Goal: Task Accomplishment & Management: Manage account settings

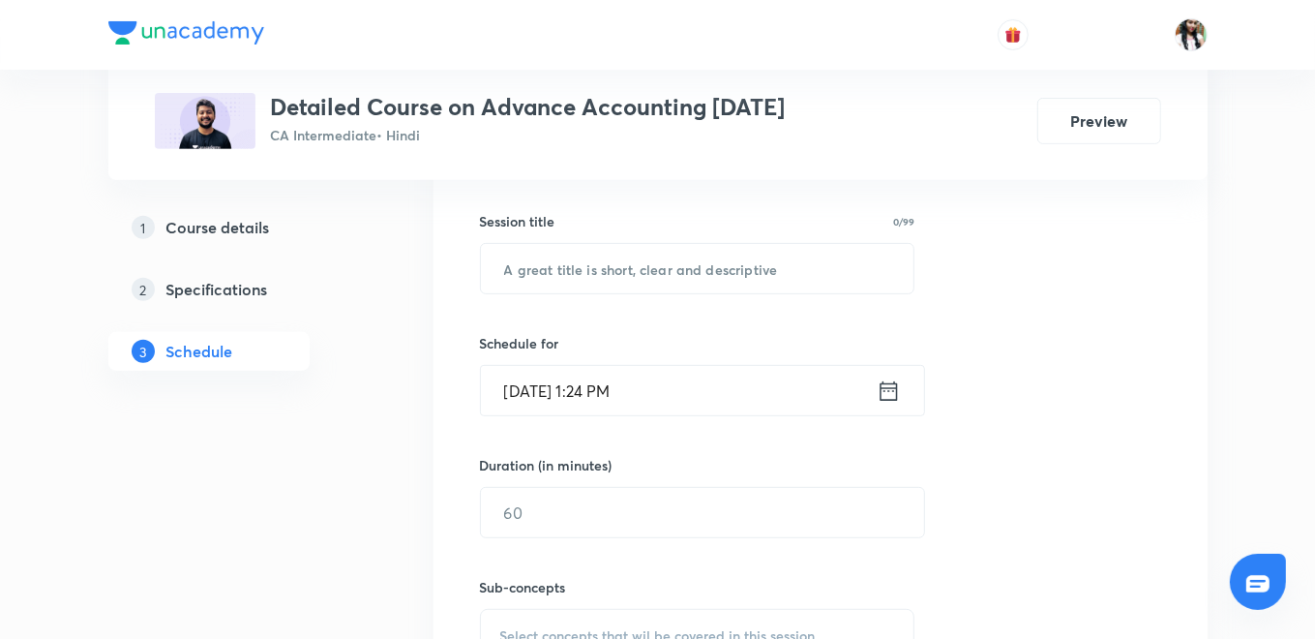
scroll to position [278, 0]
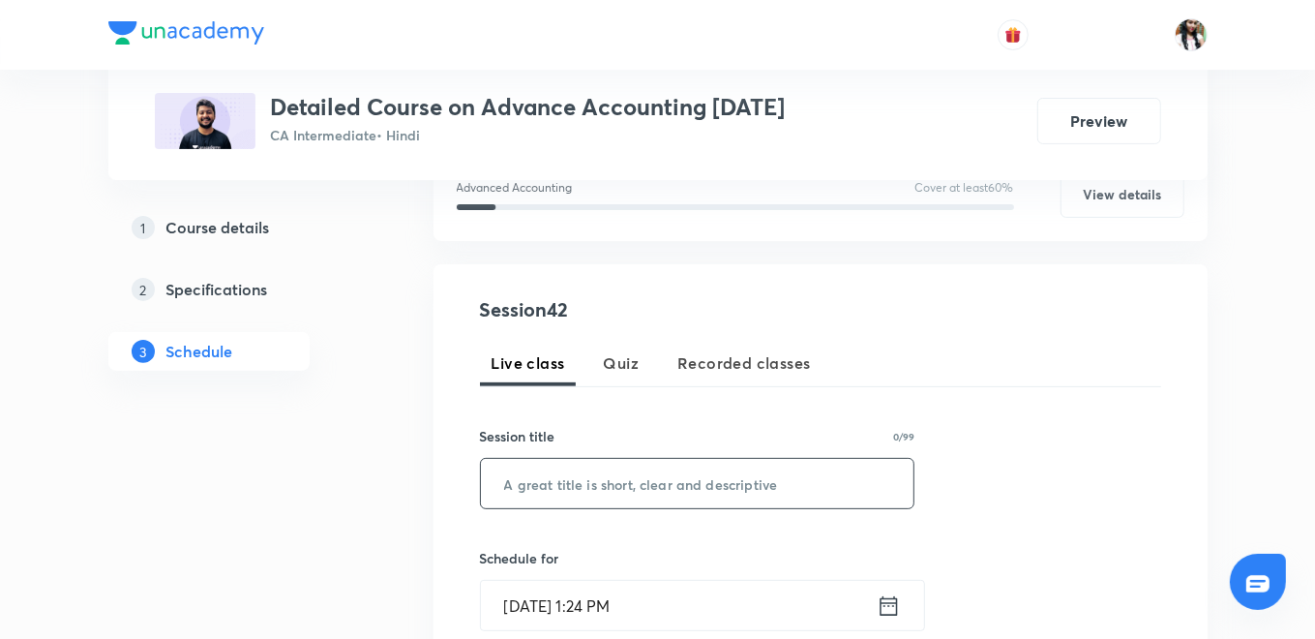
click at [575, 471] on input "text" at bounding box center [698, 483] width 434 height 49
paste input "Accounting Standard 13"
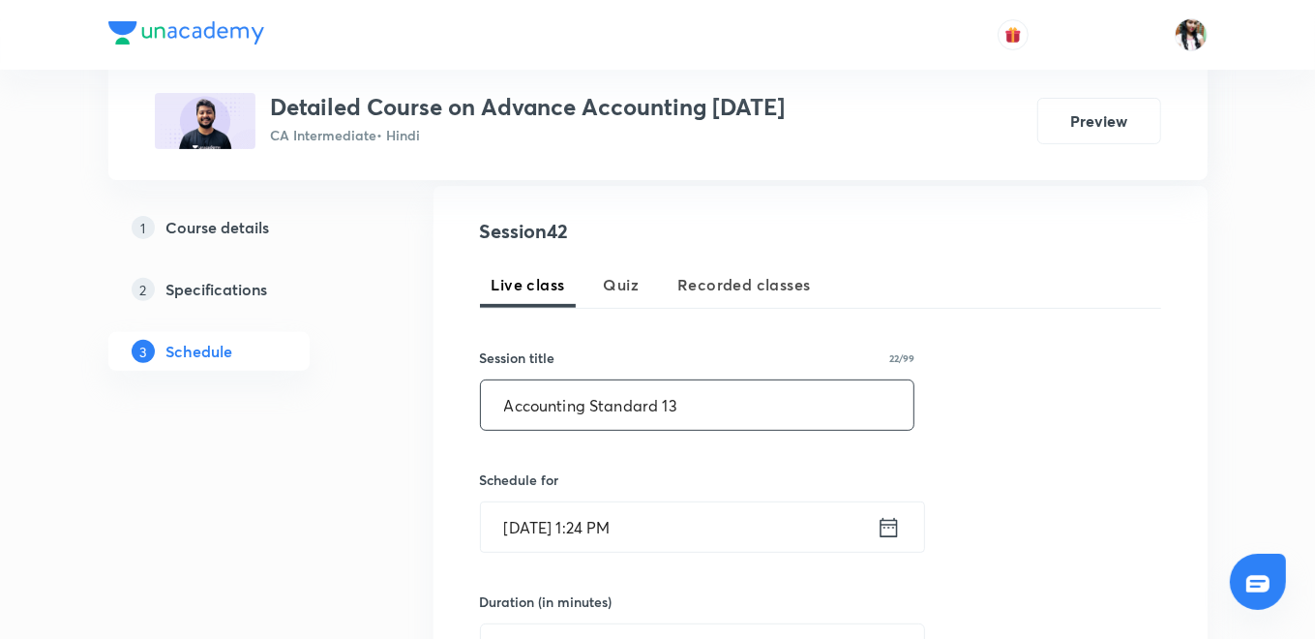
scroll to position [493, 0]
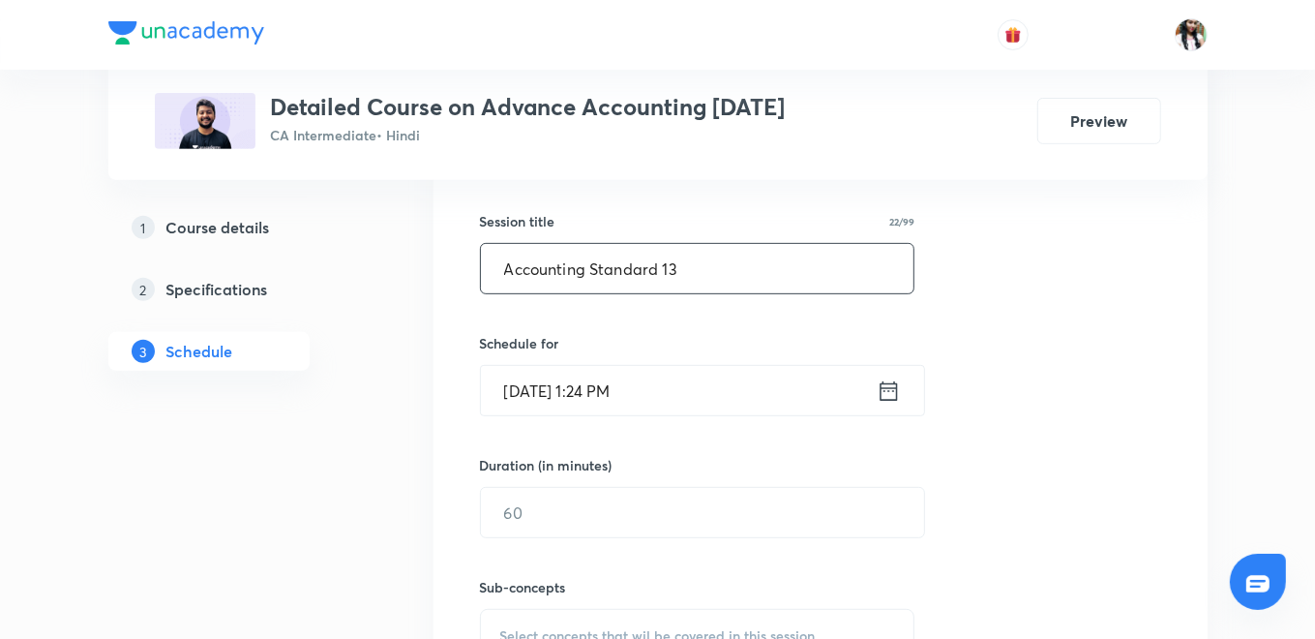
type input "Accounting Standard 13"
click at [888, 395] on icon at bounding box center [889, 390] width 24 height 27
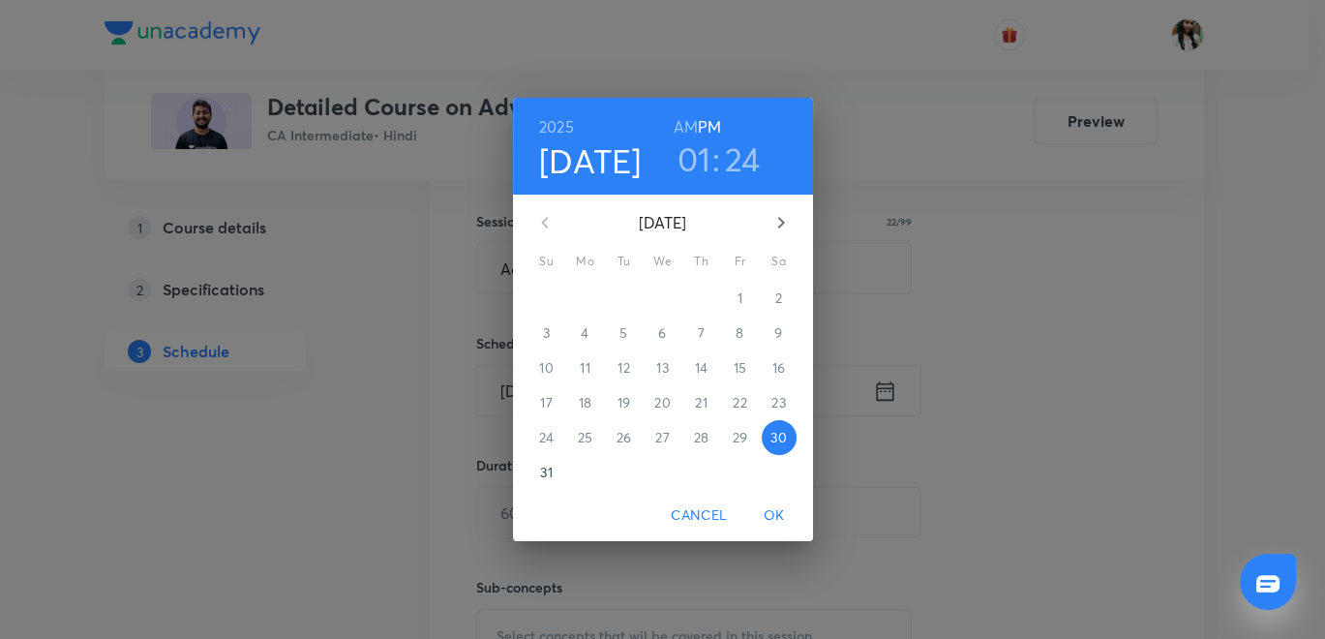
click at [685, 127] on h6 "AM" at bounding box center [686, 126] width 24 height 27
click at [691, 170] on h3 "01" at bounding box center [695, 158] width 34 height 41
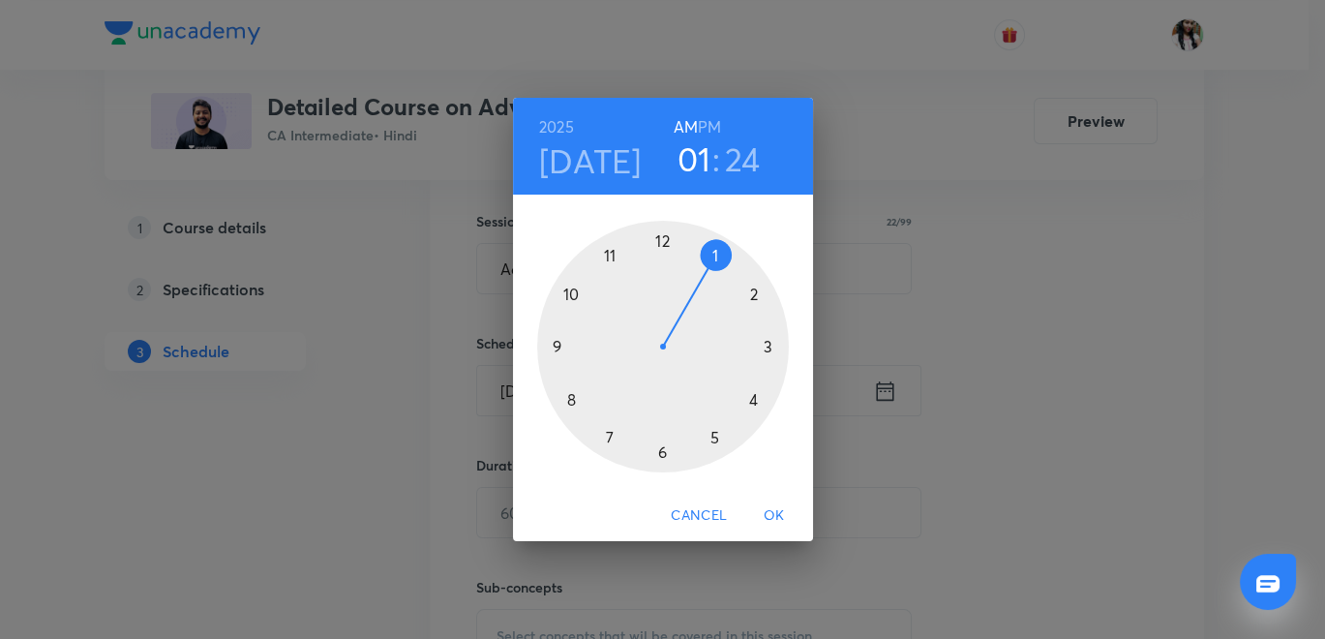
click at [570, 394] on div at bounding box center [663, 347] width 252 height 252
click at [660, 242] on div at bounding box center [663, 347] width 252 height 252
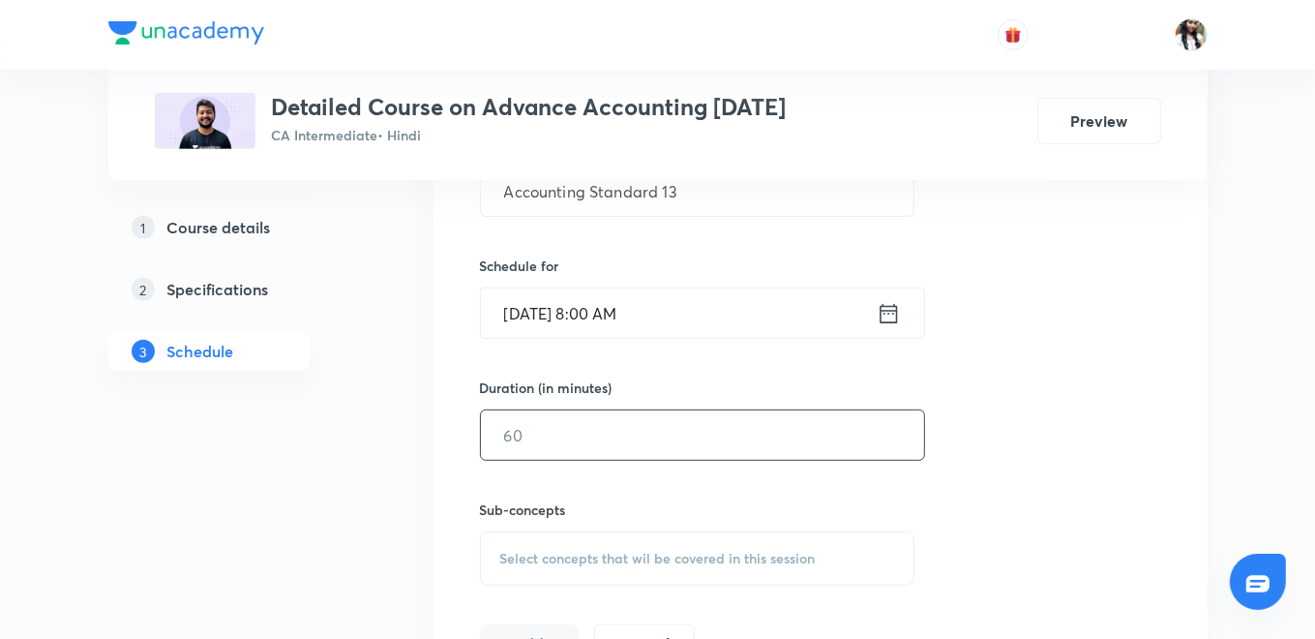
scroll to position [600, 0]
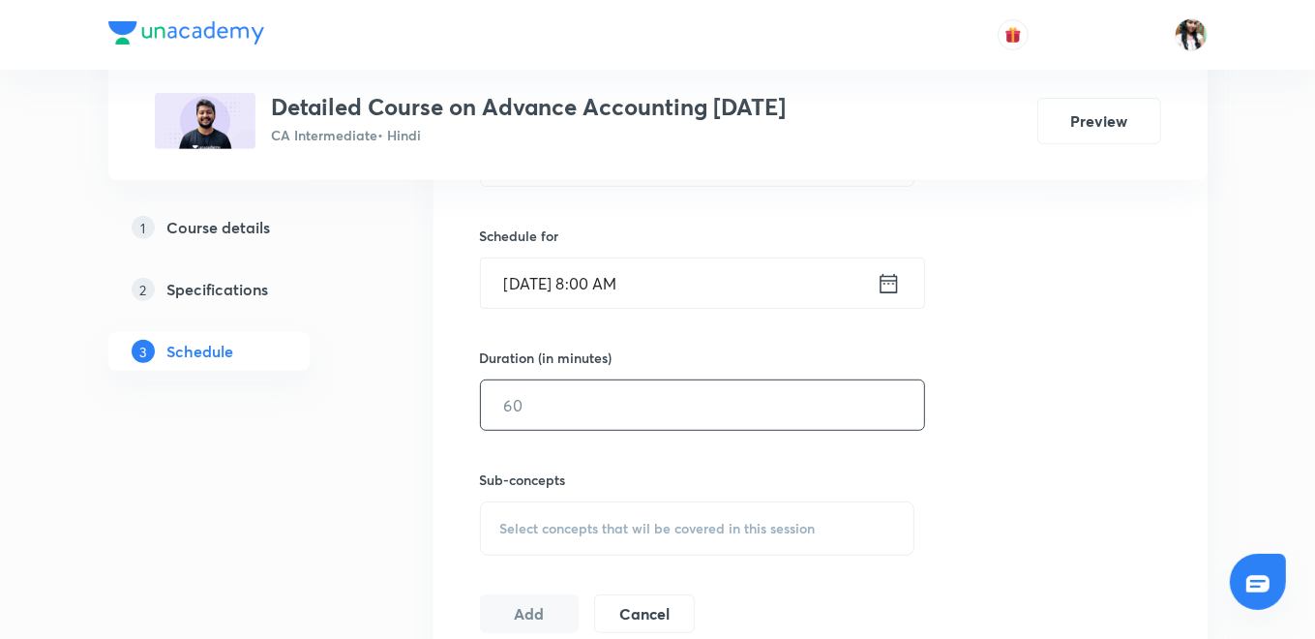
click at [665, 400] on input "text" at bounding box center [702, 404] width 443 height 49
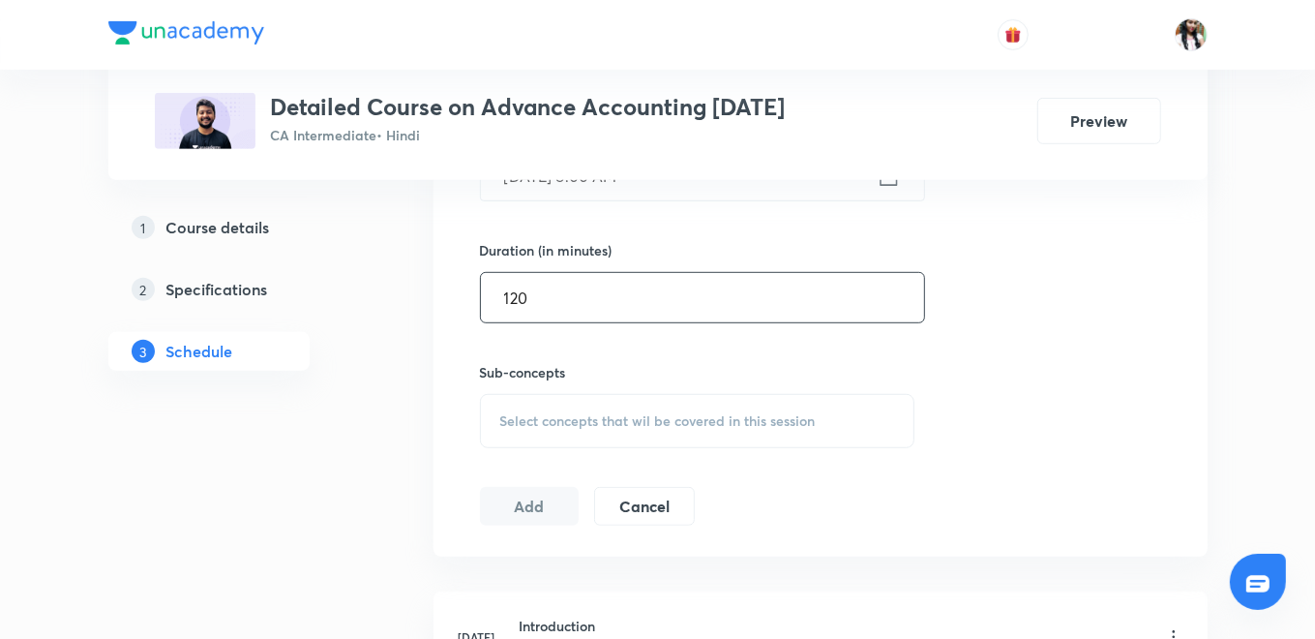
type input "120"
click at [663, 413] on span "Select concepts that wil be covered in this session" at bounding box center [658, 420] width 316 height 15
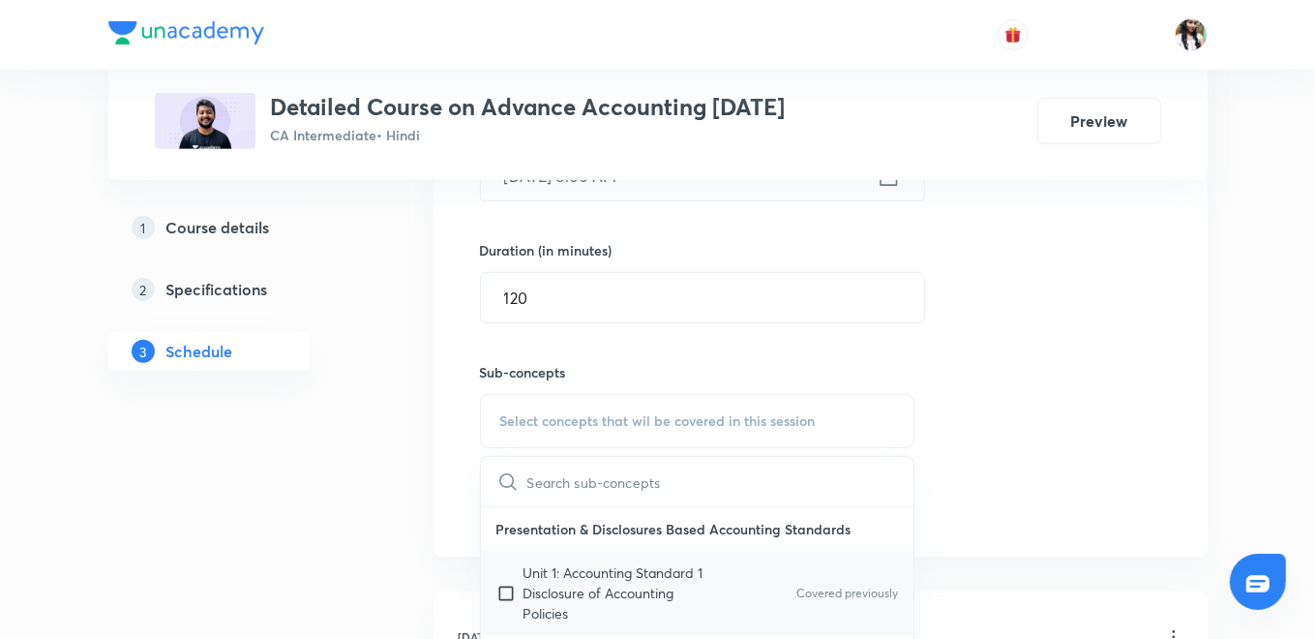
click at [581, 592] on p "Unit 1: Accounting Standard 1 Disclosure of Accounting Policies" at bounding box center [622, 592] width 196 height 61
checkbox input "true"
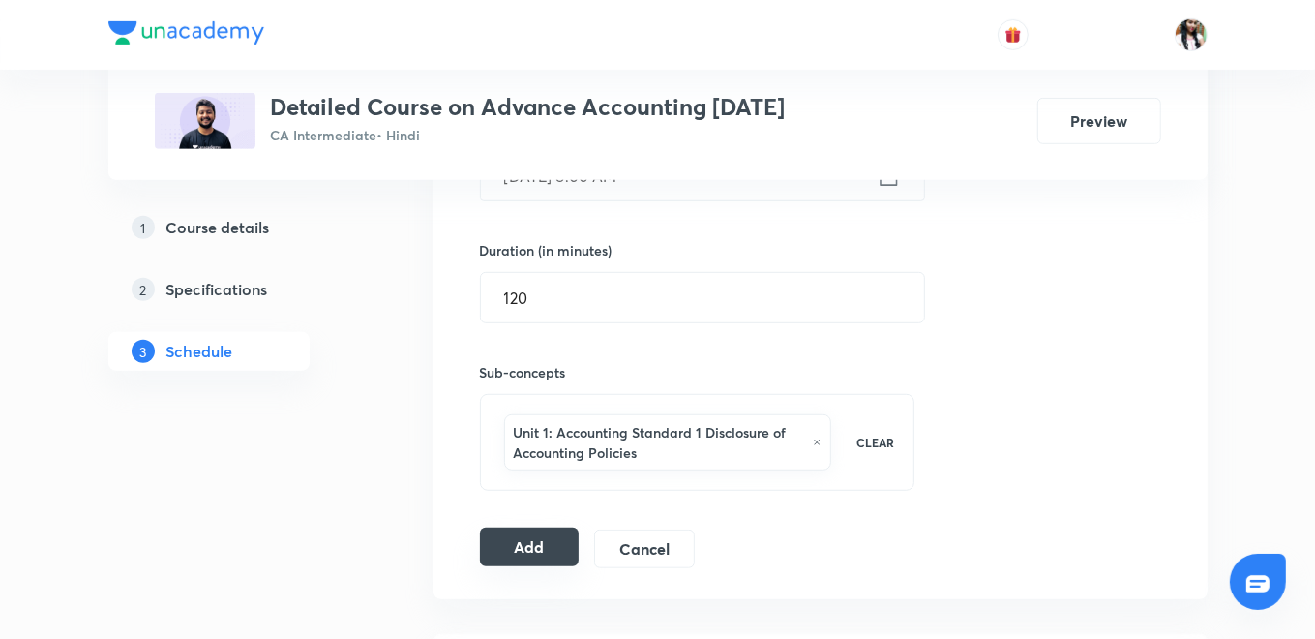
click at [529, 536] on button "Add" at bounding box center [530, 547] width 100 height 39
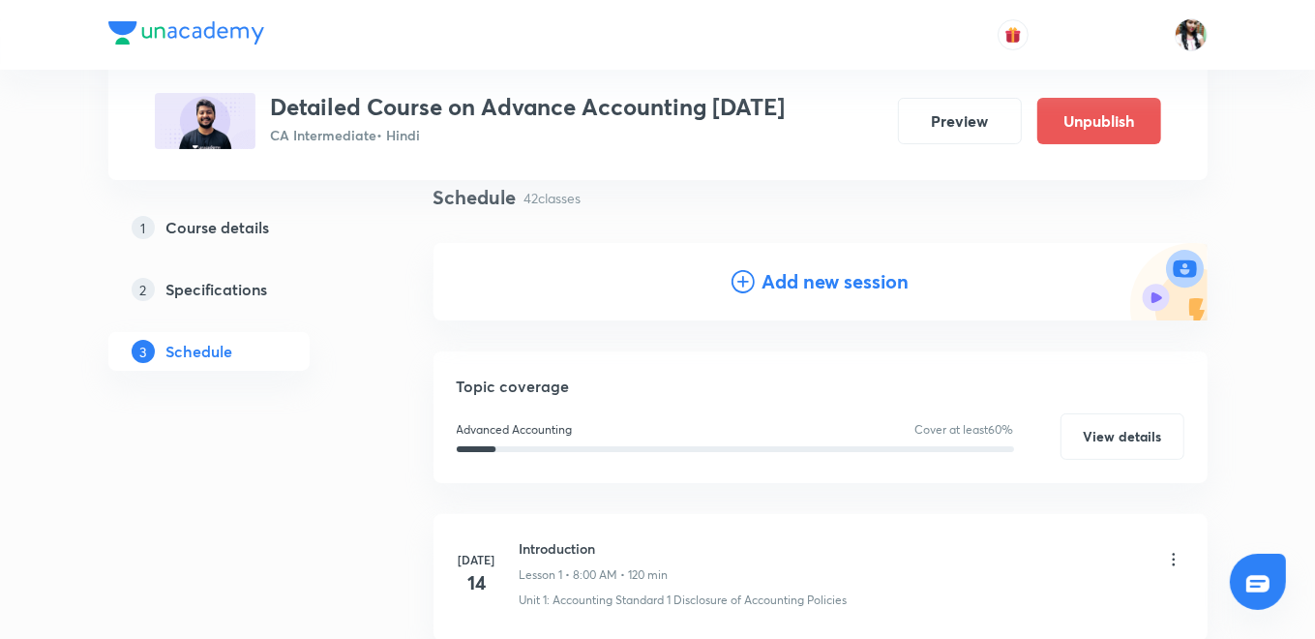
scroll to position [0, 0]
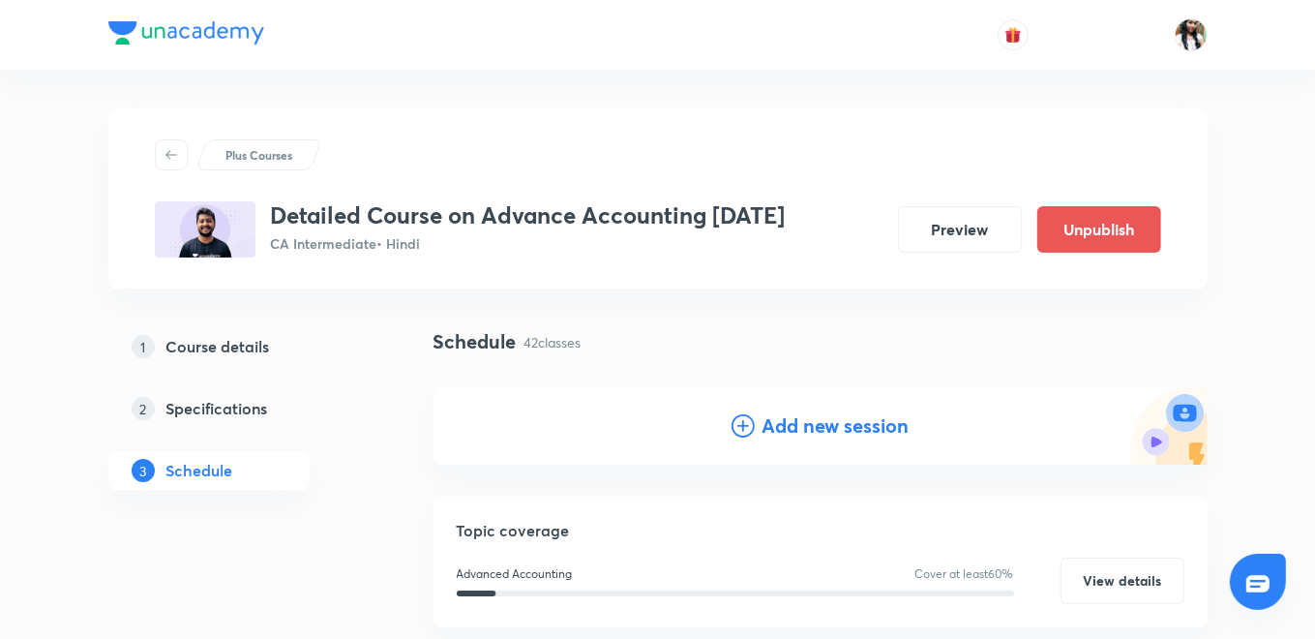
click at [752, 421] on icon at bounding box center [743, 425] width 23 height 23
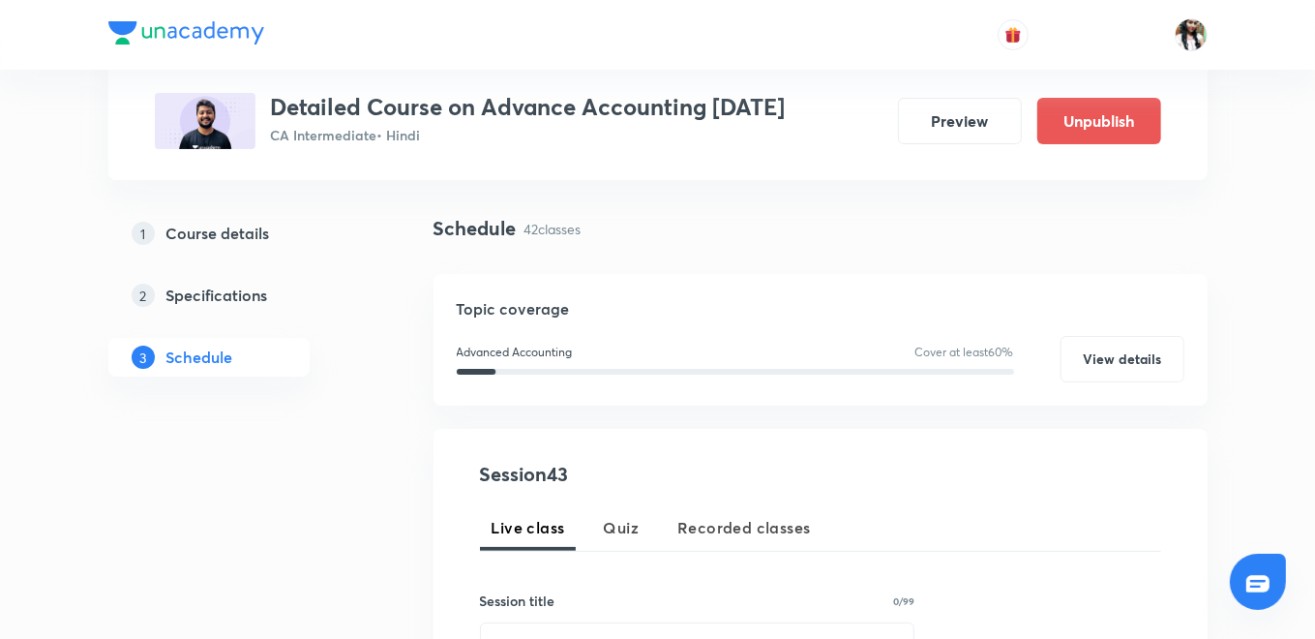
scroll to position [215, 0]
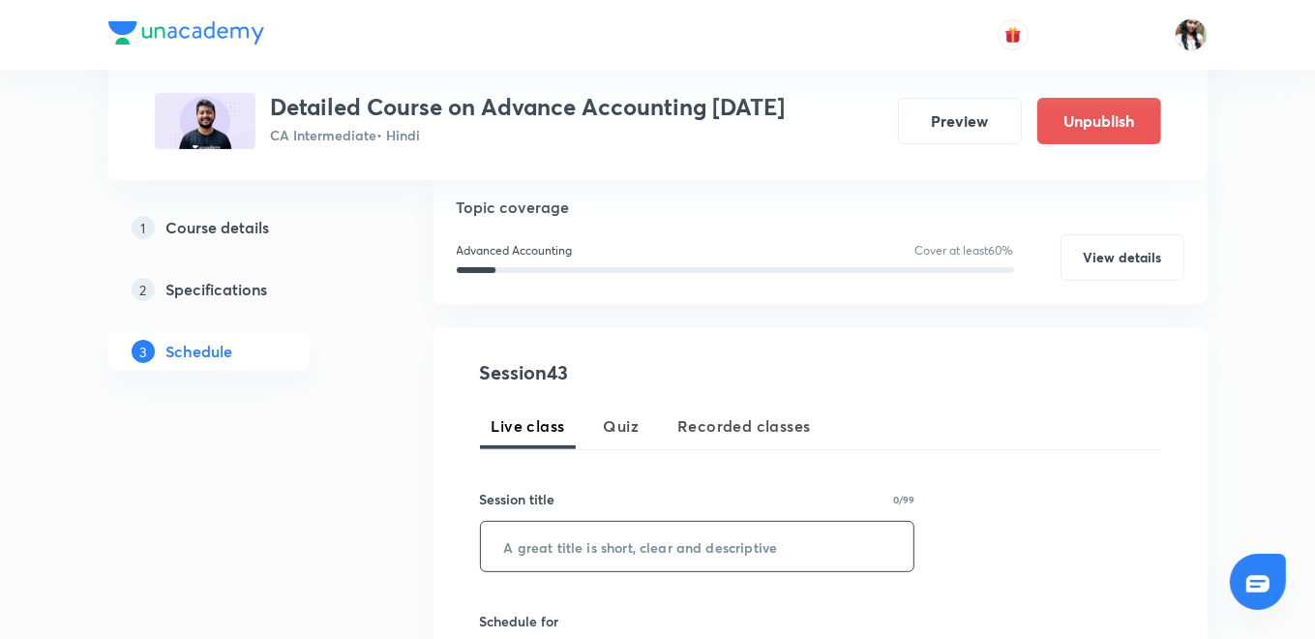
paste input "Accounting Standard 13"
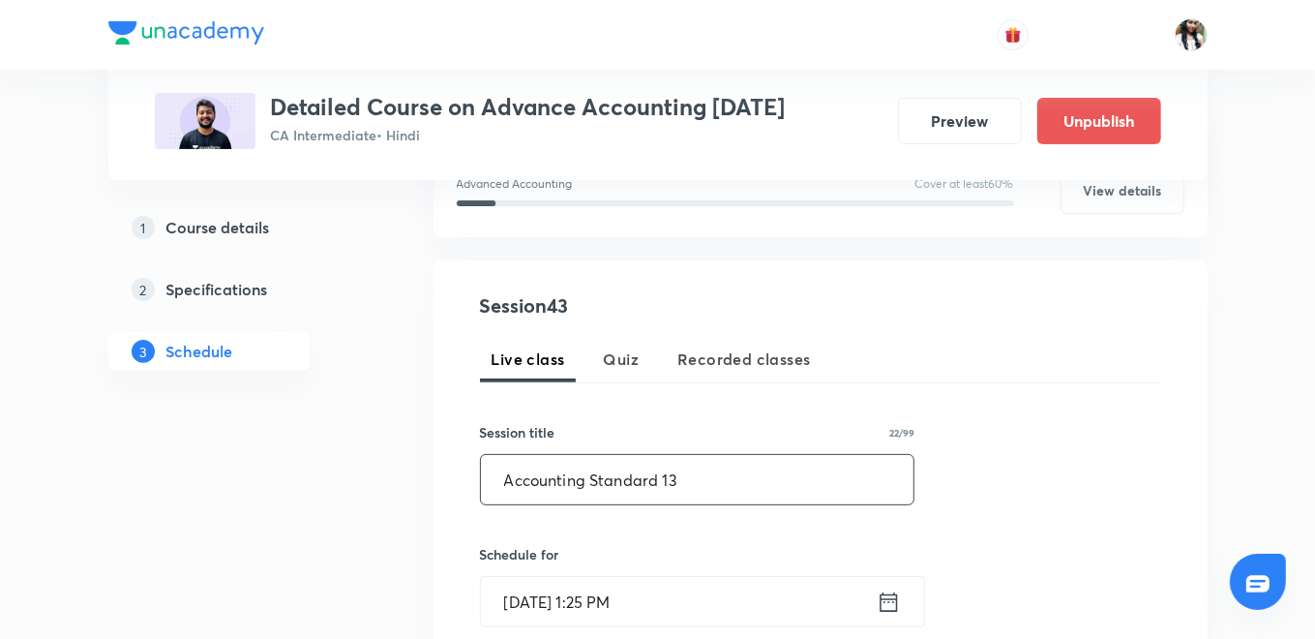
scroll to position [430, 0]
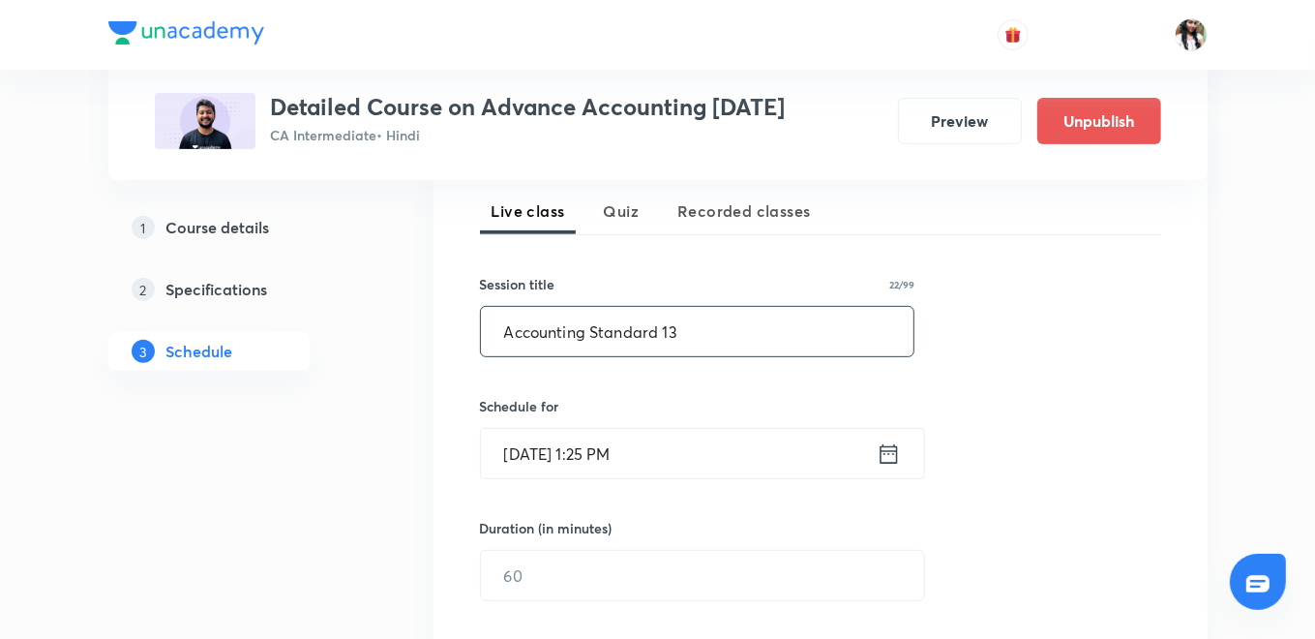
type input "Accounting Standard 13"
click at [890, 450] on icon at bounding box center [889, 453] width 24 height 27
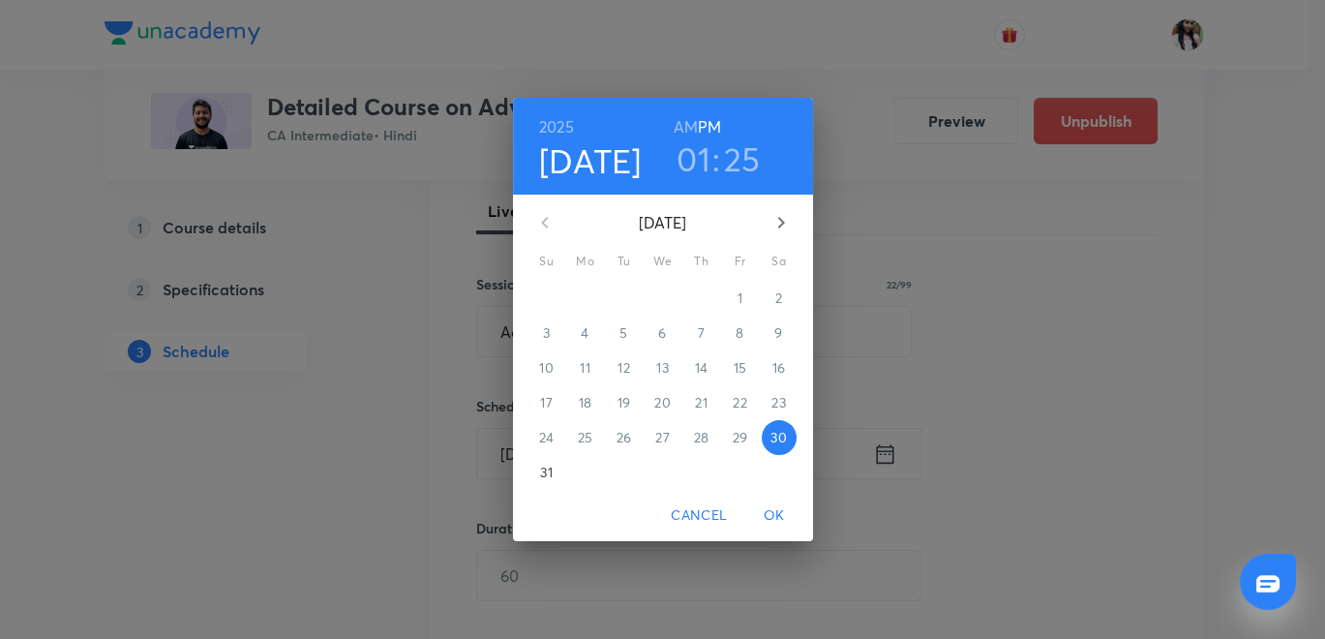
click at [555, 467] on span "31" at bounding box center [546, 472] width 35 height 19
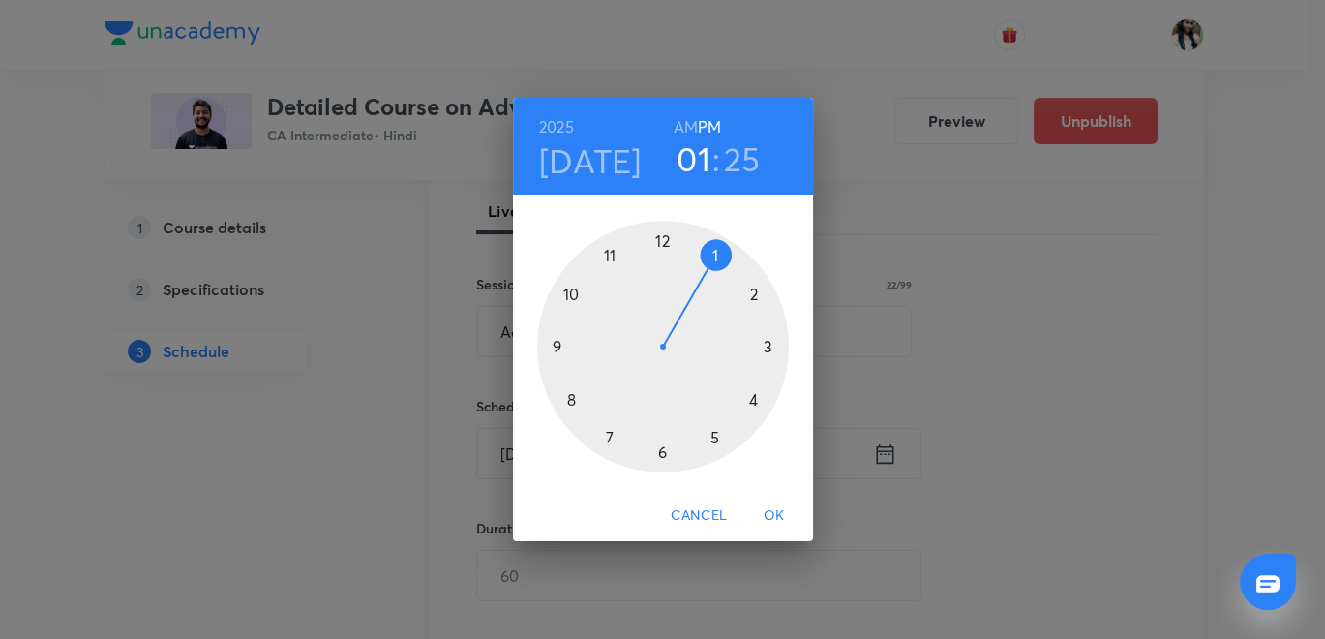
click at [683, 123] on h6 "AM" at bounding box center [686, 126] width 24 height 27
click at [575, 393] on div at bounding box center [663, 347] width 252 height 252
click at [661, 253] on div at bounding box center [663, 347] width 252 height 252
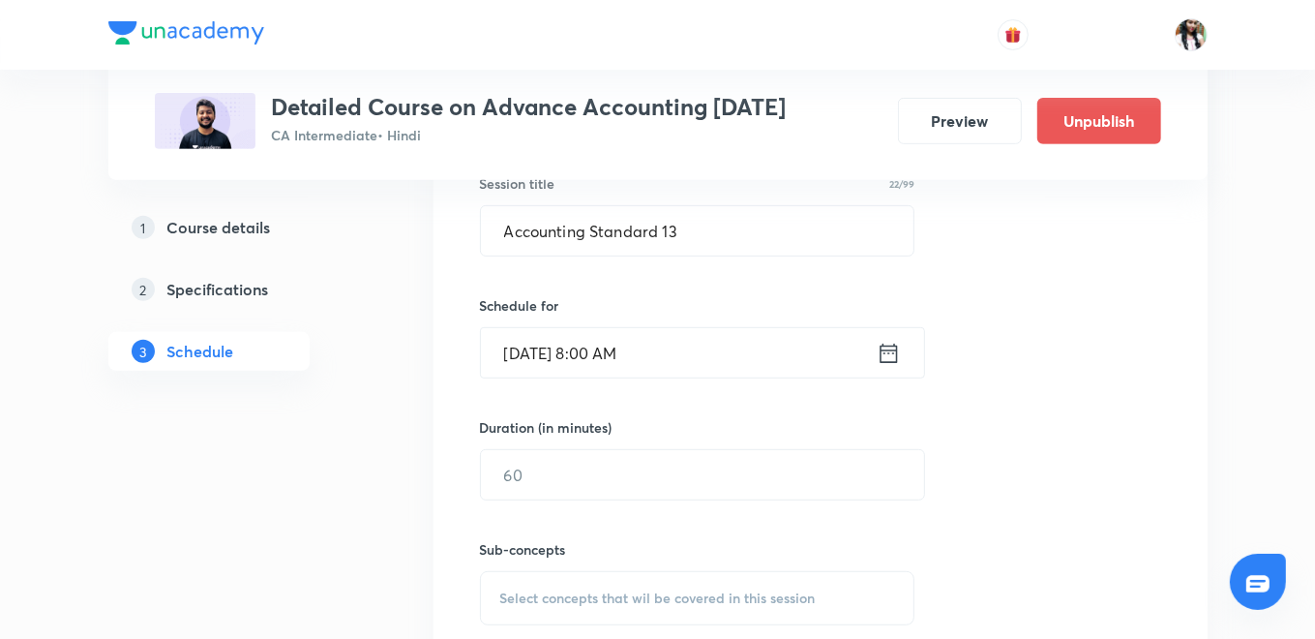
scroll to position [645, 0]
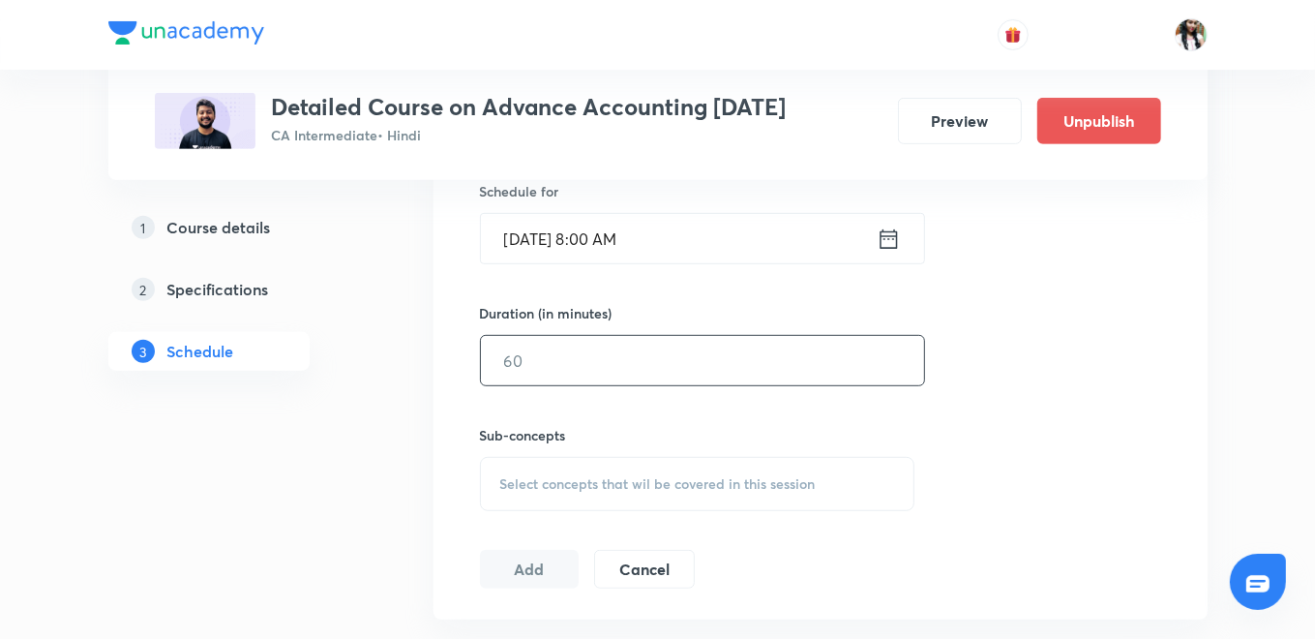
click at [600, 359] on input "text" at bounding box center [702, 360] width 443 height 49
type input "120"
click at [582, 478] on span "Select concepts that wil be covered in this session" at bounding box center [658, 483] width 316 height 15
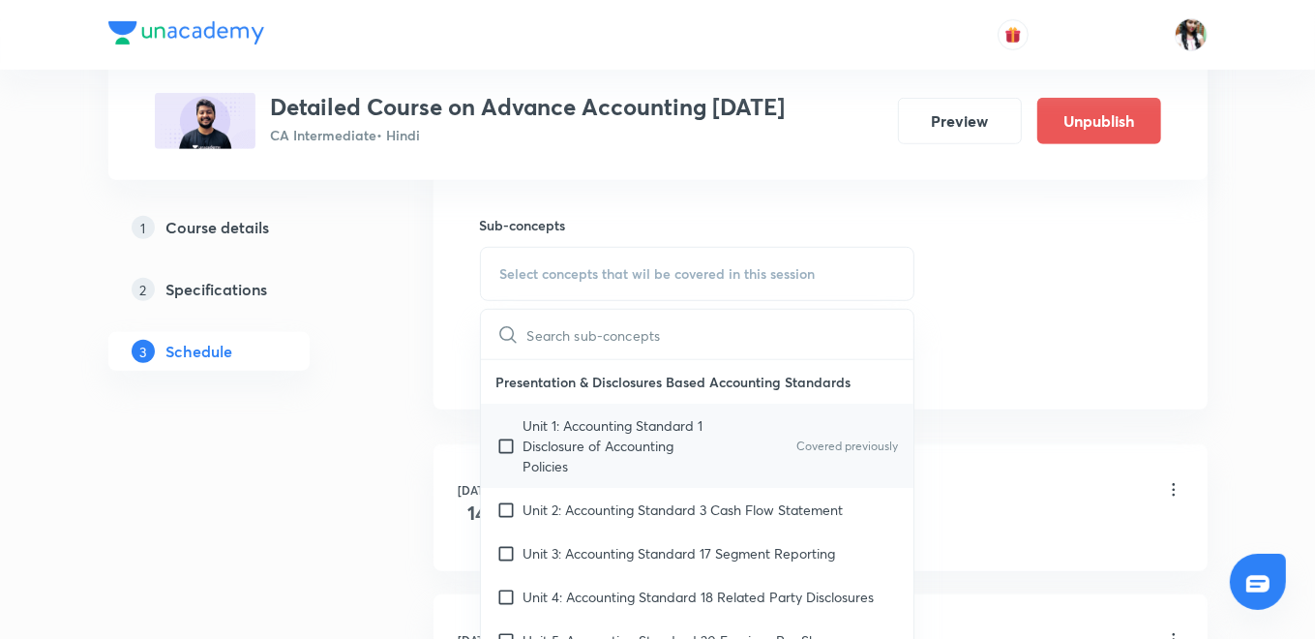
scroll to position [860, 0]
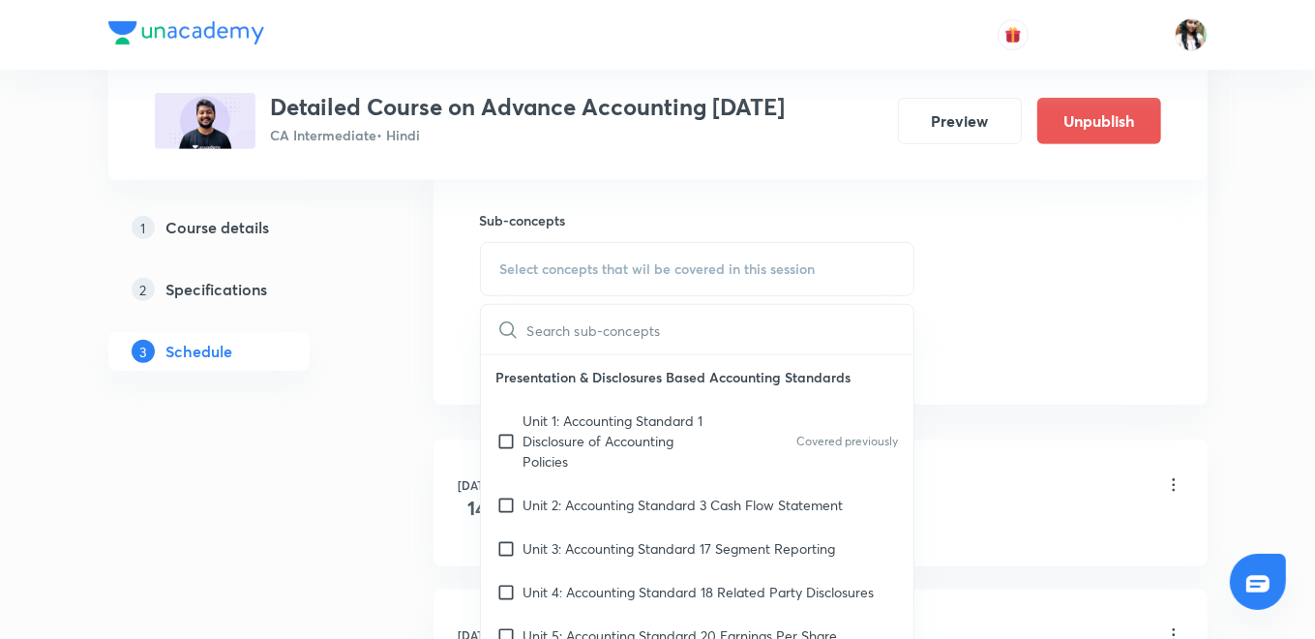
drag, startPoint x: 616, startPoint y: 423, endPoint x: 528, endPoint y: 414, distance: 87.5
click at [615, 423] on p "Unit 1: Accounting Standard 1 Disclosure of Accounting Policies" at bounding box center [622, 440] width 196 height 61
checkbox input "true"
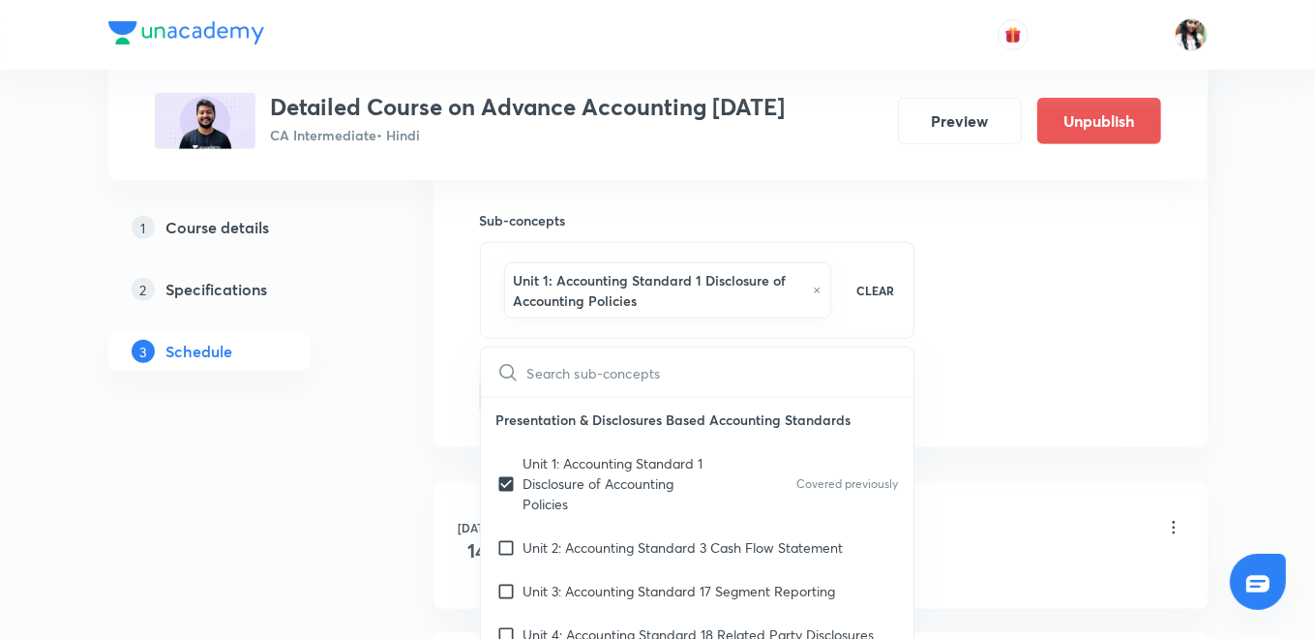
click at [450, 398] on div "Session 43 Live class Quiz Recorded classes Session title 22/99 Accounting Stan…" at bounding box center [821, 65] width 774 height 765
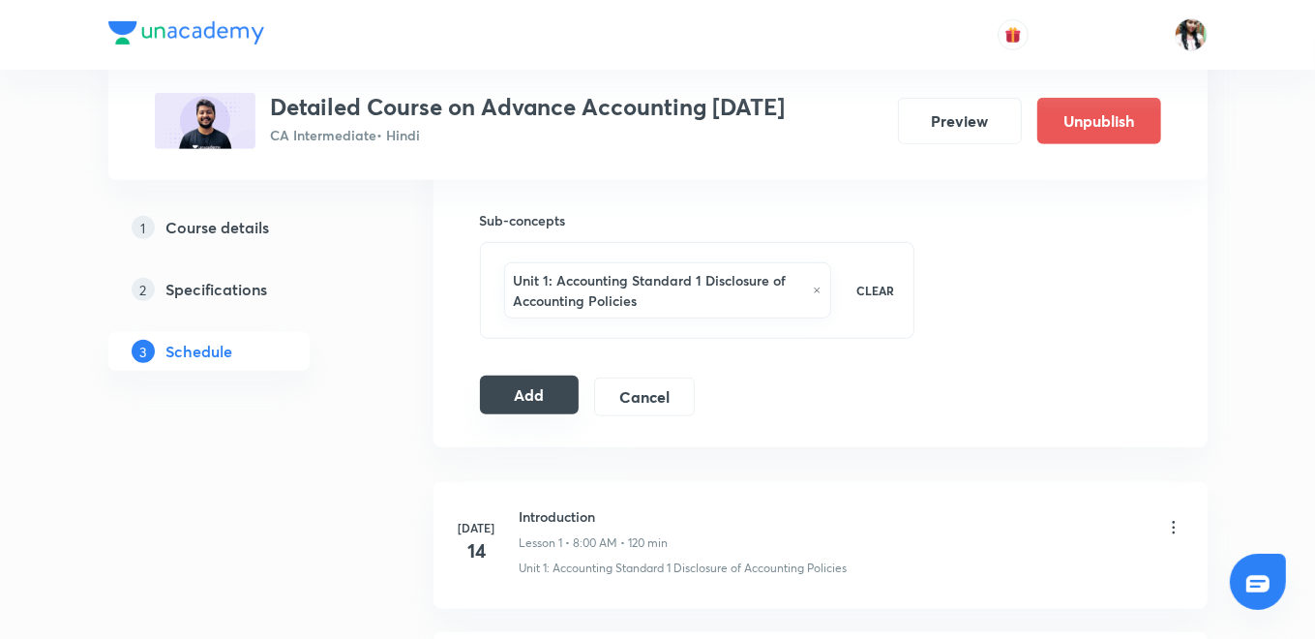
click at [522, 396] on button "Add" at bounding box center [530, 395] width 100 height 39
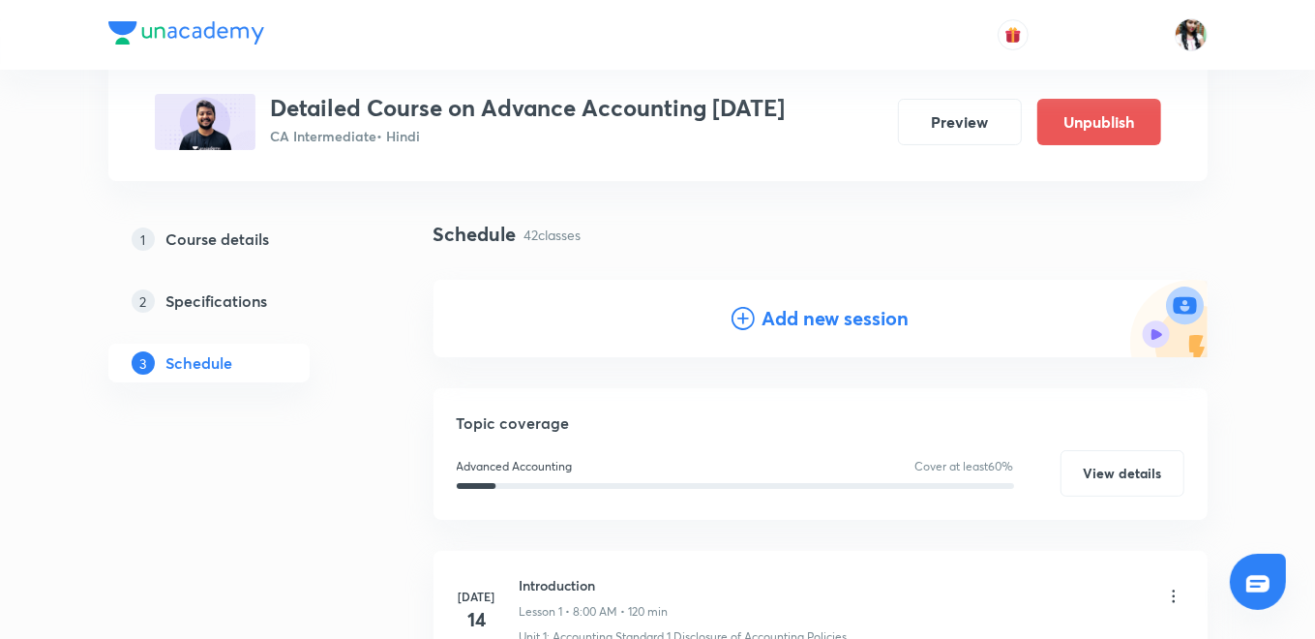
click at [789, 314] on h4 "Add new session" at bounding box center [836, 318] width 147 height 29
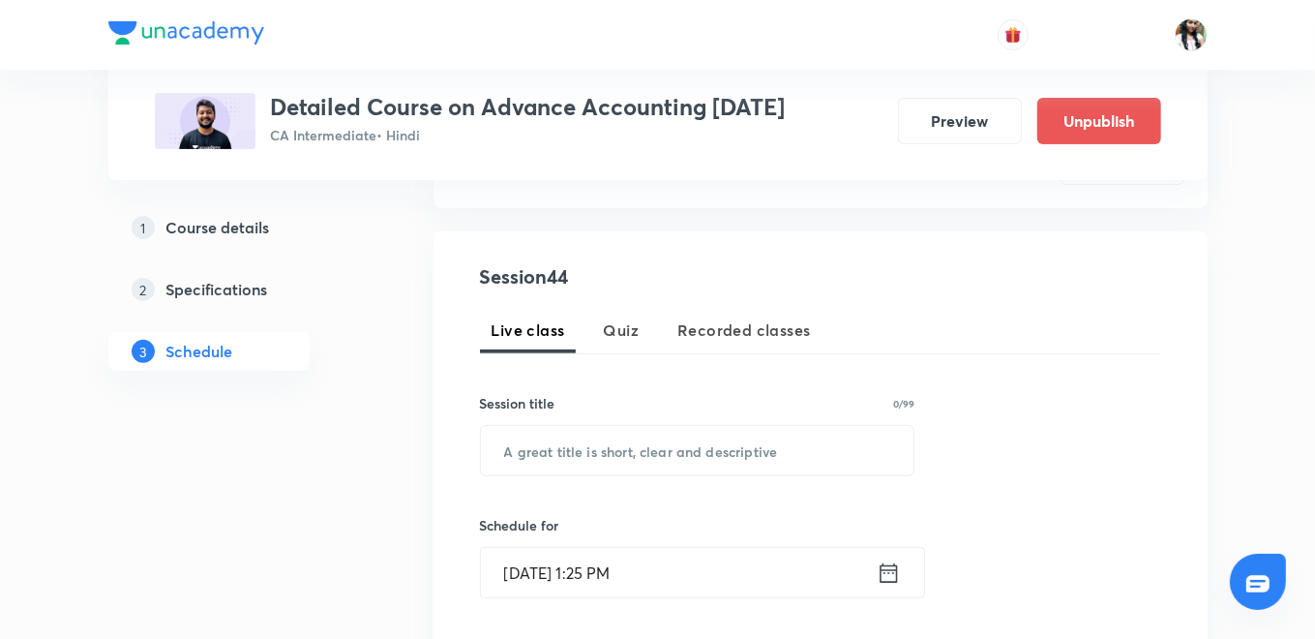
scroll to position [322, 0]
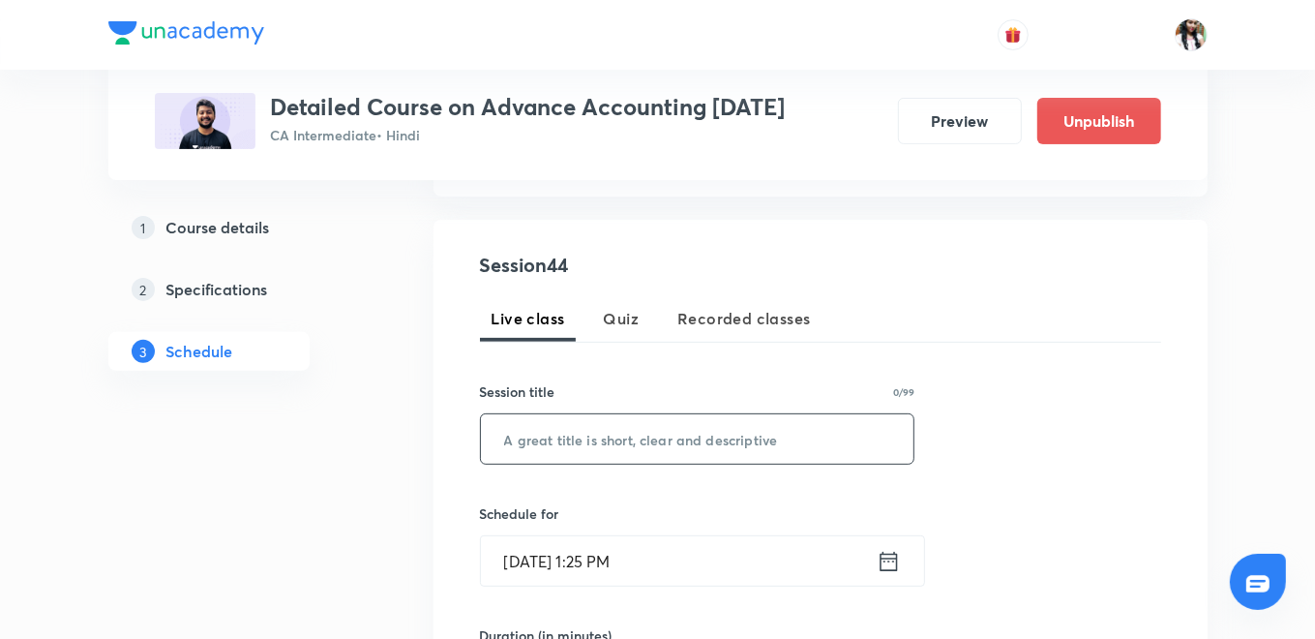
paste input "Accounting Standard 13"
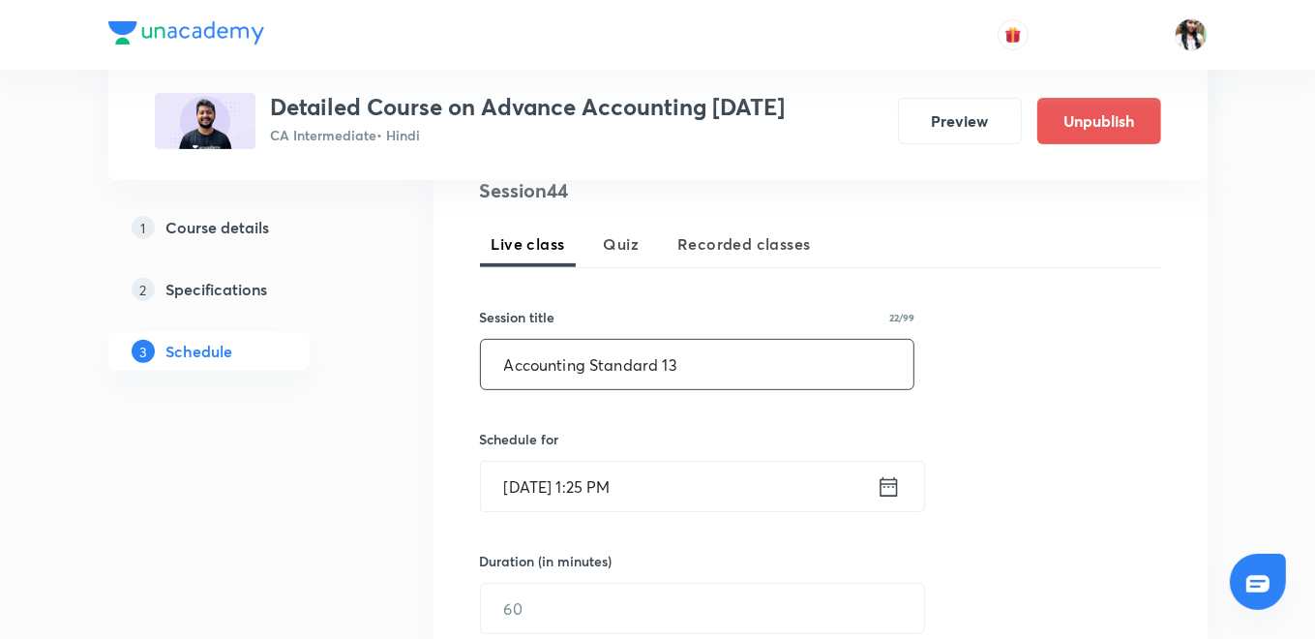
scroll to position [430, 0]
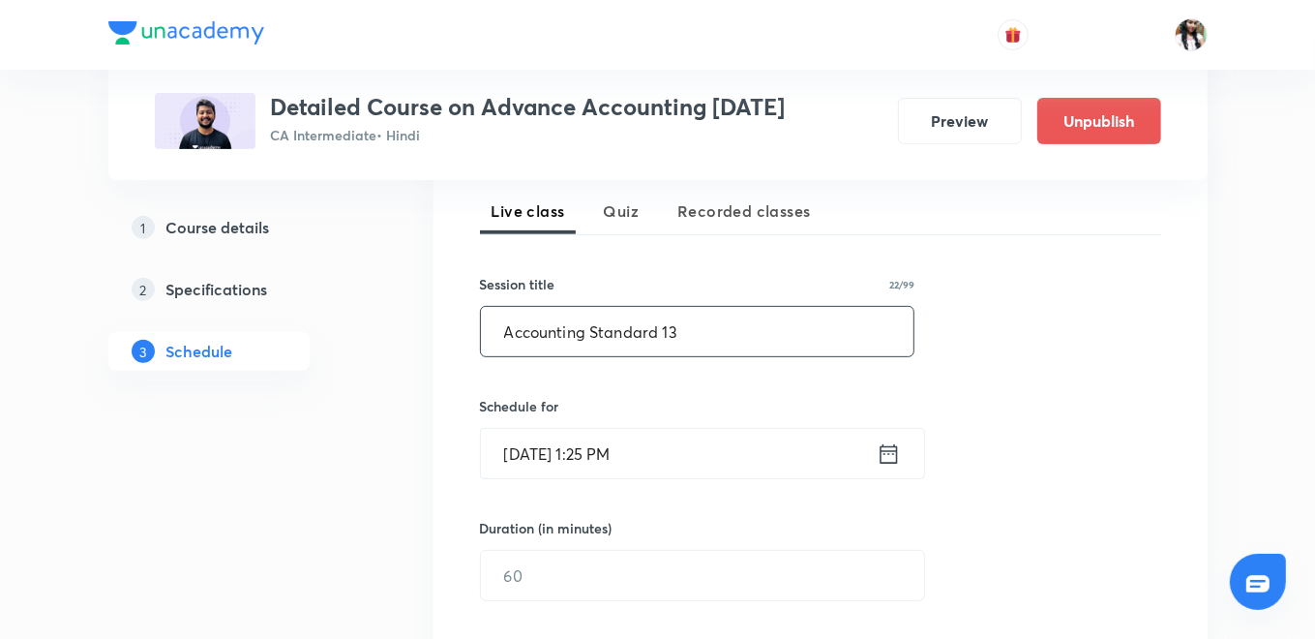
type input "Accounting Standard 13"
click at [876, 453] on input "Aug 30, 2025, 1:25 PM" at bounding box center [679, 453] width 396 height 49
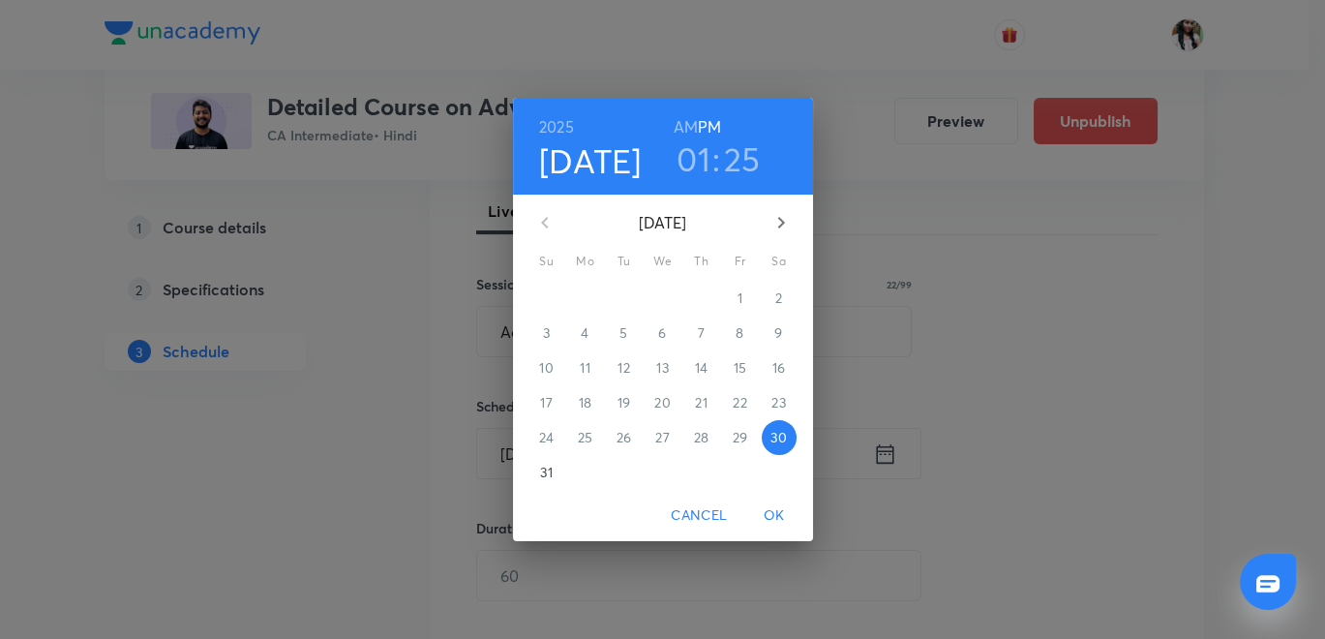
click at [780, 222] on icon "button" at bounding box center [781, 222] width 23 height 23
click at [586, 304] on p "1" at bounding box center [585, 297] width 5 height 19
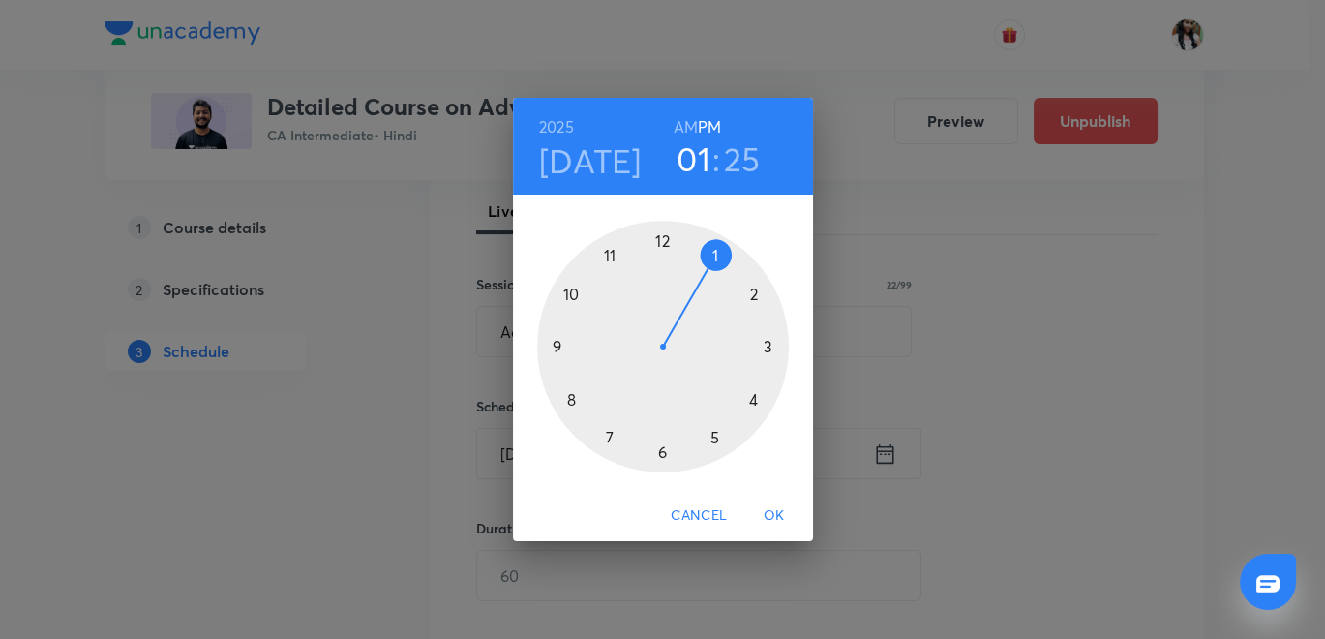
click at [693, 127] on h6 "AM" at bounding box center [686, 126] width 24 height 27
click at [566, 398] on div at bounding box center [663, 347] width 252 height 252
click at [663, 237] on div at bounding box center [663, 347] width 252 height 252
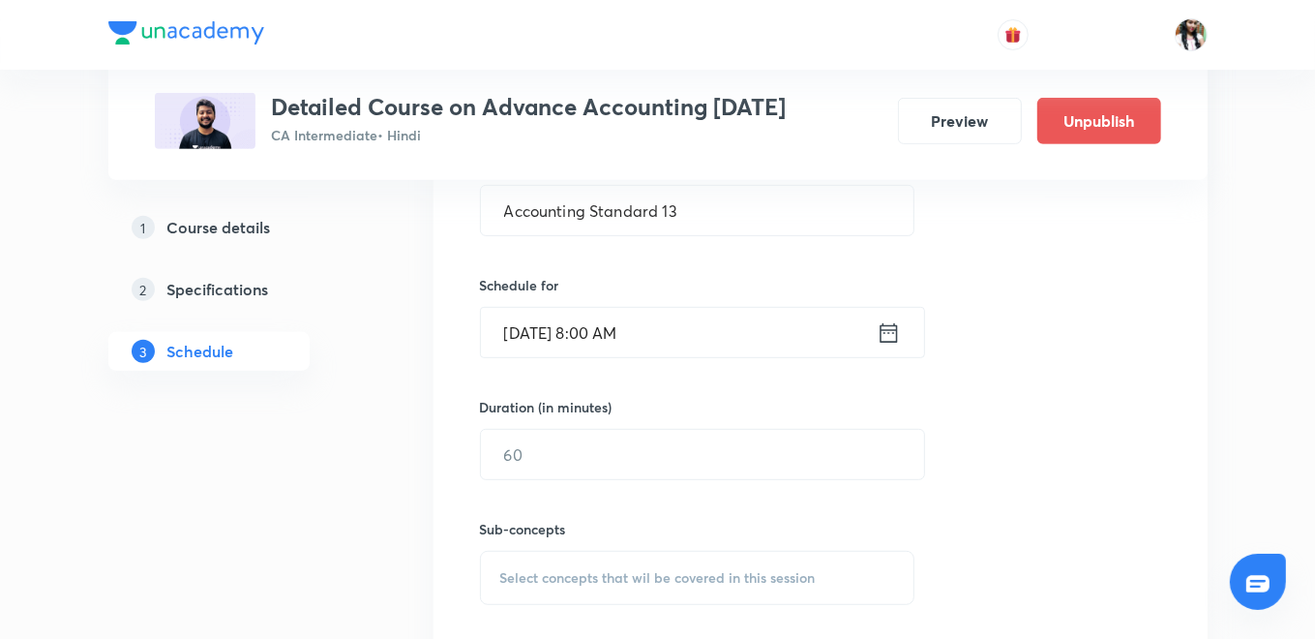
scroll to position [645, 0]
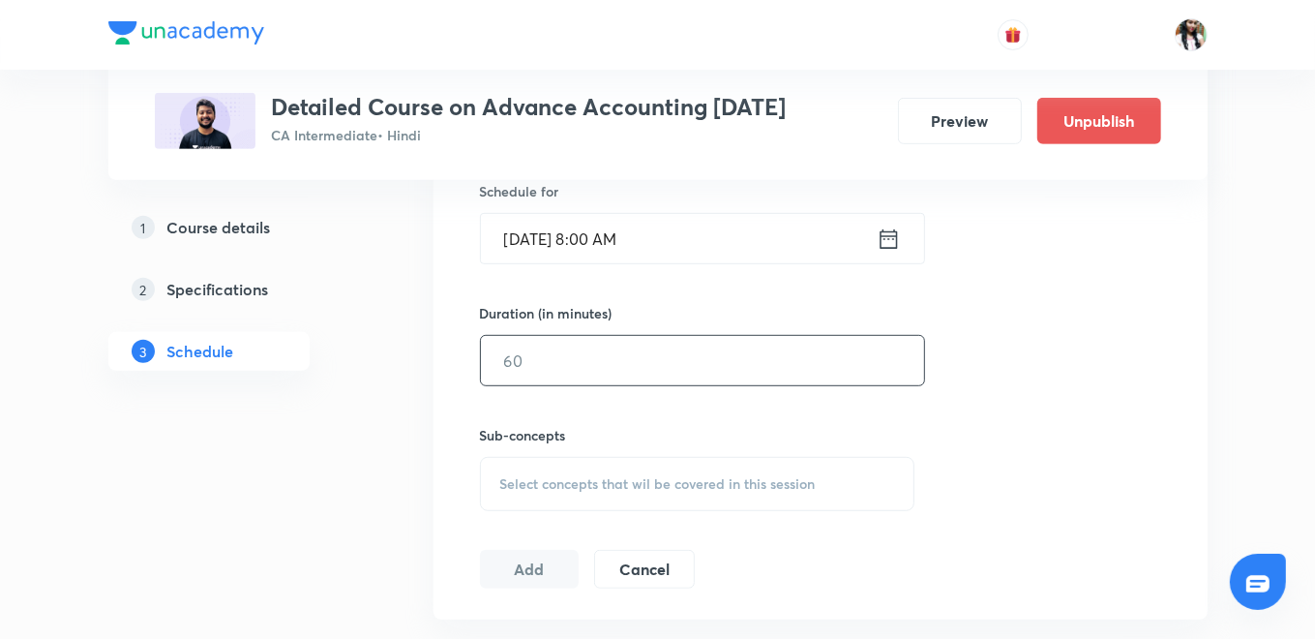
click at [610, 358] on input "text" at bounding box center [702, 360] width 443 height 49
type input "120"
click at [569, 466] on div "Select concepts that wil be covered in this session" at bounding box center [698, 484] width 436 height 54
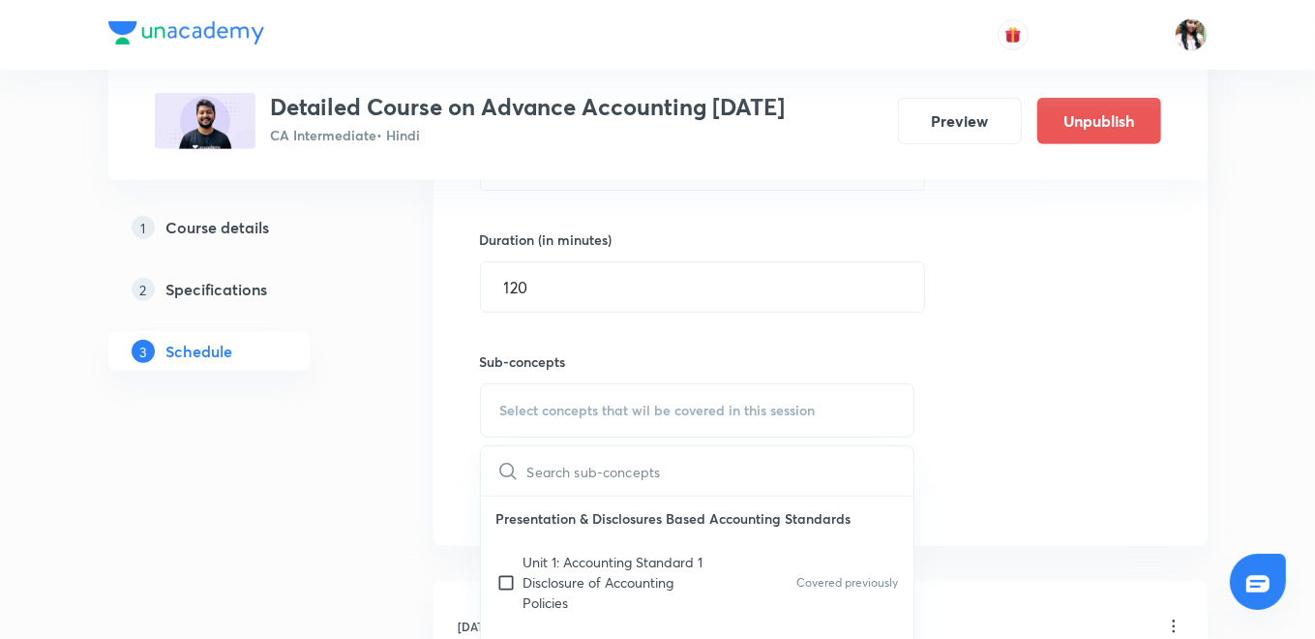
scroll to position [752, 0]
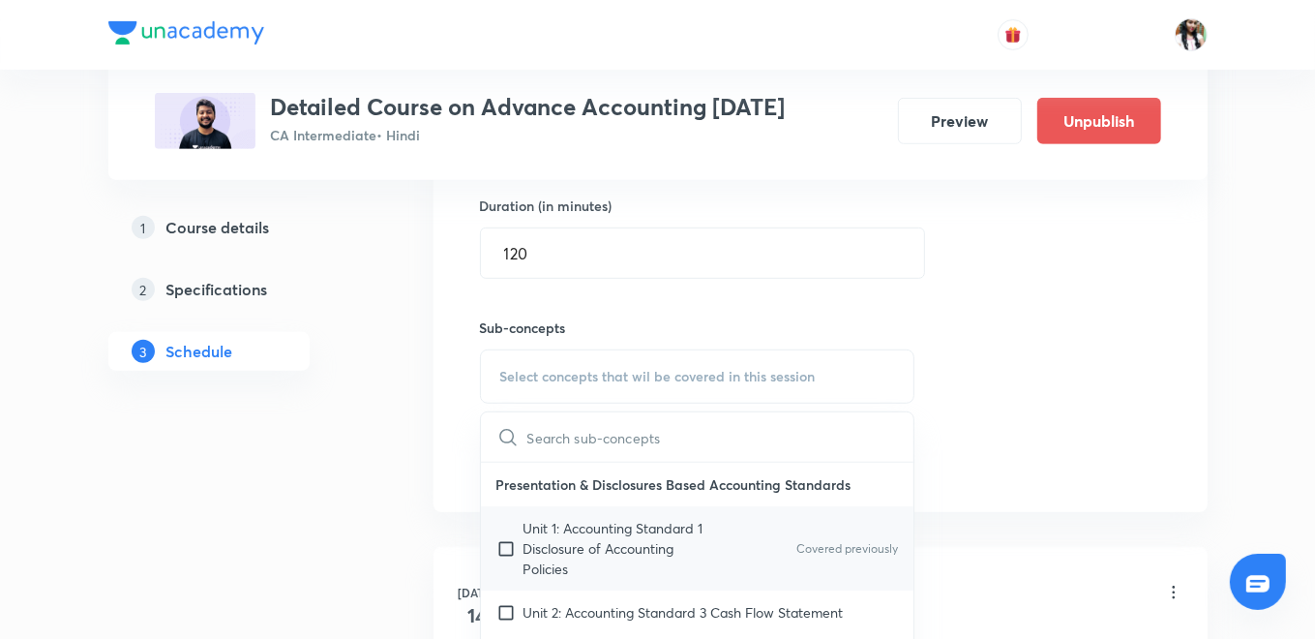
click at [547, 558] on p "Unit 1: Accounting Standard 1 Disclosure of Accounting Policies" at bounding box center [622, 548] width 196 height 61
checkbox input "true"
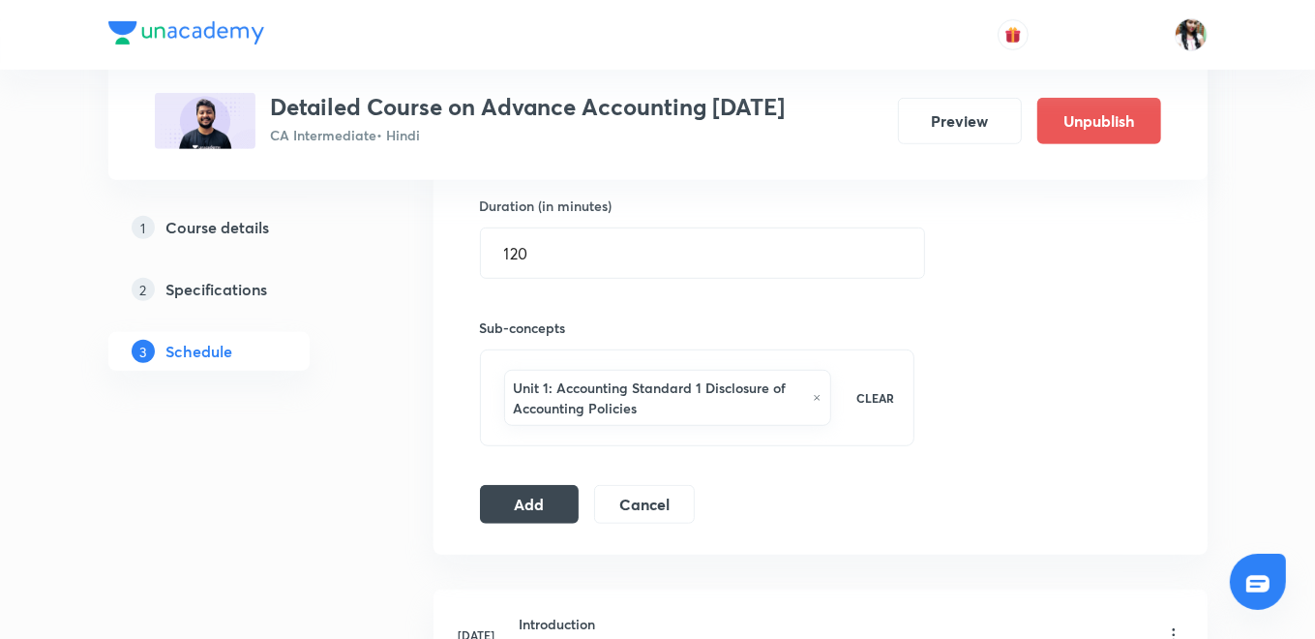
drag, startPoint x: 530, startPoint y: 493, endPoint x: 528, endPoint y: 450, distance: 42.7
click at [533, 492] on button "Add" at bounding box center [530, 504] width 100 height 39
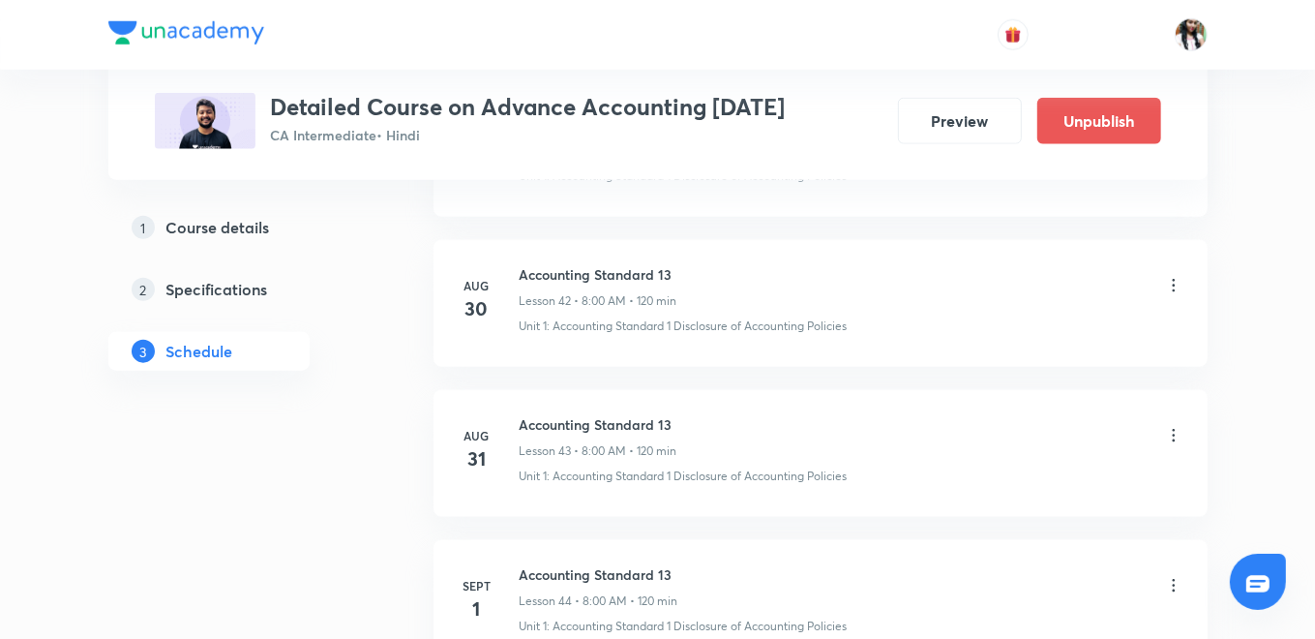
scroll to position [6540, 0]
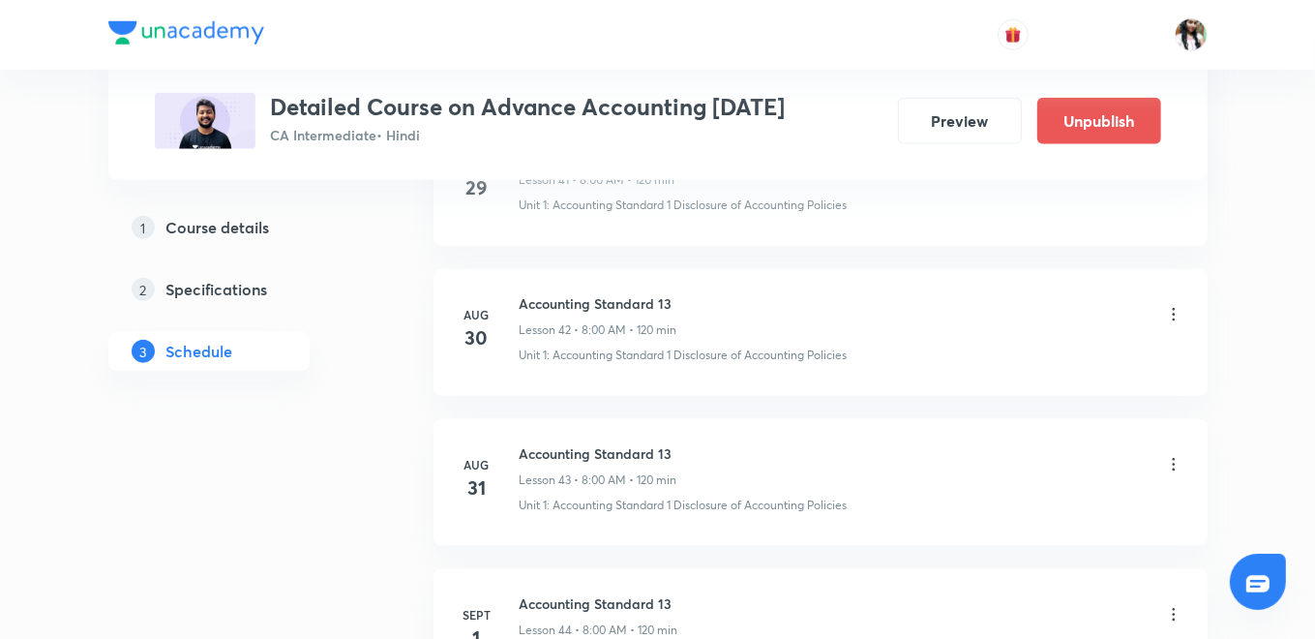
click at [1169, 305] on icon at bounding box center [1173, 314] width 19 height 19
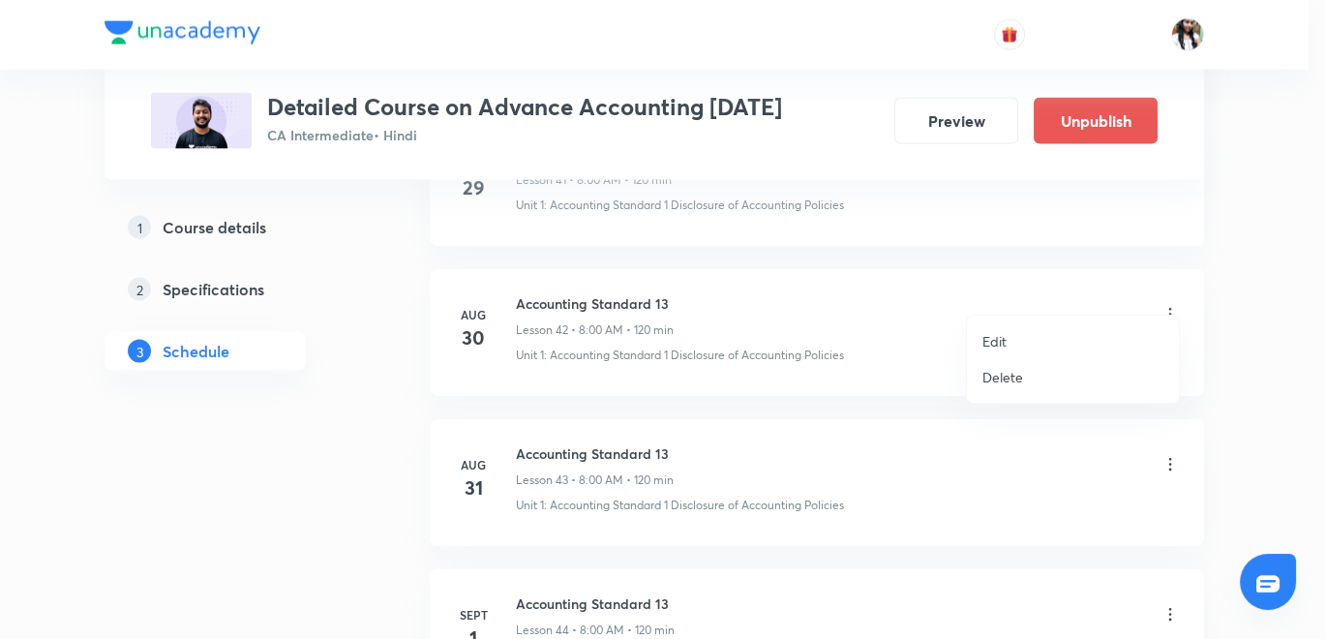
click at [1007, 377] on p "Delete" at bounding box center [1002, 377] width 41 height 20
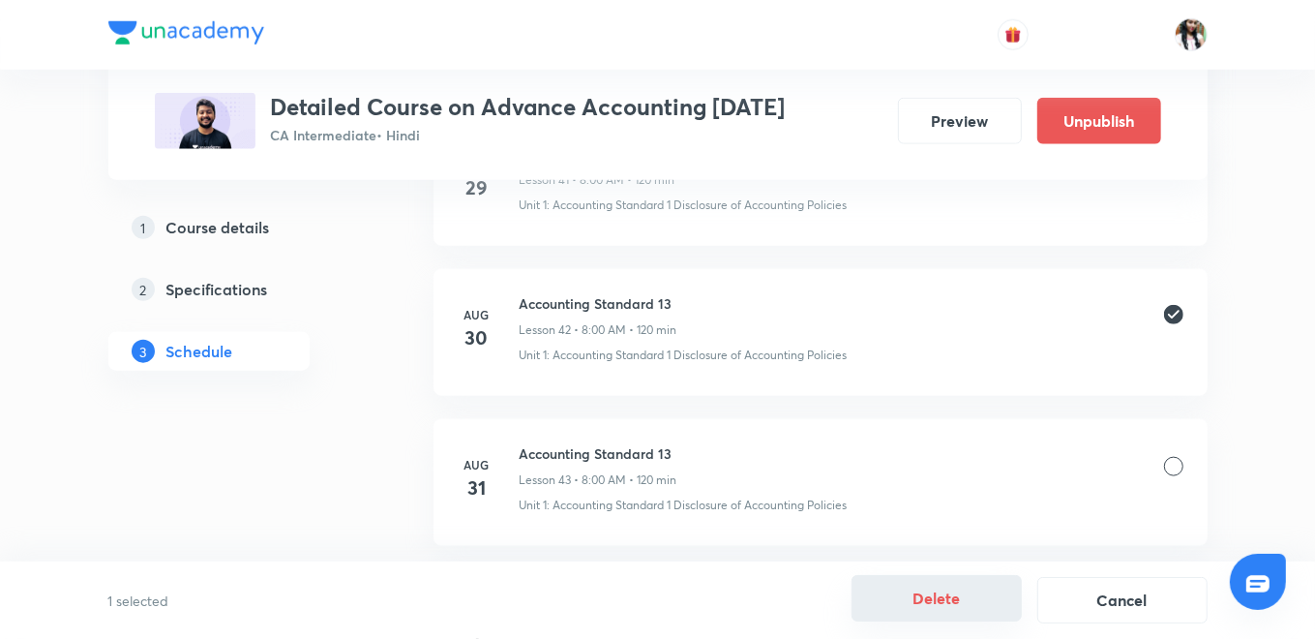
click at [950, 602] on button "Delete" at bounding box center [937, 598] width 170 height 46
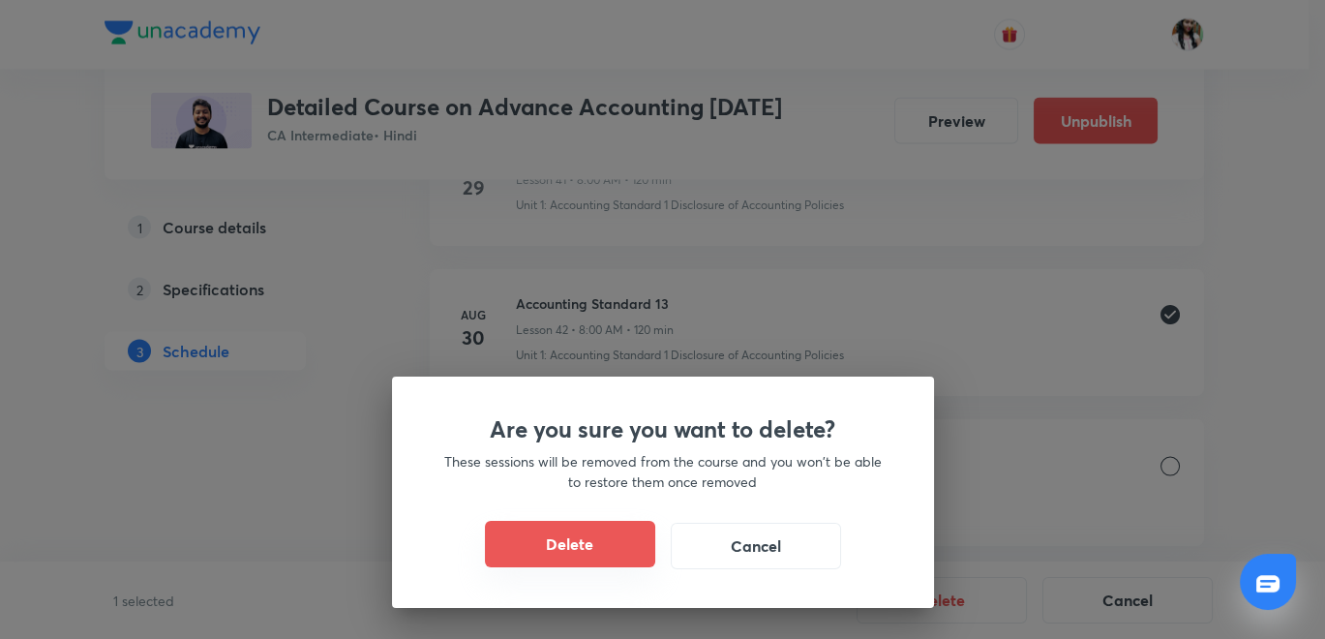
click at [575, 544] on button "Delete" at bounding box center [570, 544] width 170 height 46
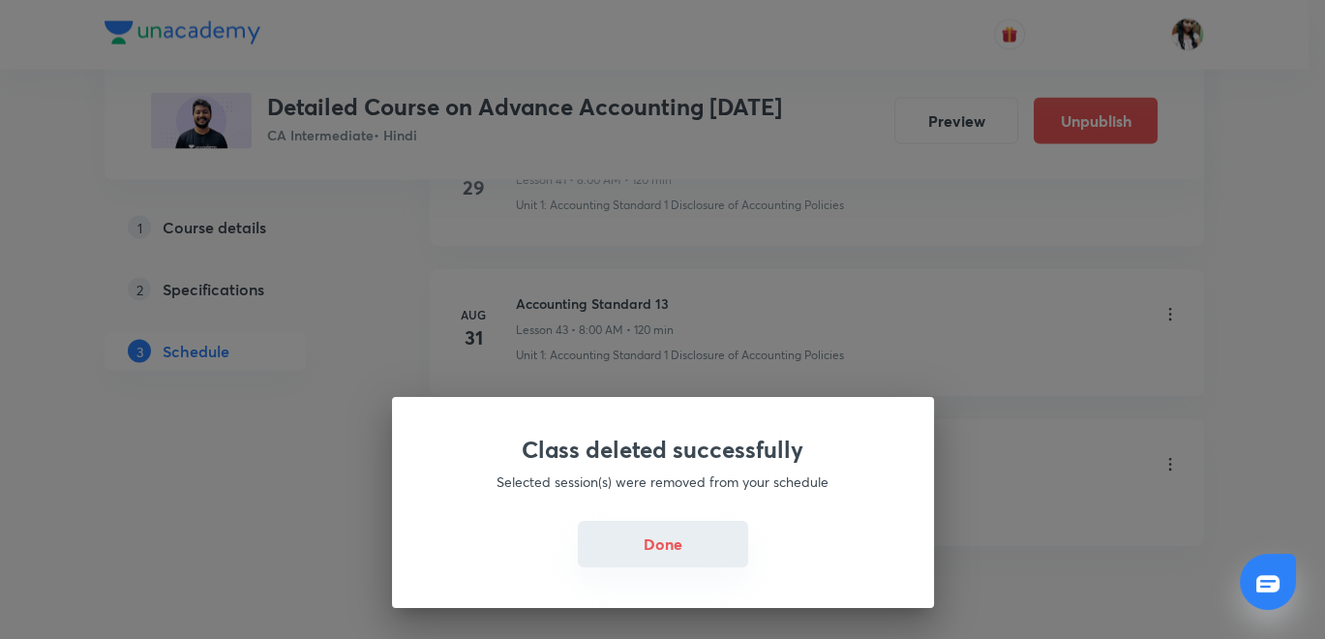
click at [697, 553] on button "Done" at bounding box center [663, 544] width 170 height 46
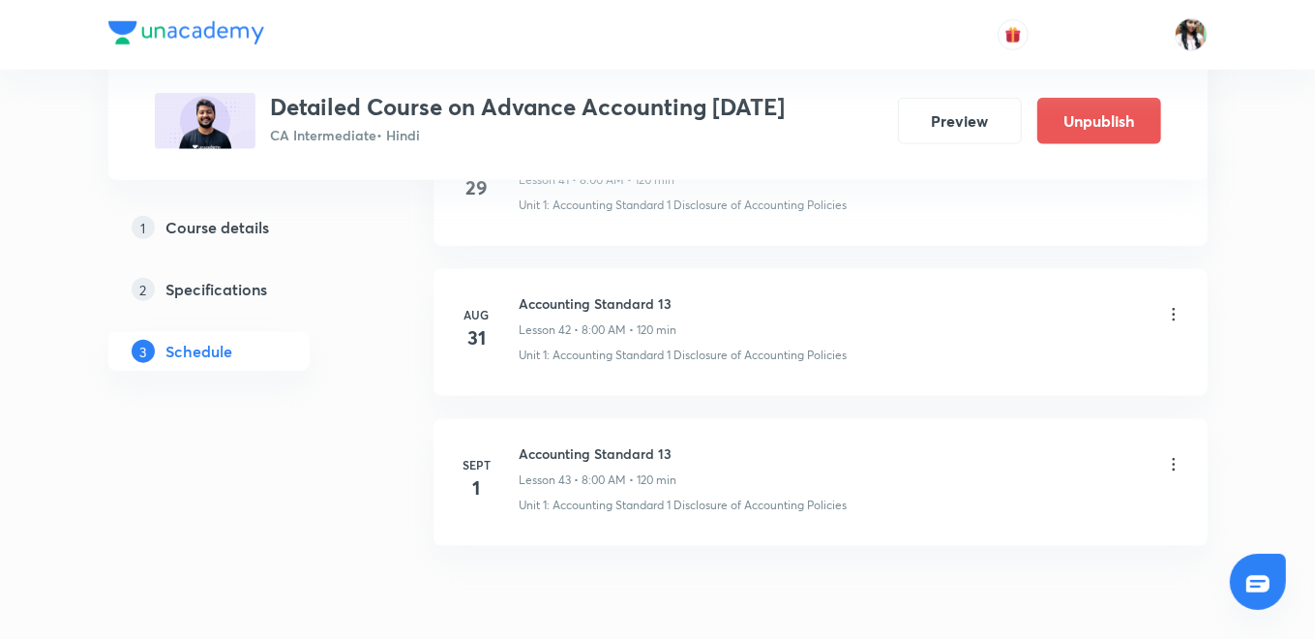
click at [1172, 305] on icon at bounding box center [1173, 314] width 19 height 19
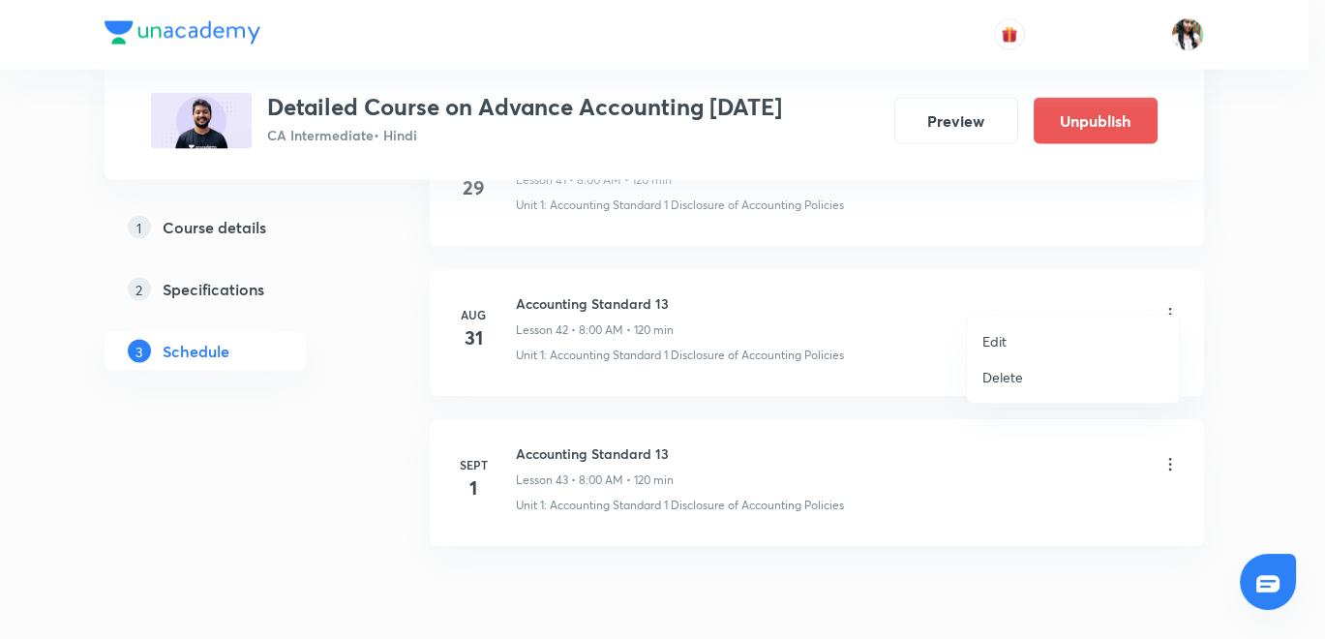
click at [1005, 342] on p "Edit" at bounding box center [994, 341] width 24 height 20
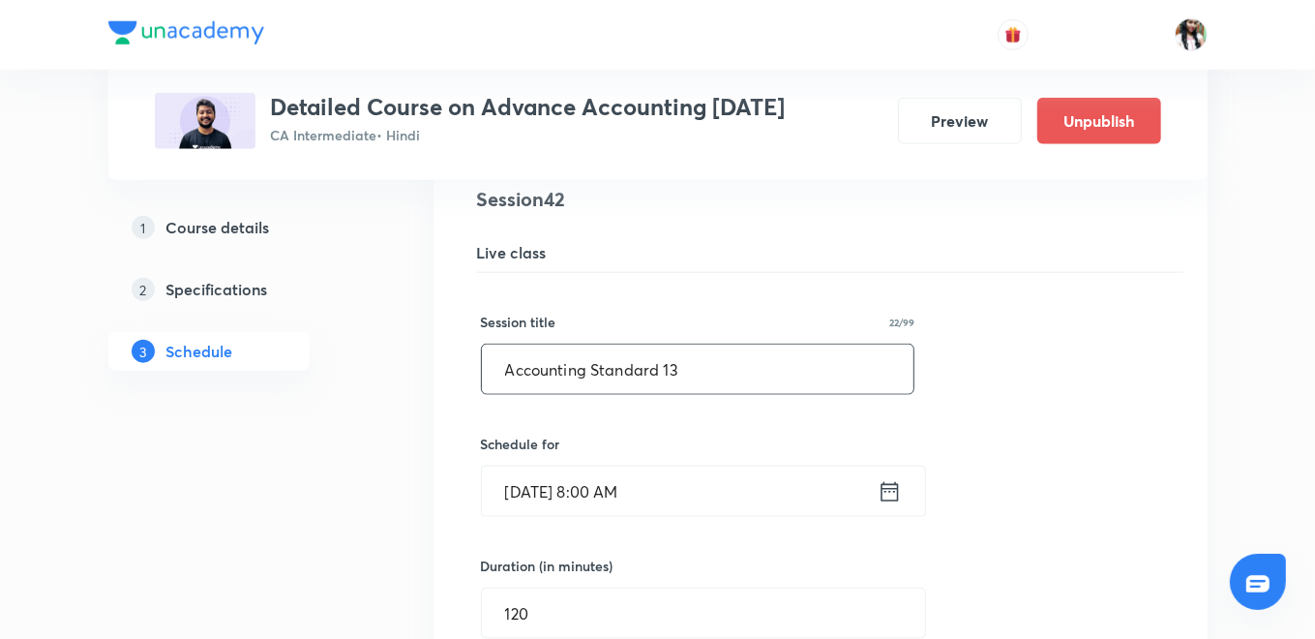
click at [656, 348] on input "Accounting Standard 13" at bounding box center [698, 369] width 433 height 49
click at [655, 348] on input "Accounting Standard 13" at bounding box center [698, 369] width 433 height 49
paste input "22"
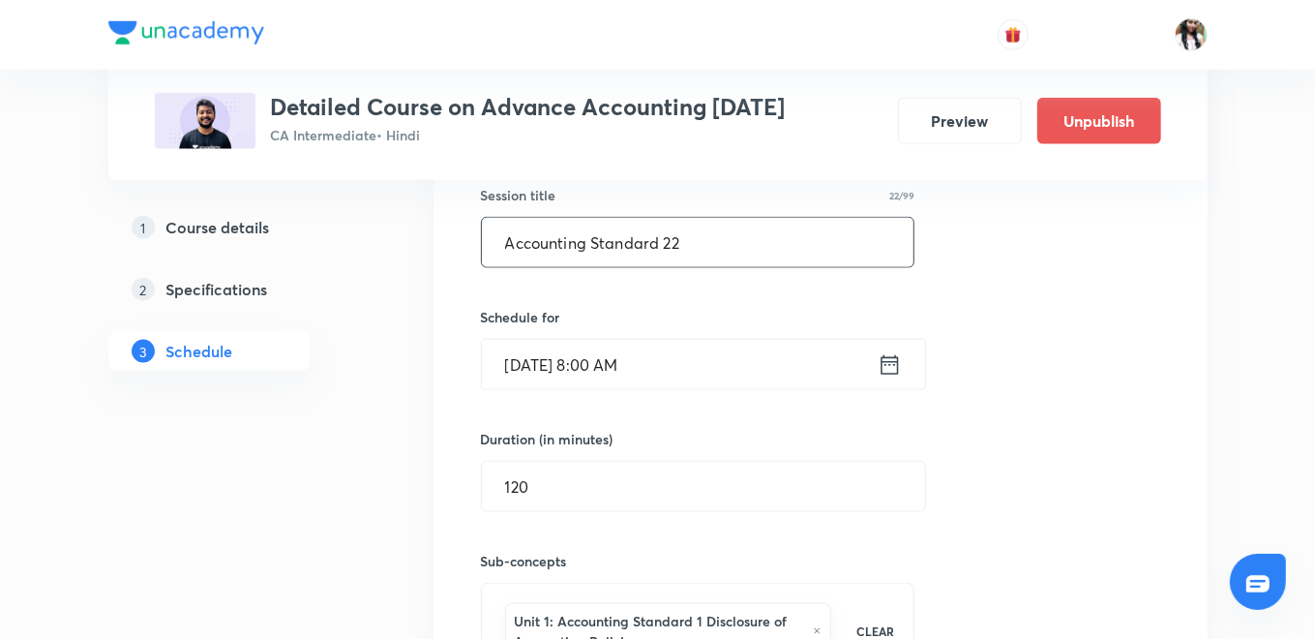
scroll to position [6755, 0]
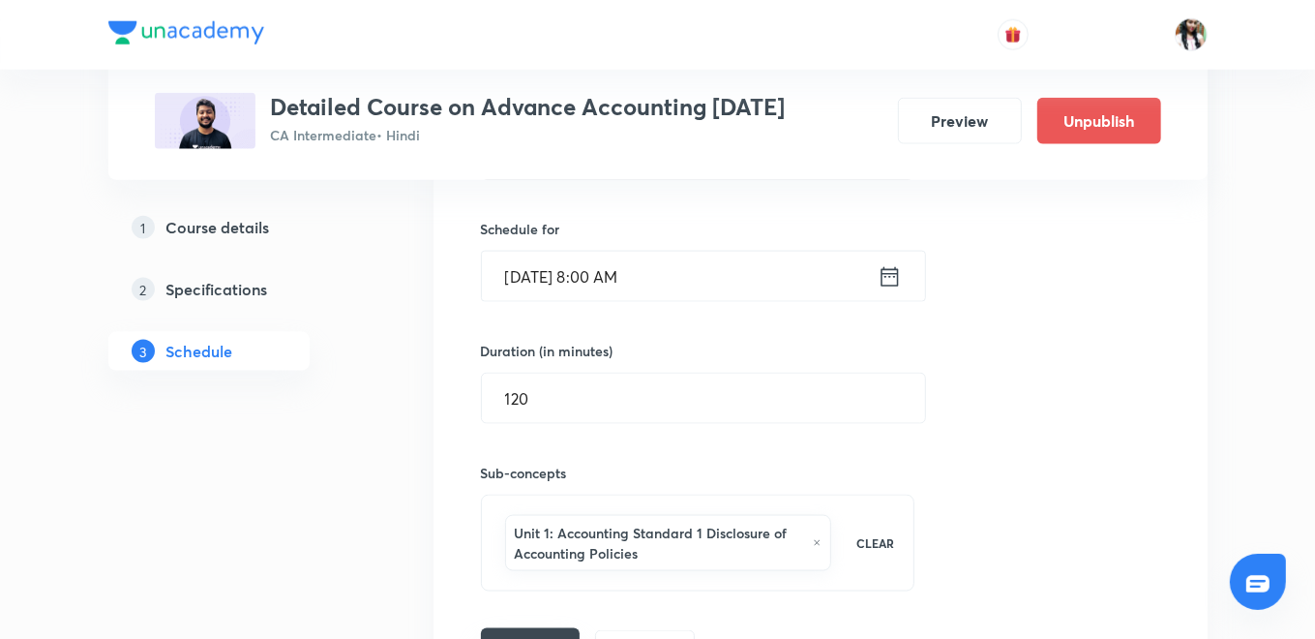
type input "Accounting Standard 22"
click at [520, 628] on button "Save" at bounding box center [530, 647] width 99 height 39
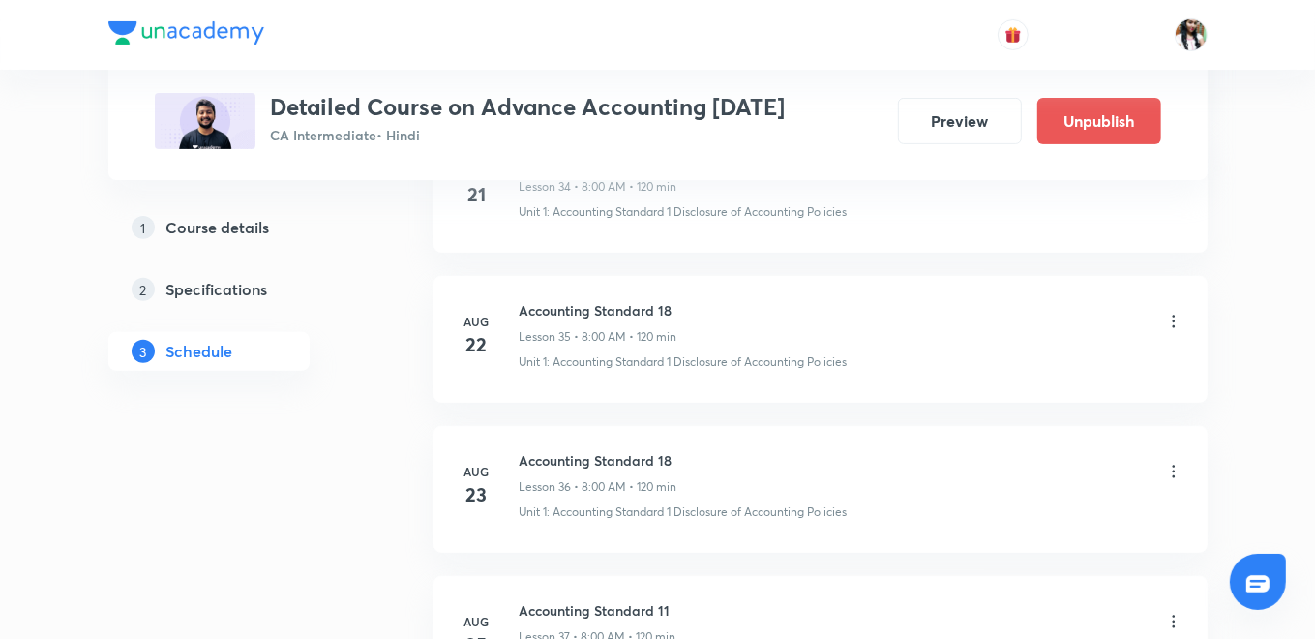
scroll to position [6606, 0]
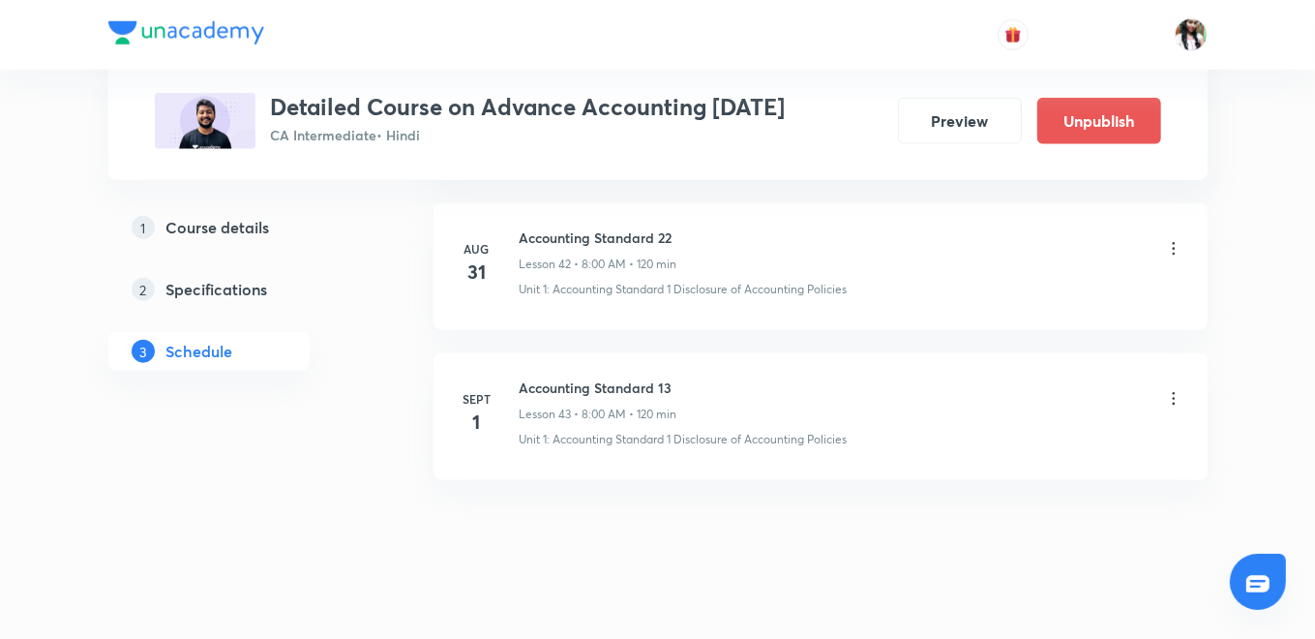
click at [1174, 392] on icon at bounding box center [1173, 398] width 3 height 13
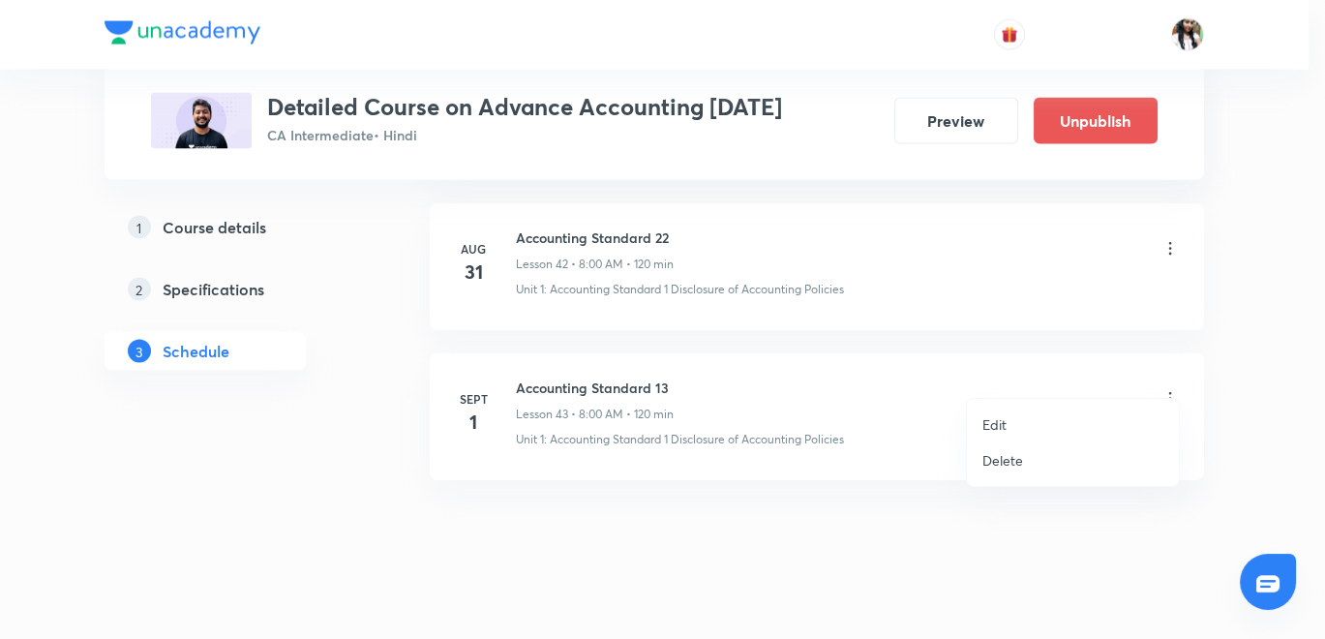
click at [1005, 424] on p "Edit" at bounding box center [994, 424] width 24 height 20
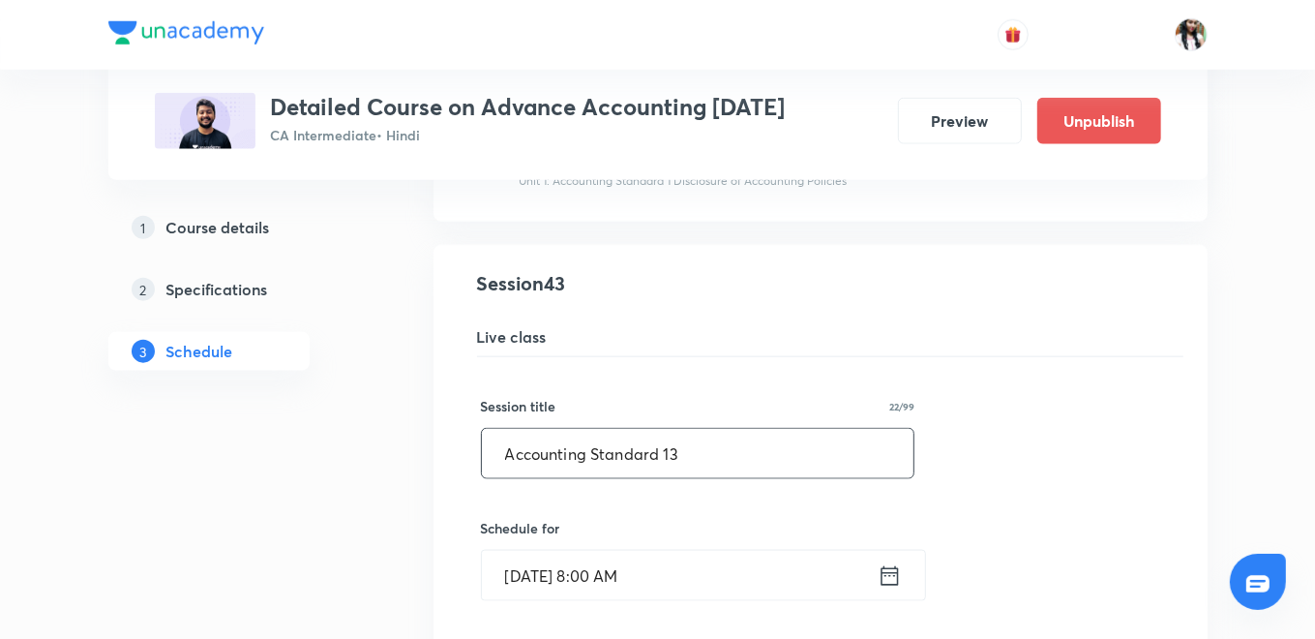
click at [660, 433] on input "Accounting Standard 13" at bounding box center [698, 453] width 433 height 49
paste input "22"
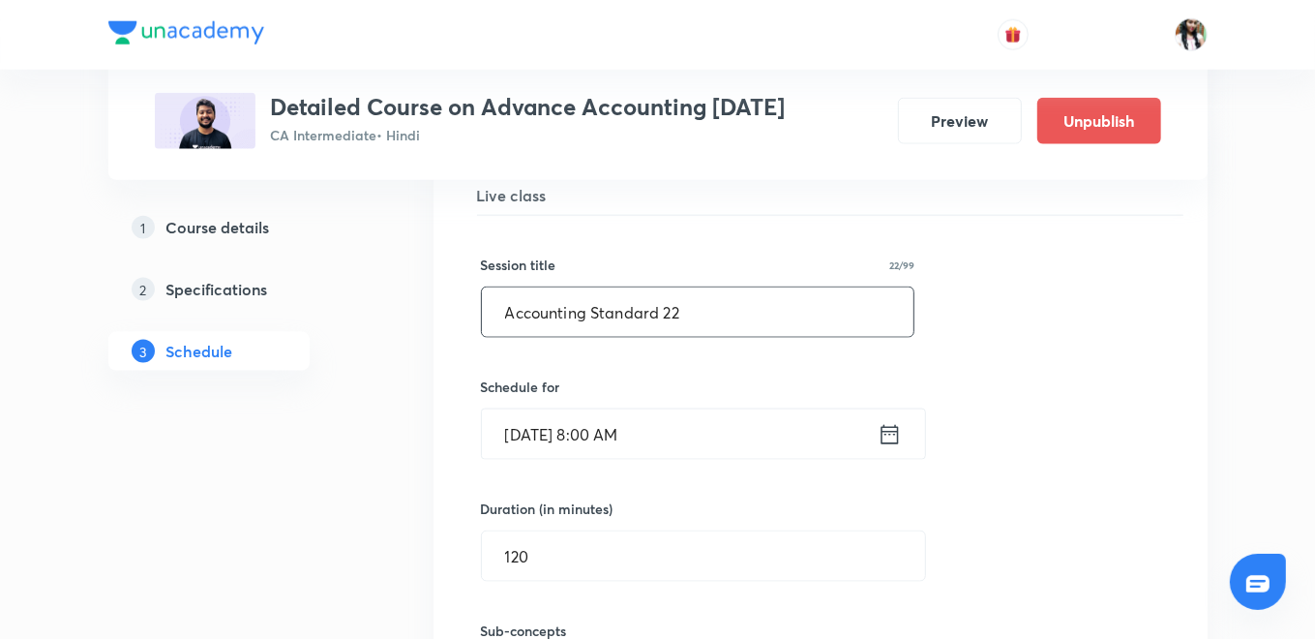
scroll to position [7036, 0]
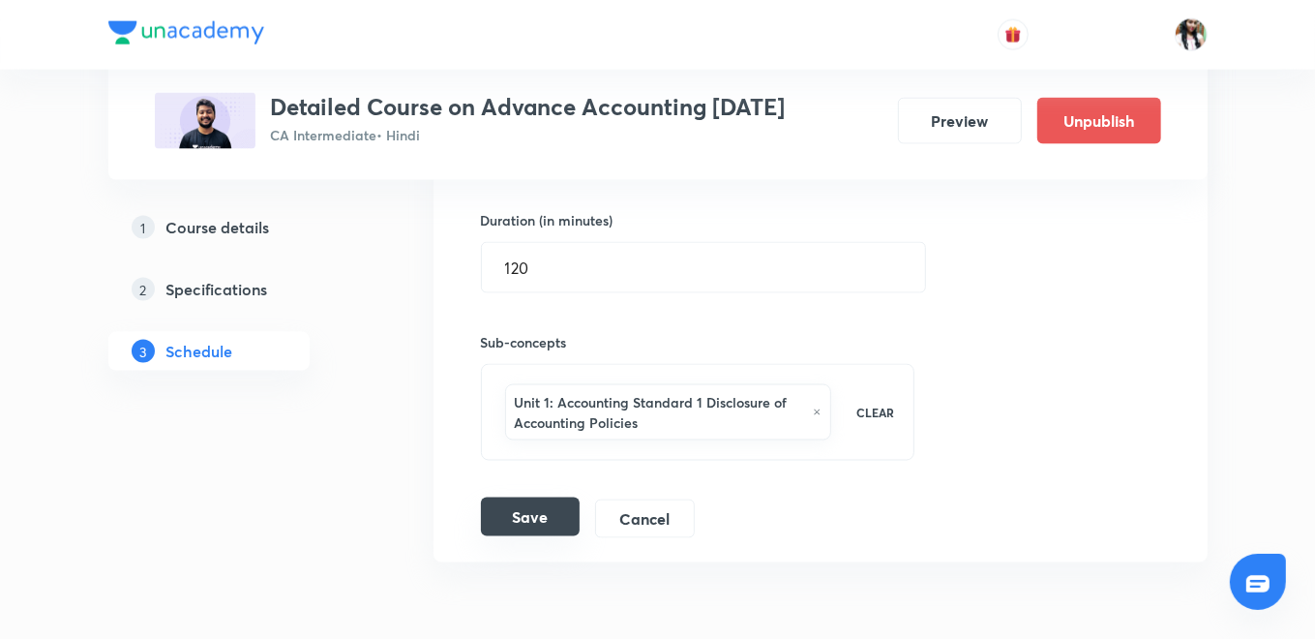
type input "Accounting Standard 22"
click at [533, 498] on button "Save" at bounding box center [530, 517] width 99 height 39
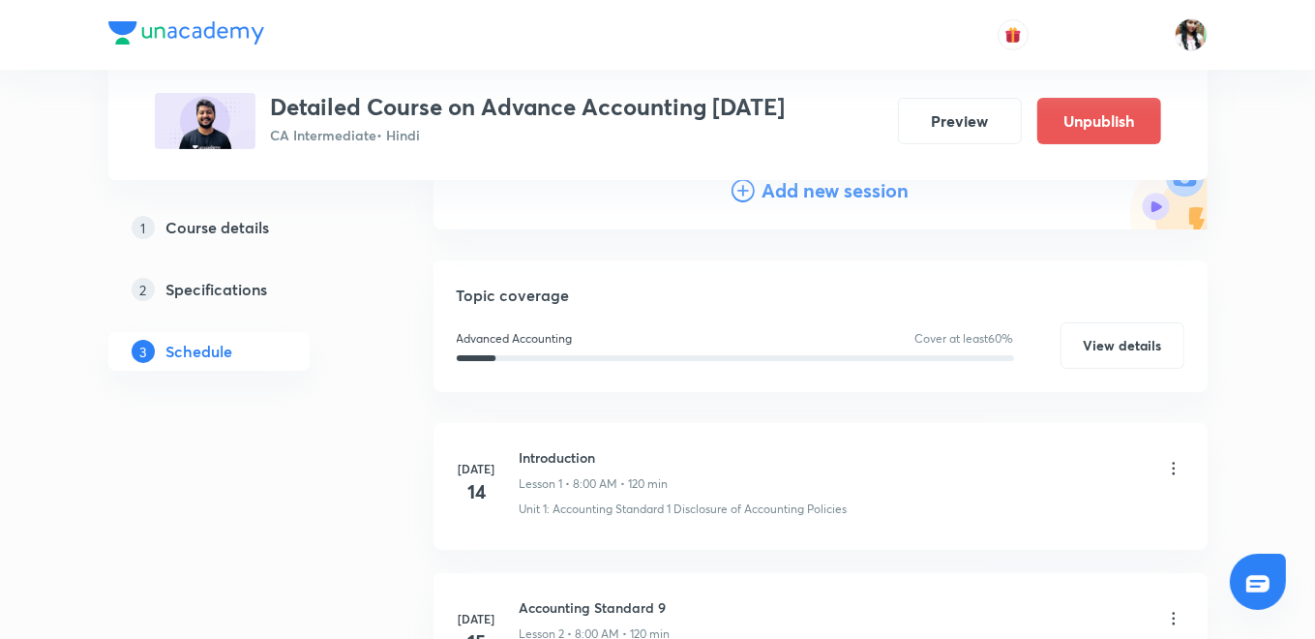
scroll to position [32, 0]
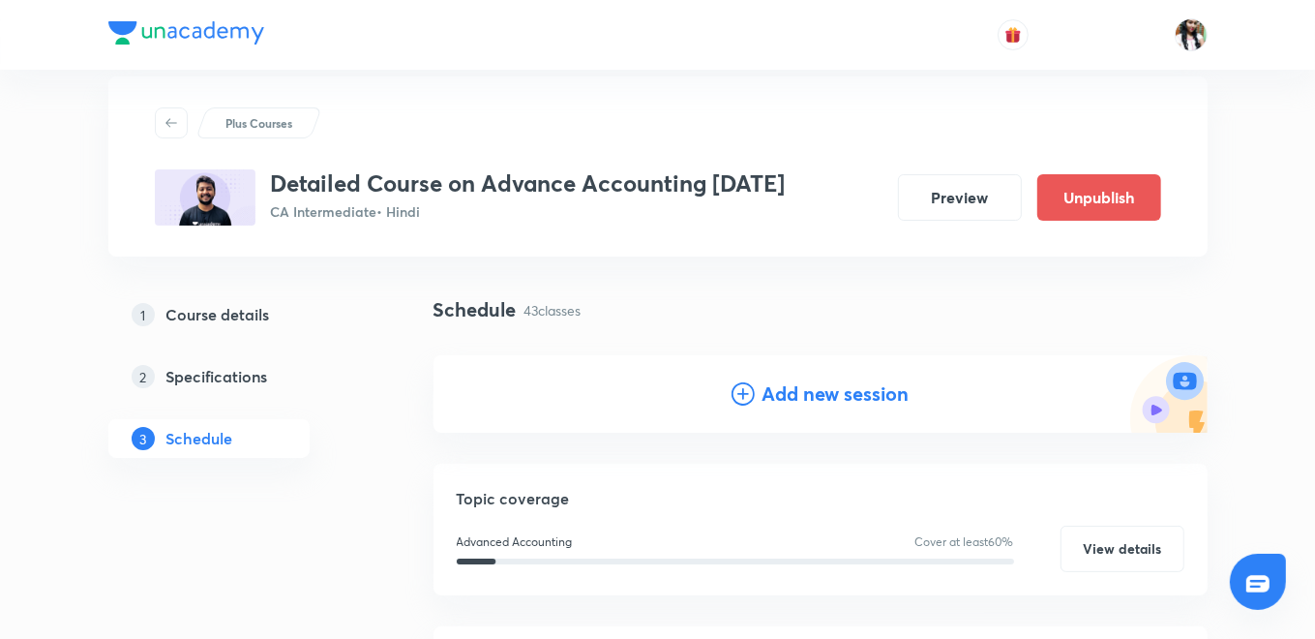
click at [860, 399] on h4 "Add new session" at bounding box center [836, 393] width 147 height 29
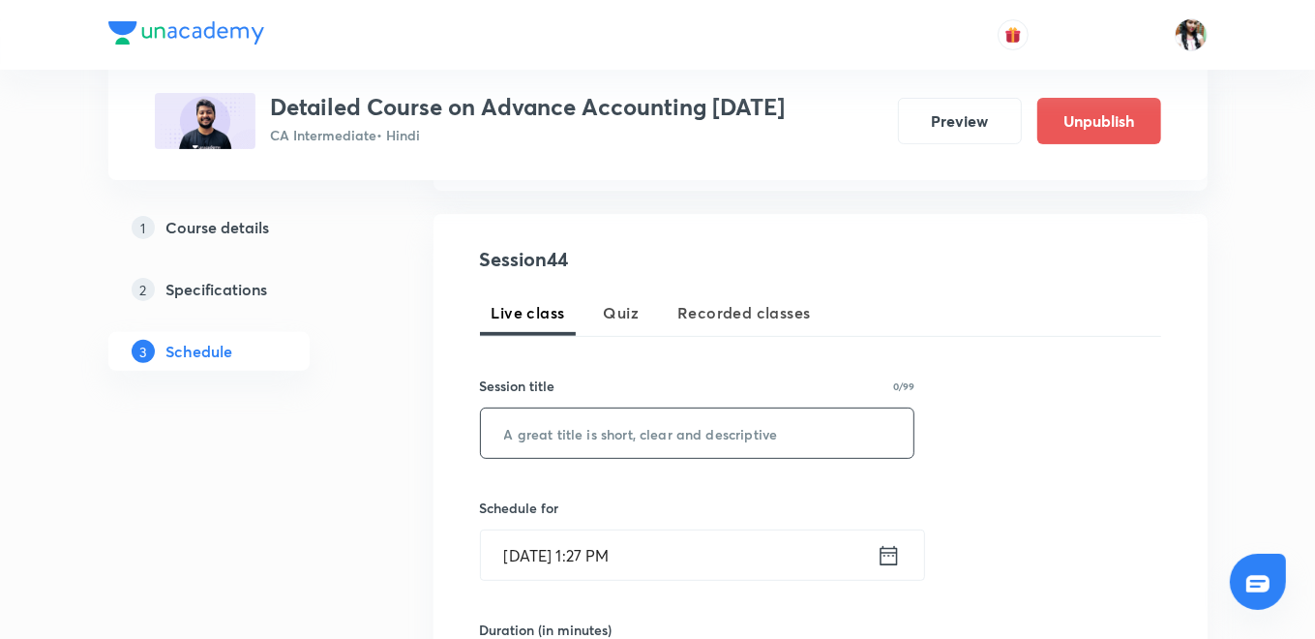
scroll to position [354, 0]
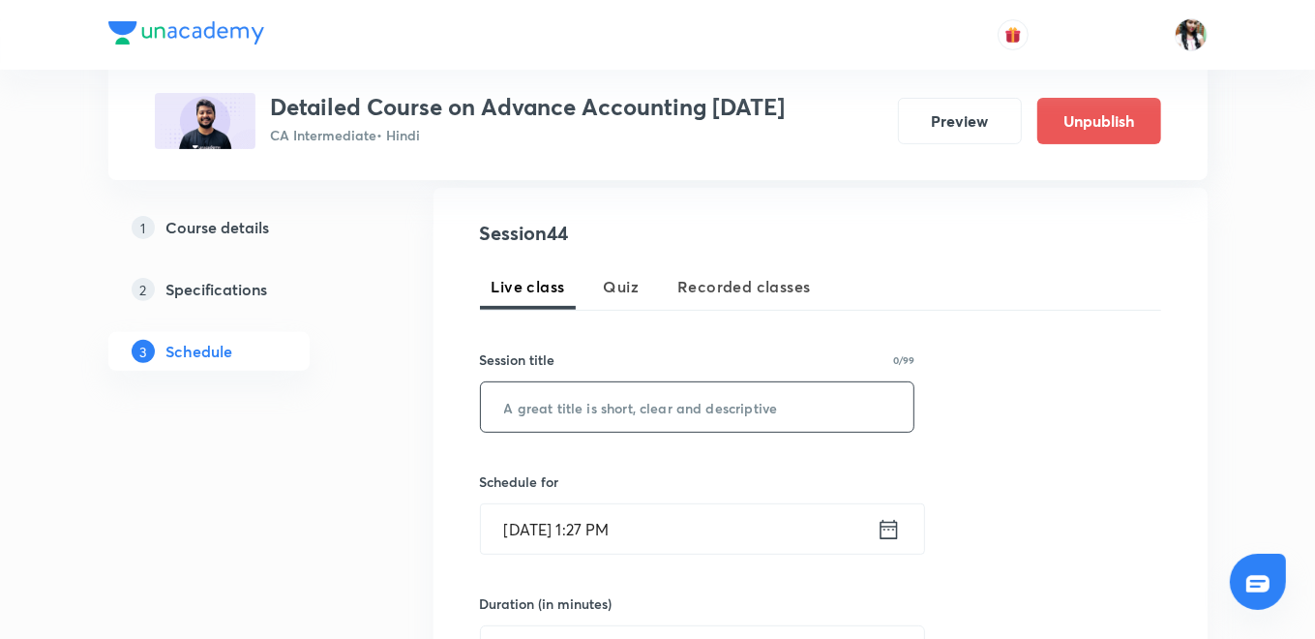
paste input "Accounting Standard 4"
type input "Accounting Standard 4"
click at [885, 521] on icon at bounding box center [889, 529] width 24 height 27
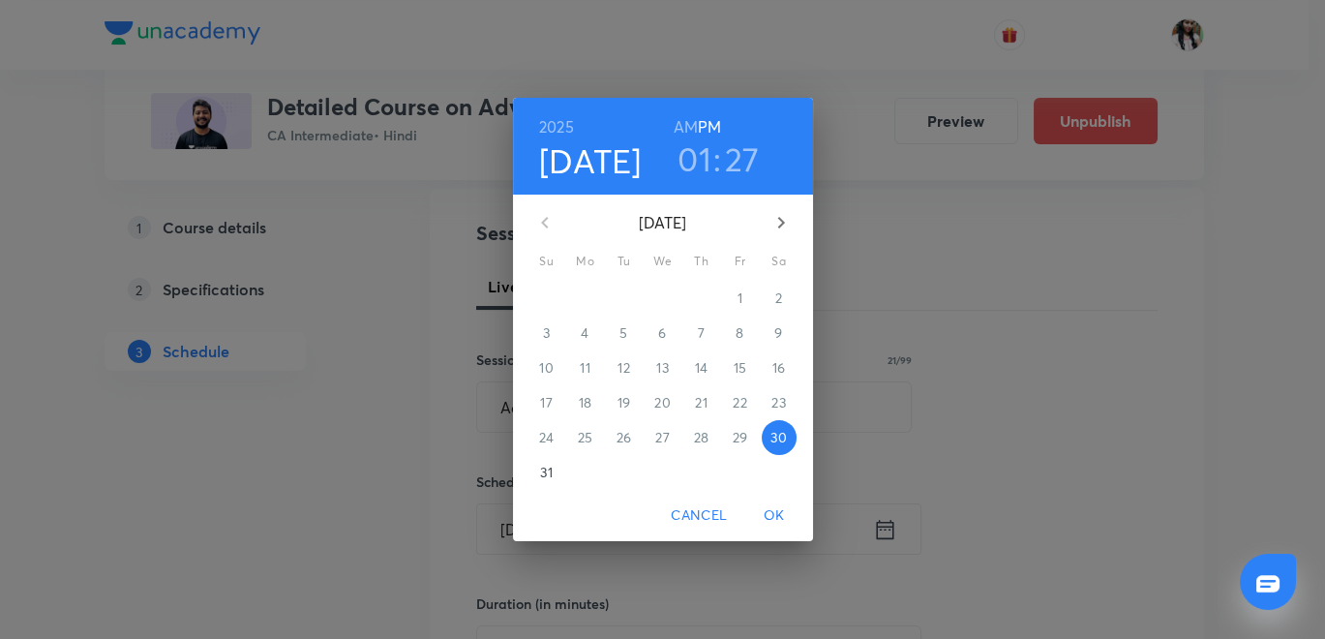
click at [779, 213] on icon "button" at bounding box center [781, 222] width 23 height 23
click at [590, 298] on span "1" at bounding box center [585, 297] width 35 height 19
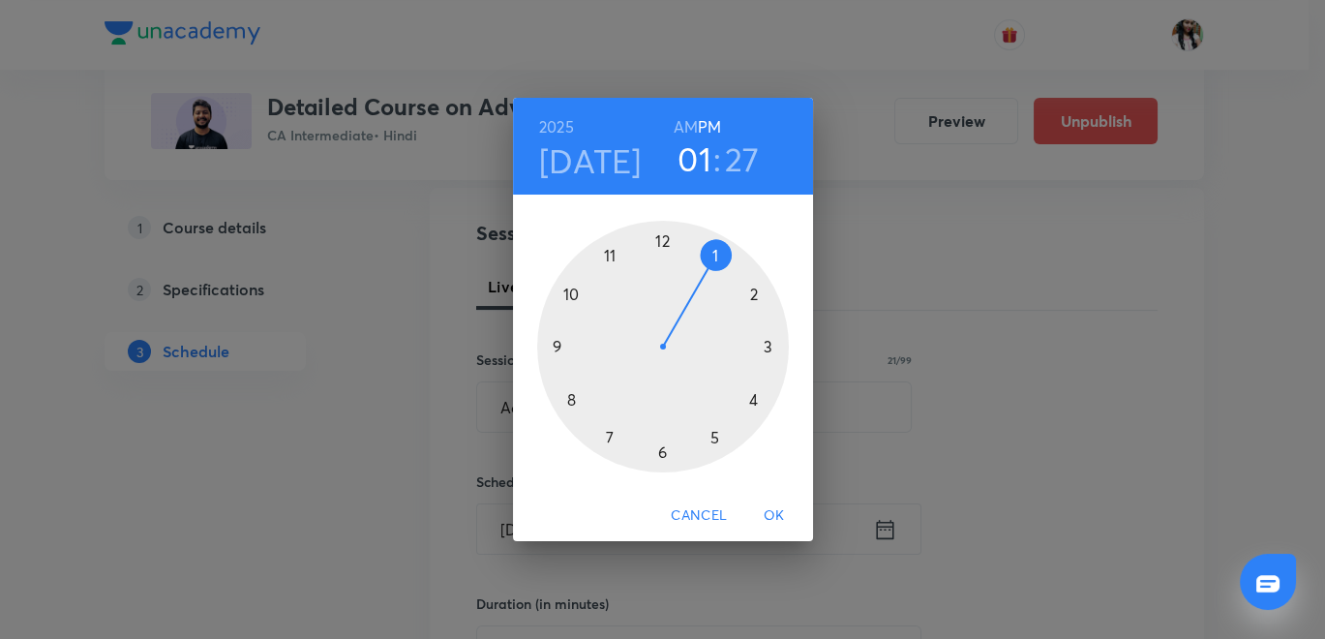
click at [555, 346] on div at bounding box center [663, 347] width 252 height 252
click at [662, 232] on div at bounding box center [663, 347] width 252 height 252
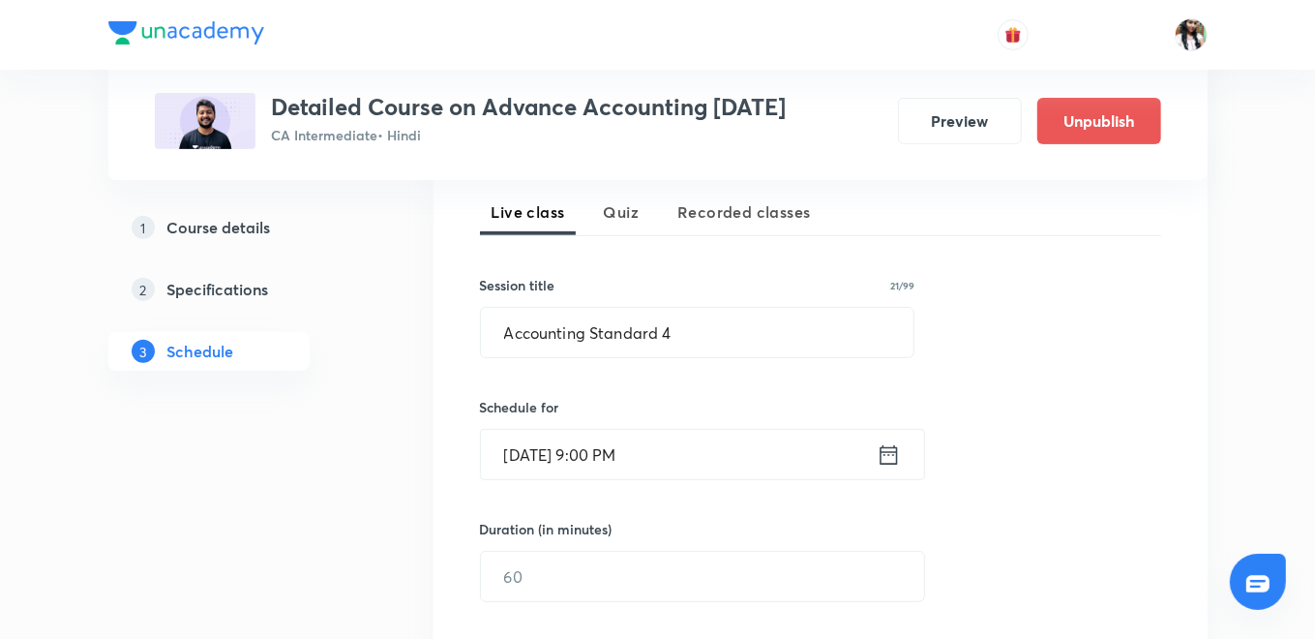
scroll to position [462, 0]
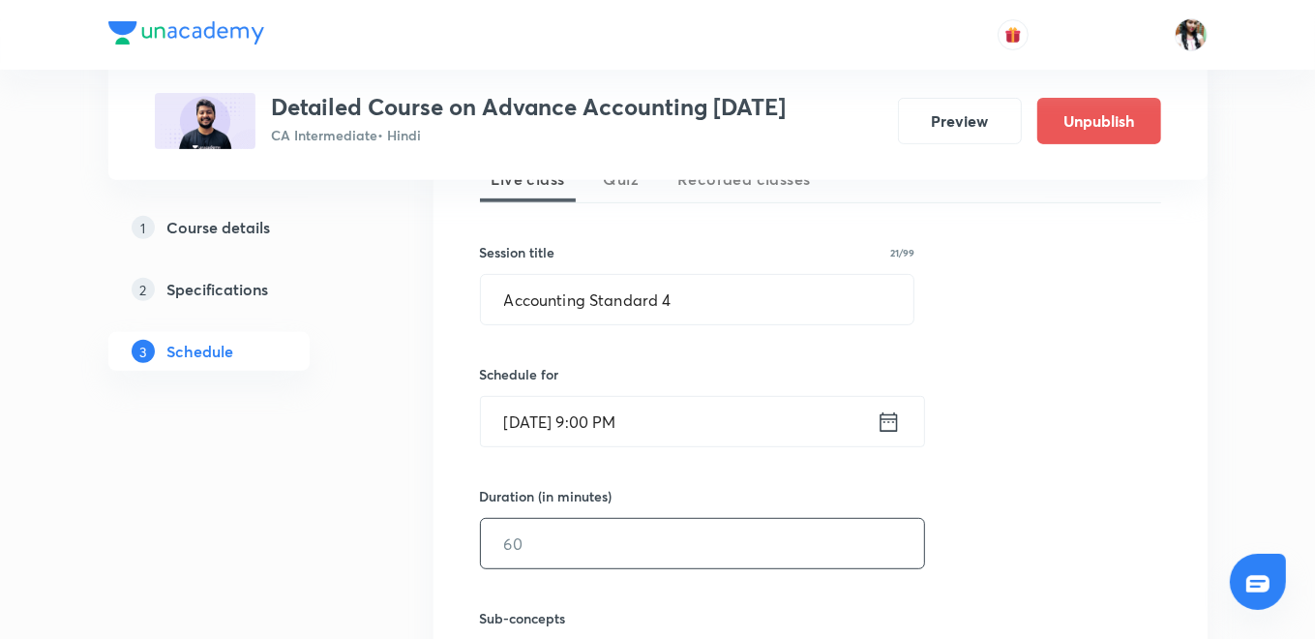
click at [611, 557] on input "text" at bounding box center [702, 543] width 443 height 49
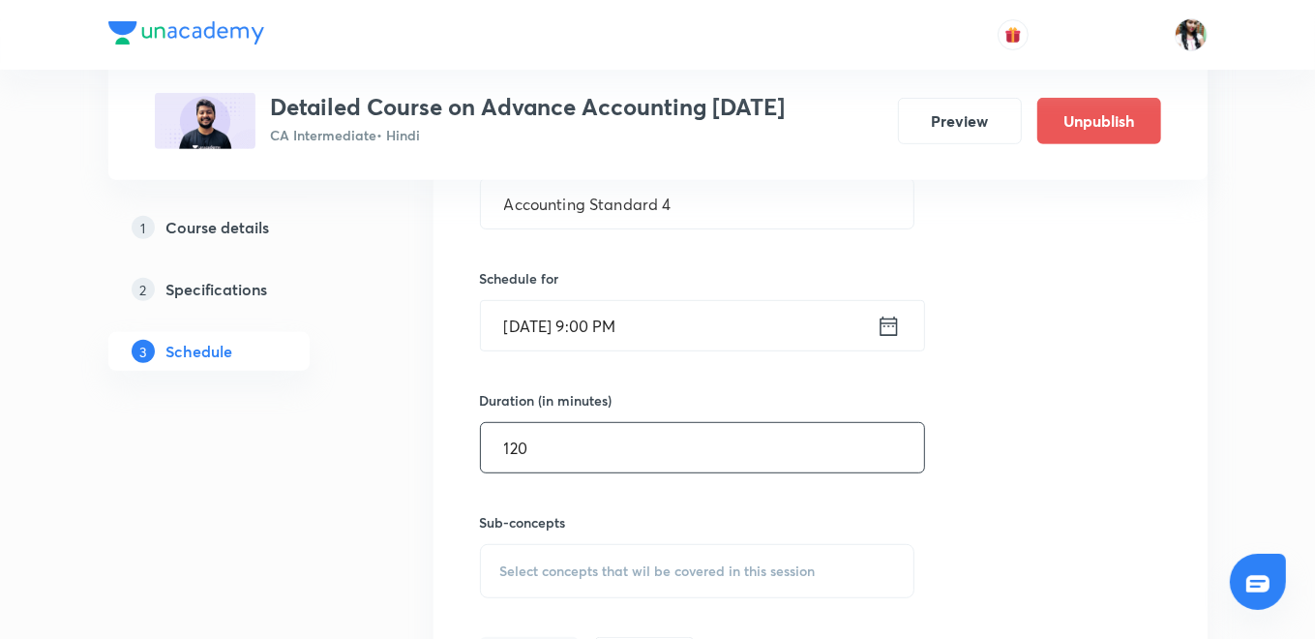
scroll to position [678, 0]
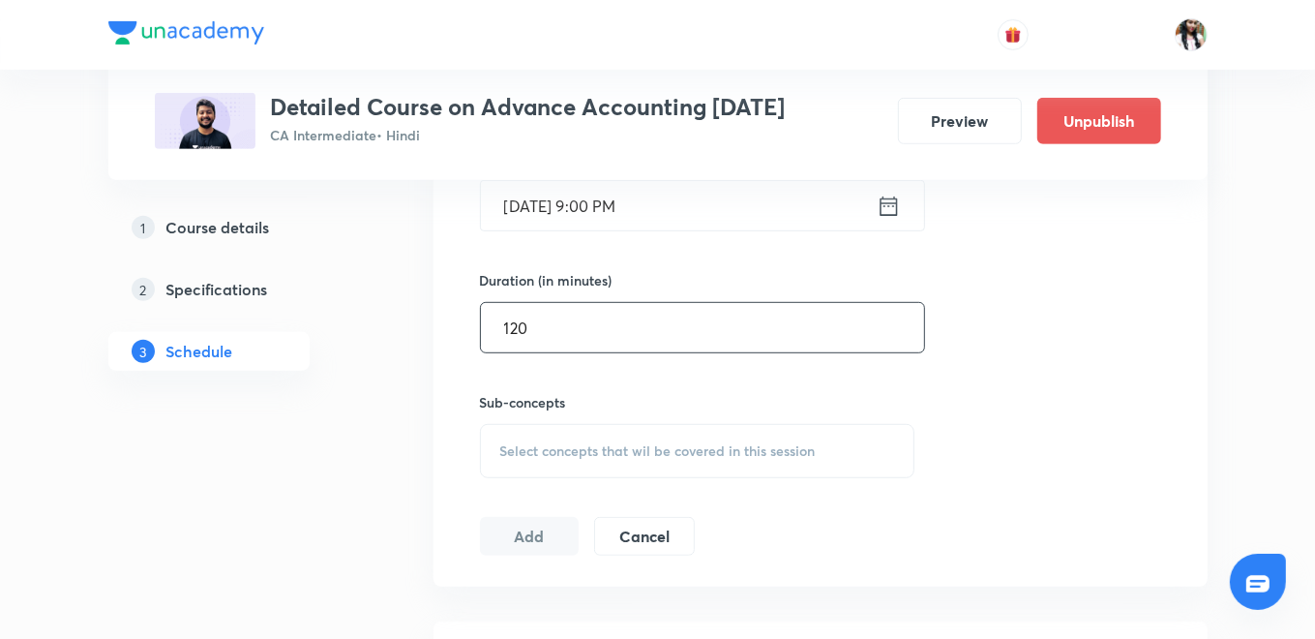
type input "120"
click at [678, 454] on span "Select concepts that wil be covered in this session" at bounding box center [658, 450] width 316 height 15
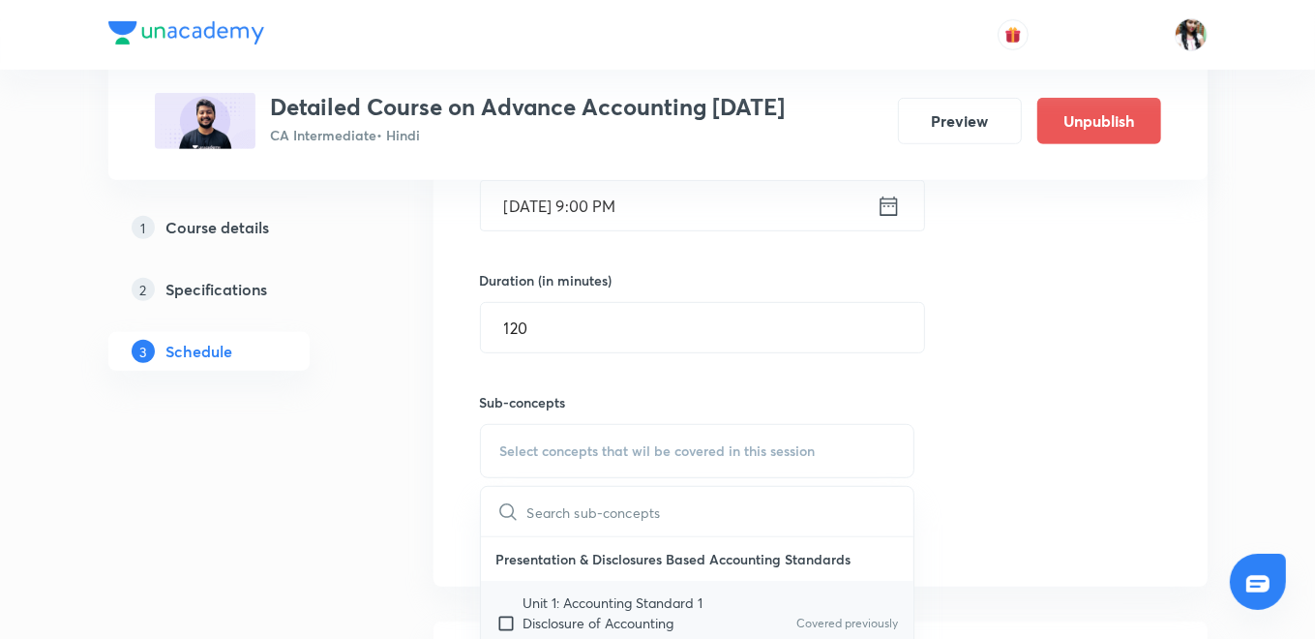
click at [603, 608] on p "Unit 1: Accounting Standard 1 Disclosure of Accounting Policies" at bounding box center [622, 622] width 196 height 61
checkbox input "true"
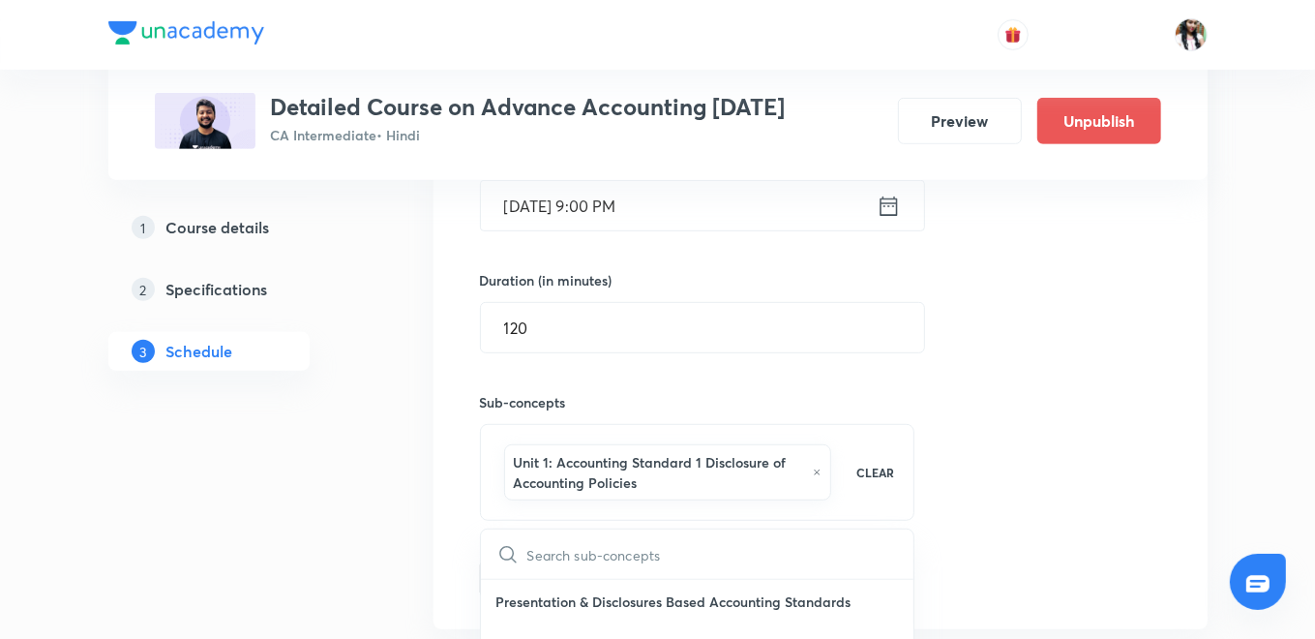
click at [469, 566] on div "Session 44 Live class Quiz Recorded classes Session title 21/99 Accounting Stan…" at bounding box center [821, 246] width 774 height 765
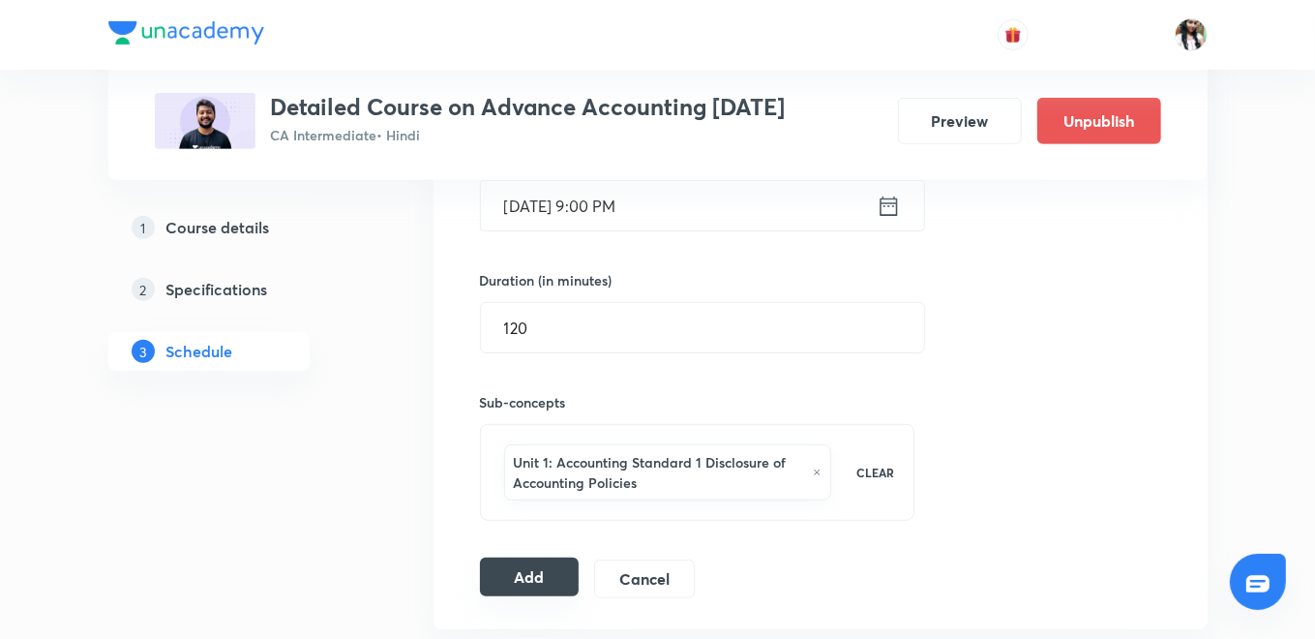
click at [519, 563] on button "Add" at bounding box center [530, 577] width 100 height 39
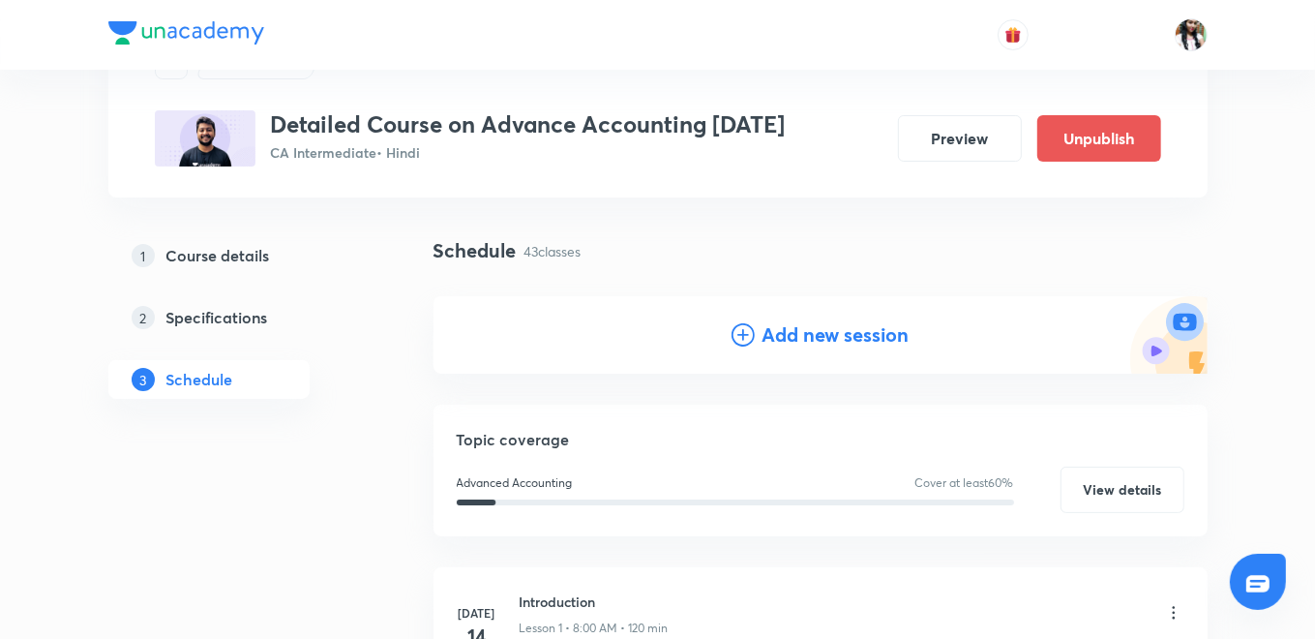
scroll to position [0, 0]
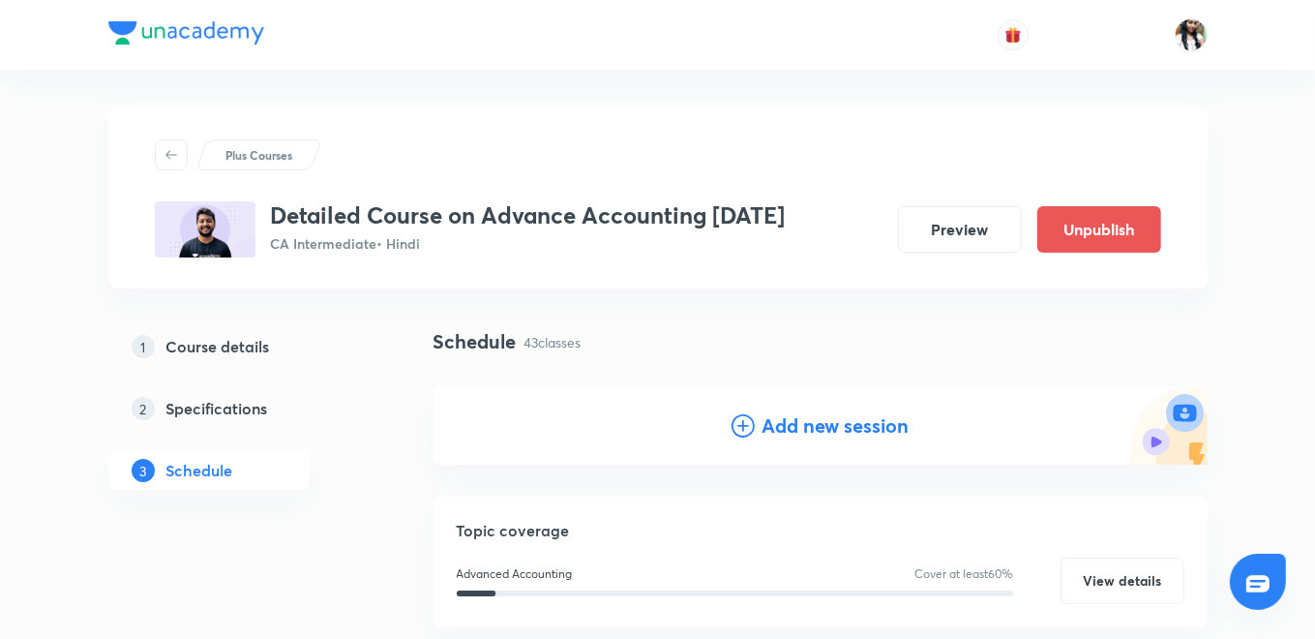
click at [796, 413] on h4 "Add new session" at bounding box center [836, 425] width 147 height 29
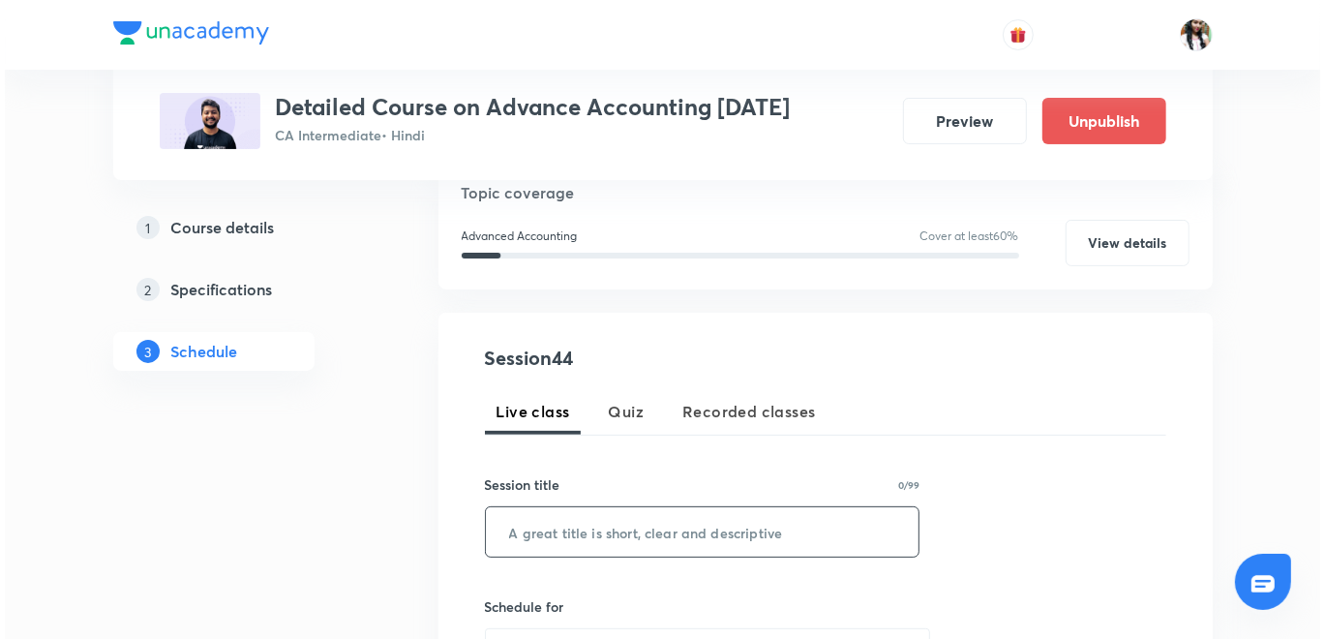
scroll to position [430, 0]
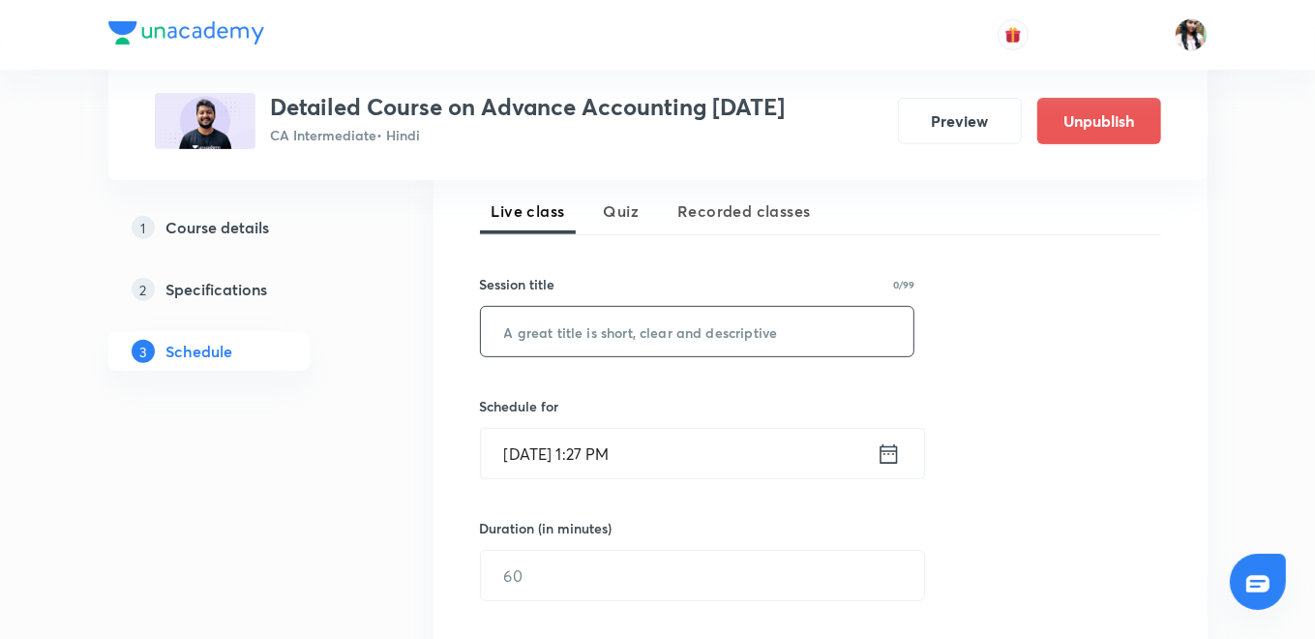
paste input "Accounting Standard 4"
type input "Accounting Standard 4"
click at [895, 450] on icon at bounding box center [889, 453] width 24 height 27
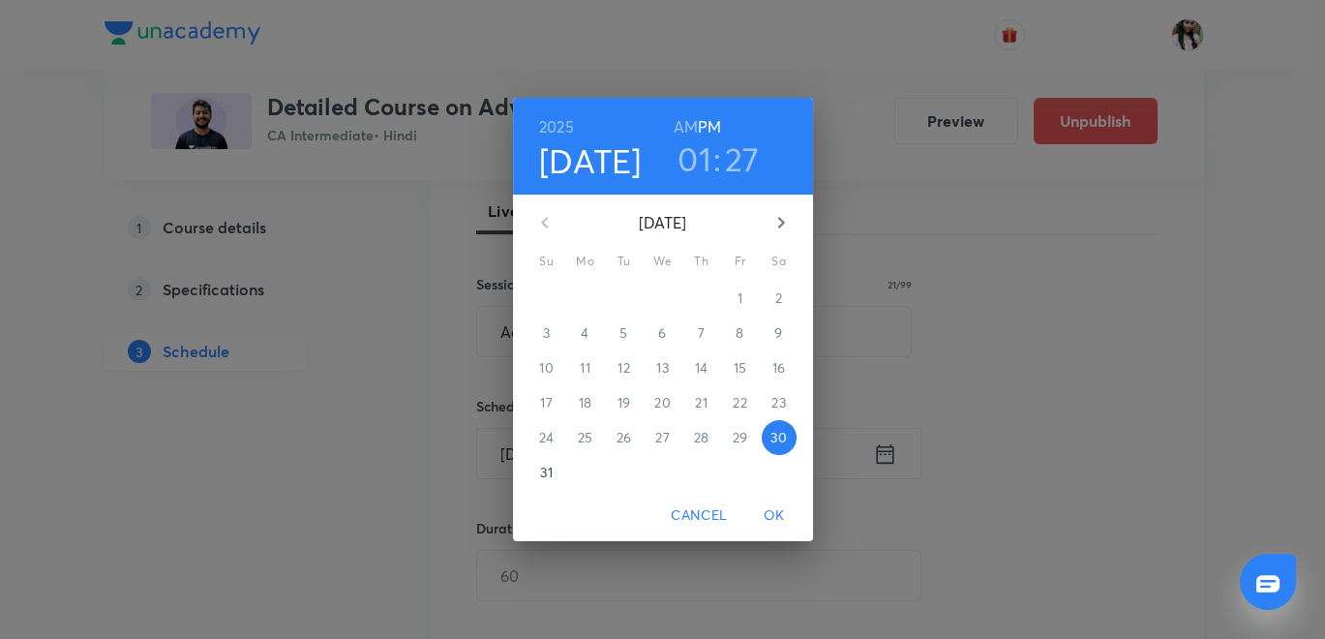
click at [785, 219] on icon "button" at bounding box center [781, 222] width 23 height 23
click at [630, 301] on span "2" at bounding box center [624, 297] width 35 height 19
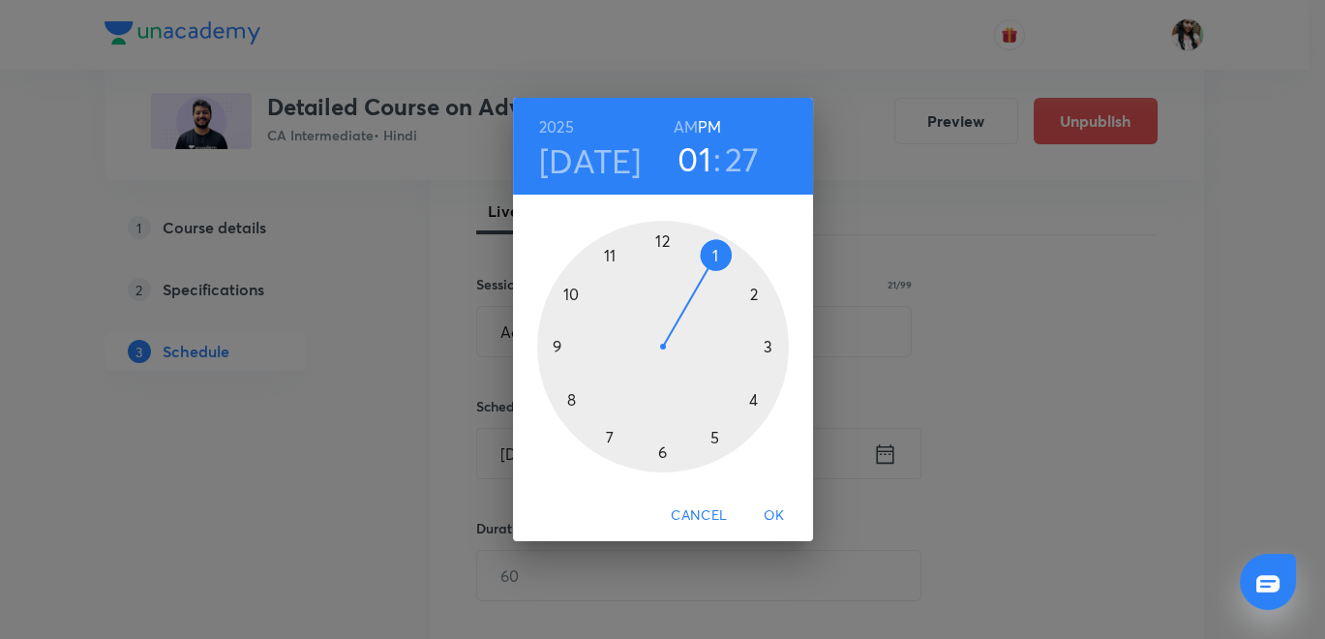
drag, startPoint x: 686, startPoint y: 121, endPoint x: 682, endPoint y: 202, distance: 81.4
click at [685, 122] on h6 "AM" at bounding box center [686, 126] width 24 height 27
click at [575, 396] on div at bounding box center [663, 347] width 252 height 252
click at [661, 236] on div at bounding box center [663, 347] width 252 height 252
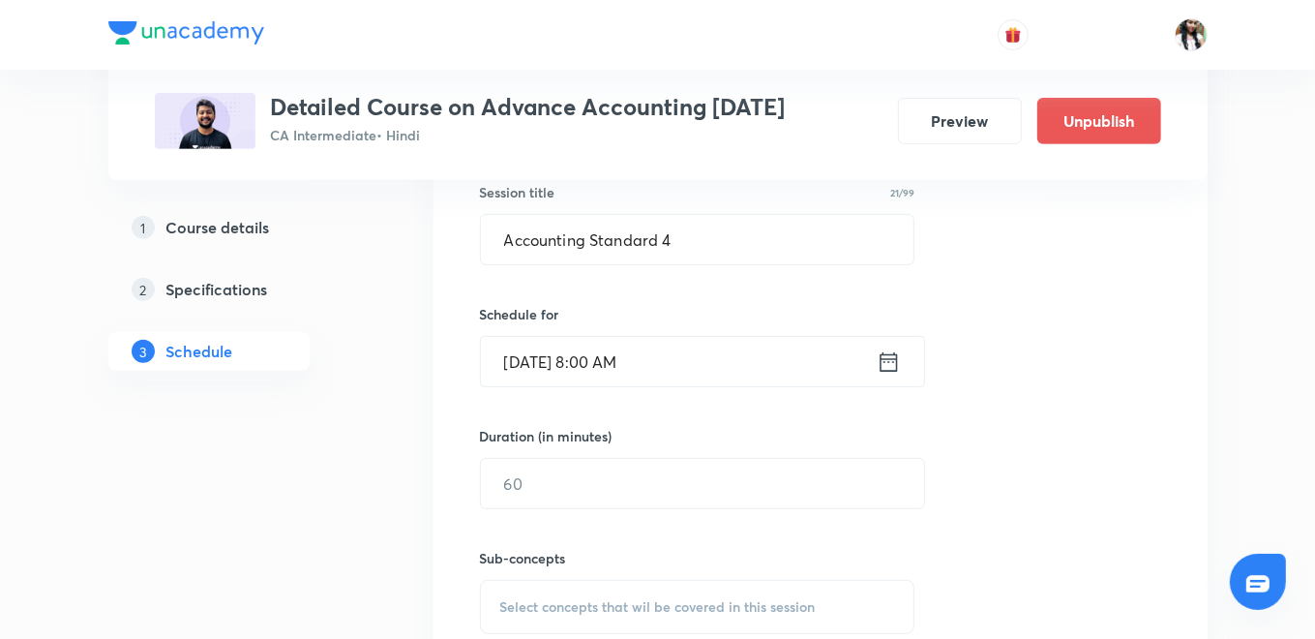
scroll to position [645, 0]
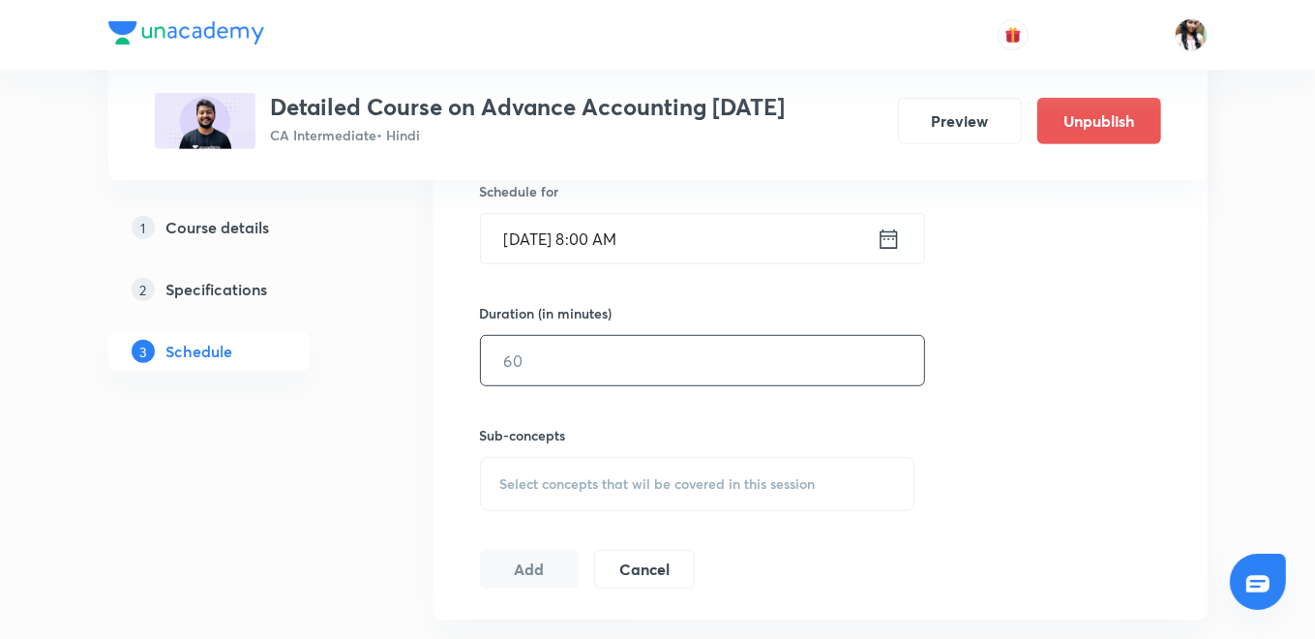
click at [619, 357] on input "text" at bounding box center [702, 360] width 443 height 49
type input "120"
drag, startPoint x: 617, startPoint y: 486, endPoint x: 632, endPoint y: 407, distance: 80.9
click at [617, 486] on span "Select concepts that wil be covered in this session" at bounding box center [658, 483] width 316 height 15
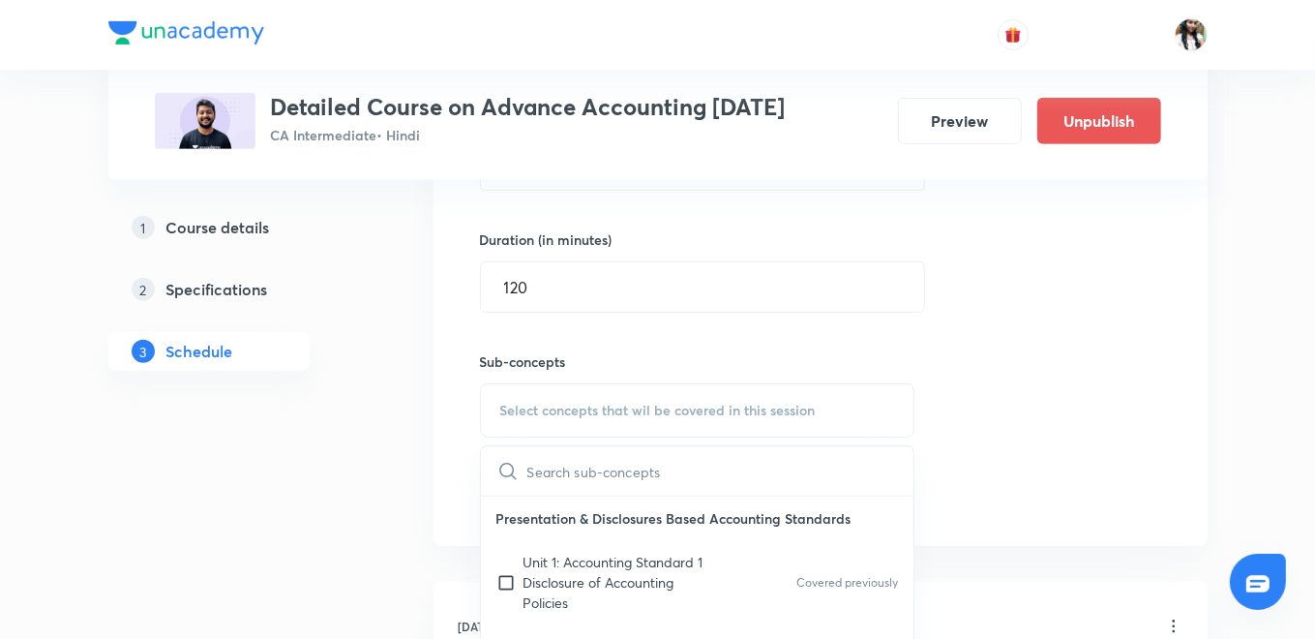
scroll to position [752, 0]
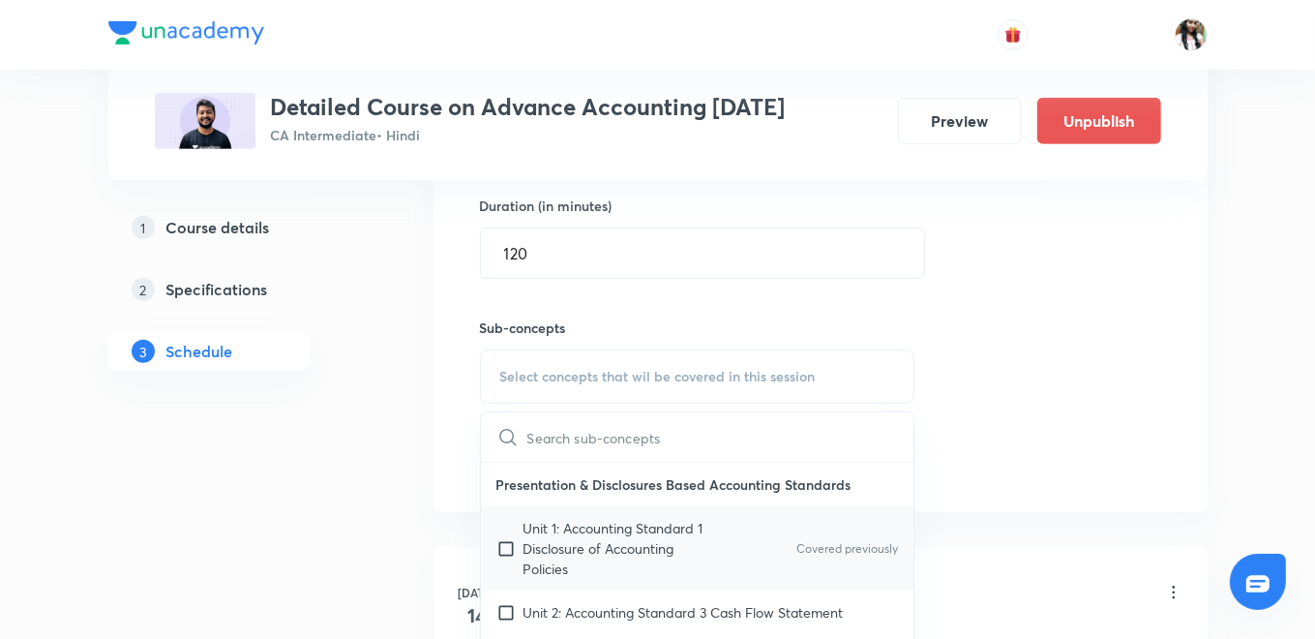
click at [542, 542] on p "Unit 1: Accounting Standard 1 Disclosure of Accounting Policies" at bounding box center [622, 548] width 196 height 61
checkbox input "true"
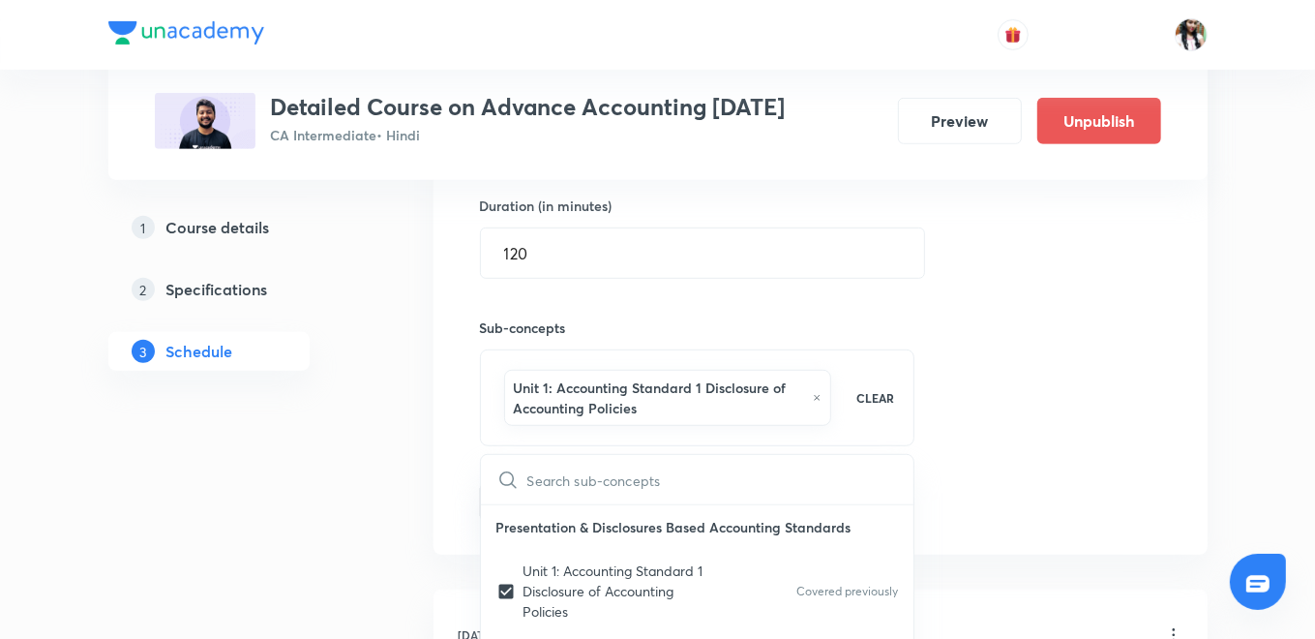
drag, startPoint x: 450, startPoint y: 519, endPoint x: 512, endPoint y: 505, distance: 63.4
click at [452, 519] on div "Session 45 Live class Quiz Recorded classes Session title 21/99 Accounting Stan…" at bounding box center [821, 172] width 774 height 765
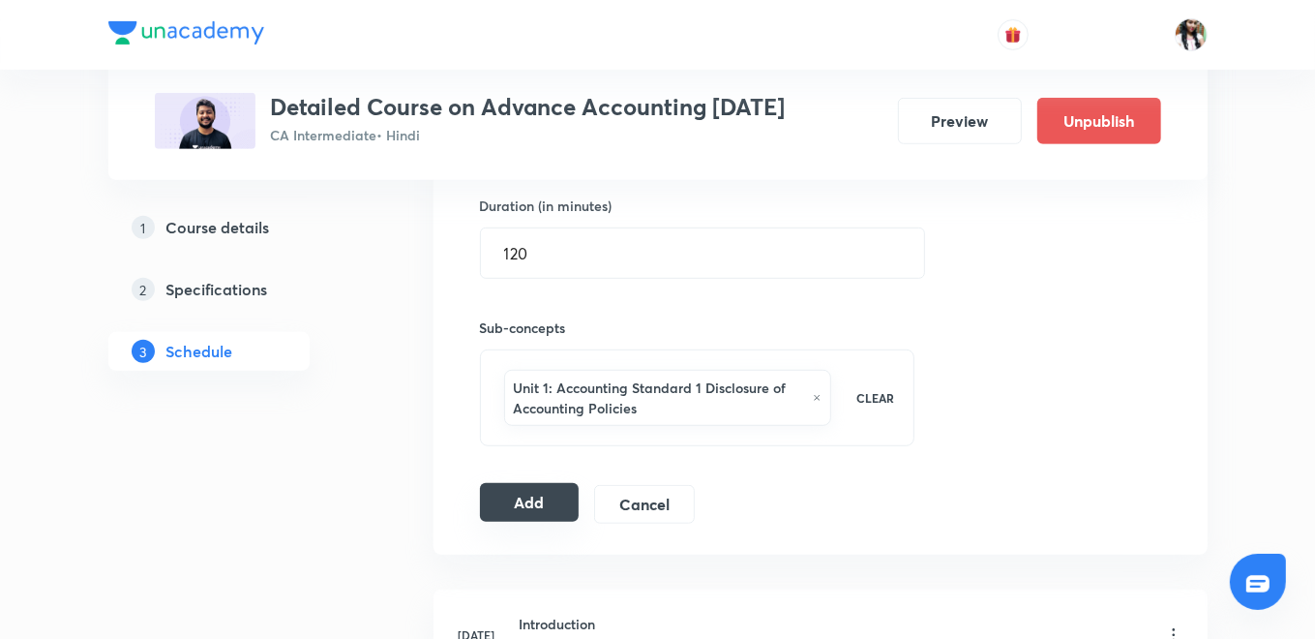
click at [525, 493] on button "Add" at bounding box center [530, 502] width 100 height 39
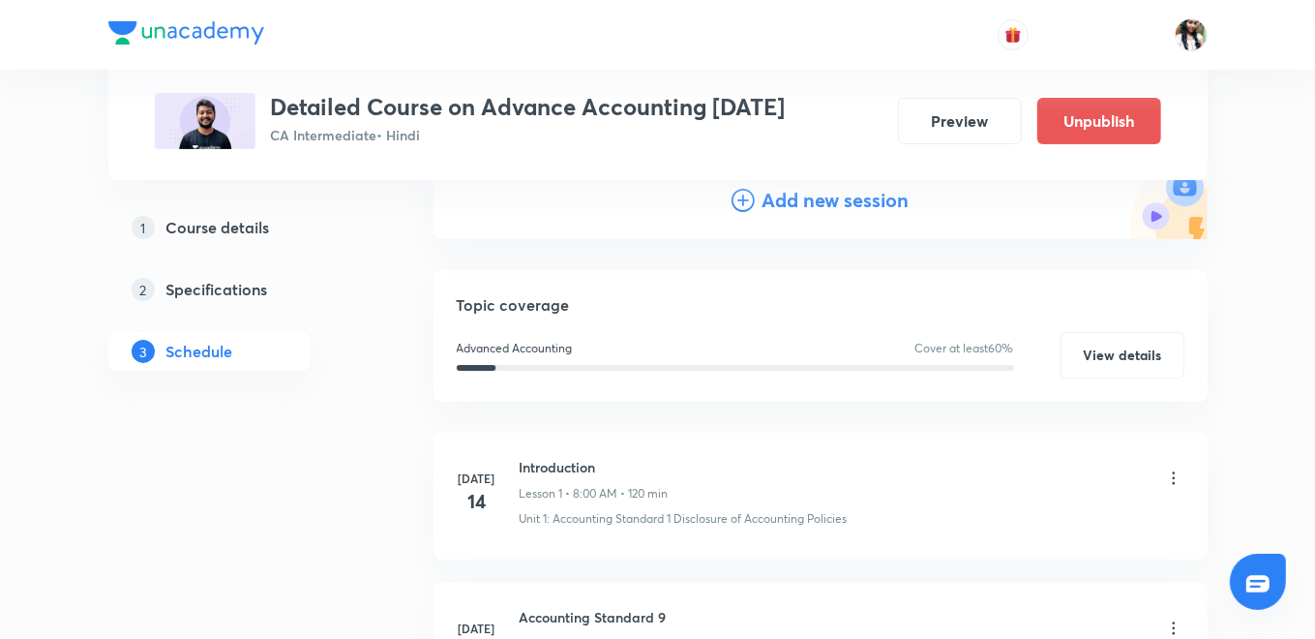
scroll to position [0, 0]
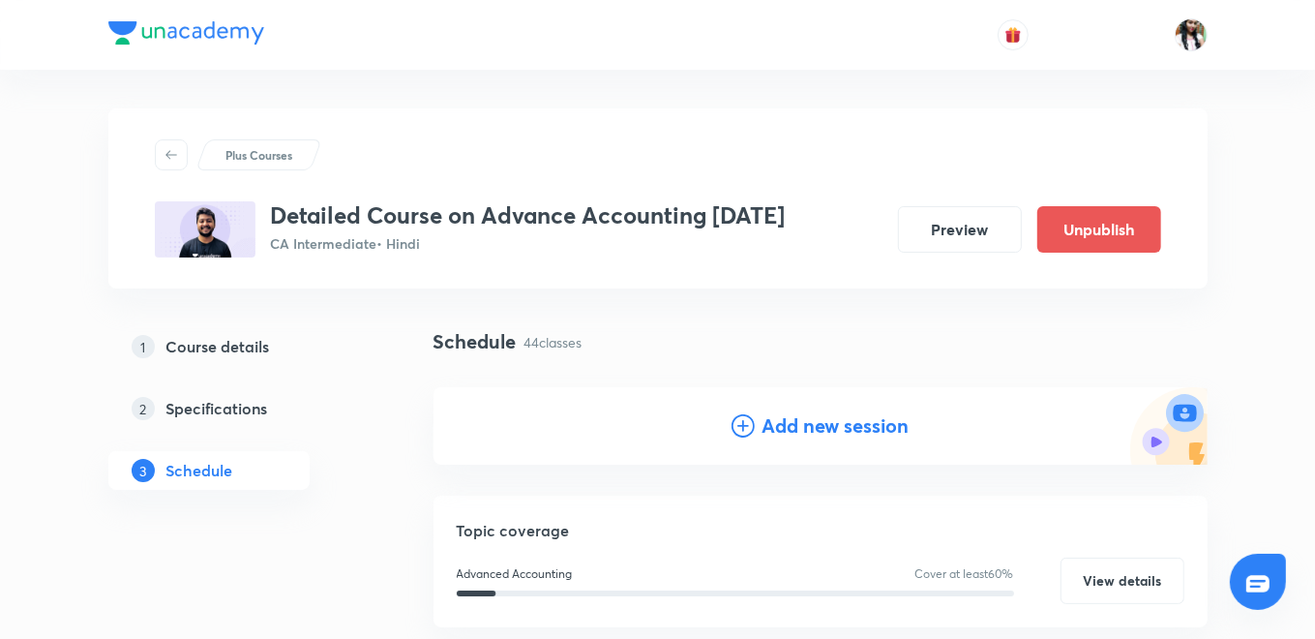
click at [801, 422] on h4 "Add new session" at bounding box center [836, 425] width 147 height 29
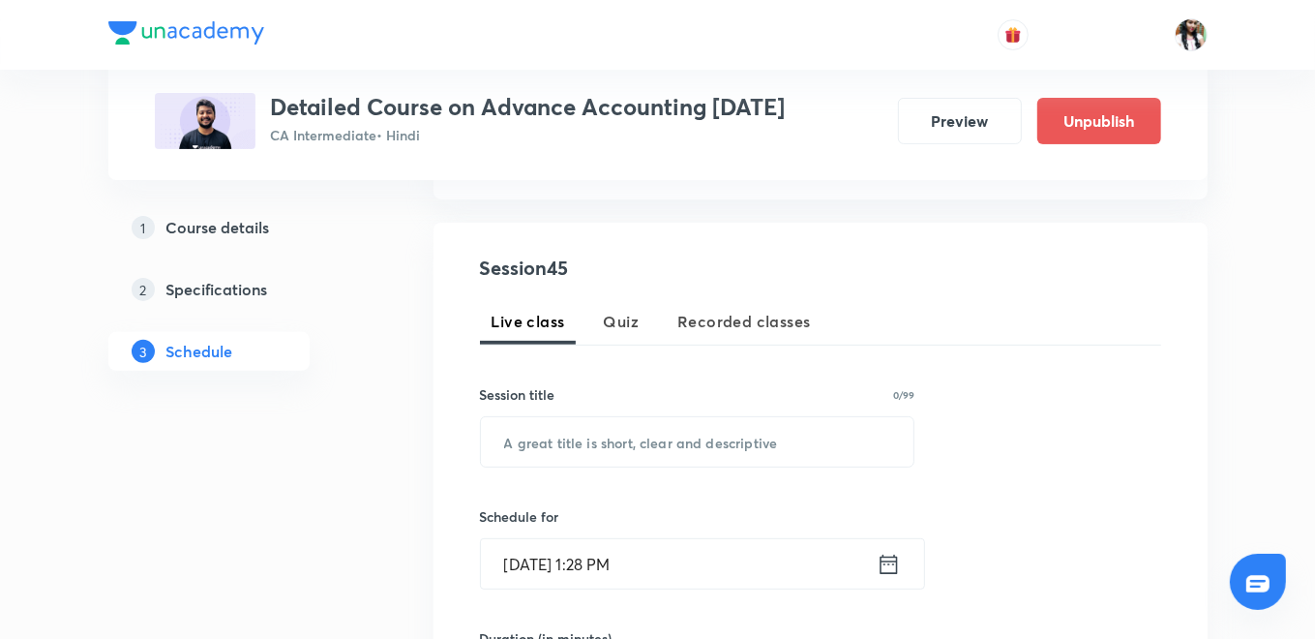
scroll to position [322, 0]
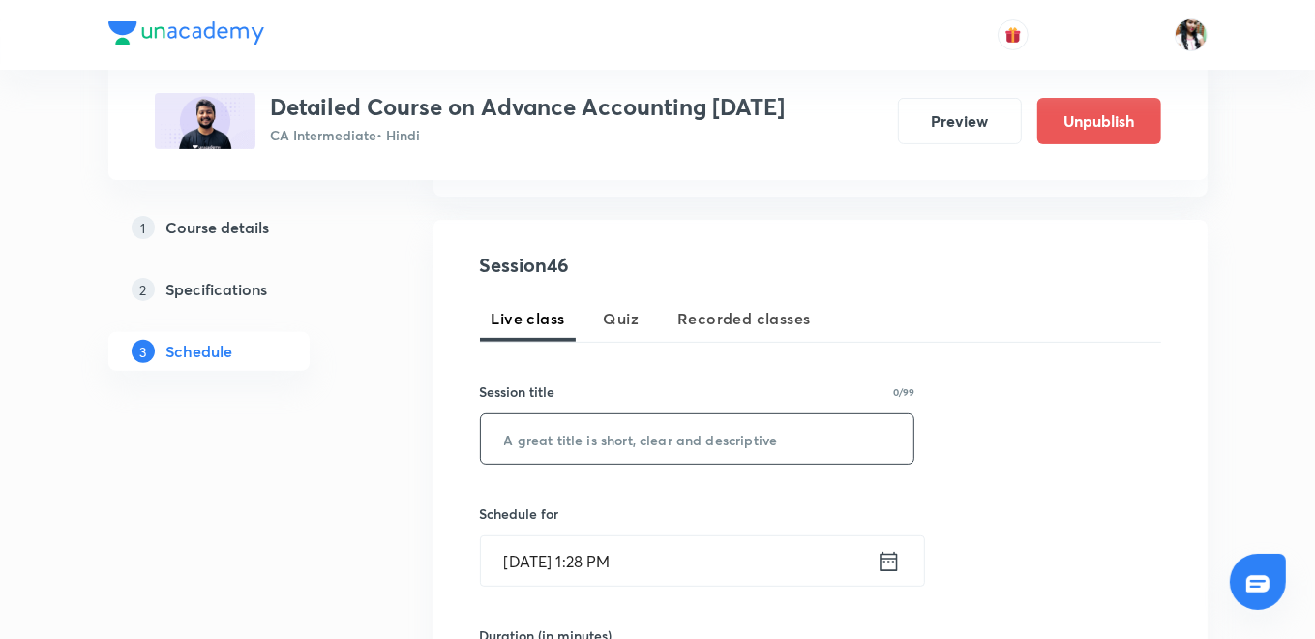
paste input "Accounting Standard 4"
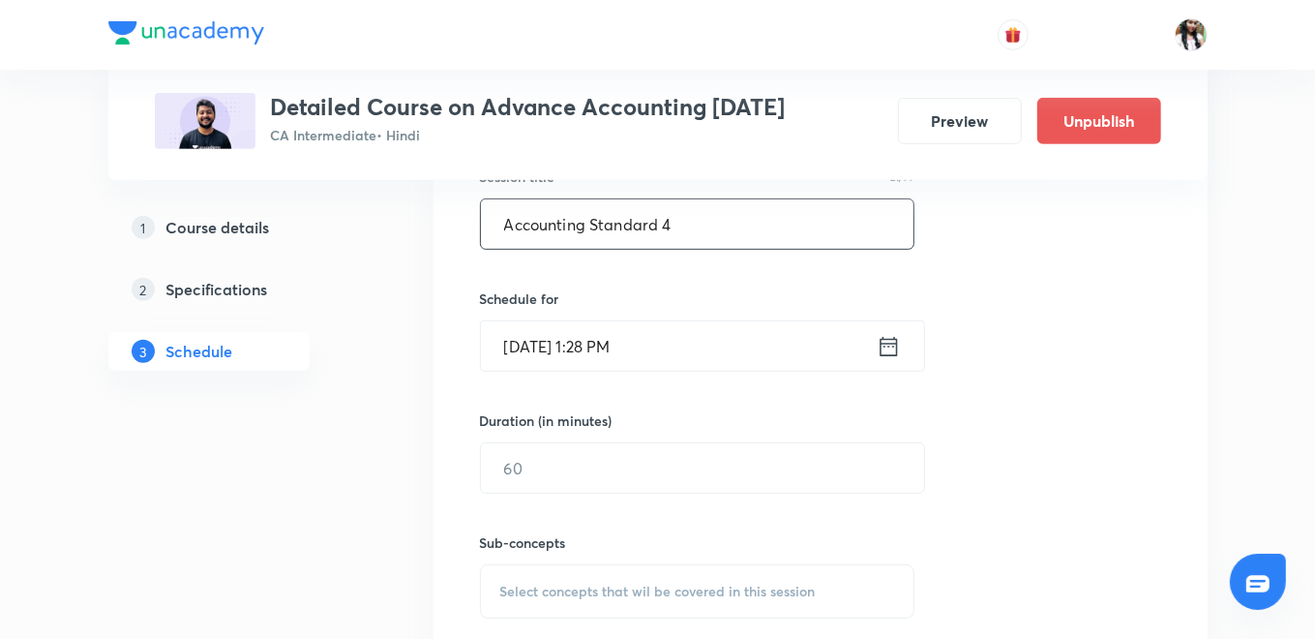
type input "Accounting Standard 4"
click at [883, 336] on icon at bounding box center [888, 345] width 17 height 19
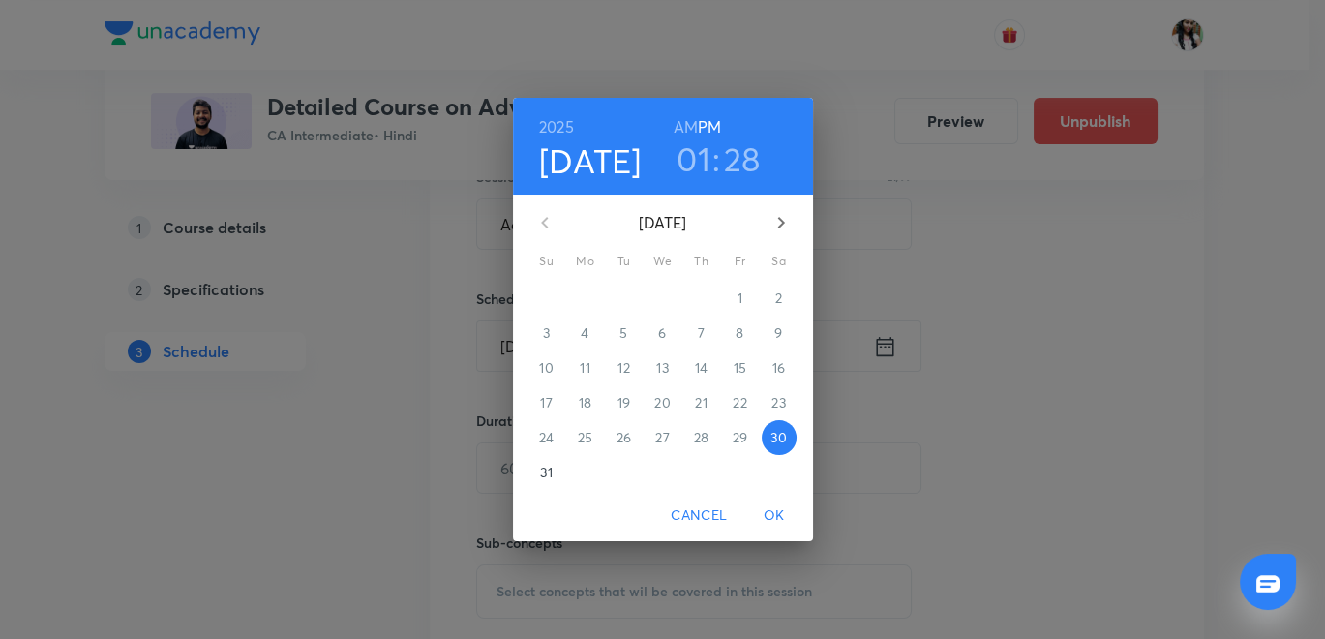
click at [786, 215] on icon "button" at bounding box center [781, 222] width 23 height 23
click at [620, 290] on p "2" at bounding box center [623, 297] width 7 height 19
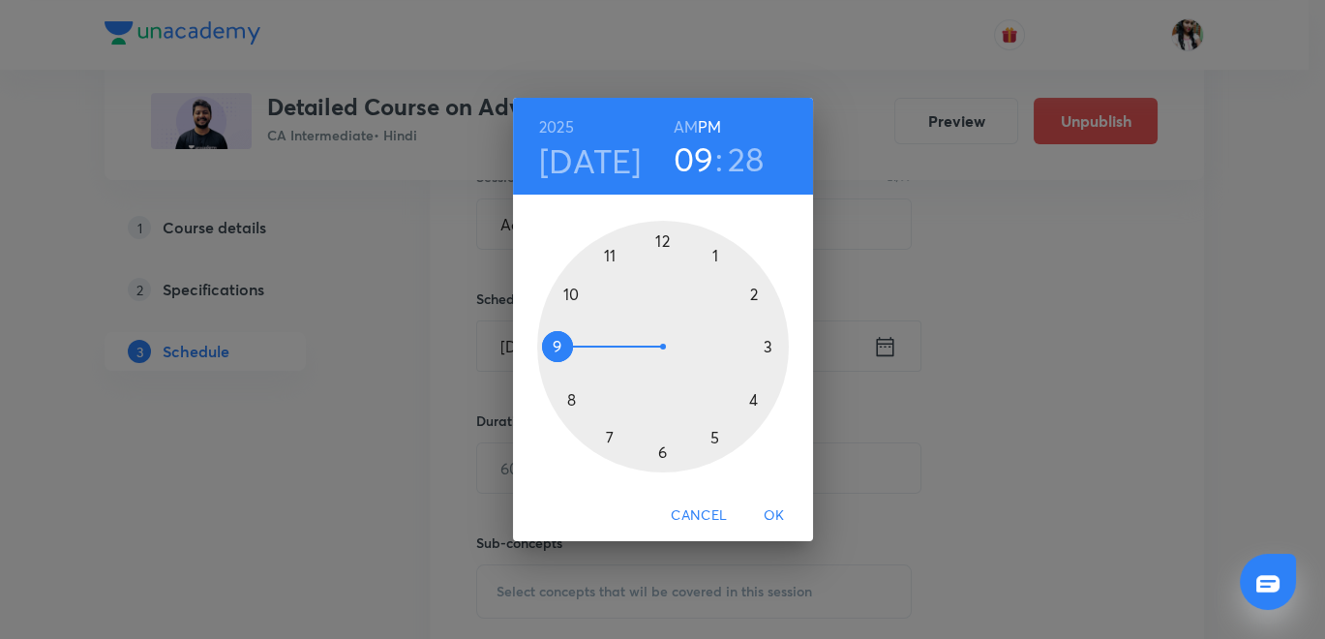
click at [560, 347] on div at bounding box center [663, 347] width 252 height 252
click at [661, 239] on div at bounding box center [663, 347] width 252 height 252
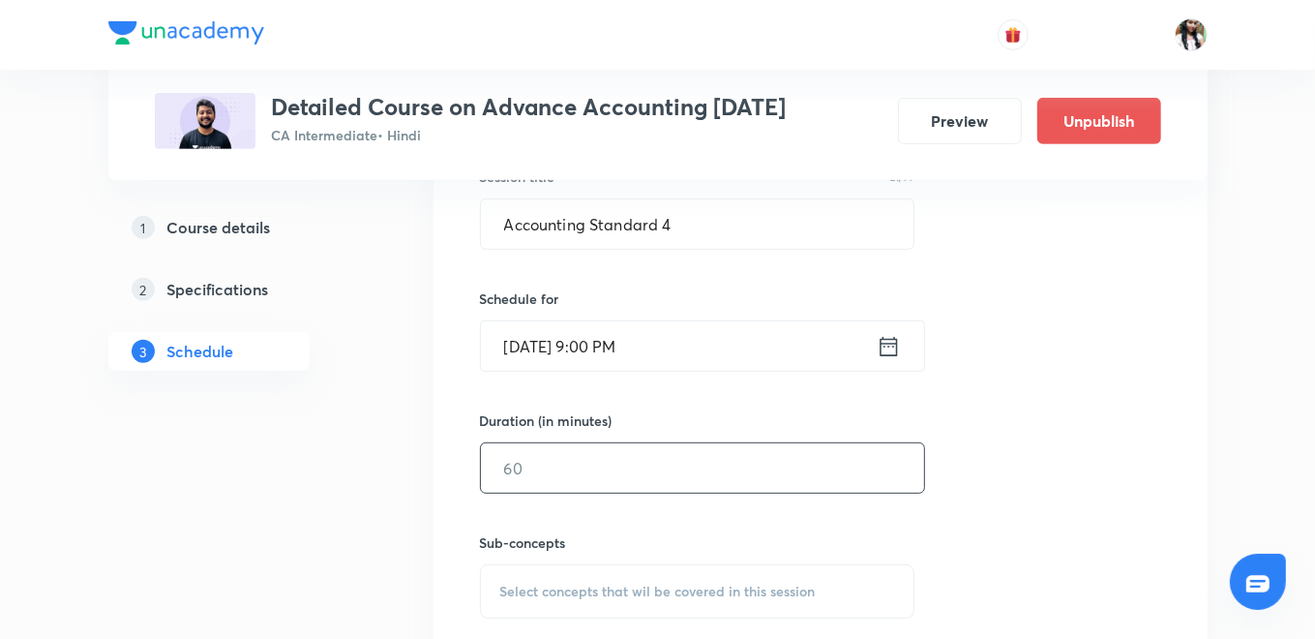
click at [624, 465] on input "text" at bounding box center [702, 467] width 443 height 49
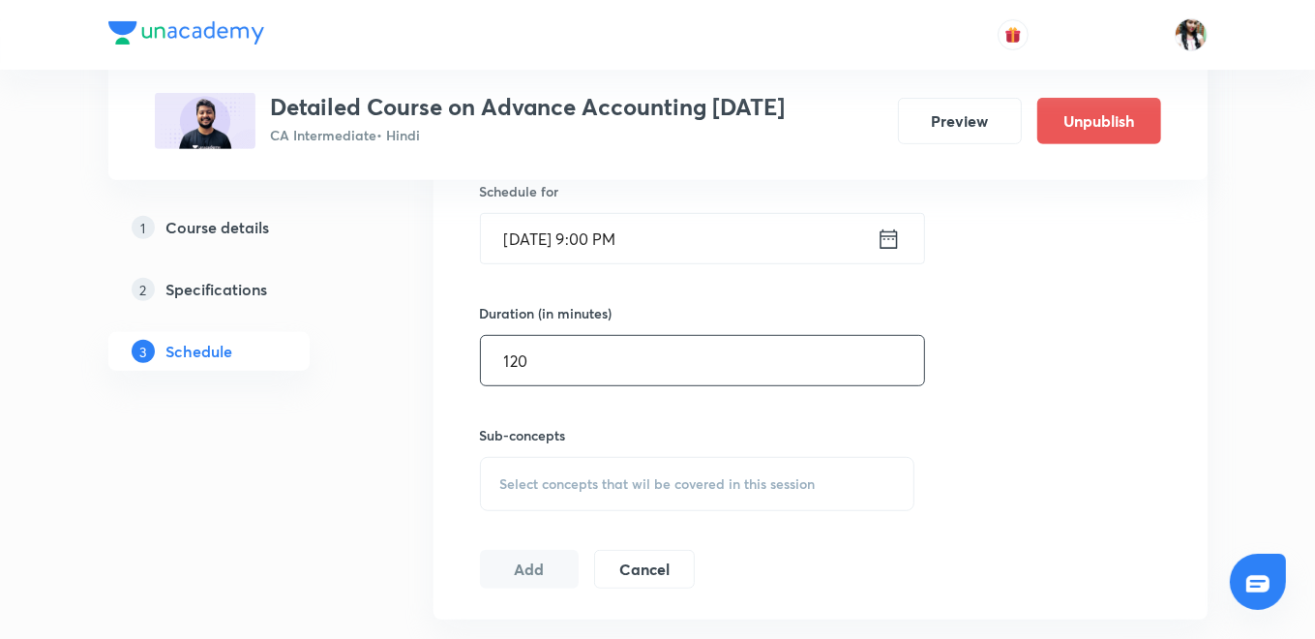
type input "120"
click at [581, 485] on span "Select concepts that wil be covered in this session" at bounding box center [658, 483] width 316 height 15
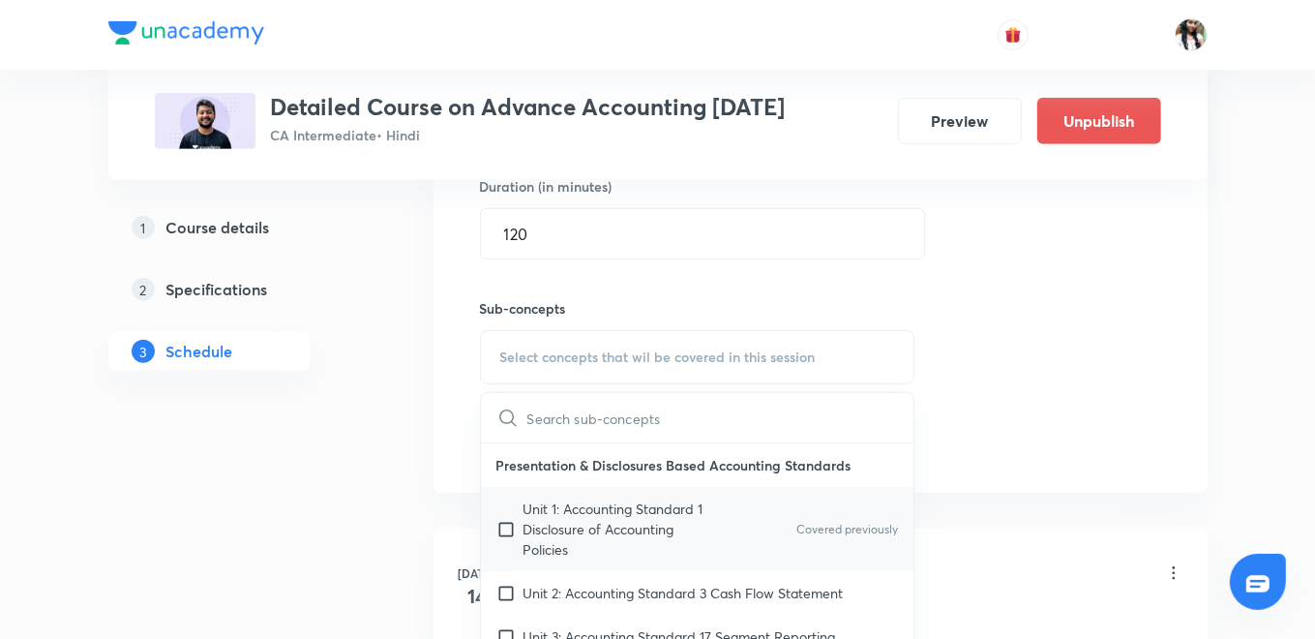
scroll to position [860, 0]
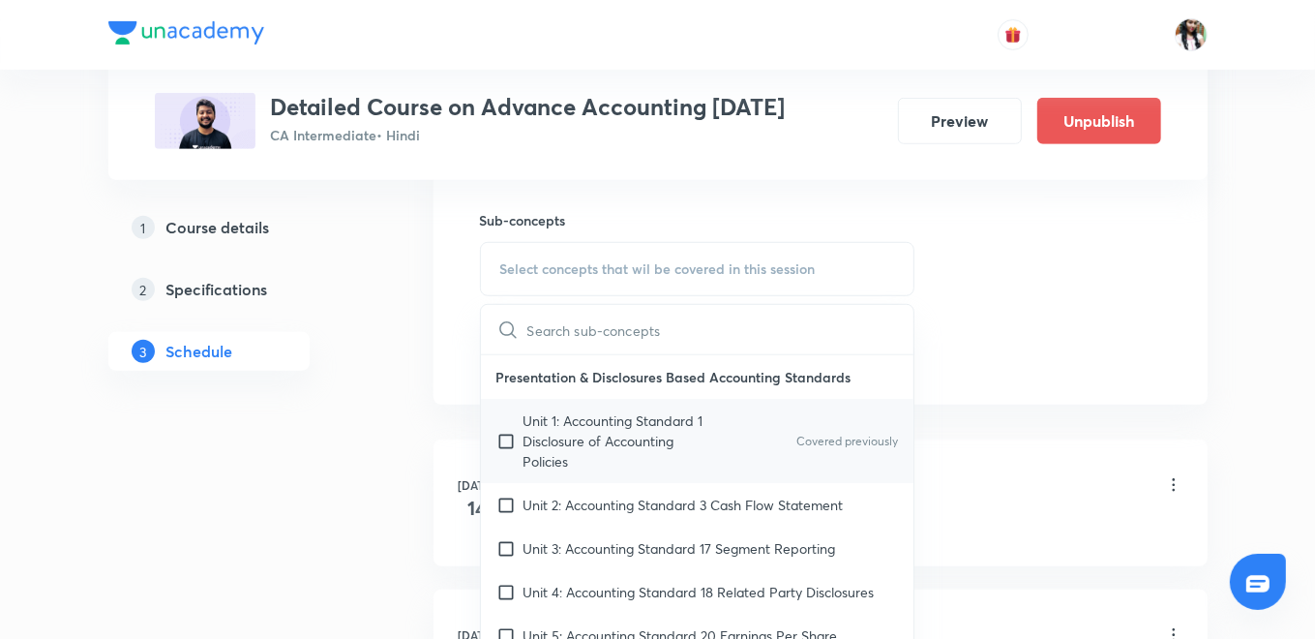
click at [534, 462] on p "Unit 1: Accounting Standard 1 Disclosure of Accounting Policies" at bounding box center [622, 440] width 196 height 61
checkbox input "true"
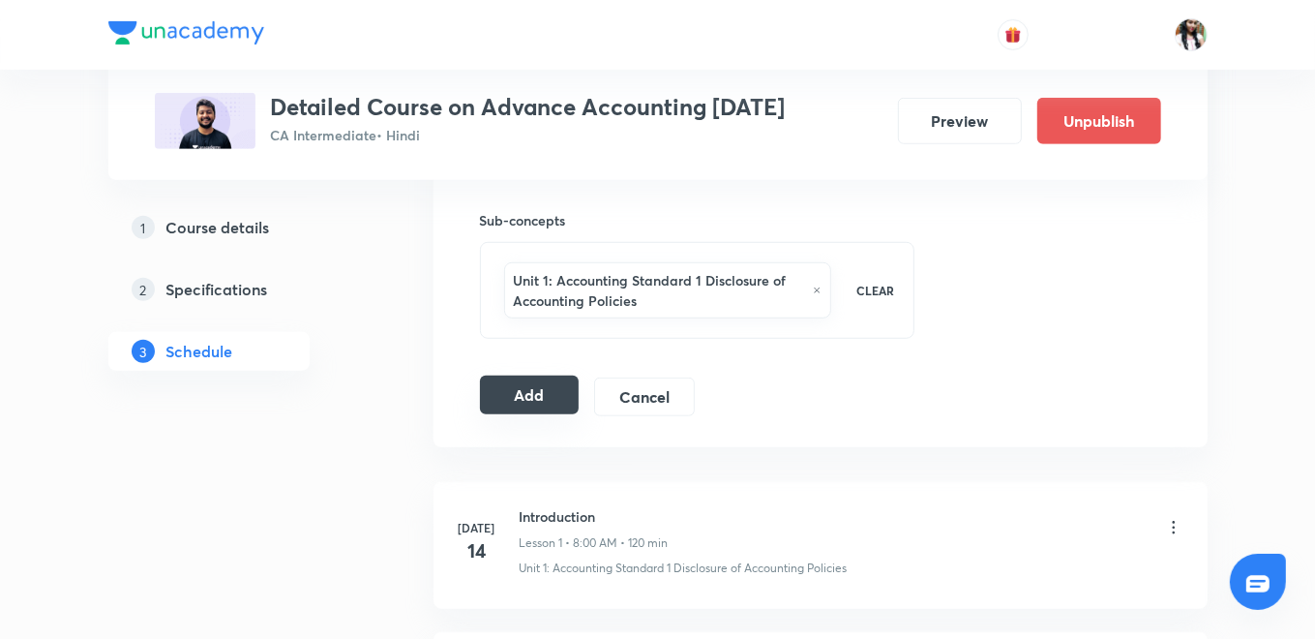
drag, startPoint x: 504, startPoint y: 387, endPoint x: 512, endPoint y: 409, distance: 23.6
click at [505, 387] on button "Add" at bounding box center [530, 395] width 100 height 39
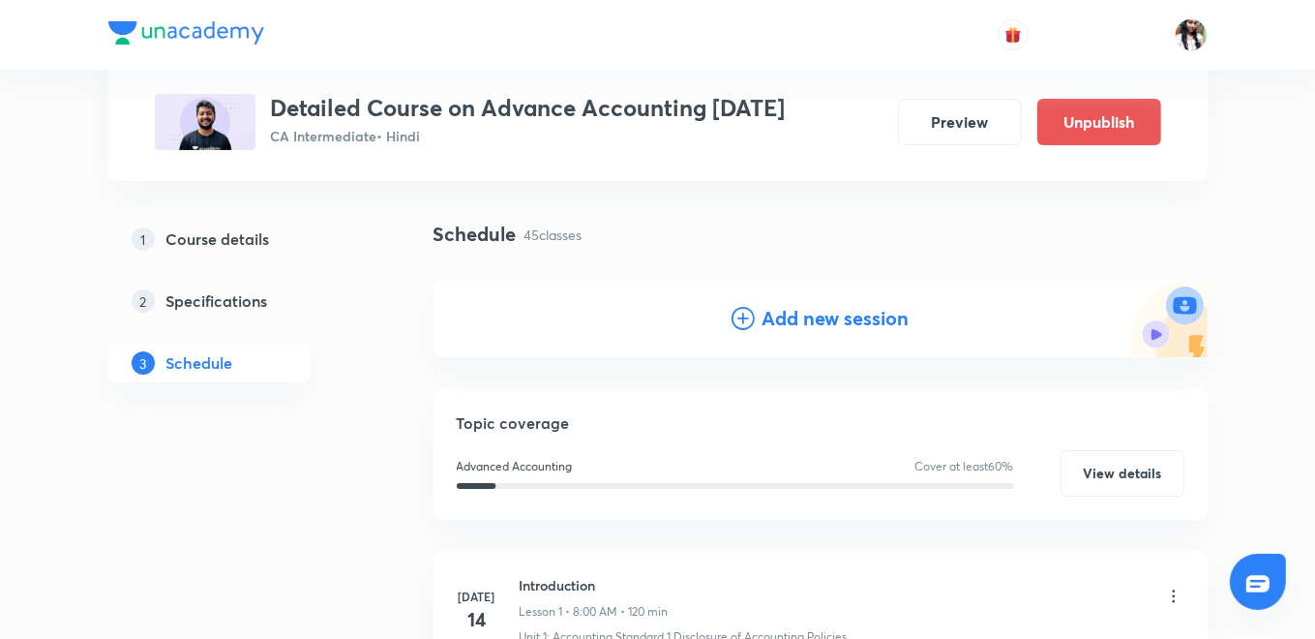
click at [793, 310] on h4 "Add new session" at bounding box center [836, 318] width 147 height 29
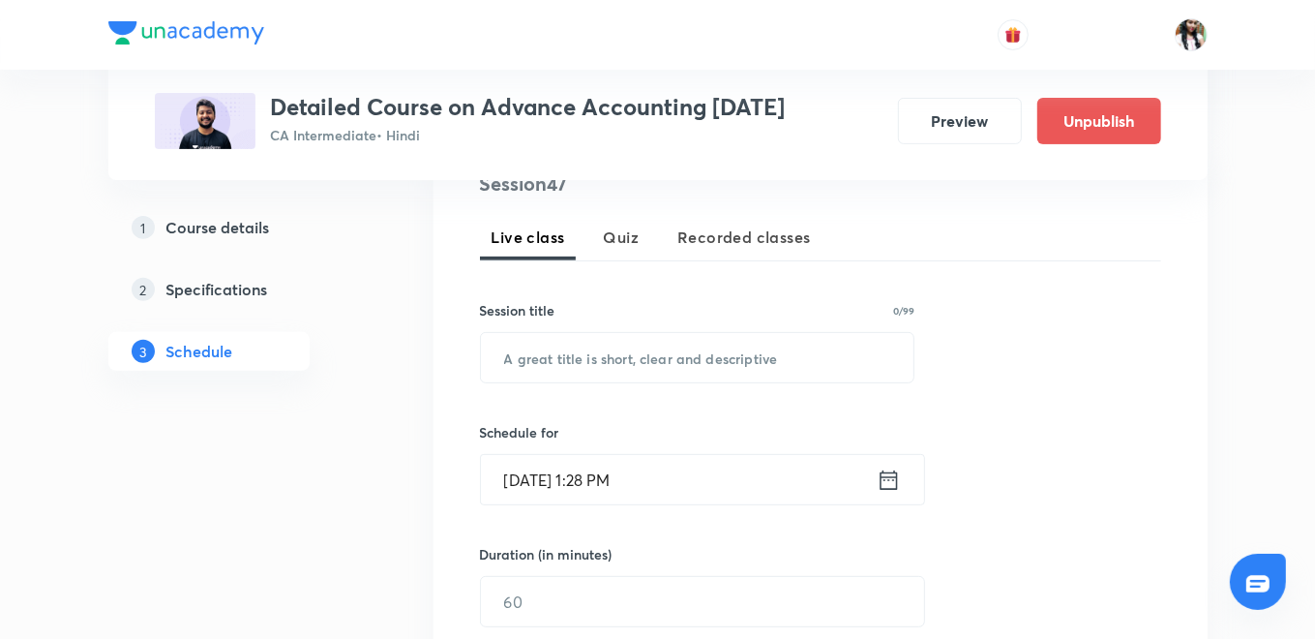
scroll to position [537, 0]
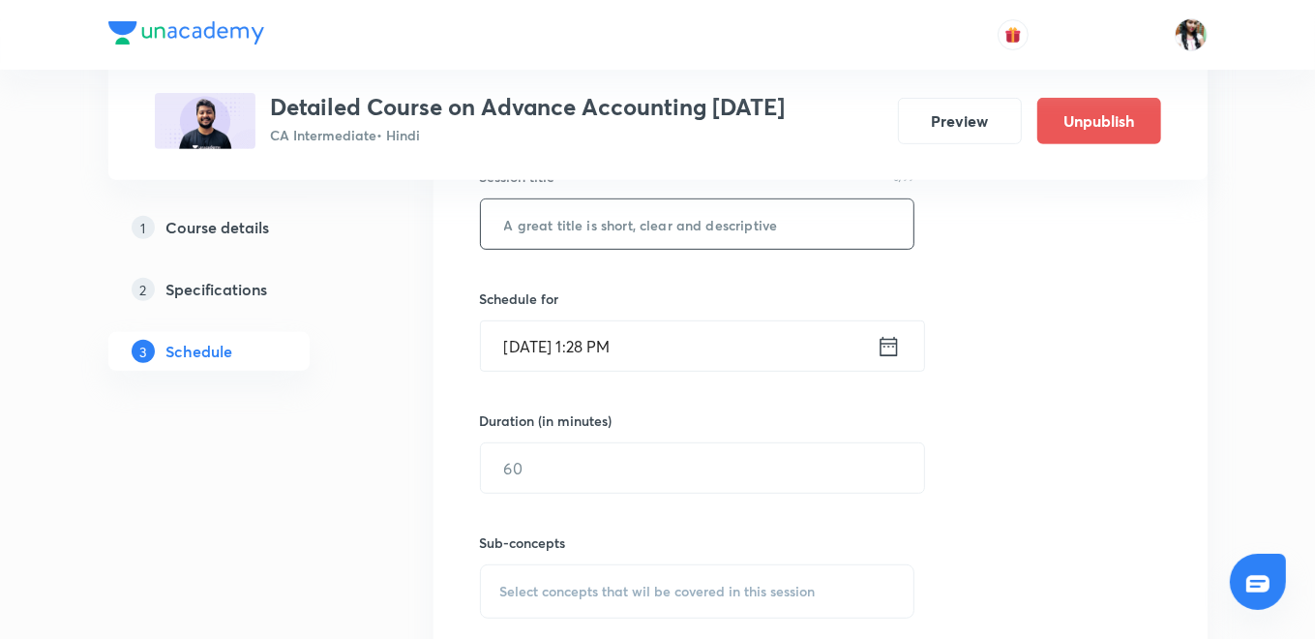
paste input "Accounting Standard 5"
type input "Accounting Standard 5"
click at [883, 341] on icon at bounding box center [888, 345] width 17 height 19
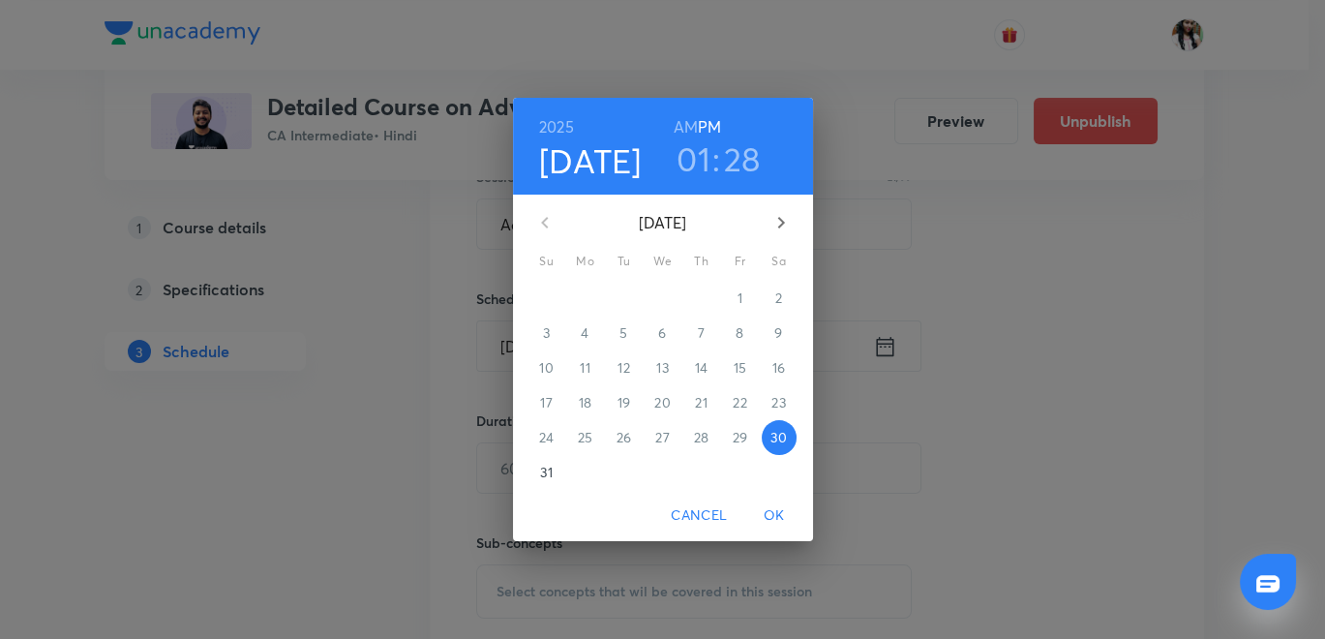
click at [794, 213] on button "button" at bounding box center [781, 222] width 46 height 46
click at [655, 296] on span "3" at bounding box center [663, 297] width 35 height 19
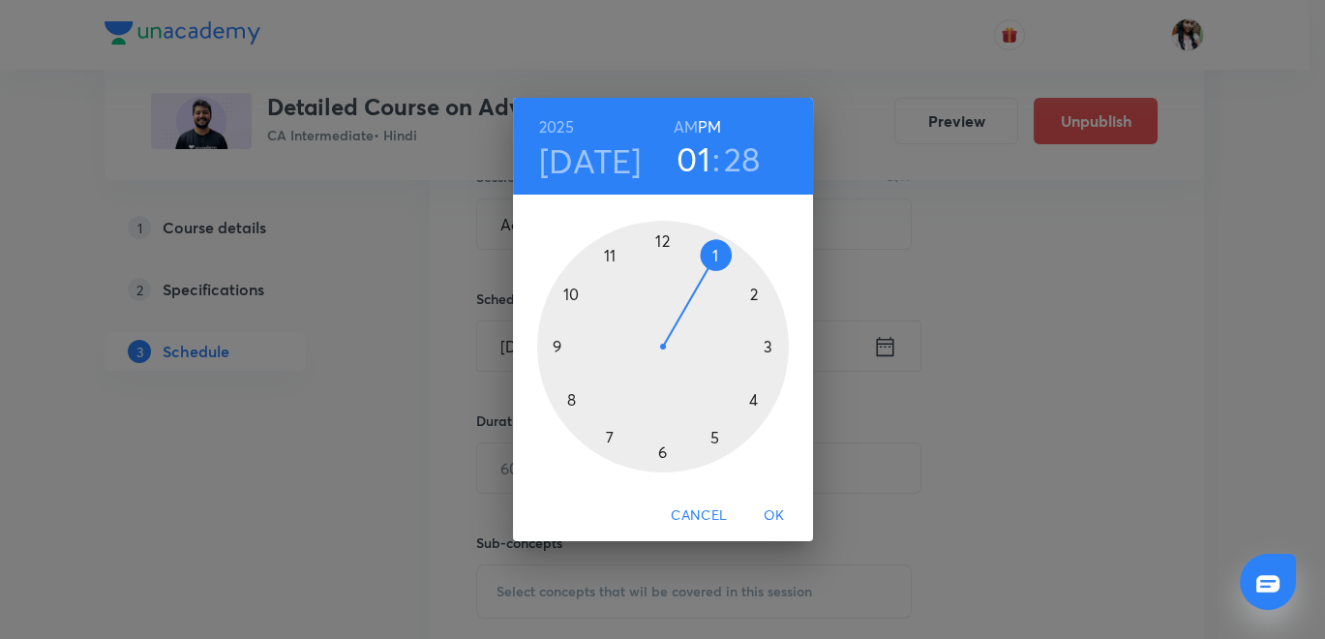
click at [681, 127] on h6 "AM" at bounding box center [686, 126] width 24 height 27
drag, startPoint x: 572, startPoint y: 395, endPoint x: 585, endPoint y: 376, distance: 23.1
click at [572, 396] on div at bounding box center [663, 347] width 252 height 252
click at [660, 240] on div at bounding box center [663, 347] width 252 height 252
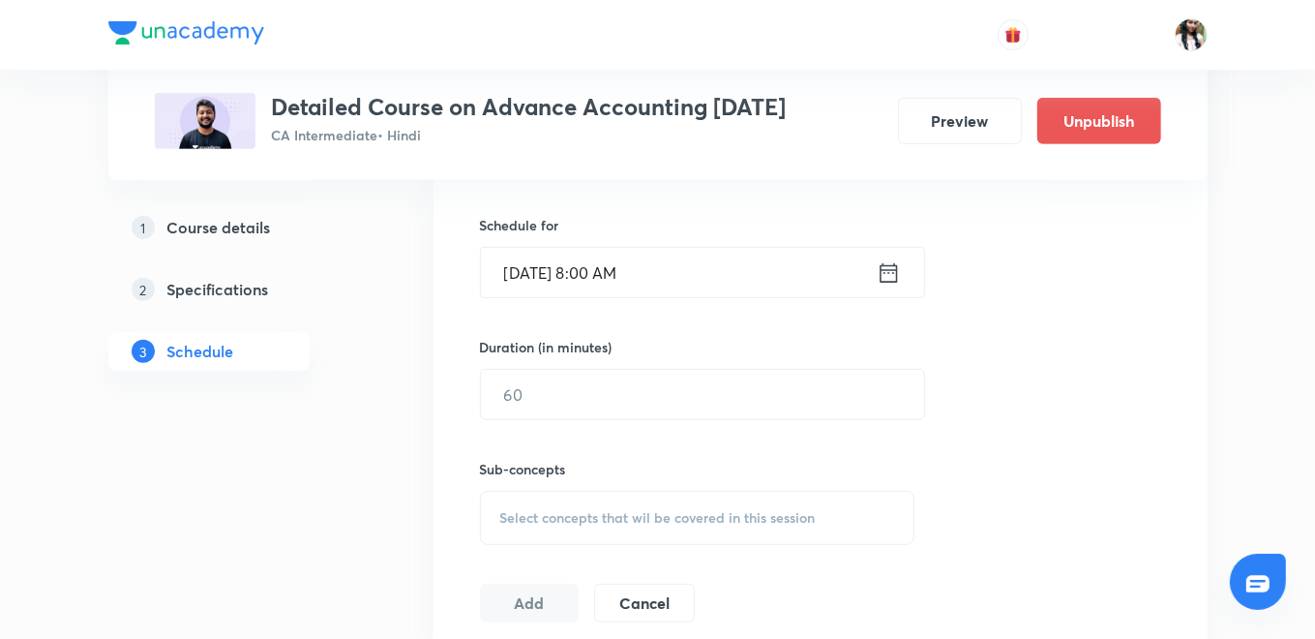
scroll to position [645, 0]
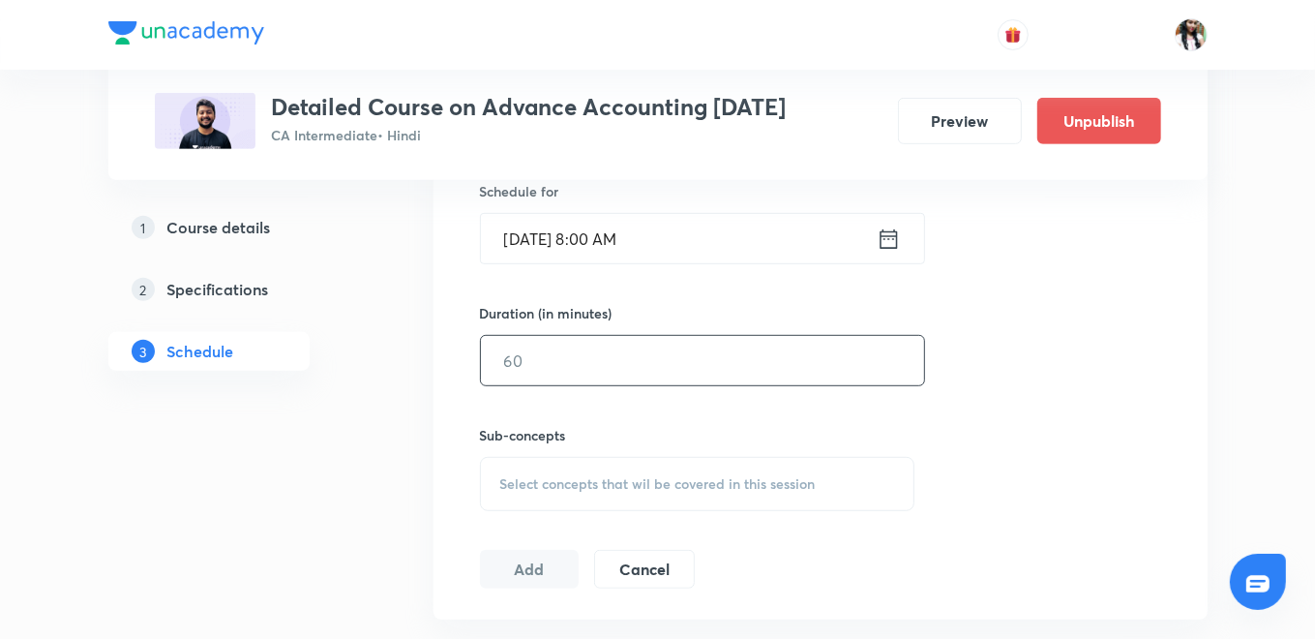
click at [600, 371] on input "text" at bounding box center [702, 360] width 443 height 49
type input "120"
click at [600, 486] on span "Select concepts that wil be covered in this session" at bounding box center [658, 483] width 316 height 15
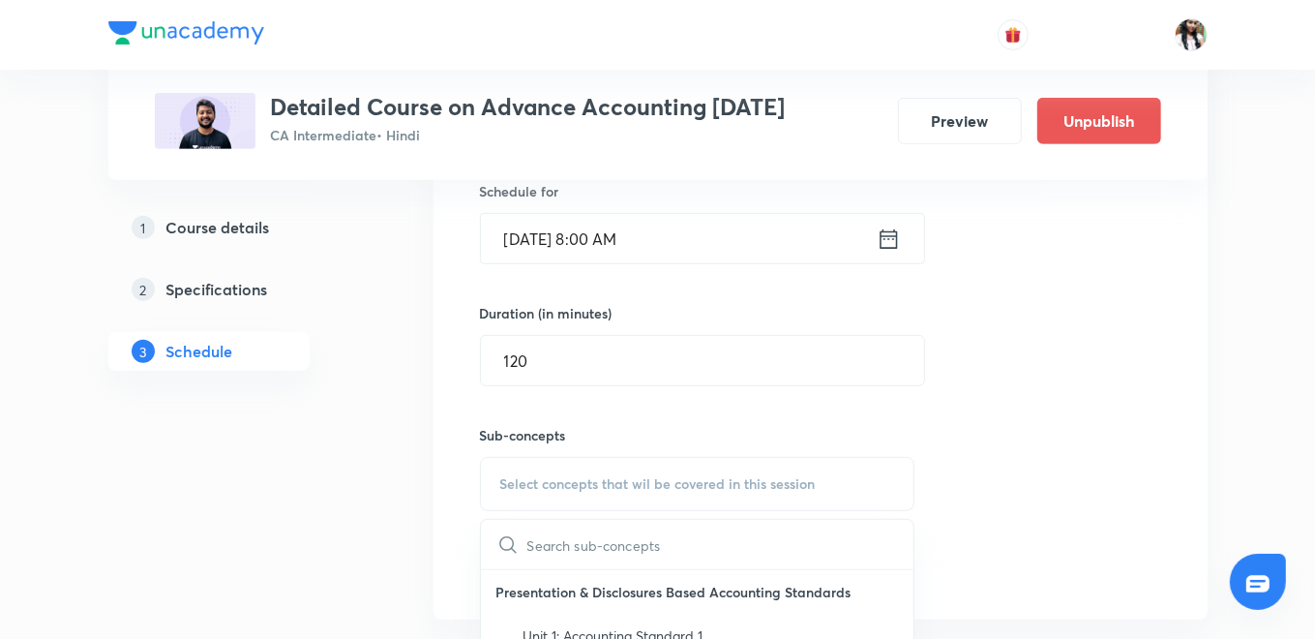
checkbox input "true"
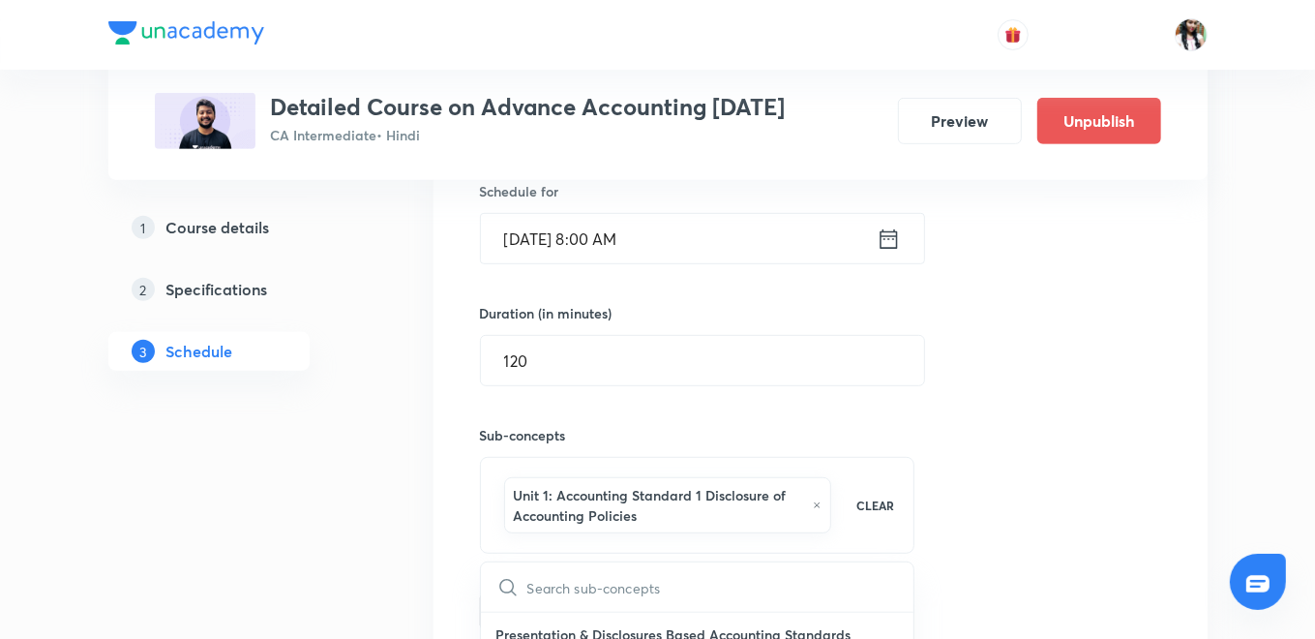
drag, startPoint x: 384, startPoint y: 564, endPoint x: 464, endPoint y: 579, distance: 80.7
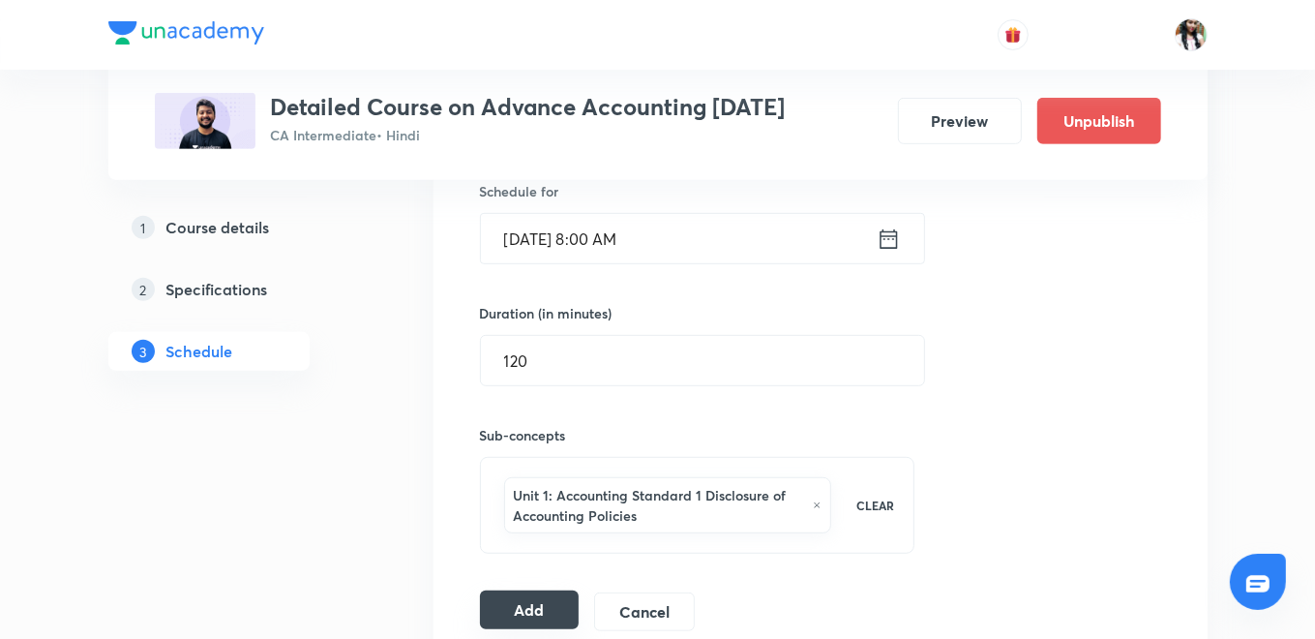
drag, startPoint x: 518, startPoint y: 597, endPoint x: 533, endPoint y: 595, distance: 15.6
click at [519, 600] on button "Add" at bounding box center [530, 609] width 100 height 39
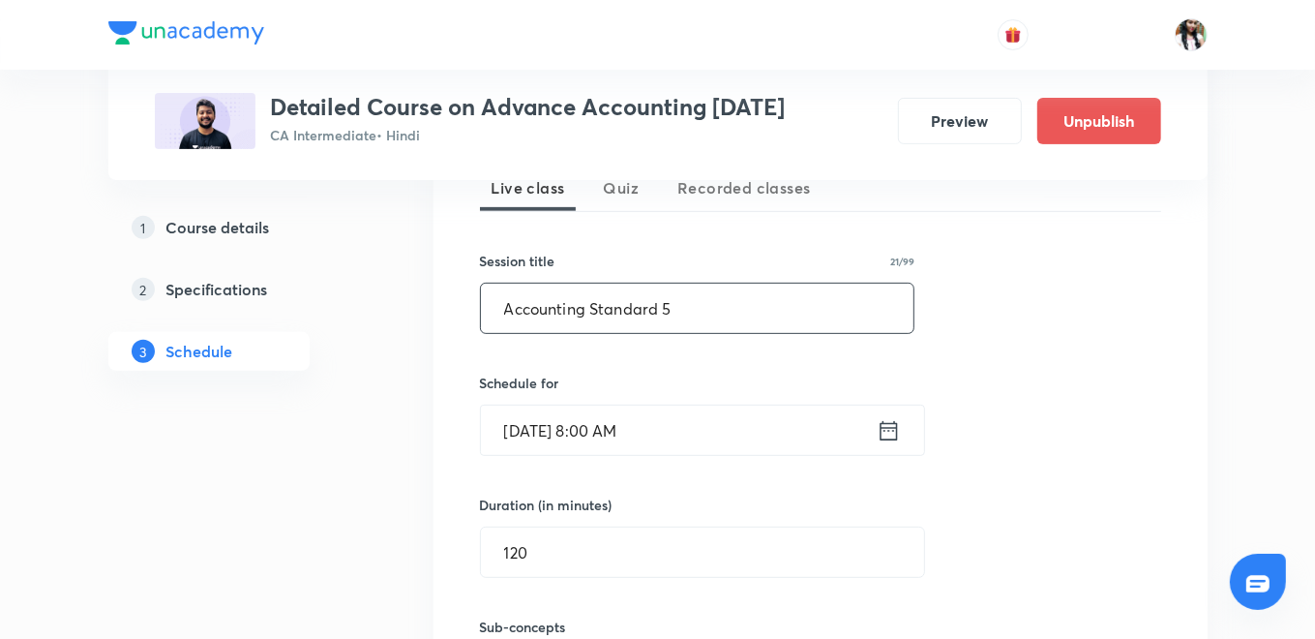
scroll to position [215, 0]
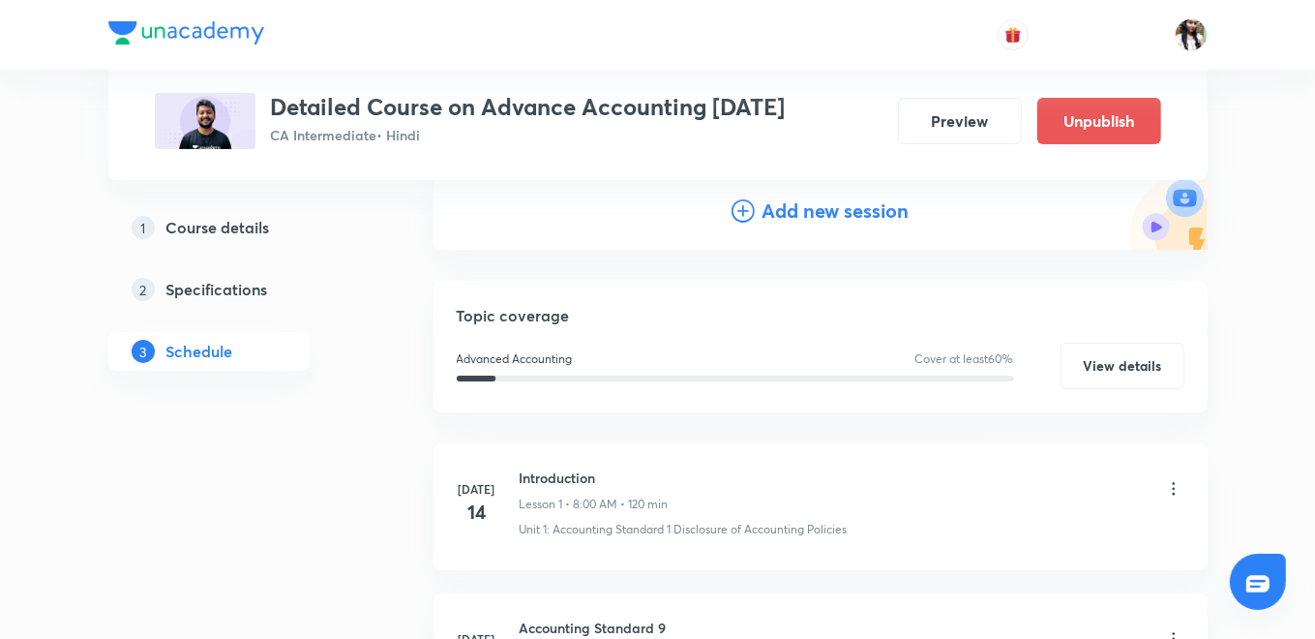
drag, startPoint x: 825, startPoint y: 209, endPoint x: 818, endPoint y: 226, distance: 17.8
click at [825, 207] on h4 "Add new session" at bounding box center [836, 210] width 147 height 29
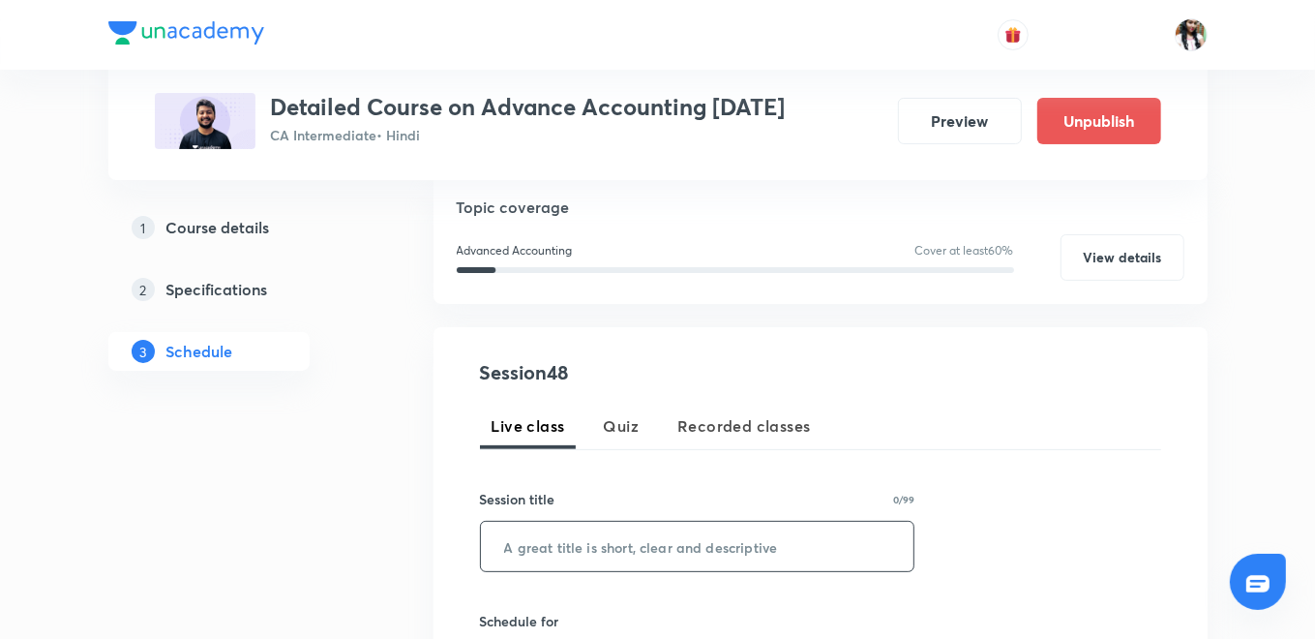
paste input "Accounting Standard 5"
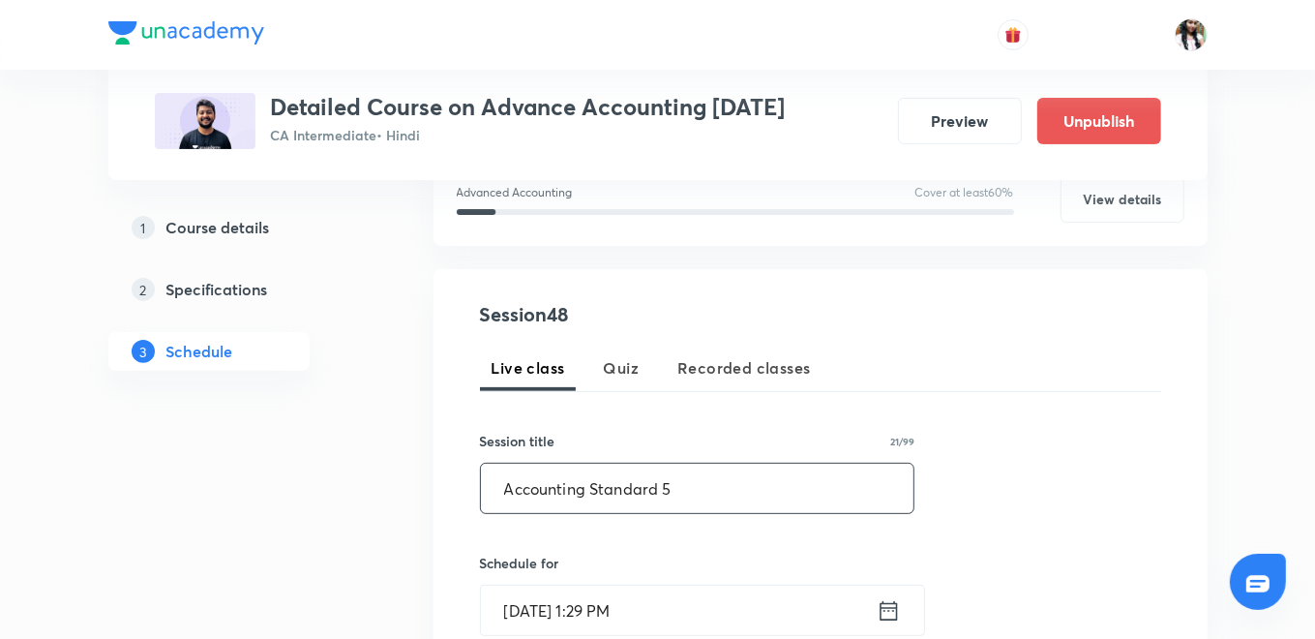
scroll to position [322, 0]
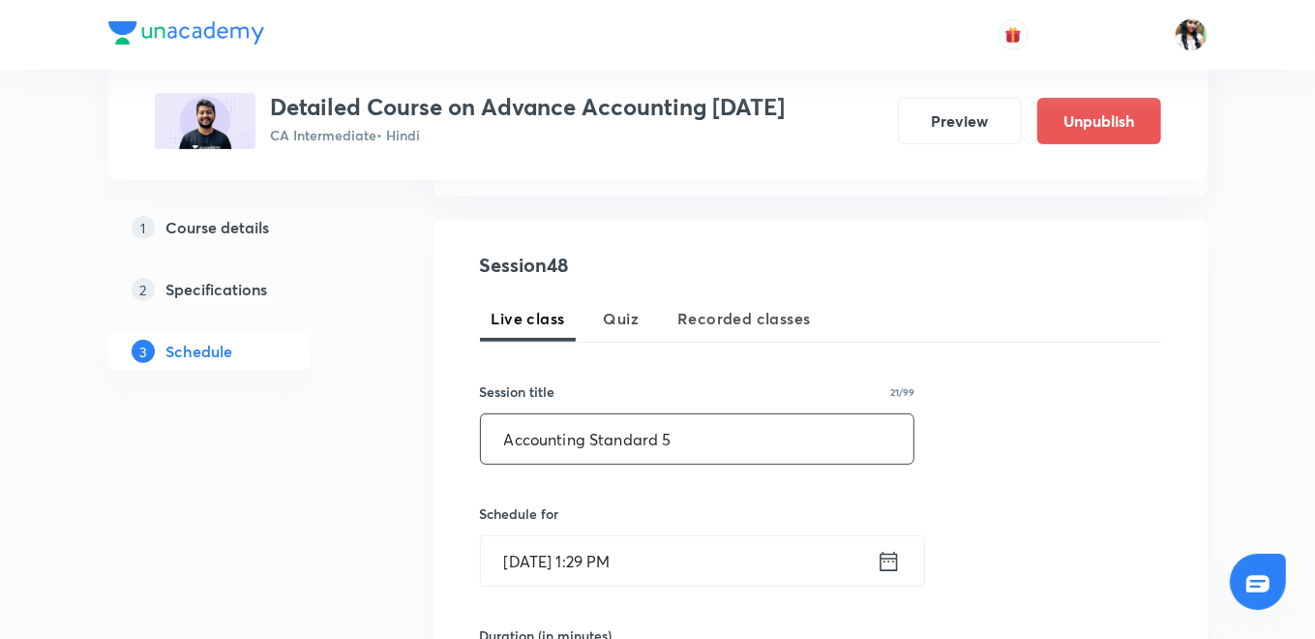
type input "Accounting Standard 5"
click at [901, 551] on div "Aug 30, 2025, 1:29 PM ​" at bounding box center [702, 560] width 445 height 51
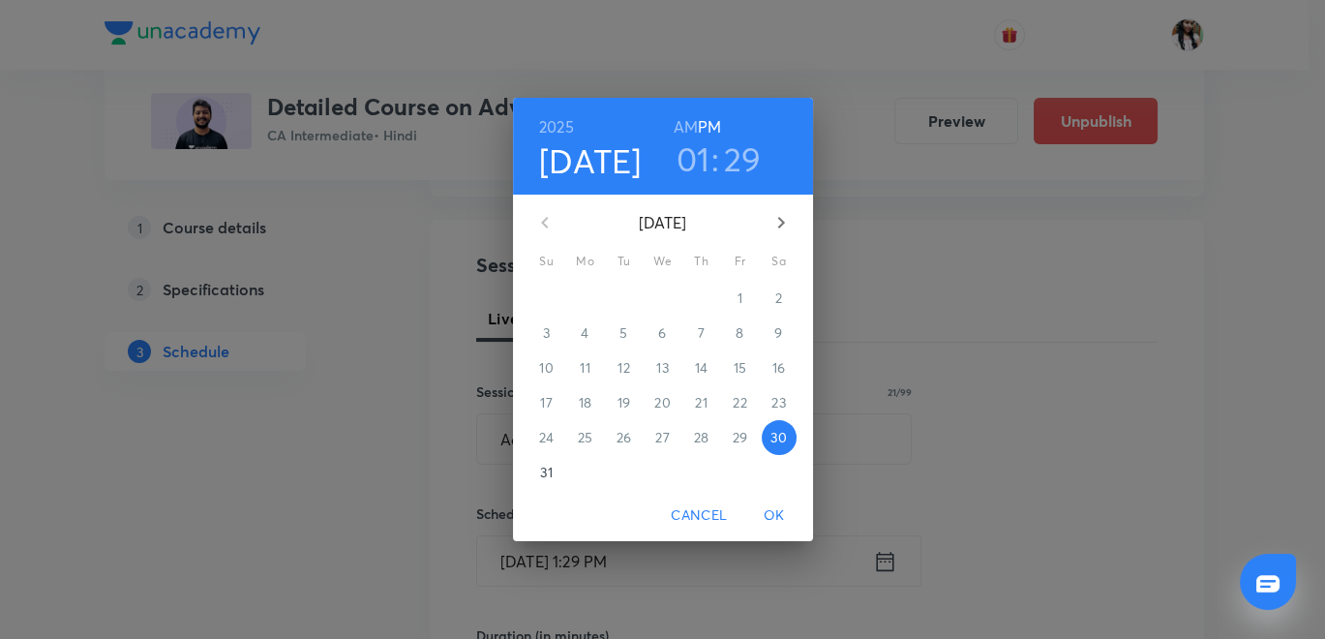
click at [785, 213] on icon "button" at bounding box center [781, 222] width 23 height 23
click at [664, 300] on p "3" at bounding box center [662, 297] width 7 height 19
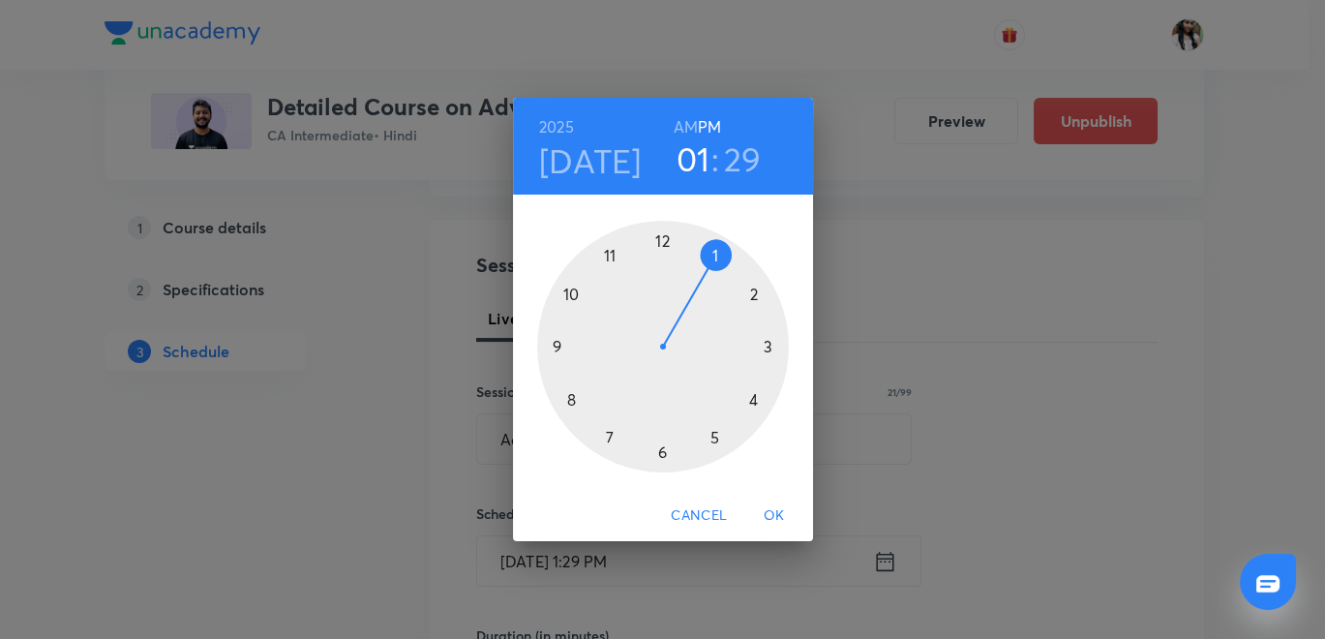
click at [548, 344] on div at bounding box center [663, 347] width 252 height 252
drag, startPoint x: 662, startPoint y: 233, endPoint x: 661, endPoint y: 275, distance: 41.6
click at [663, 232] on div at bounding box center [663, 347] width 252 height 252
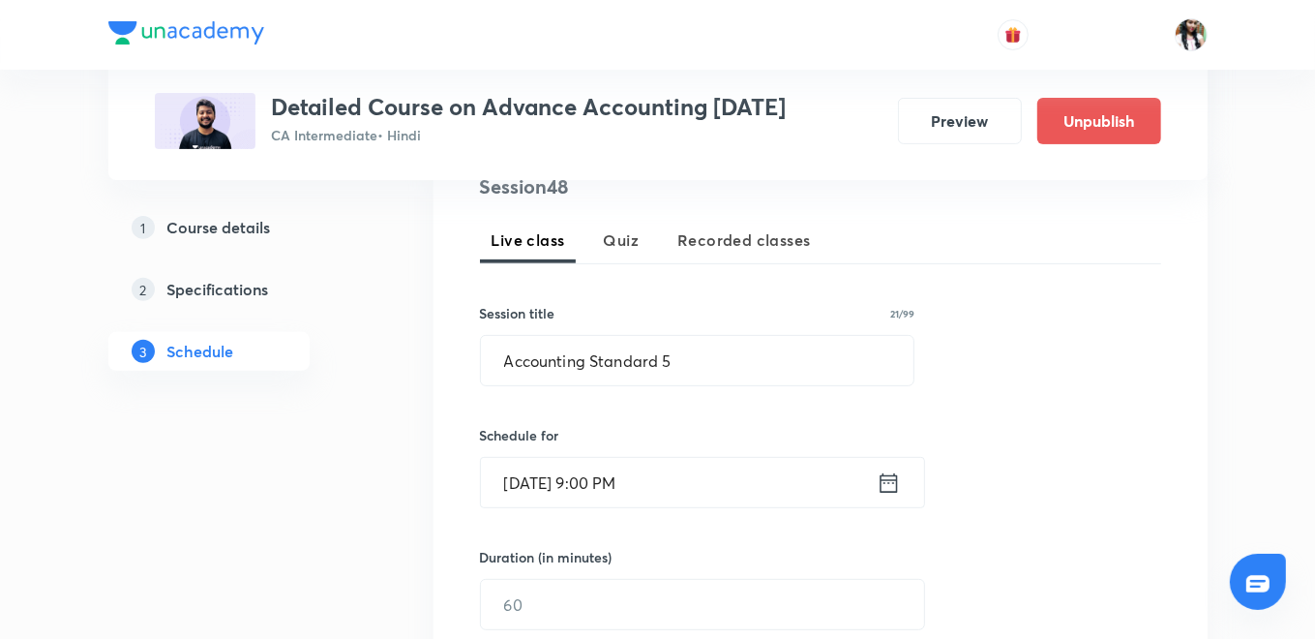
scroll to position [430, 0]
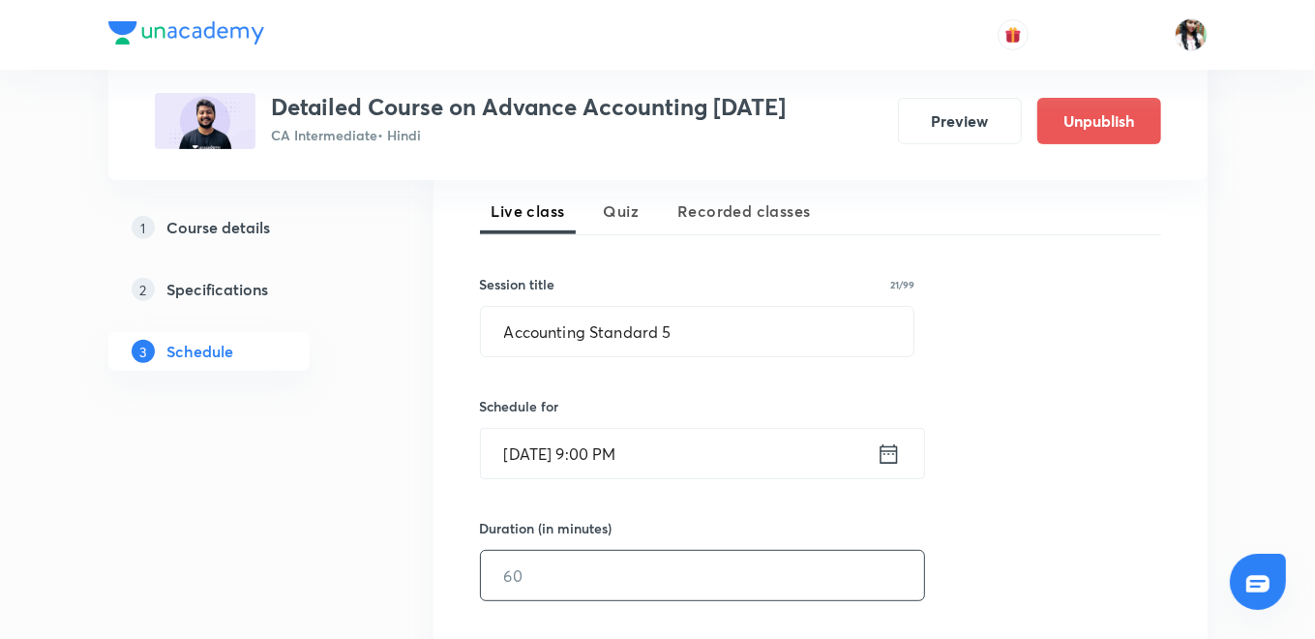
click at [605, 568] on input "text" at bounding box center [702, 575] width 443 height 49
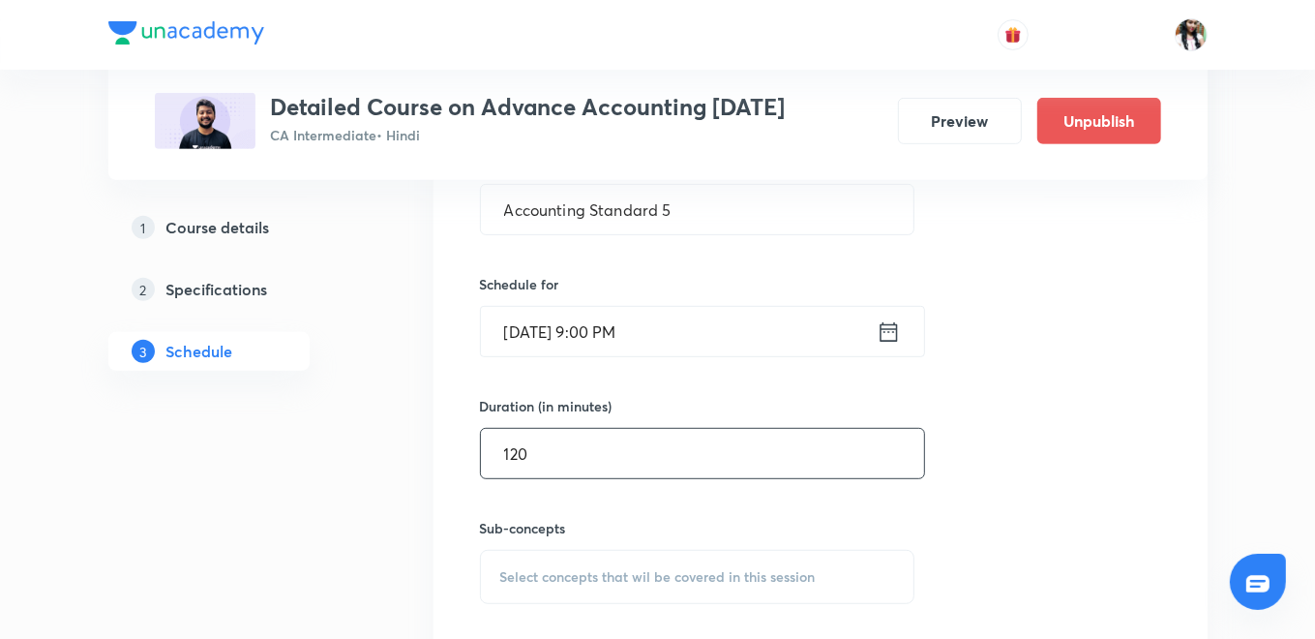
scroll to position [645, 0]
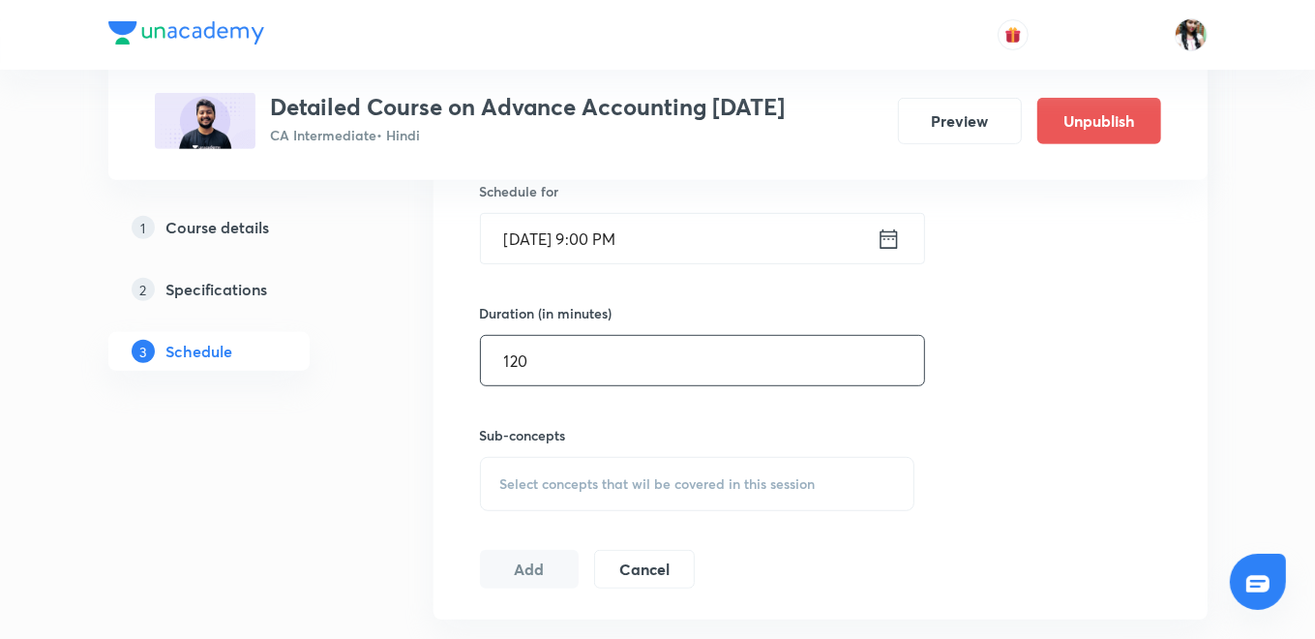
type input "120"
click at [589, 511] on div "Session 48 Live class Quiz Recorded classes Session title 21/99 Accounting Stan…" at bounding box center [820, 258] width 681 height 660
drag, startPoint x: 590, startPoint y: 495, endPoint x: 585, endPoint y: 503, distance: 10.5
click at [590, 495] on div "Select concepts that wil be covered in this session" at bounding box center [698, 484] width 436 height 54
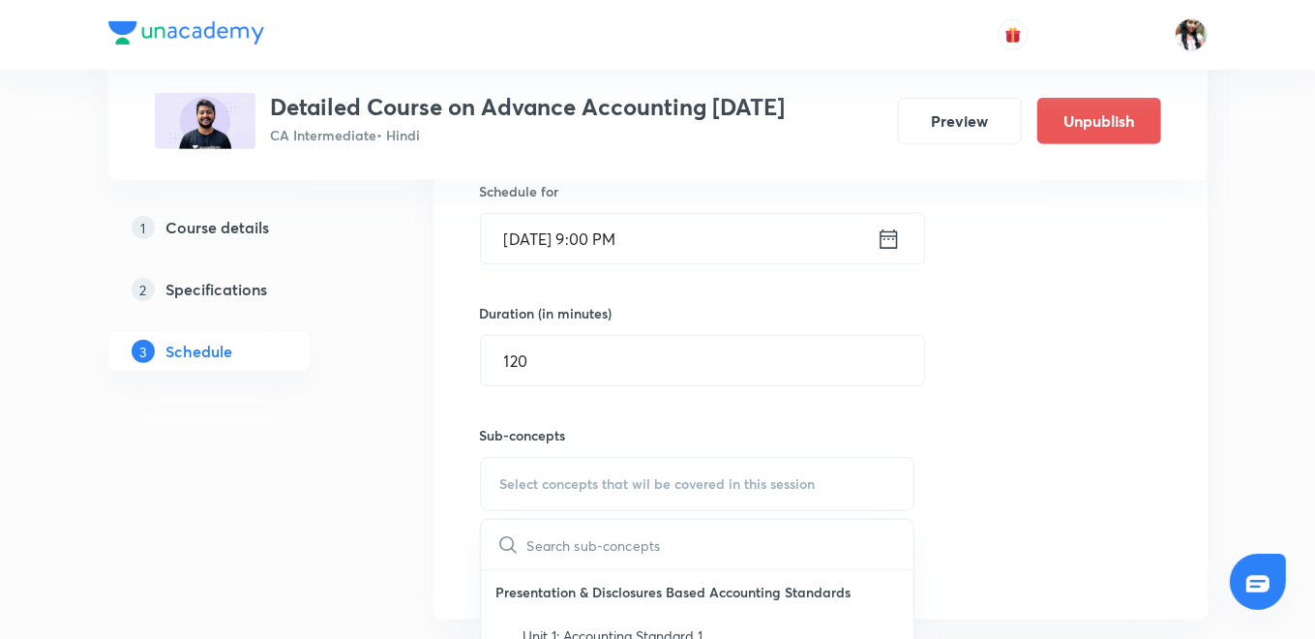
drag, startPoint x: 538, startPoint y: 633, endPoint x: 502, endPoint y: 606, distance: 44.9
checkbox input "true"
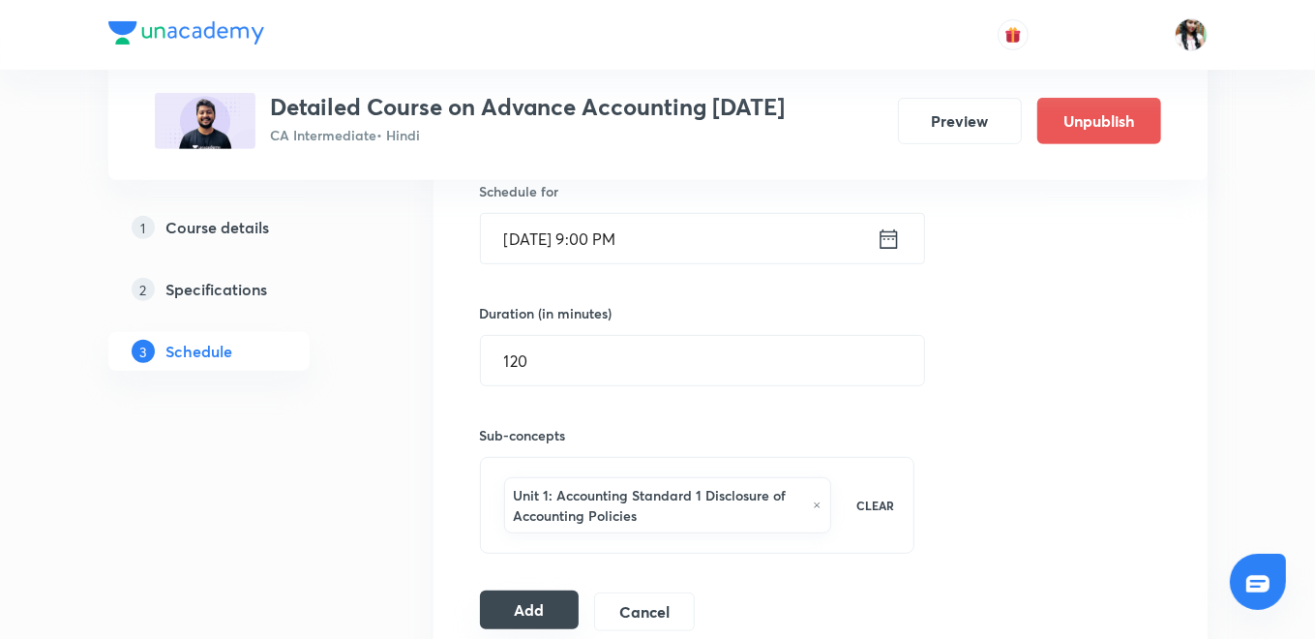
click at [518, 590] on button "Add" at bounding box center [530, 609] width 100 height 39
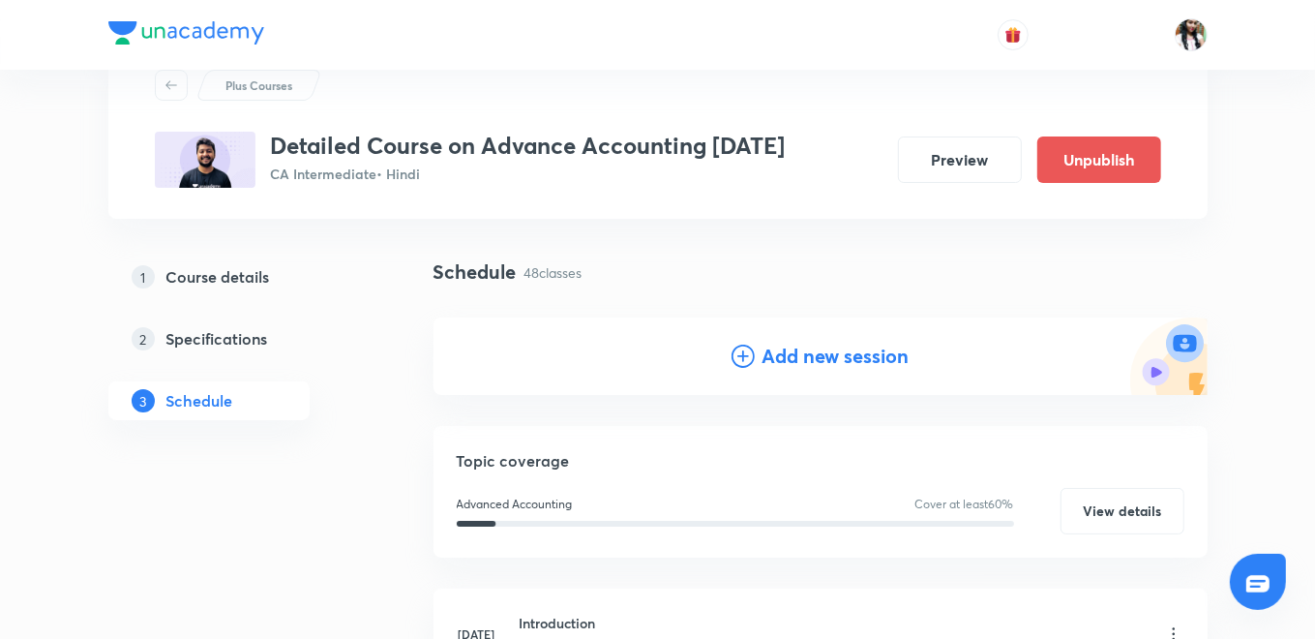
scroll to position [0, 0]
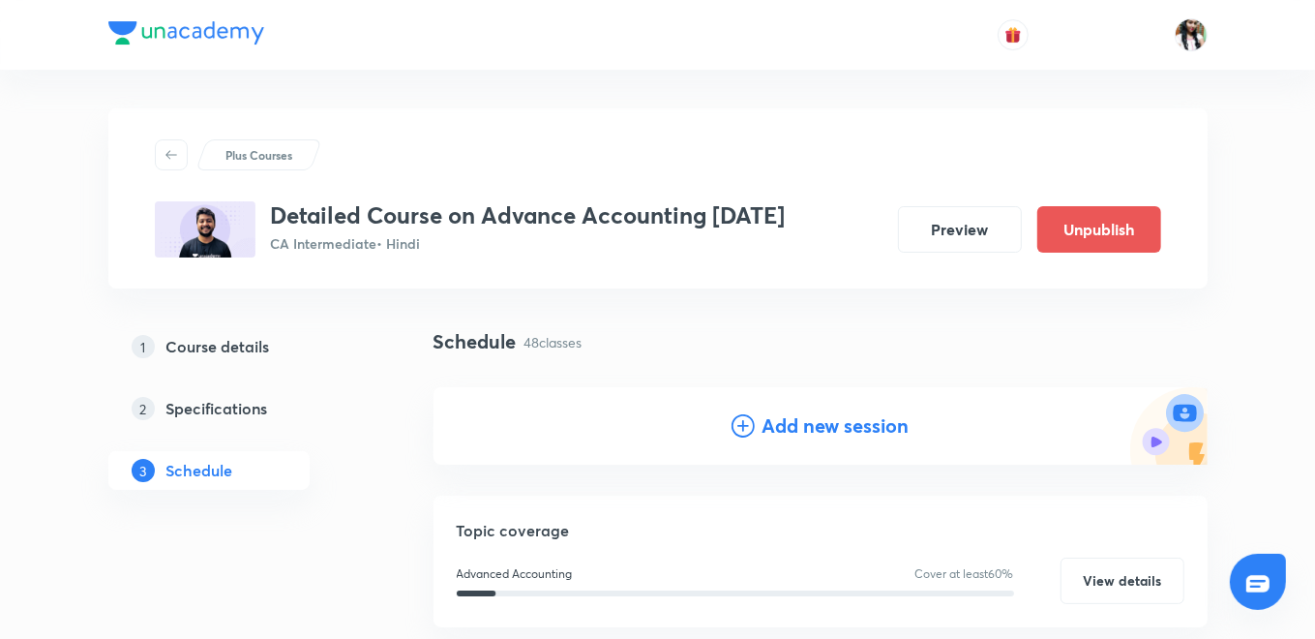
click at [807, 433] on h4 "Add new session" at bounding box center [836, 425] width 147 height 29
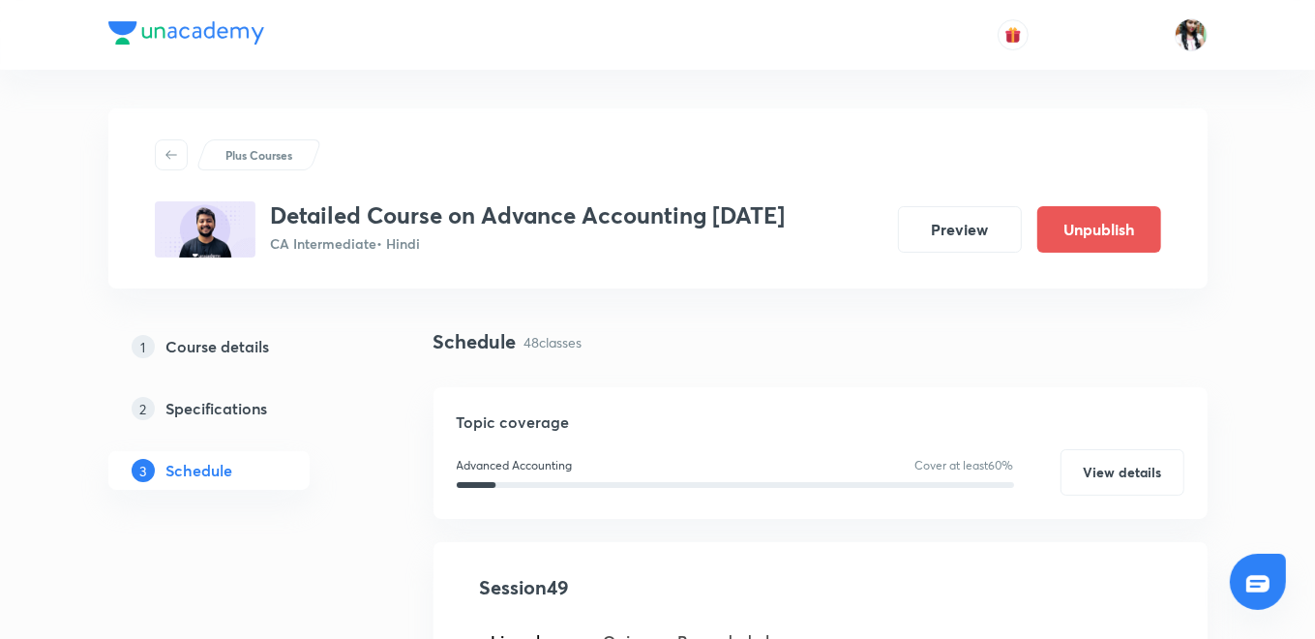
scroll to position [430, 0]
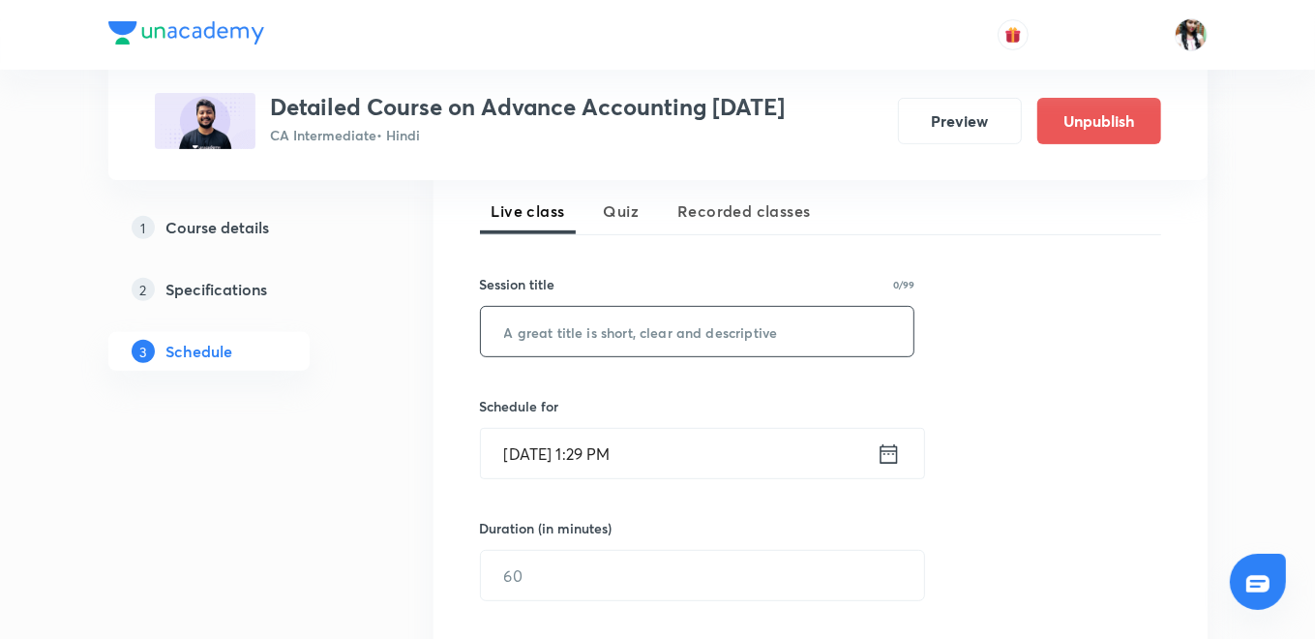
paste input "Accounting Standard 5"
type input "Accounting Standard 5"
click at [883, 449] on icon at bounding box center [888, 452] width 17 height 19
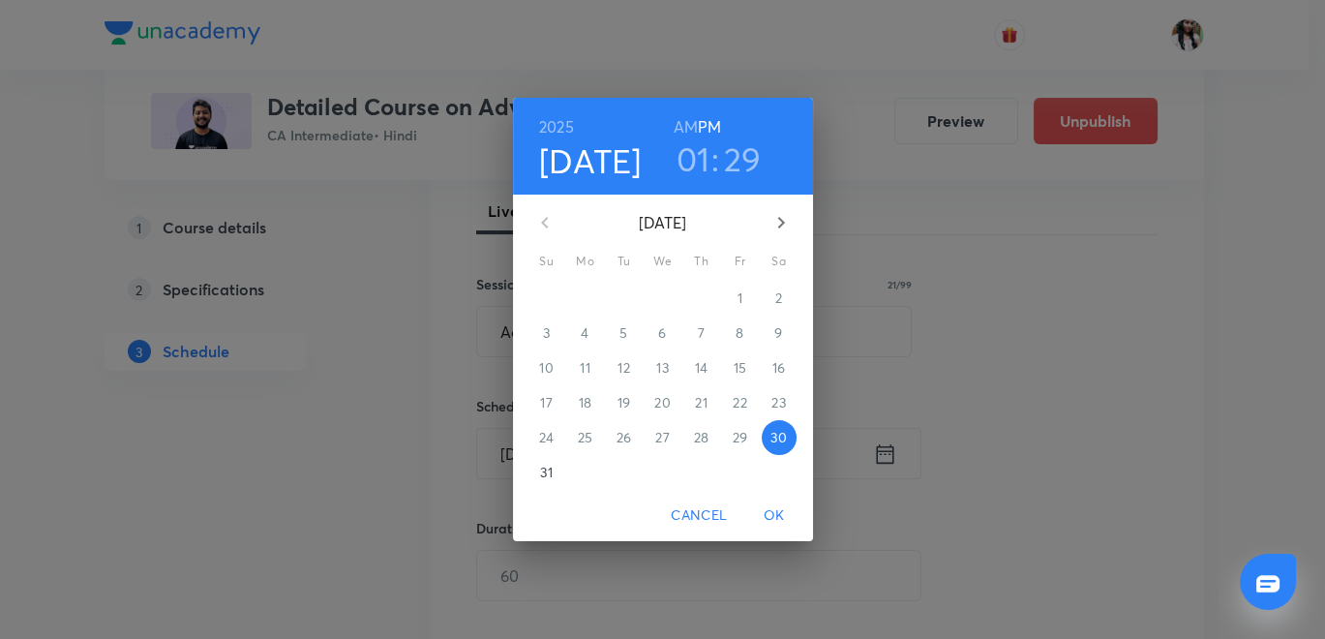
drag, startPoint x: 781, startPoint y: 215, endPoint x: 774, endPoint y: 229, distance: 16.0
click at [782, 217] on icon "button" at bounding box center [781, 222] width 23 height 23
click at [696, 294] on span "4" at bounding box center [701, 297] width 35 height 19
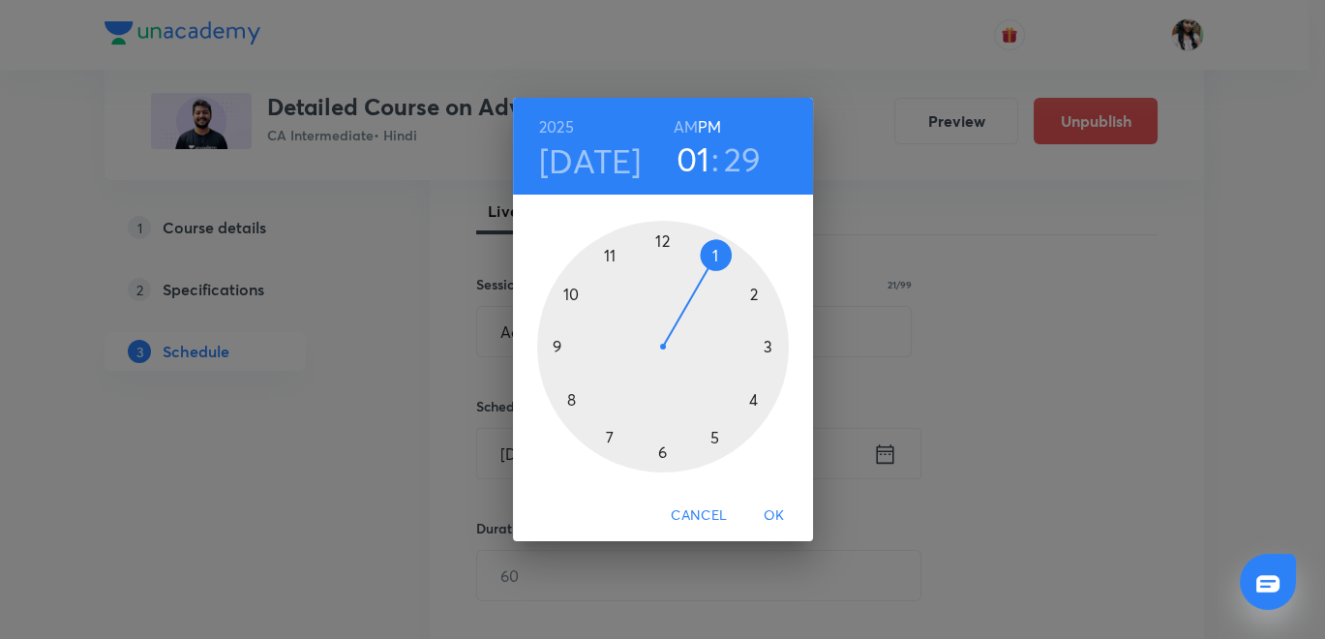
click at [691, 123] on h6 "AM" at bounding box center [686, 126] width 24 height 27
click at [566, 398] on div at bounding box center [663, 347] width 252 height 252
click at [661, 249] on div at bounding box center [663, 347] width 252 height 252
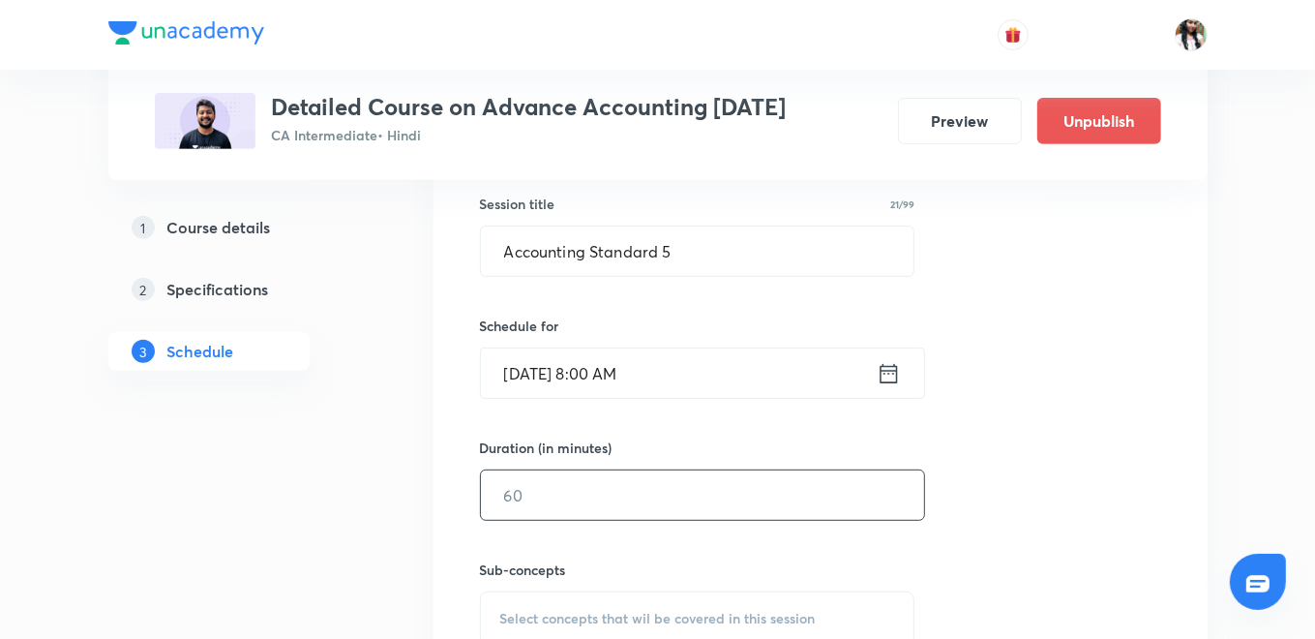
scroll to position [537, 0]
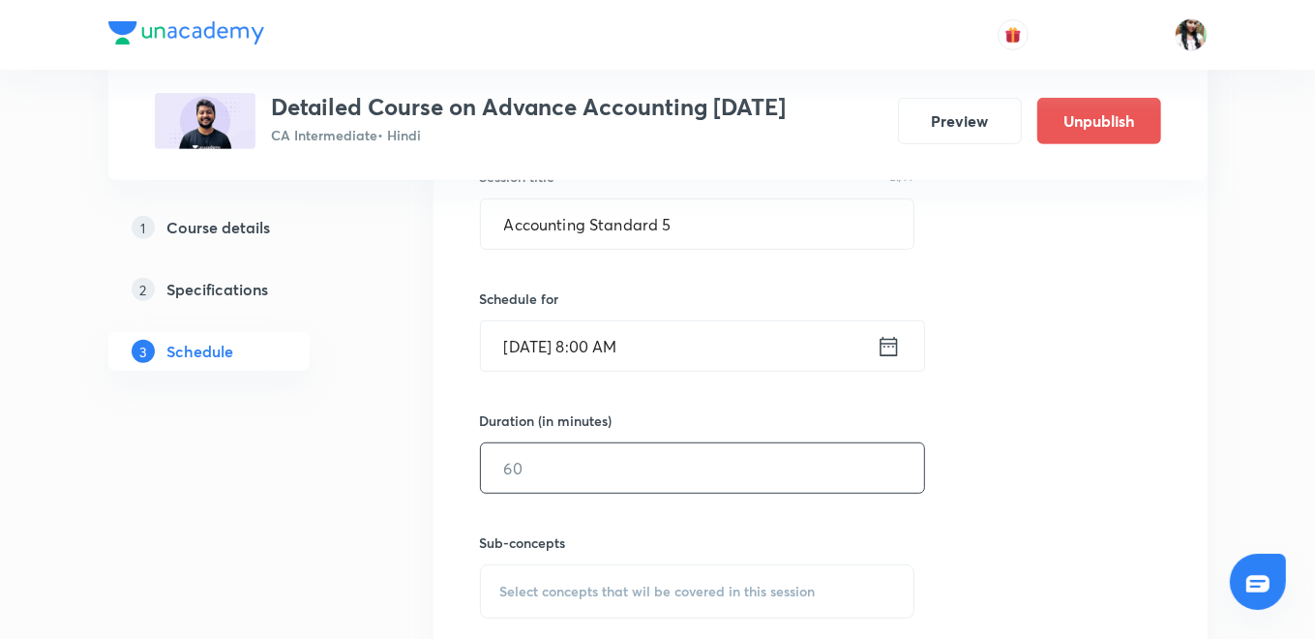
click at [642, 478] on input "text" at bounding box center [702, 467] width 443 height 49
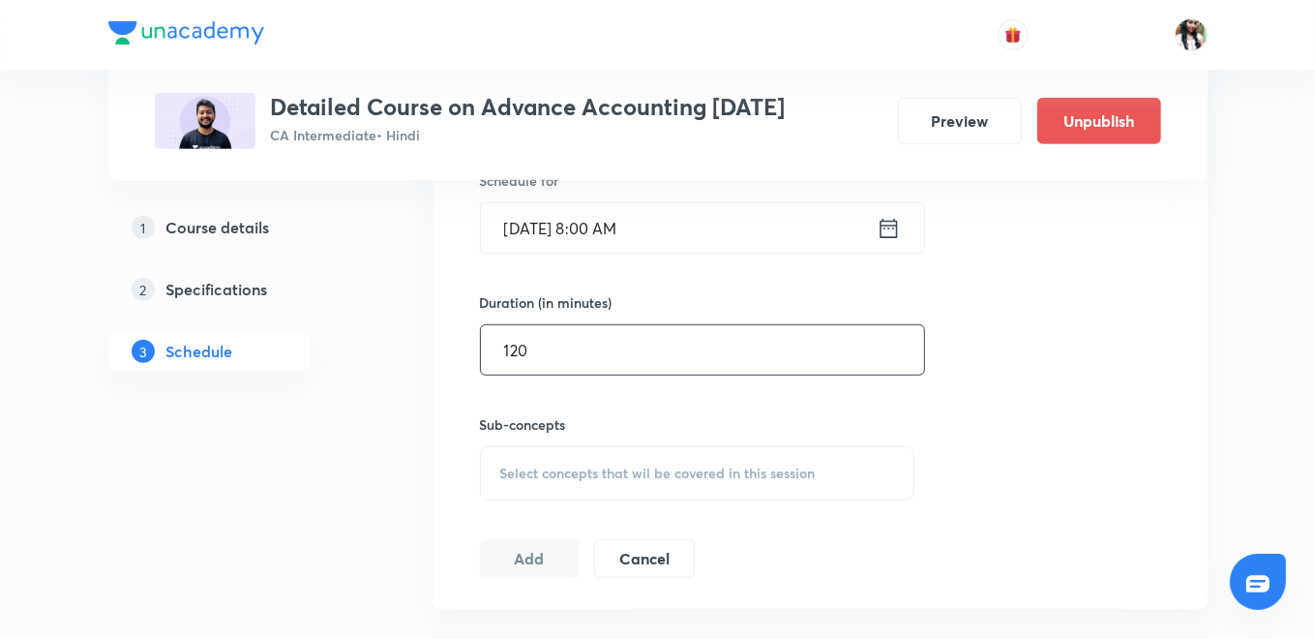
scroll to position [752, 0]
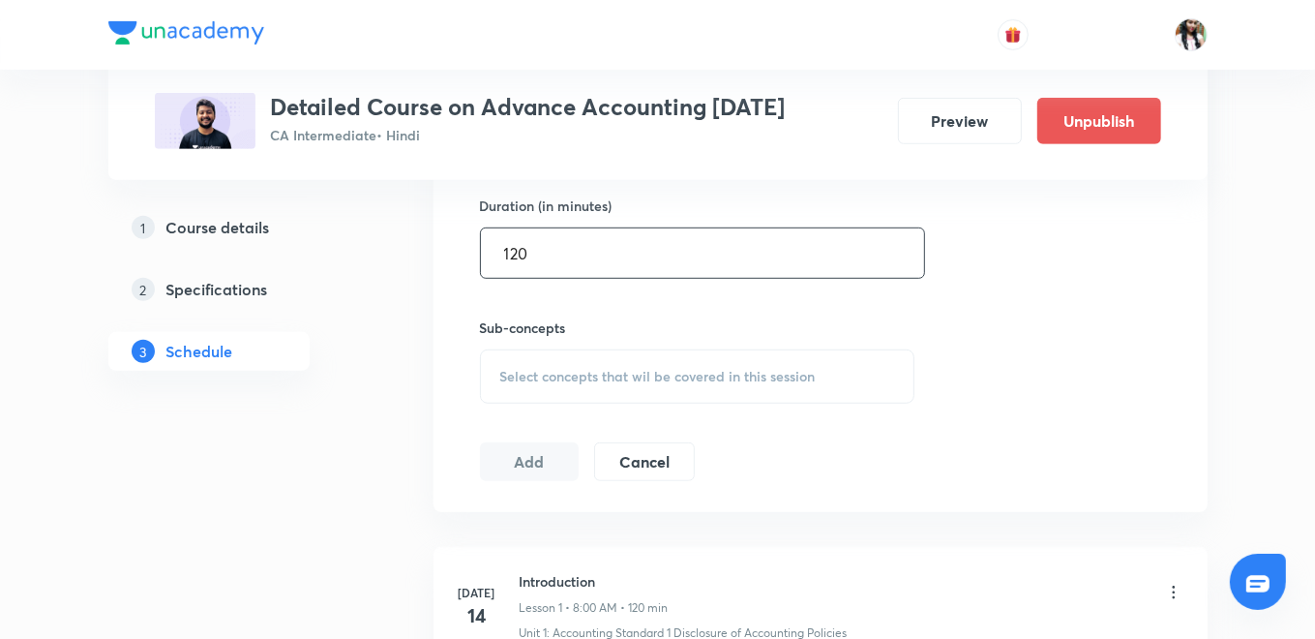
type input "120"
click at [654, 376] on span "Select concepts that wil be covered in this session" at bounding box center [658, 376] width 316 height 15
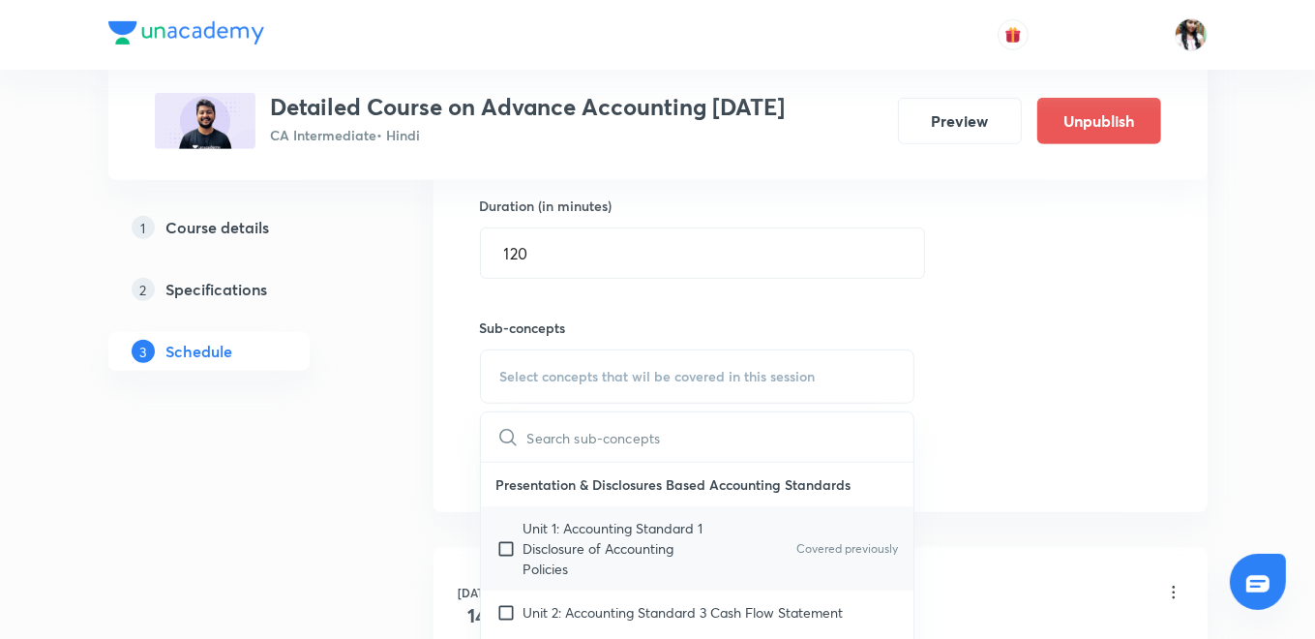
click at [644, 542] on p "Unit 1: Accounting Standard 1 Disclosure of Accounting Policies" at bounding box center [622, 548] width 196 height 61
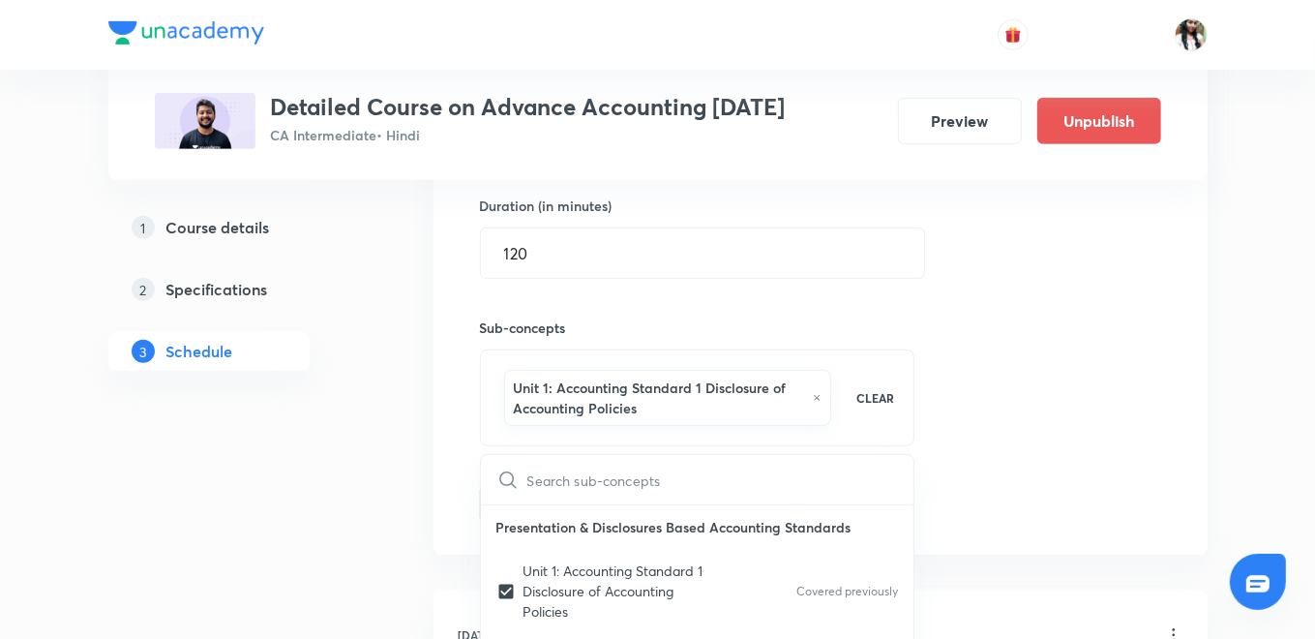
checkbox input "true"
click at [454, 469] on div "Session 49 Live class Quiz Recorded classes Session title 21/99 Accounting Stan…" at bounding box center [821, 172] width 774 height 765
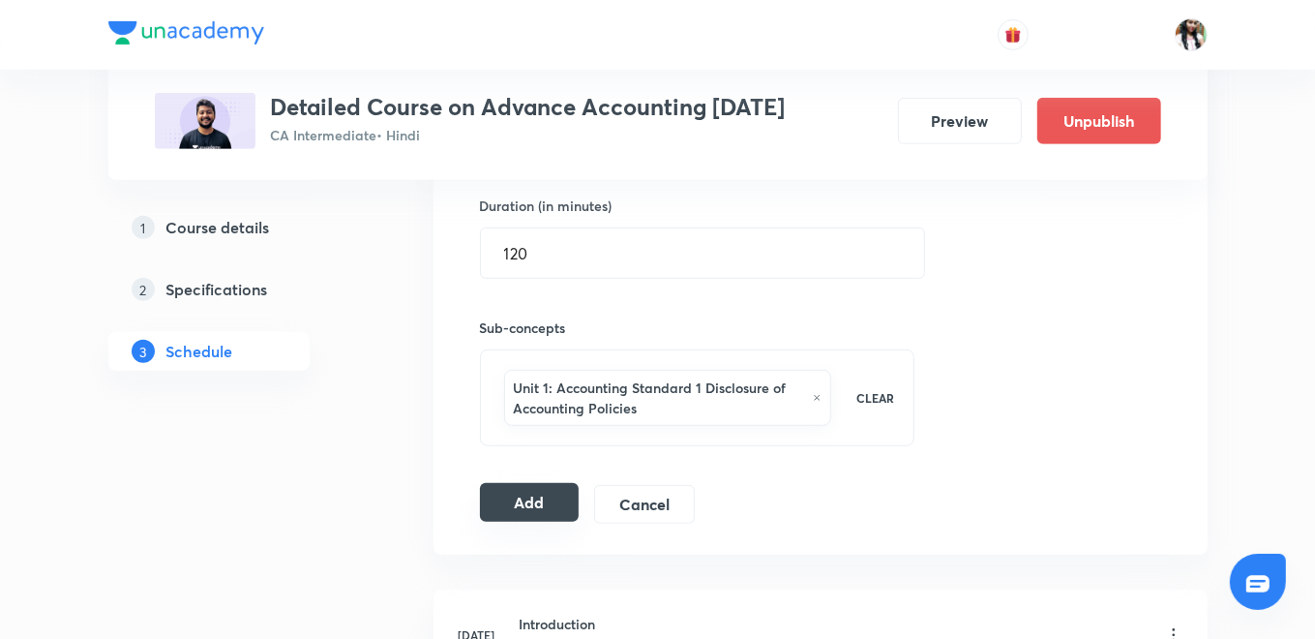
click at [523, 492] on button "Add" at bounding box center [530, 502] width 100 height 39
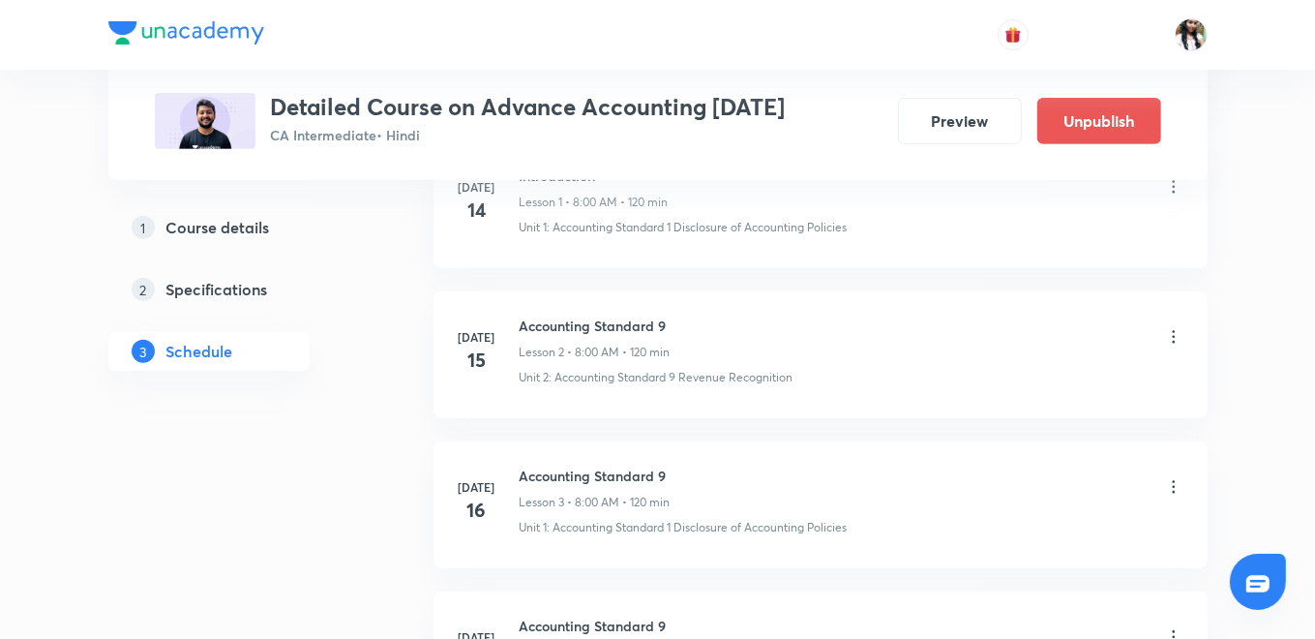
scroll to position [215, 0]
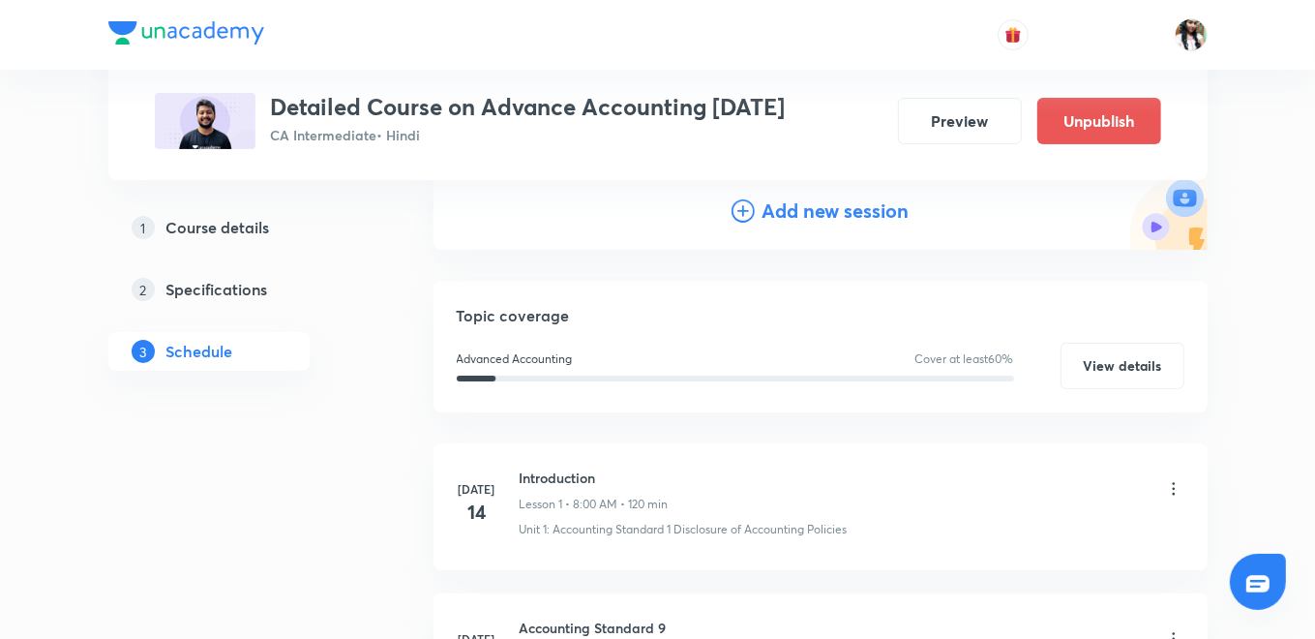
click at [830, 218] on h4 "Add new session" at bounding box center [836, 210] width 147 height 29
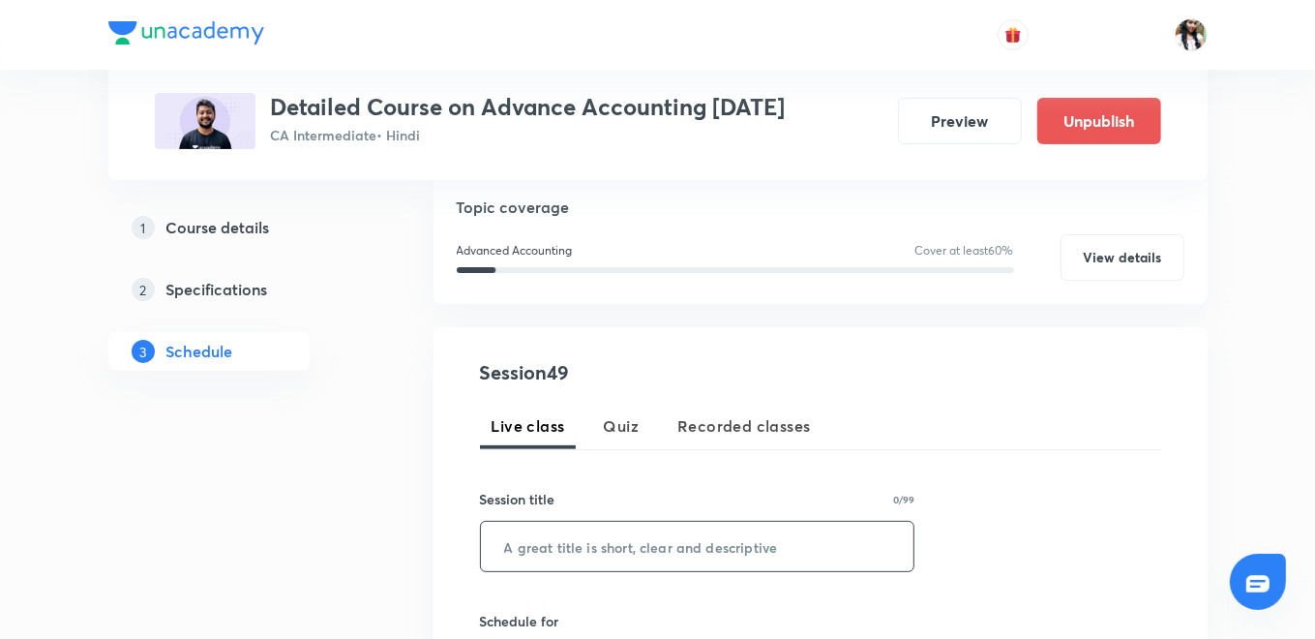
paste input "Accounting Standard 1"
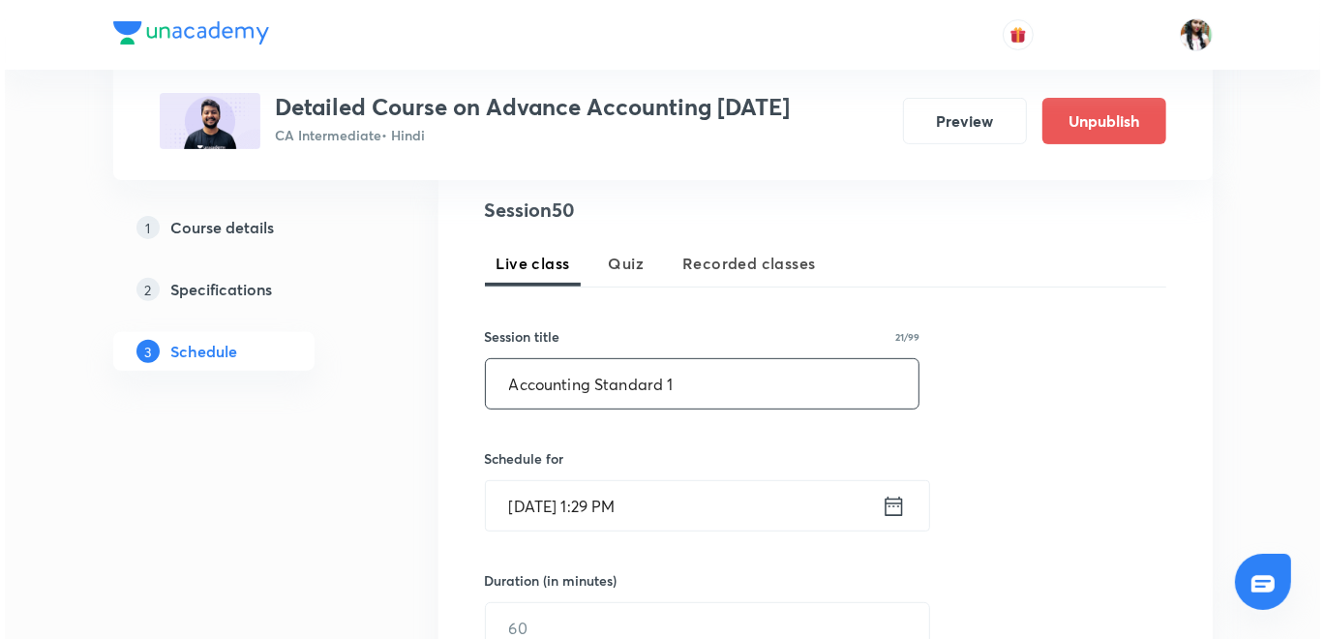
scroll to position [430, 0]
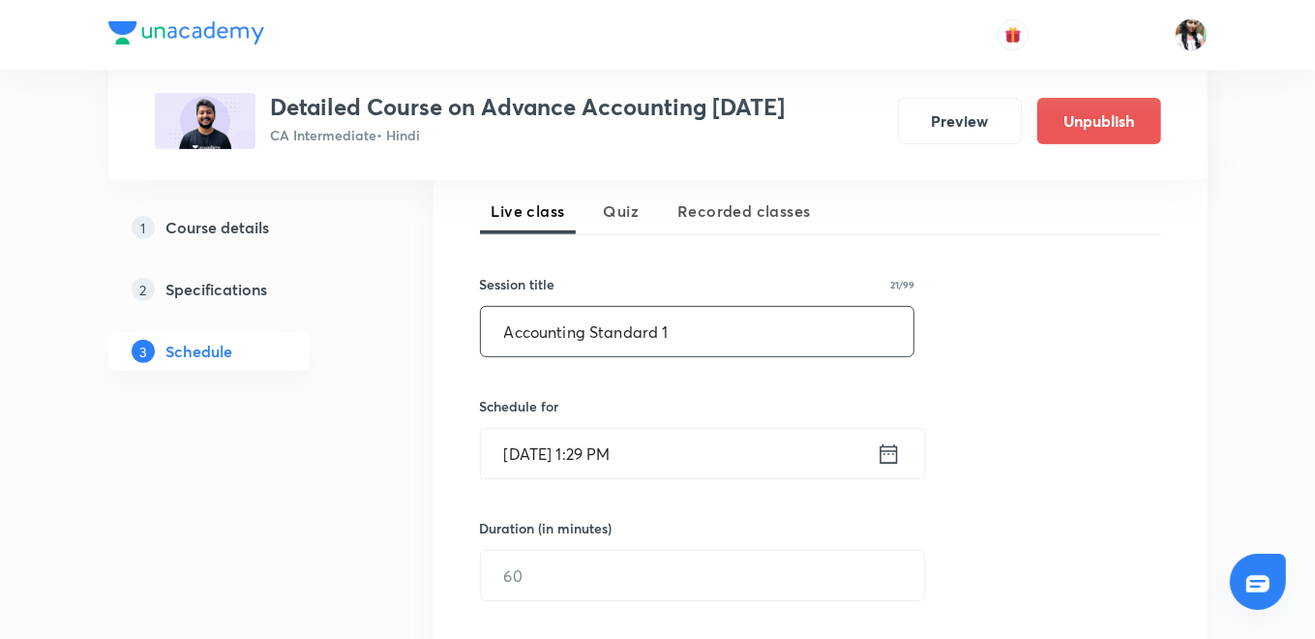
type input "Accounting Standard 1"
click at [893, 455] on icon at bounding box center [889, 453] width 24 height 27
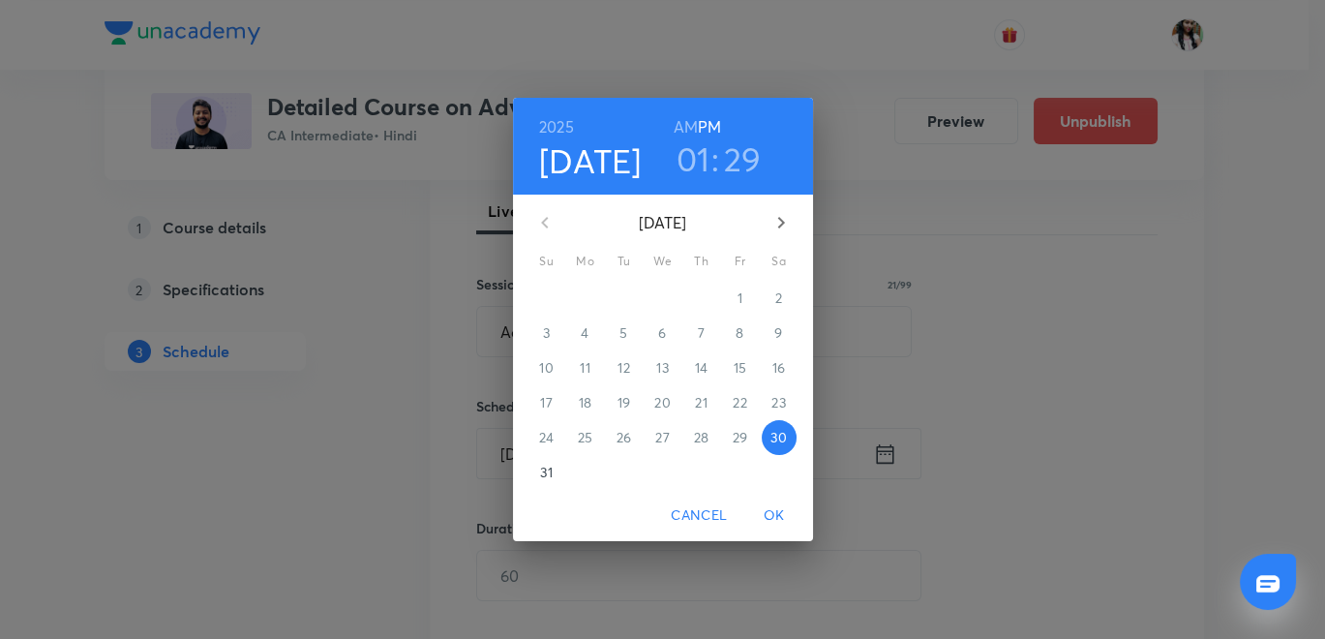
drag, startPoint x: 781, startPoint y: 215, endPoint x: 770, endPoint y: 234, distance: 22.1
click at [783, 215] on icon "button" at bounding box center [781, 222] width 23 height 23
click at [779, 292] on p "6" at bounding box center [778, 297] width 8 height 19
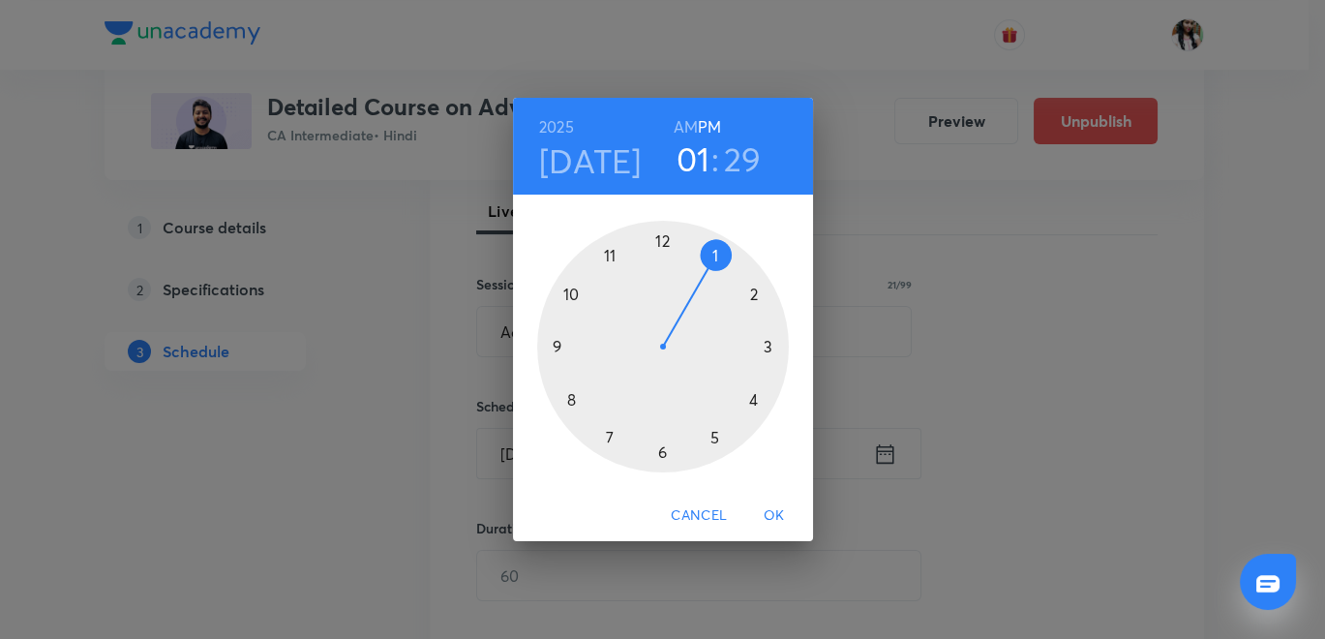
click at [686, 116] on h6 "AM" at bounding box center [686, 126] width 24 height 27
click at [571, 394] on div at bounding box center [663, 347] width 252 height 252
click at [658, 232] on div at bounding box center [663, 347] width 252 height 252
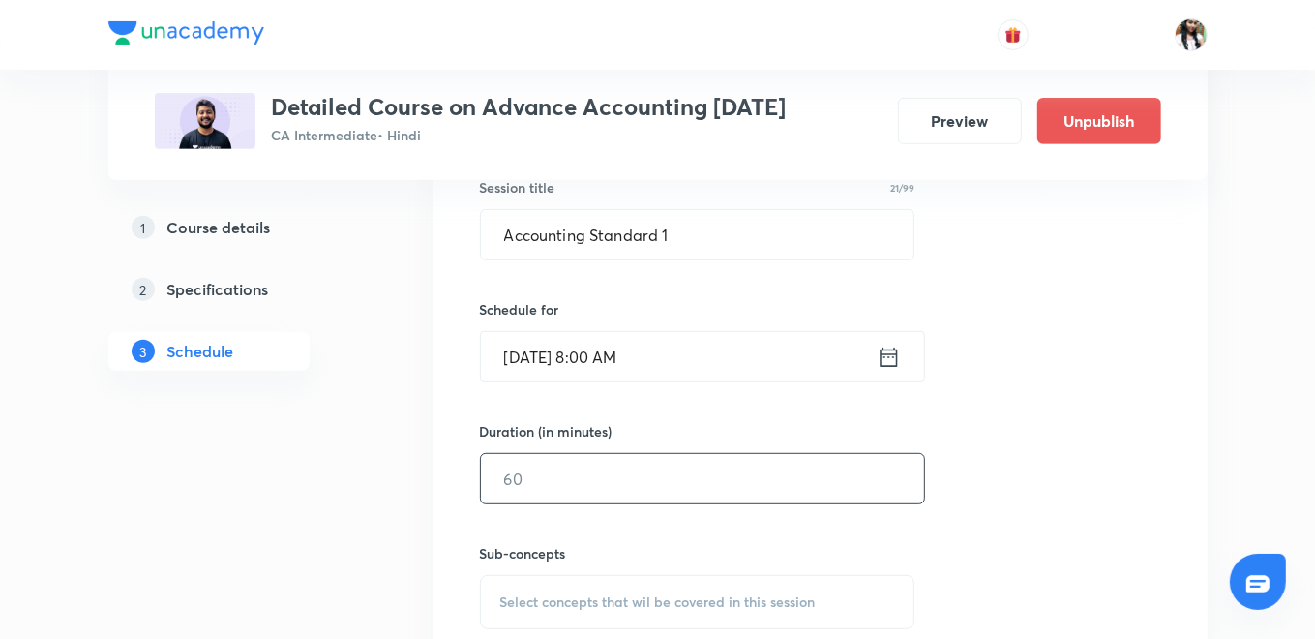
scroll to position [645, 0]
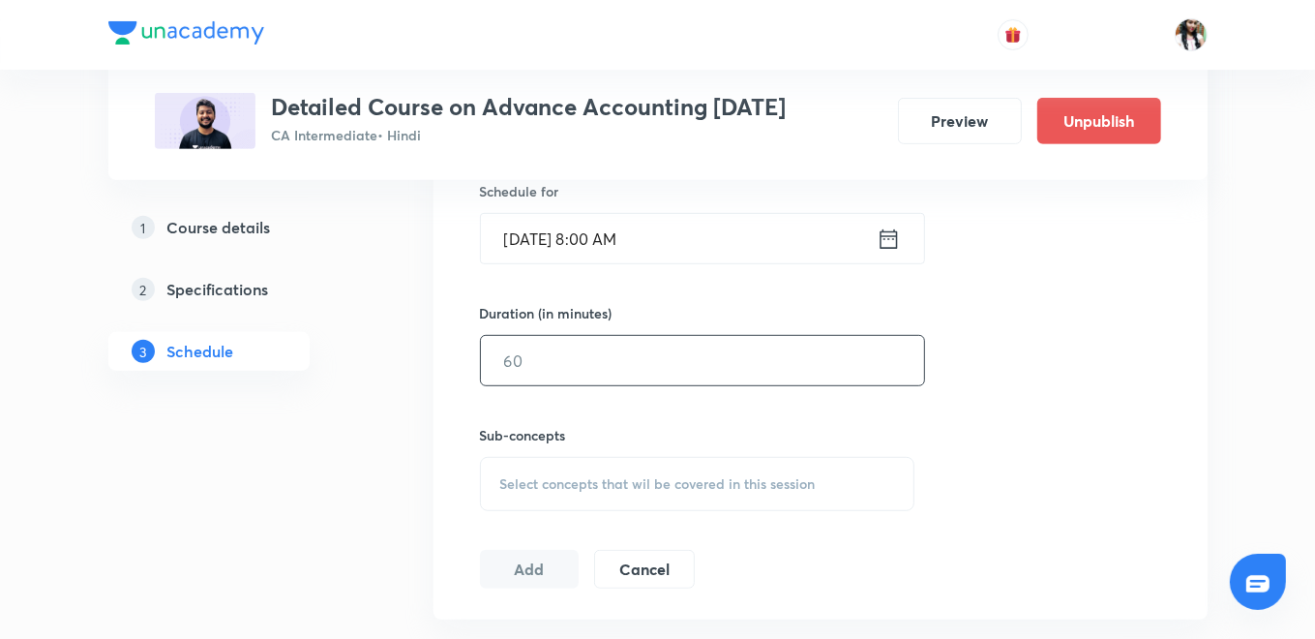
click at [638, 358] on input "text" at bounding box center [702, 360] width 443 height 49
type input "120"
click at [569, 476] on span "Select concepts that wil be covered in this session" at bounding box center [658, 483] width 316 height 15
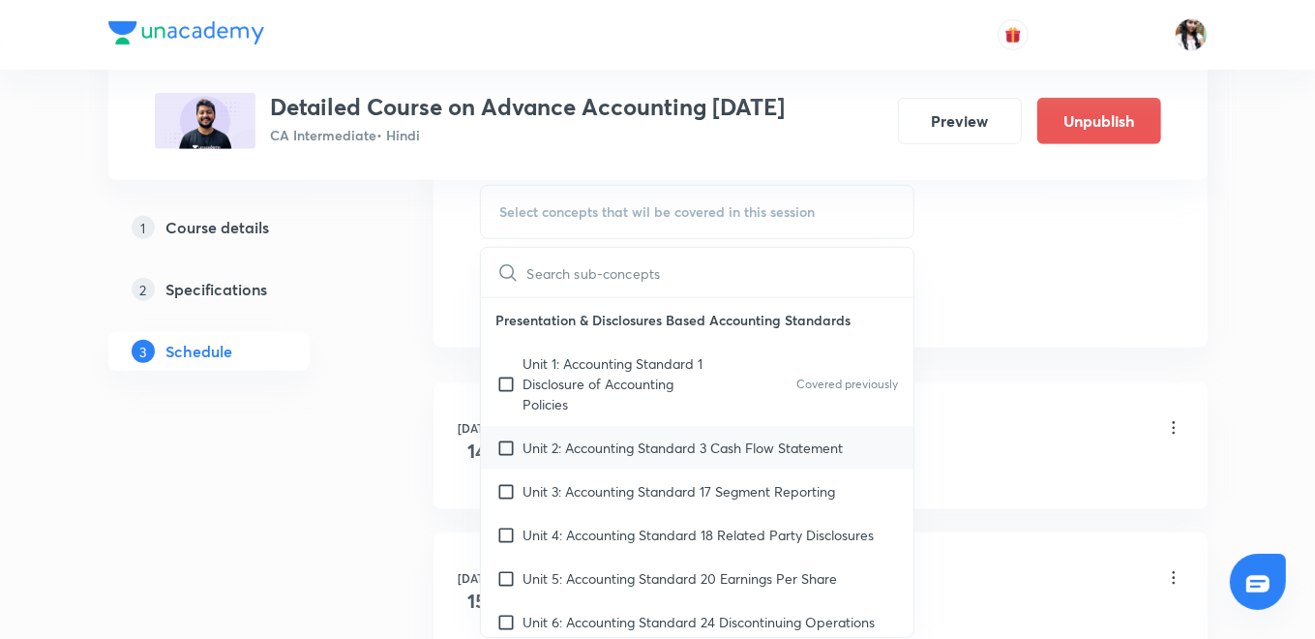
scroll to position [968, 0]
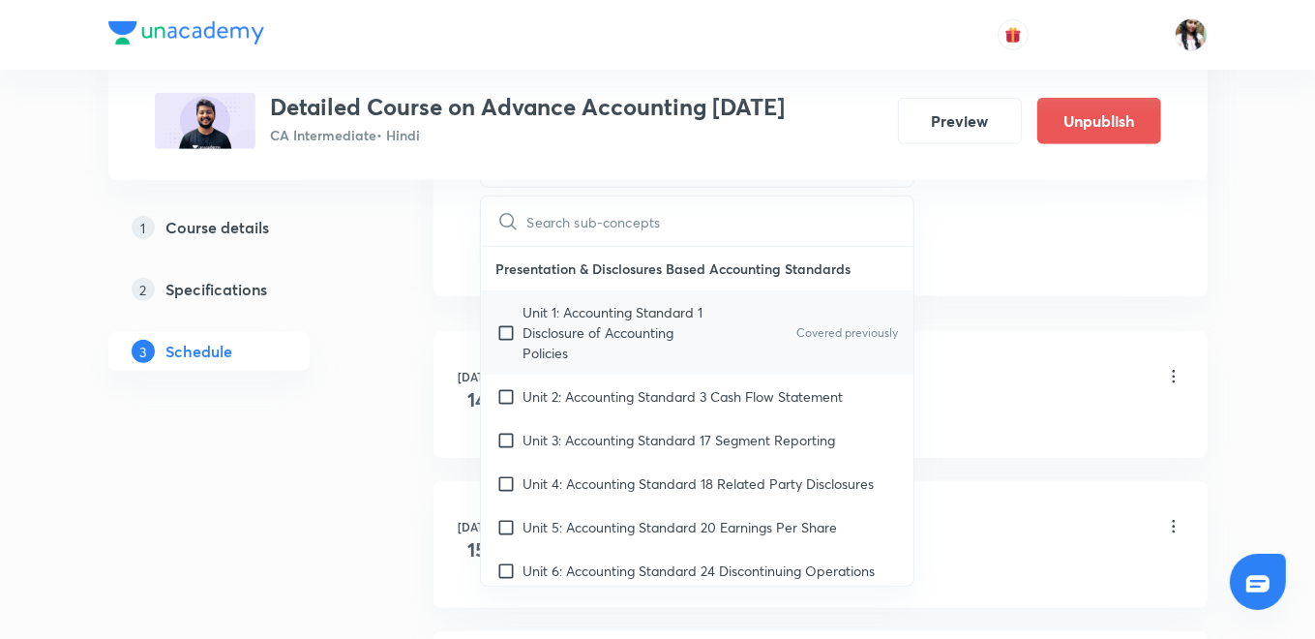
click at [591, 331] on p "Unit 1: Accounting Standard 1 Disclosure of Accounting Policies" at bounding box center [622, 332] width 196 height 61
checkbox input "true"
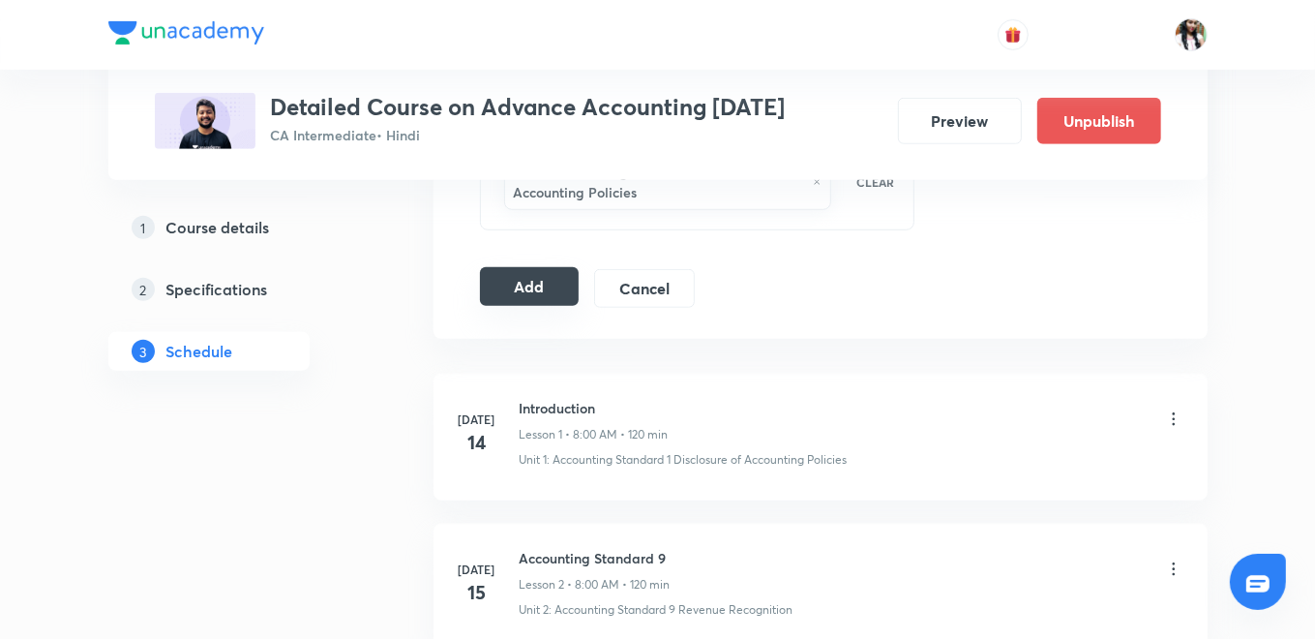
click at [523, 281] on button "Add" at bounding box center [530, 286] width 100 height 39
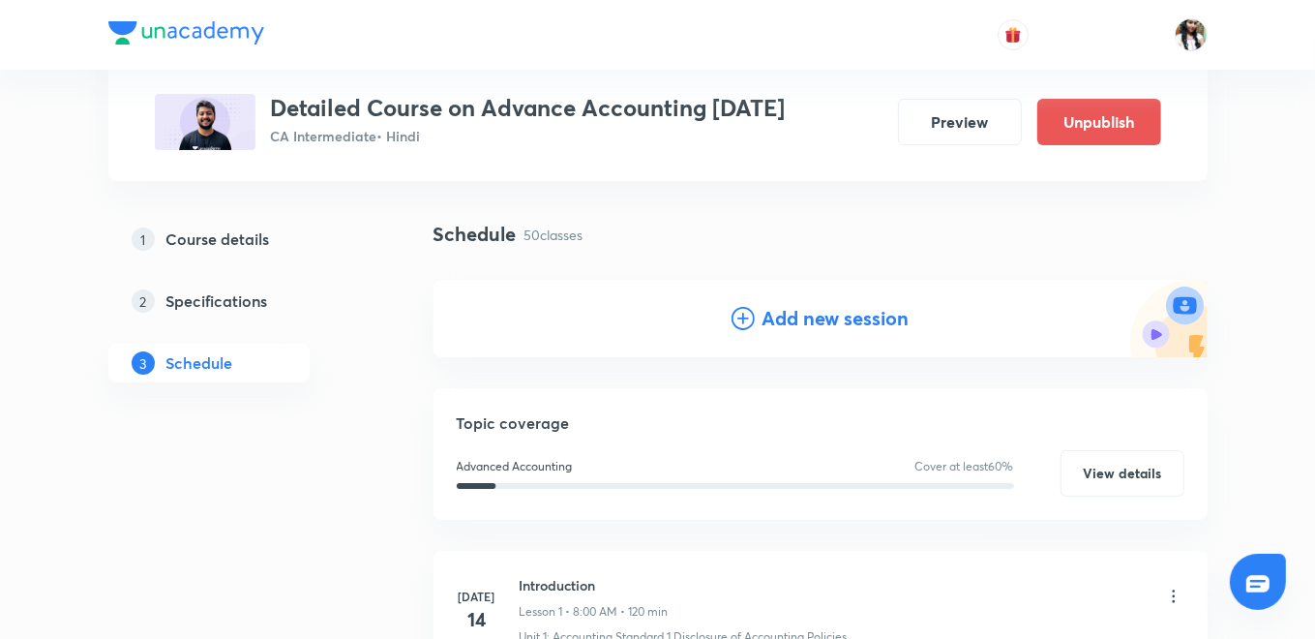
click at [797, 331] on div "Add new session" at bounding box center [821, 318] width 774 height 77
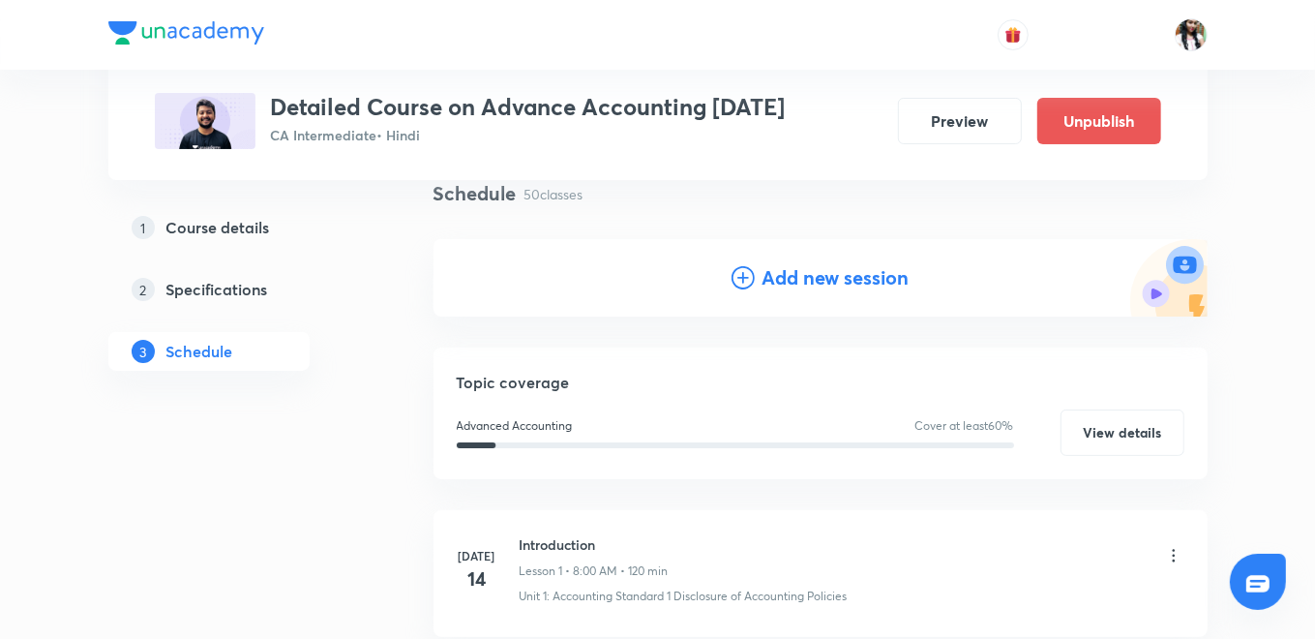
scroll to position [0, 0]
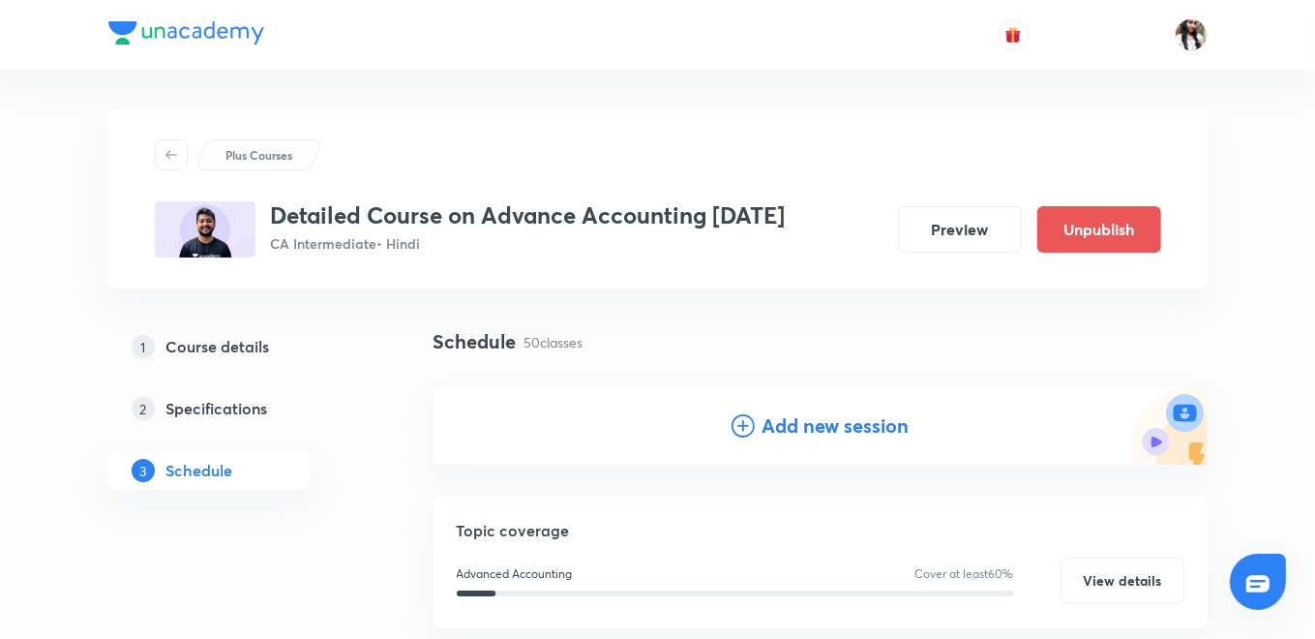
drag, startPoint x: 816, startPoint y: 438, endPoint x: 772, endPoint y: 398, distance: 58.9
click at [816, 437] on h4 "Add new session" at bounding box center [836, 425] width 147 height 29
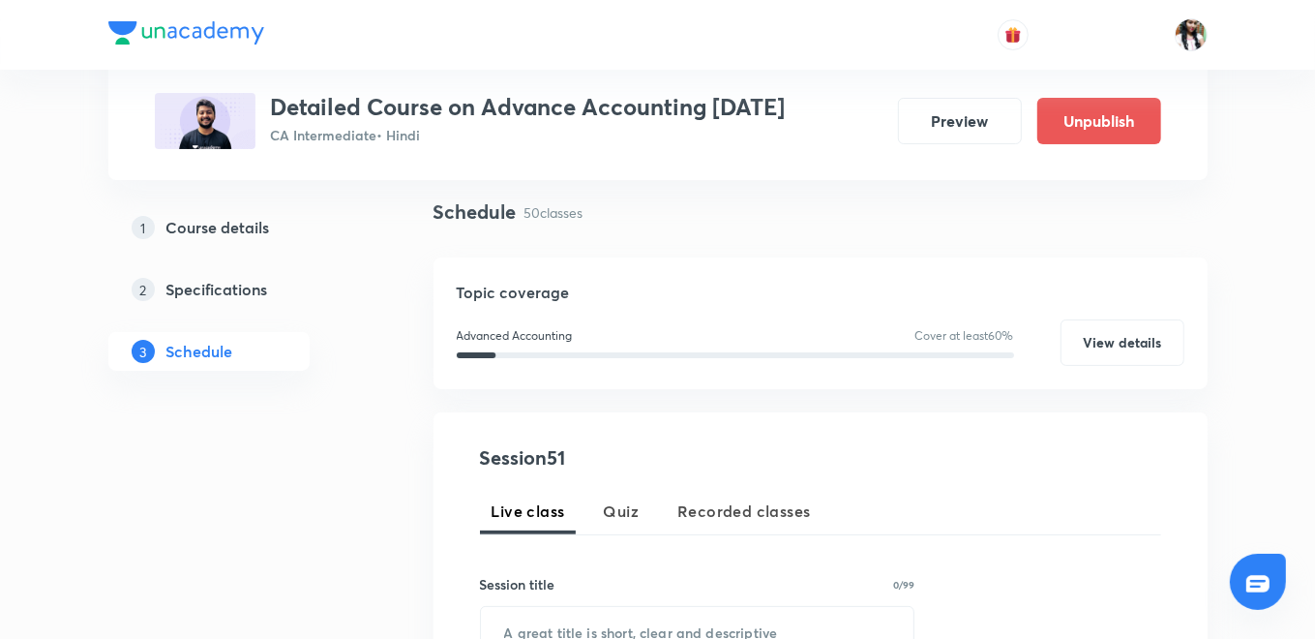
scroll to position [322, 0]
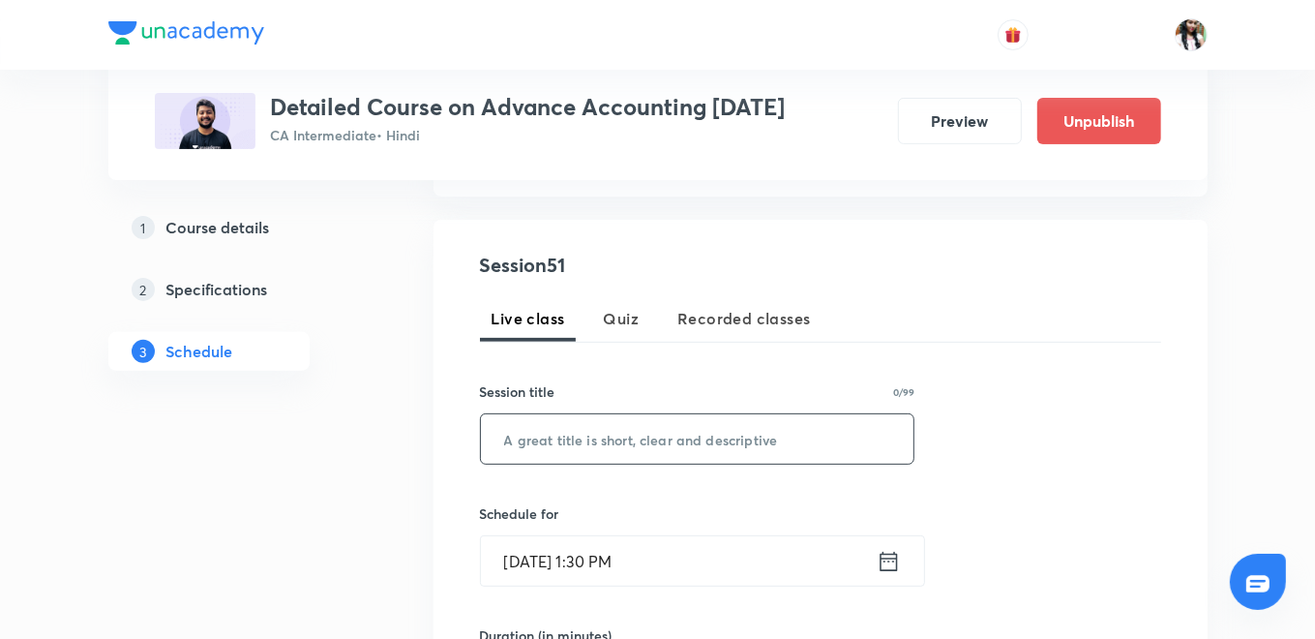
paste input "TEST"
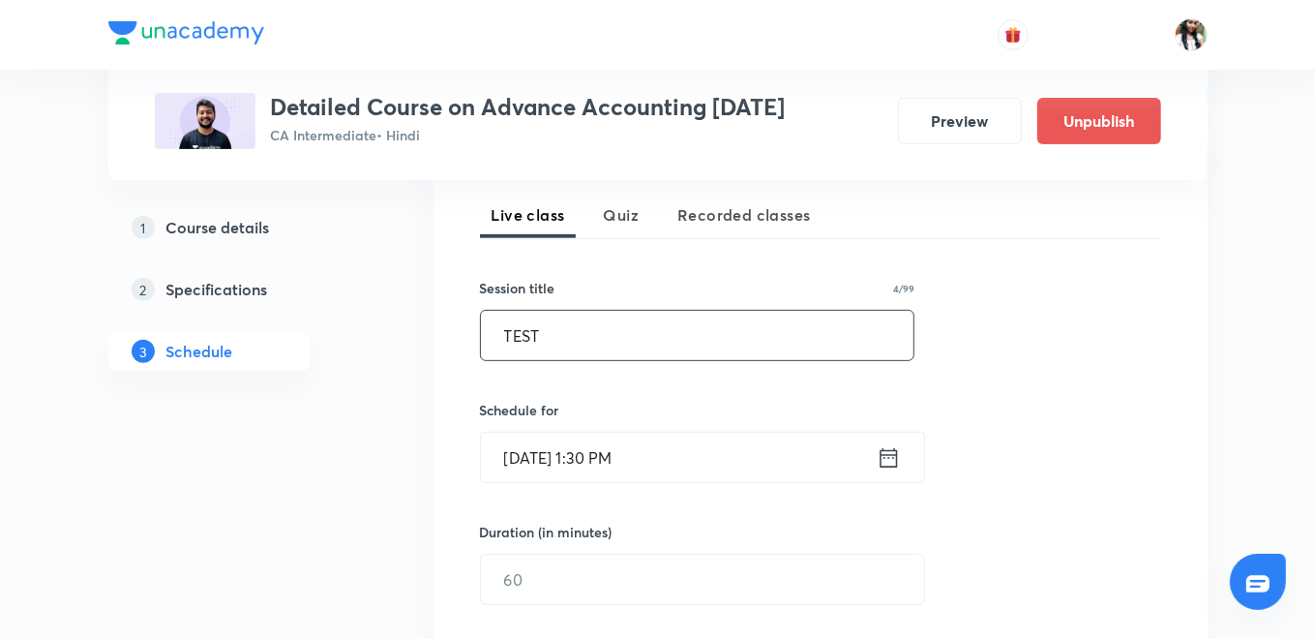
scroll to position [537, 0]
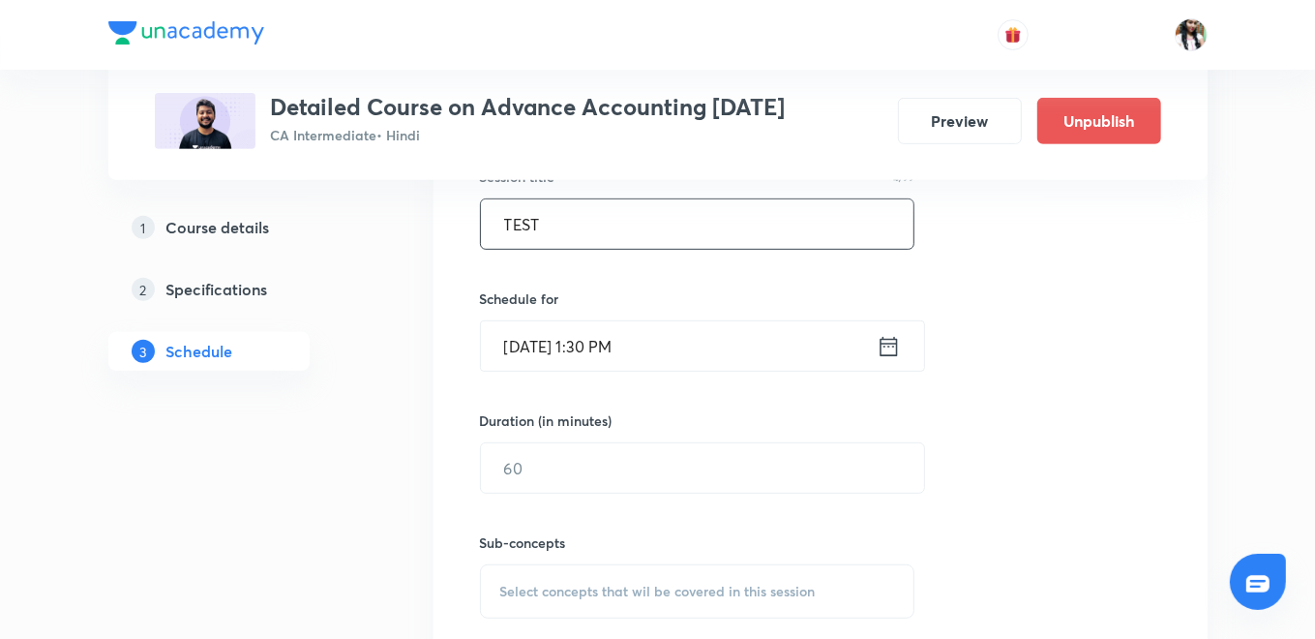
type input "TEST"
click at [896, 327] on div "Aug 30, 2025, 1:30 PM ​" at bounding box center [702, 345] width 445 height 51
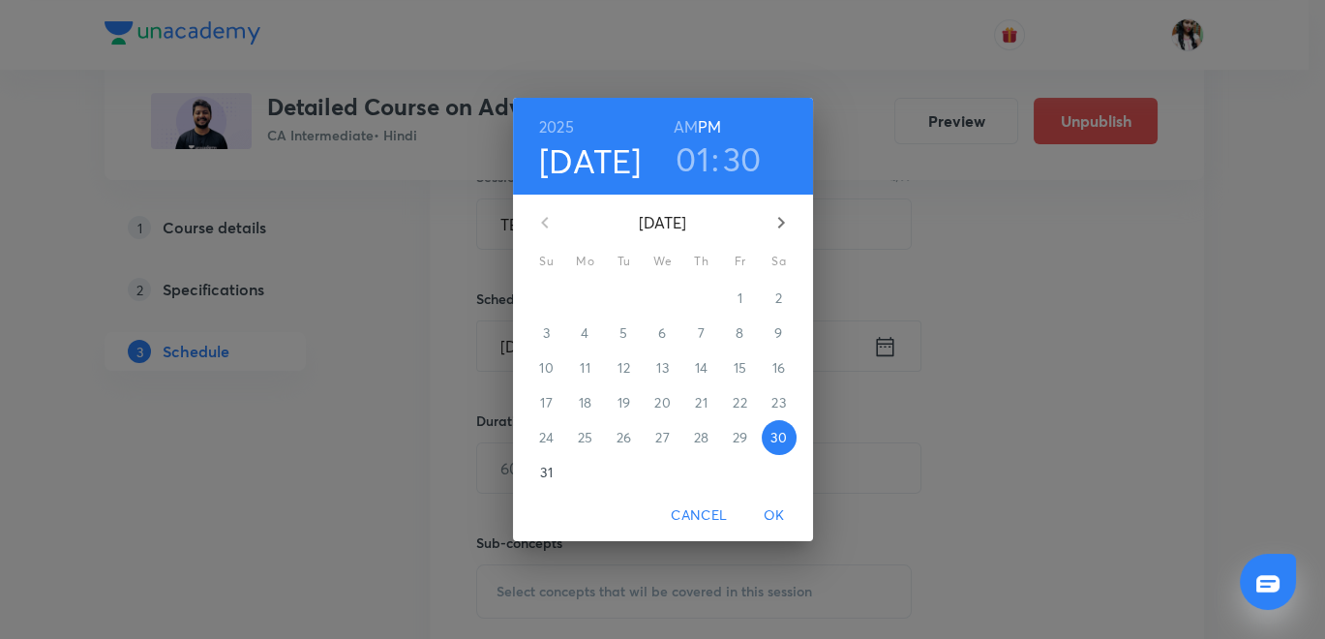
click at [781, 215] on icon "button" at bounding box center [781, 222] width 23 height 23
click at [625, 326] on p "9" at bounding box center [623, 332] width 8 height 19
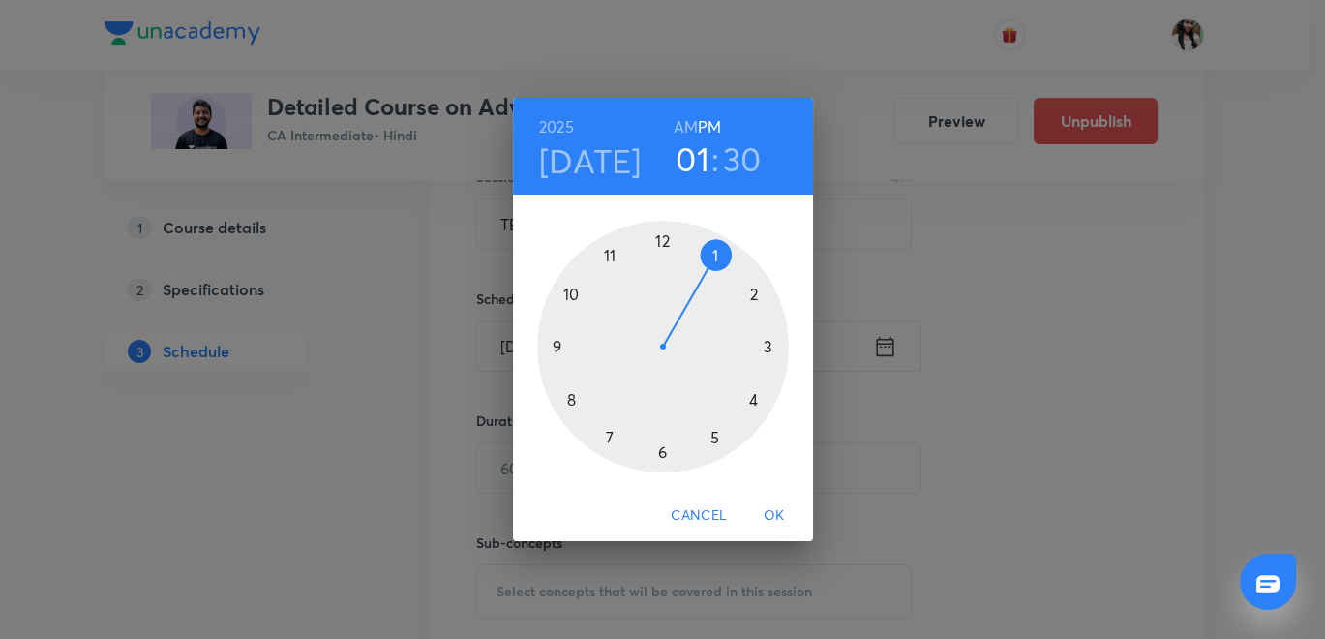
click at [682, 115] on h6 "AM" at bounding box center [686, 126] width 24 height 27
click at [572, 398] on div at bounding box center [663, 347] width 252 height 252
click at [661, 235] on div at bounding box center [663, 347] width 252 height 252
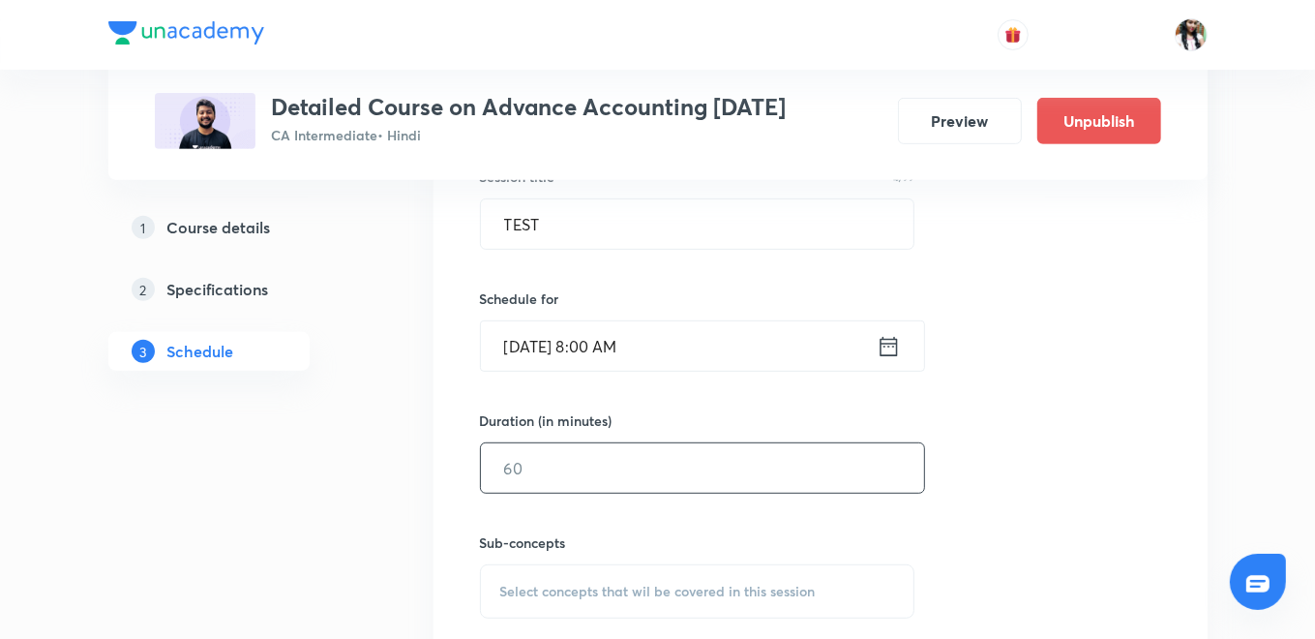
click at [663, 460] on input "text" at bounding box center [702, 467] width 443 height 49
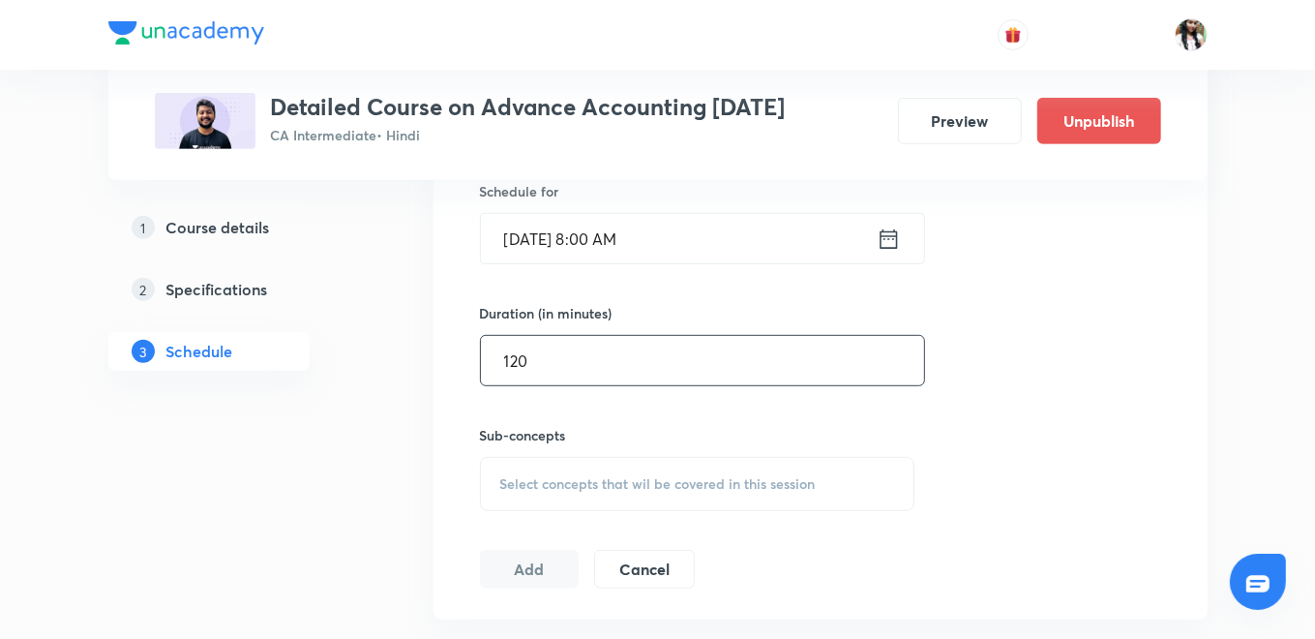
type input "120"
drag, startPoint x: 652, startPoint y: 470, endPoint x: 658, endPoint y: 426, distance: 44.9
click at [652, 469] on div "Select concepts that wil be covered in this session" at bounding box center [698, 484] width 436 height 54
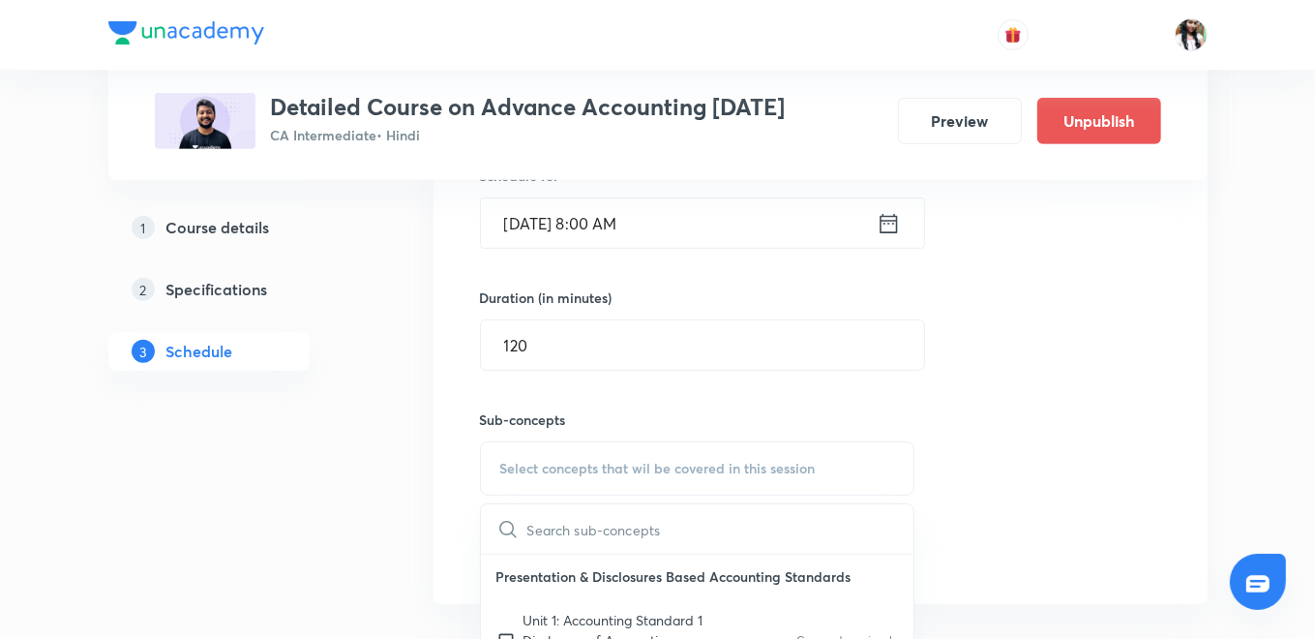
scroll to position [860, 0]
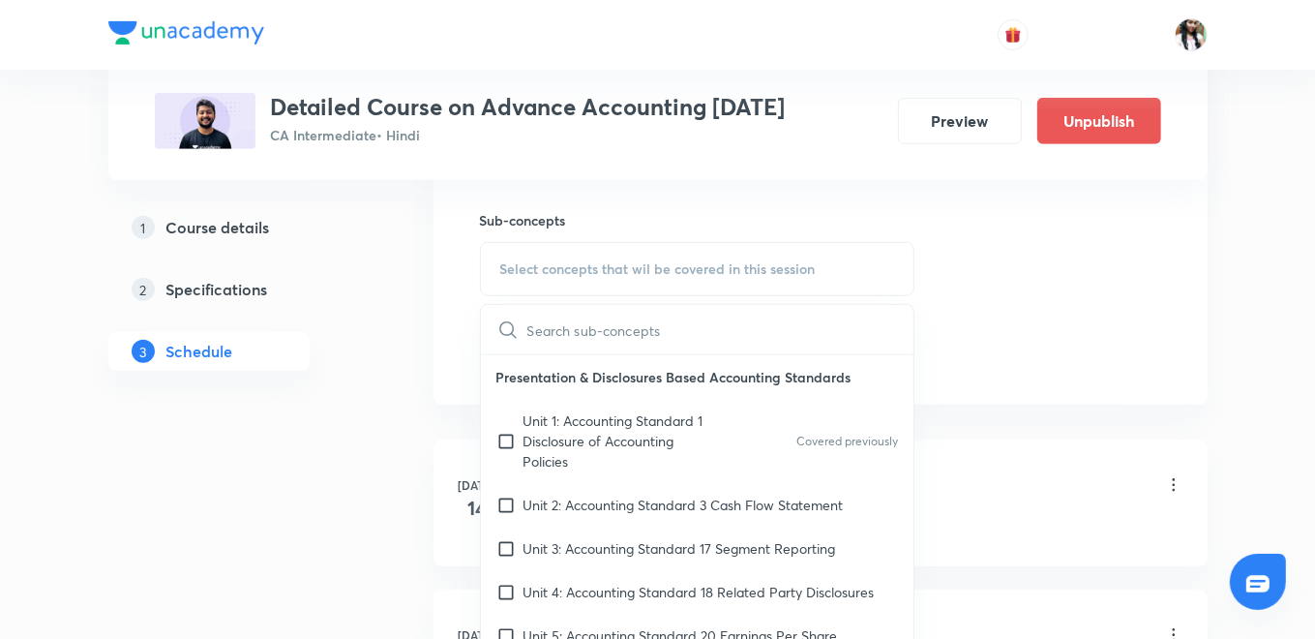
drag, startPoint x: 619, startPoint y: 420, endPoint x: 600, endPoint y: 420, distance: 19.4
click at [619, 420] on p "Unit 1: Accounting Standard 1 Disclosure of Accounting Policies" at bounding box center [622, 440] width 196 height 61
checkbox input "true"
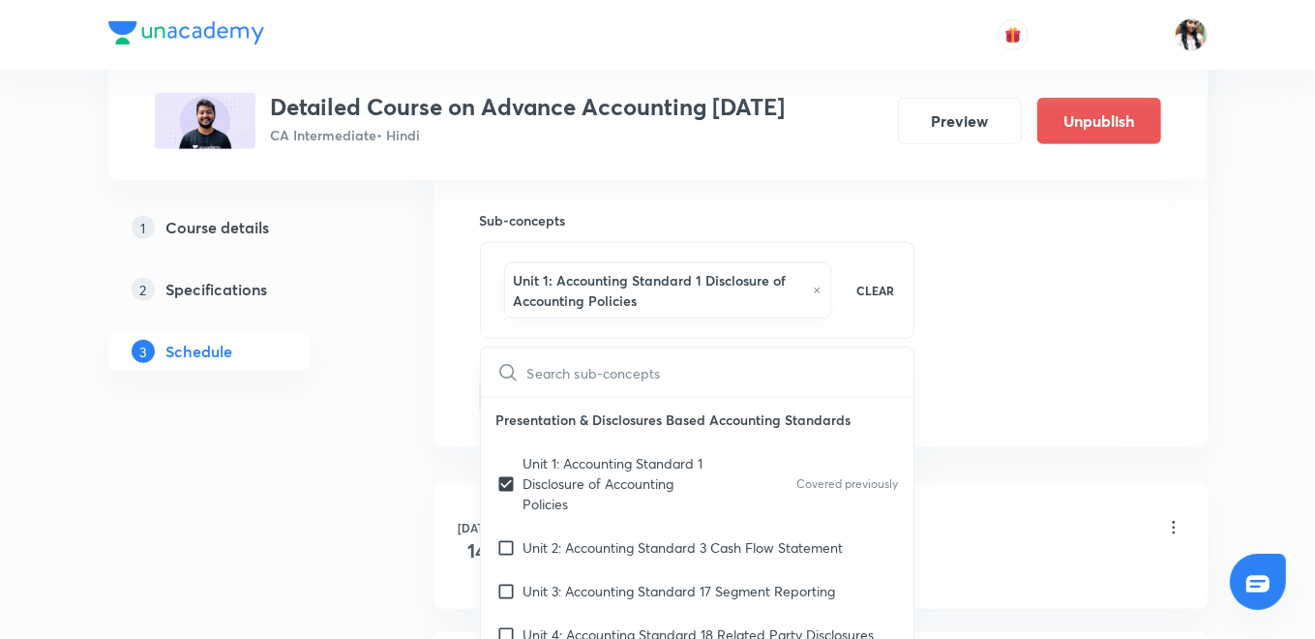
click at [438, 398] on div "Session 51 Live class Quiz Recorded classes Session title 4/99 TEST ​ Schedule …" at bounding box center [821, 65] width 774 height 765
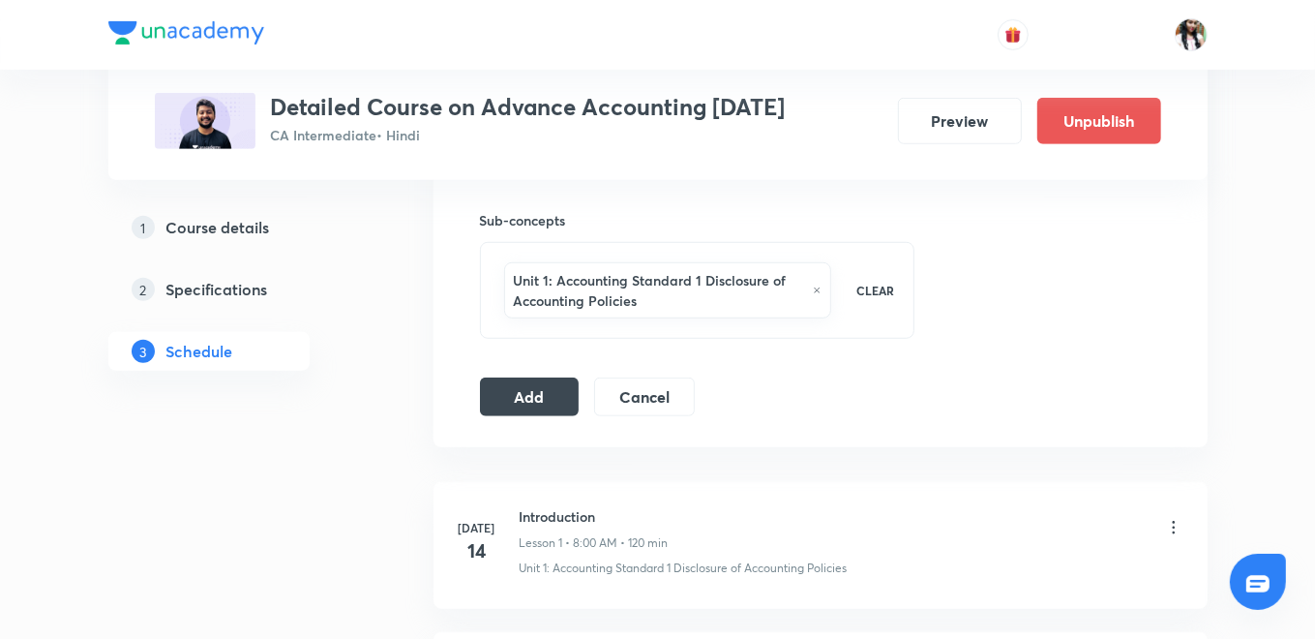
click at [528, 399] on button "Add" at bounding box center [530, 396] width 100 height 39
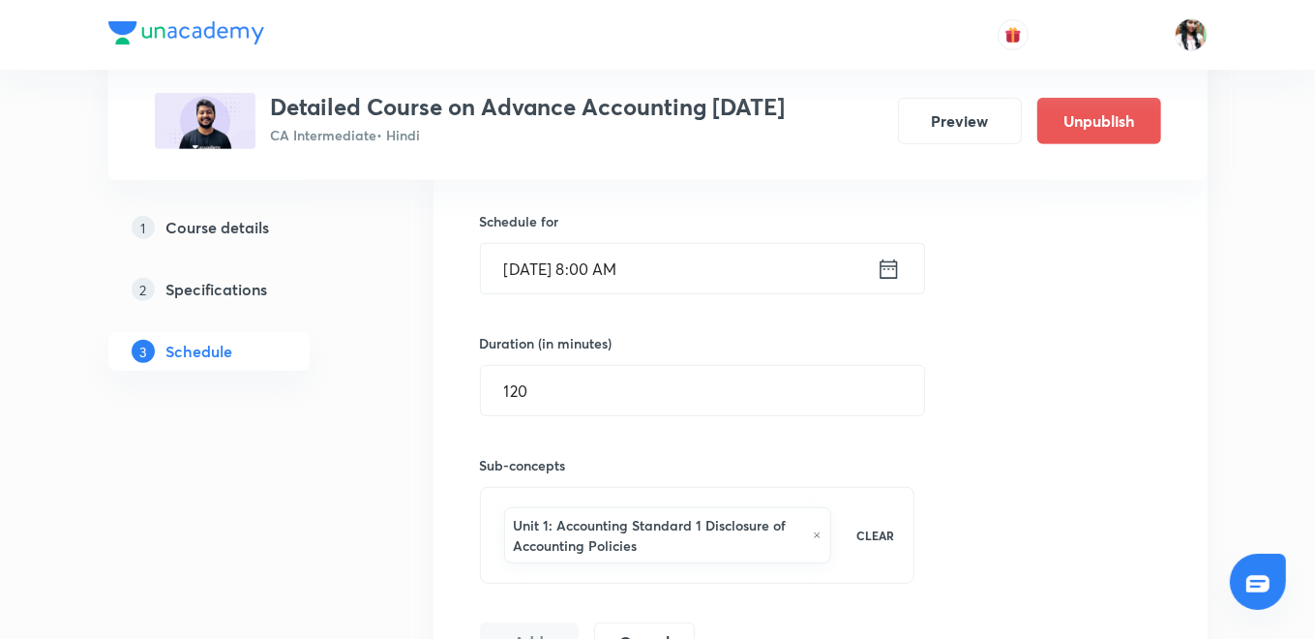
scroll to position [537, 0]
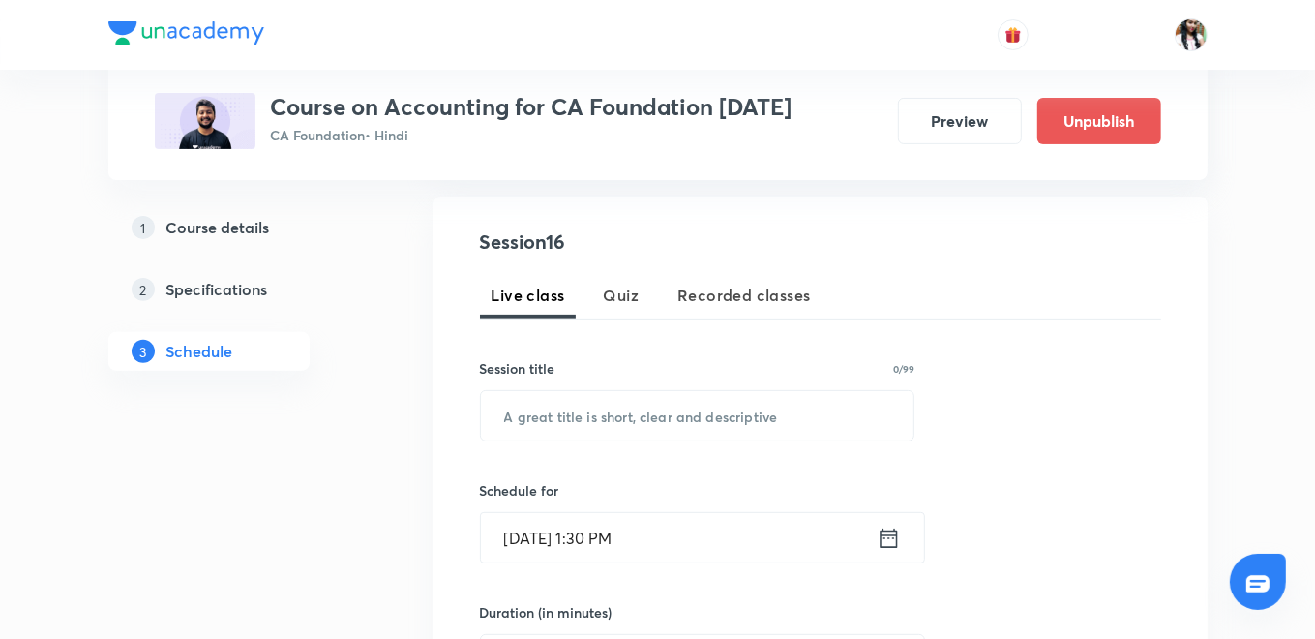
scroll to position [430, 0]
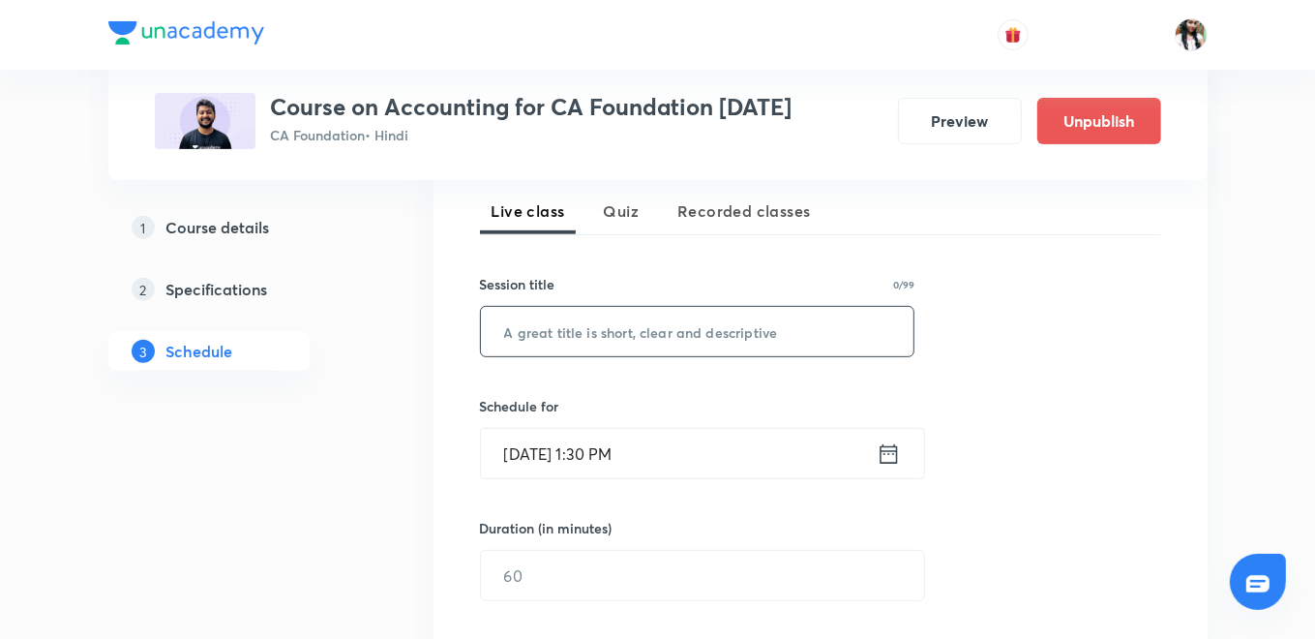
paste input "DEPRECIATION"
type input "DEPRECIATION"
click at [891, 447] on icon at bounding box center [889, 453] width 24 height 27
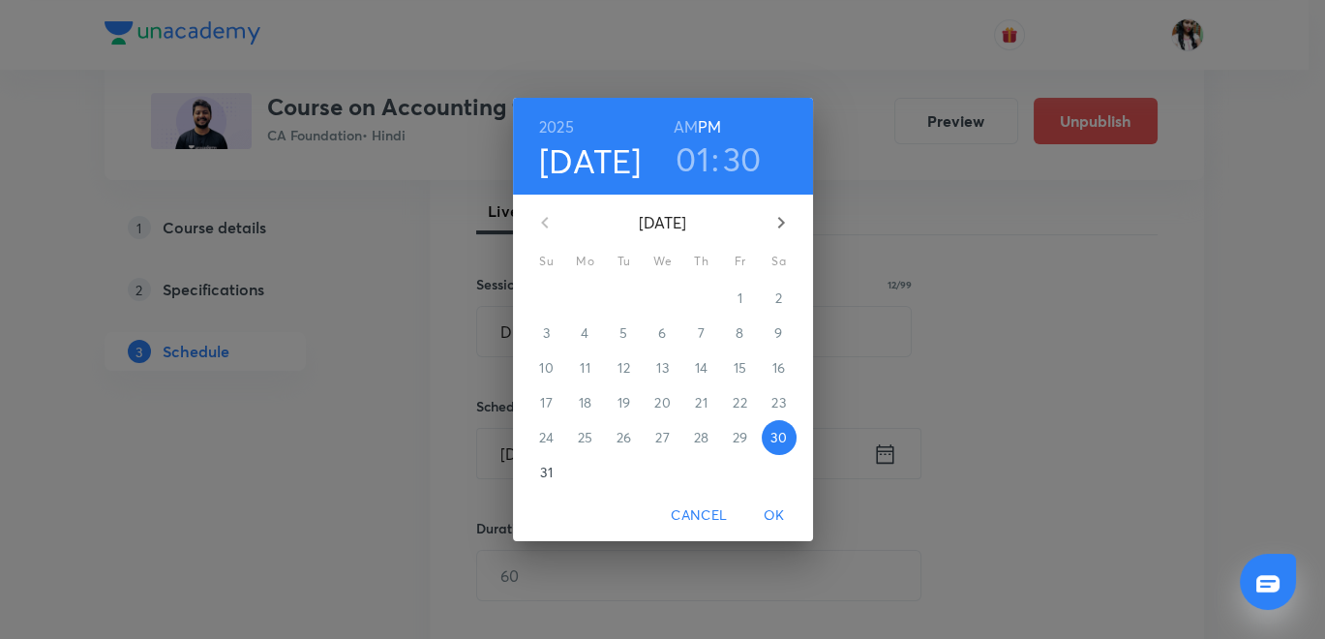
click at [769, 203] on button "button" at bounding box center [781, 222] width 46 height 46
click at [662, 291] on p "3" at bounding box center [662, 297] width 7 height 19
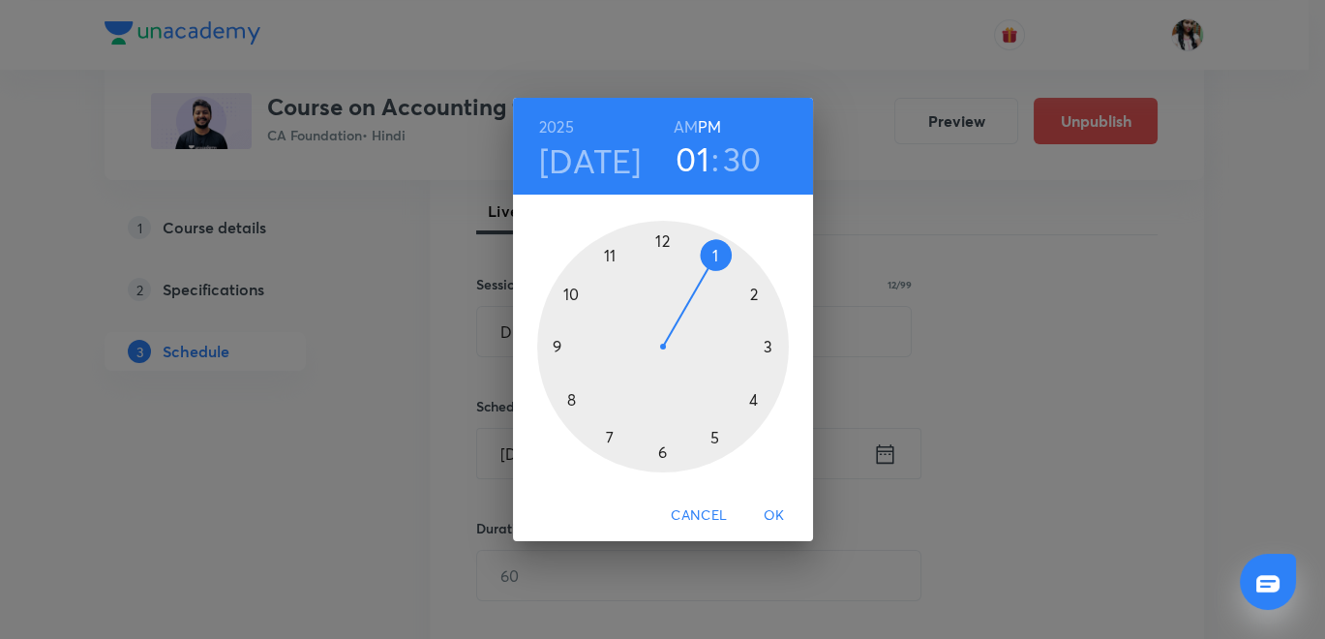
click at [756, 287] on div at bounding box center [663, 347] width 252 height 252
click at [659, 232] on div at bounding box center [663, 347] width 252 height 252
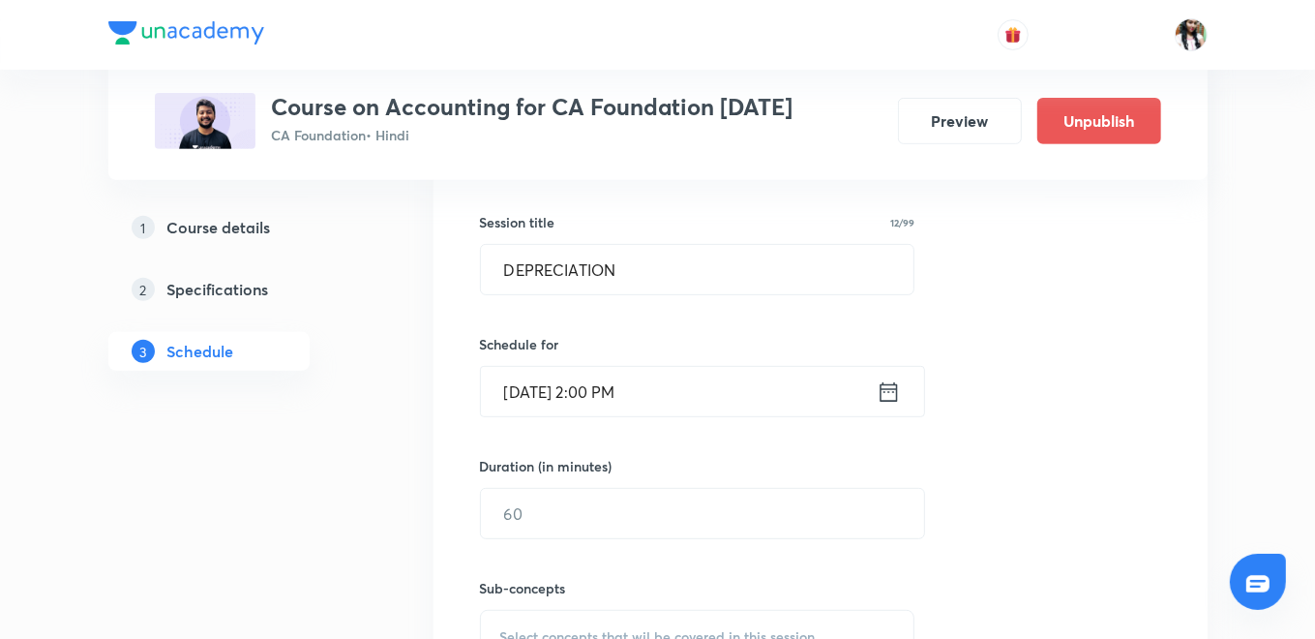
scroll to position [537, 0]
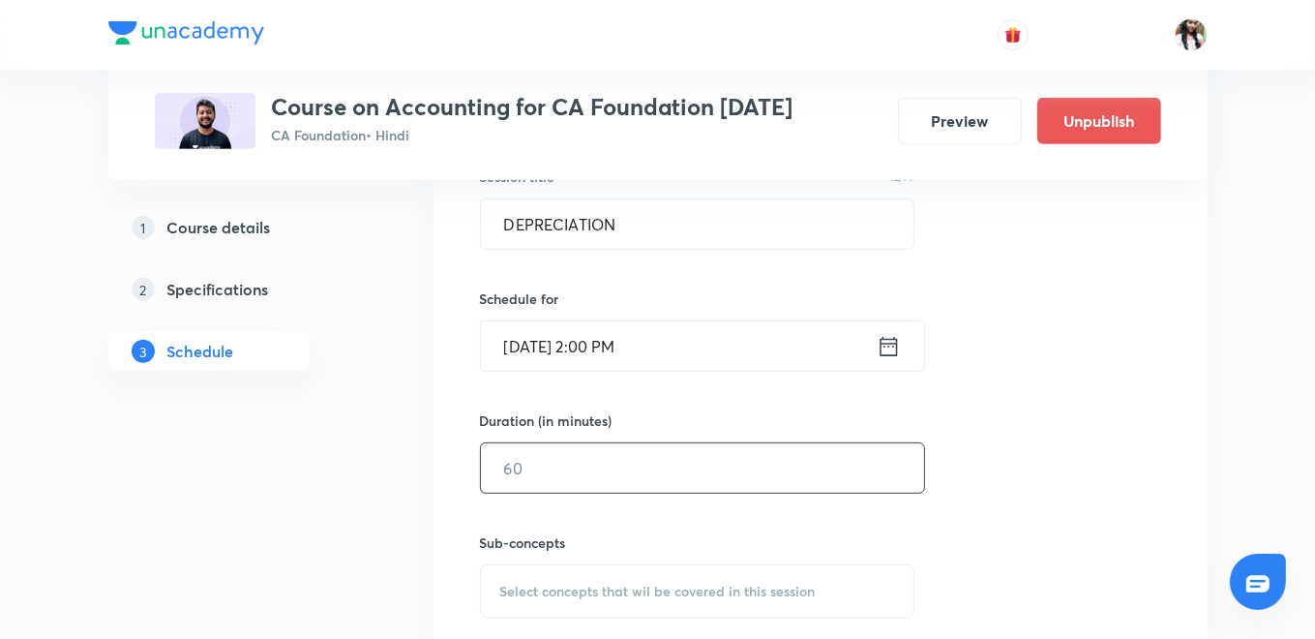
click at [638, 470] on input "text" at bounding box center [702, 467] width 443 height 49
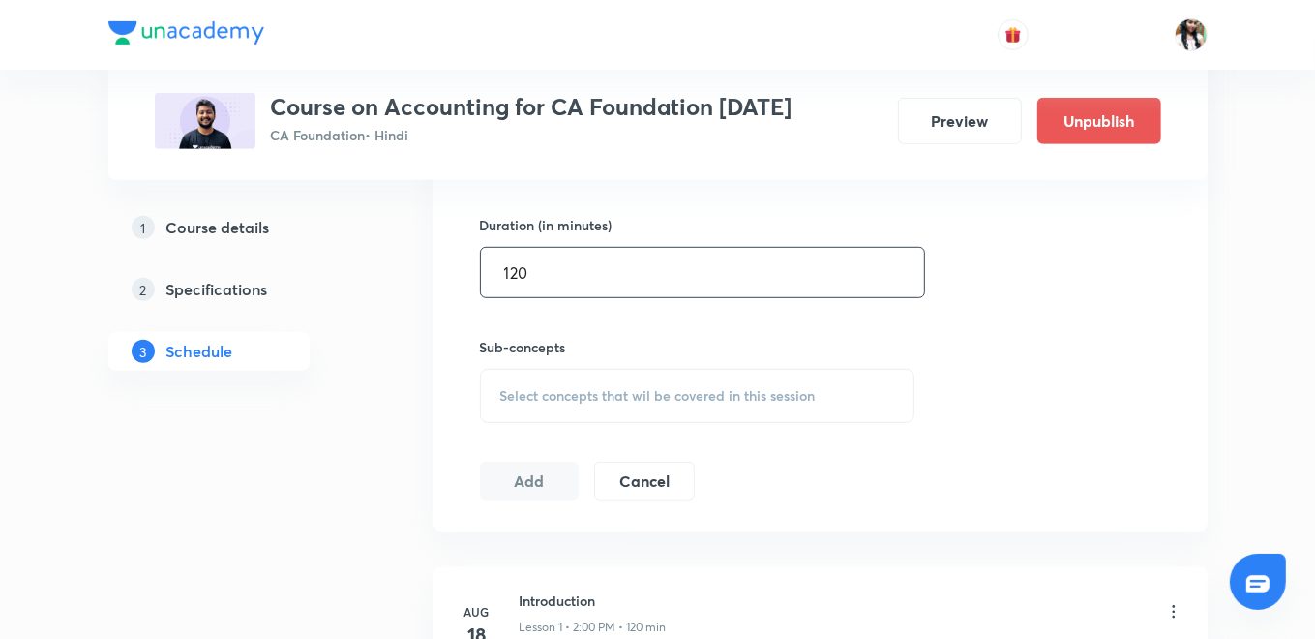
scroll to position [752, 0]
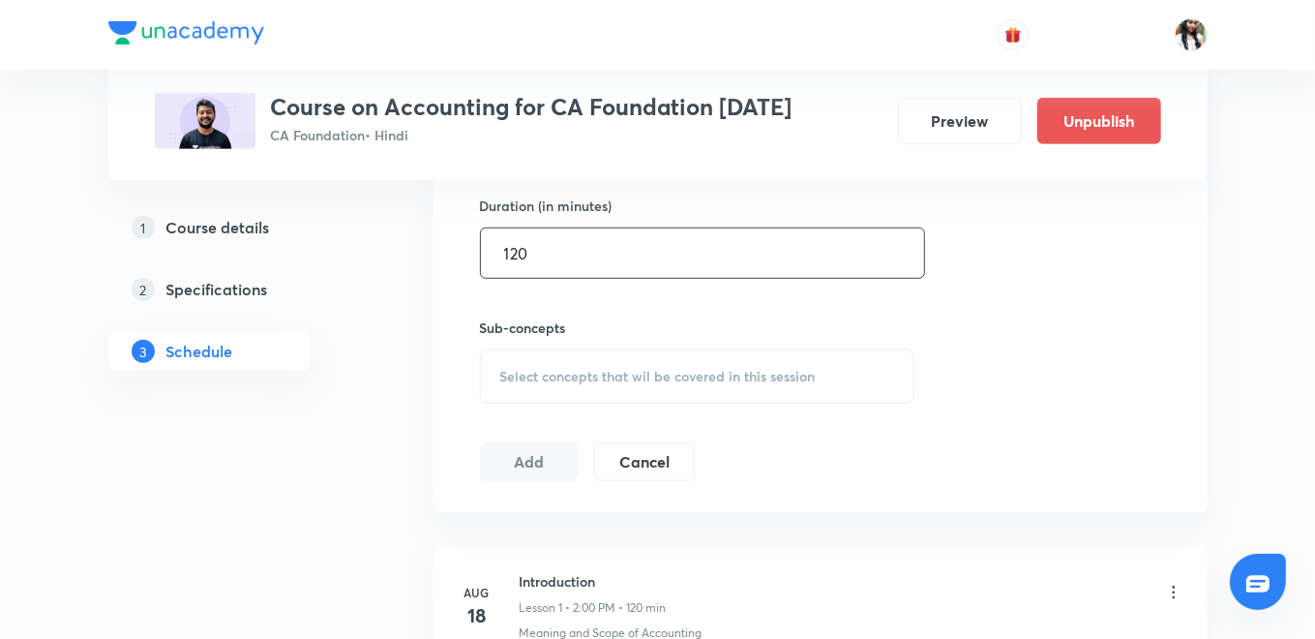
type input "120"
click at [599, 362] on div "Select concepts that wil be covered in this session" at bounding box center [698, 376] width 436 height 54
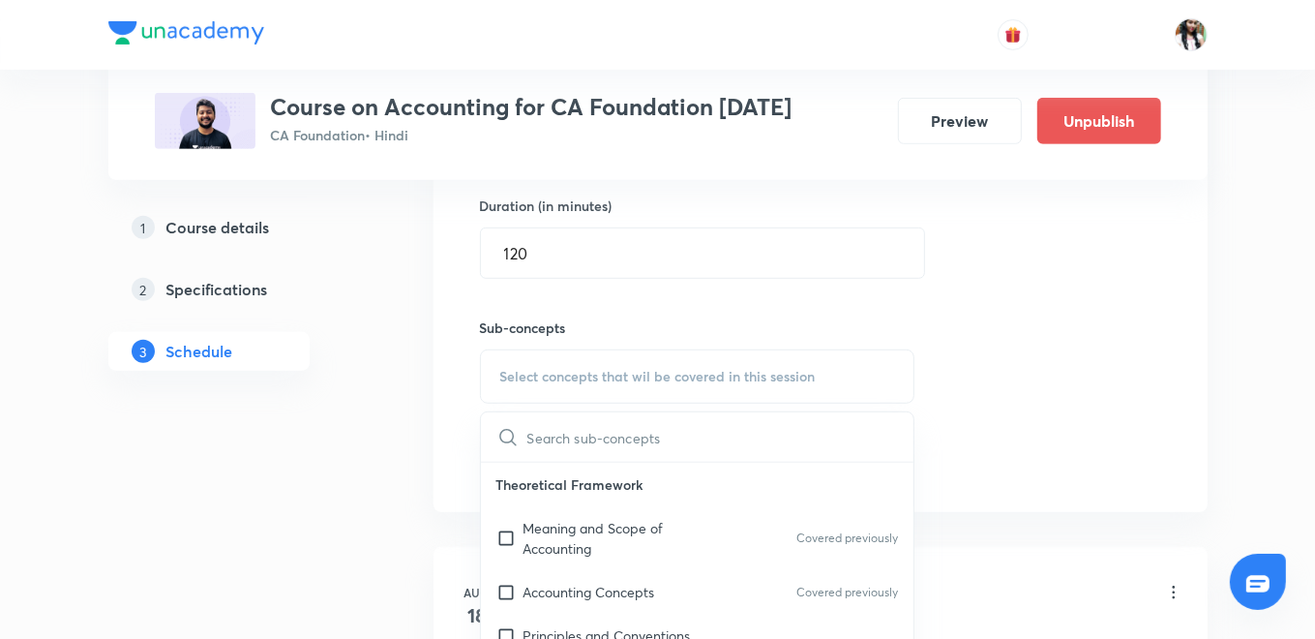
drag, startPoint x: 538, startPoint y: 544, endPoint x: 455, endPoint y: 510, distance: 89.9
click at [536, 547] on p "Meaning and Scope of Accounting" at bounding box center [622, 538] width 196 height 41
checkbox input "true"
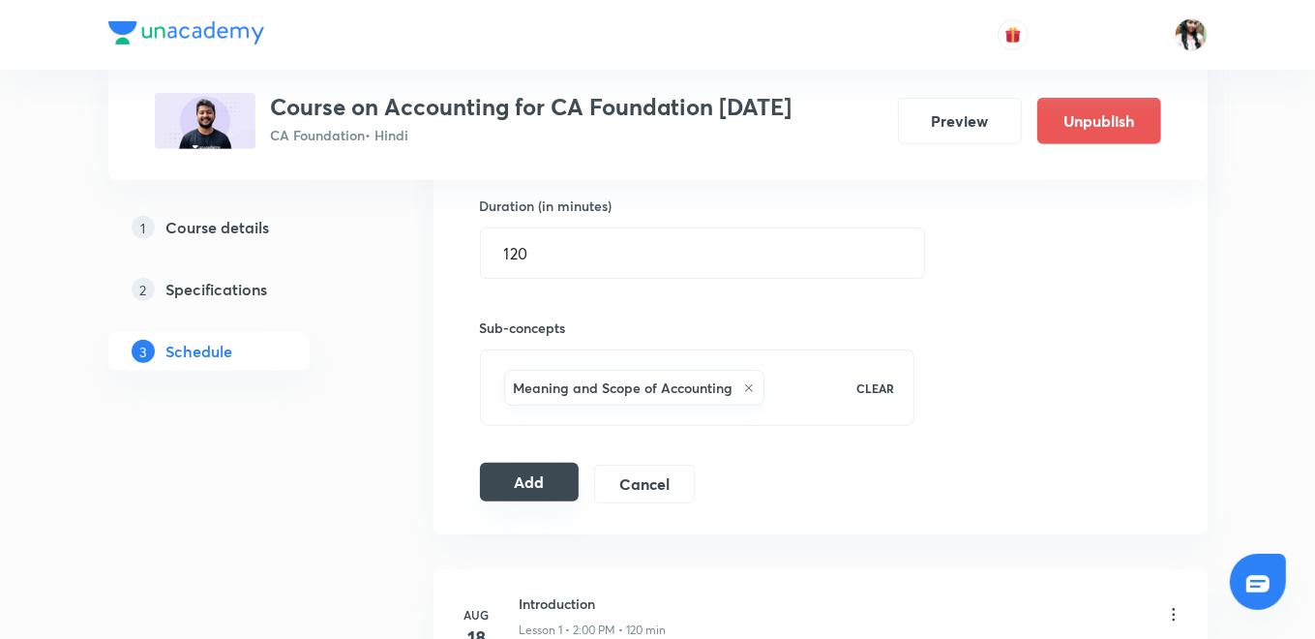
click at [530, 463] on button "Add" at bounding box center [530, 482] width 100 height 39
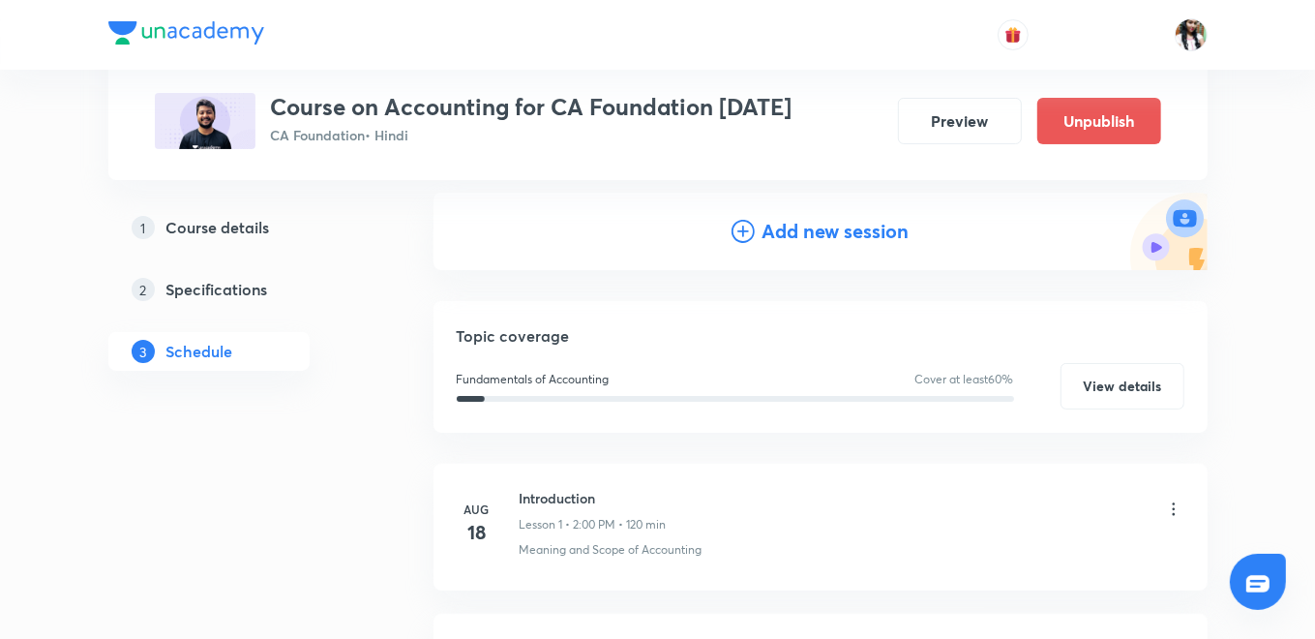
scroll to position [0, 0]
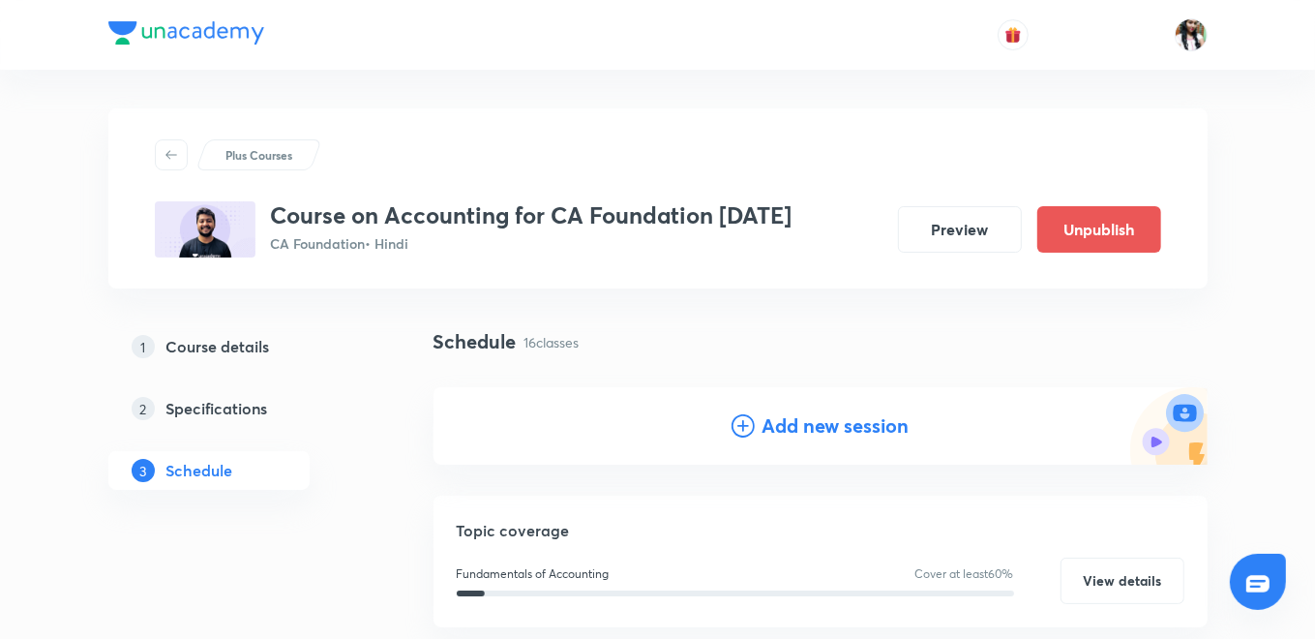
drag, startPoint x: 849, startPoint y: 428, endPoint x: 772, endPoint y: 382, distance: 89.0
click at [848, 428] on h4 "Add new session" at bounding box center [836, 425] width 147 height 29
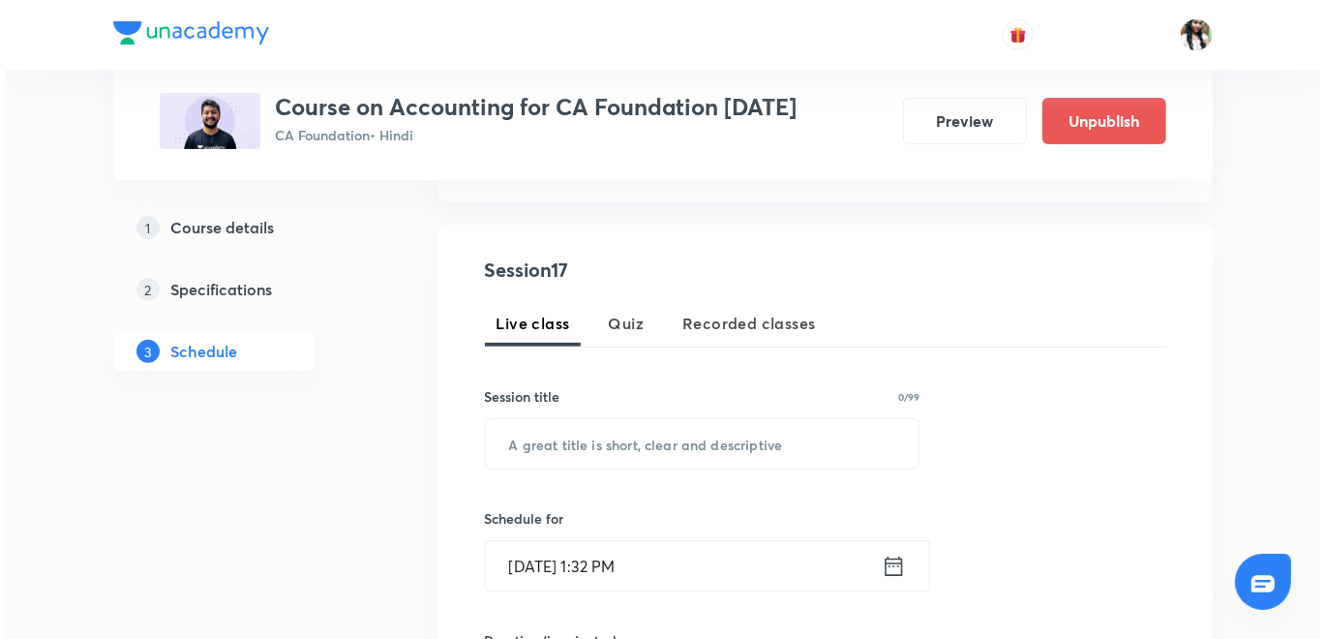
scroll to position [322, 0]
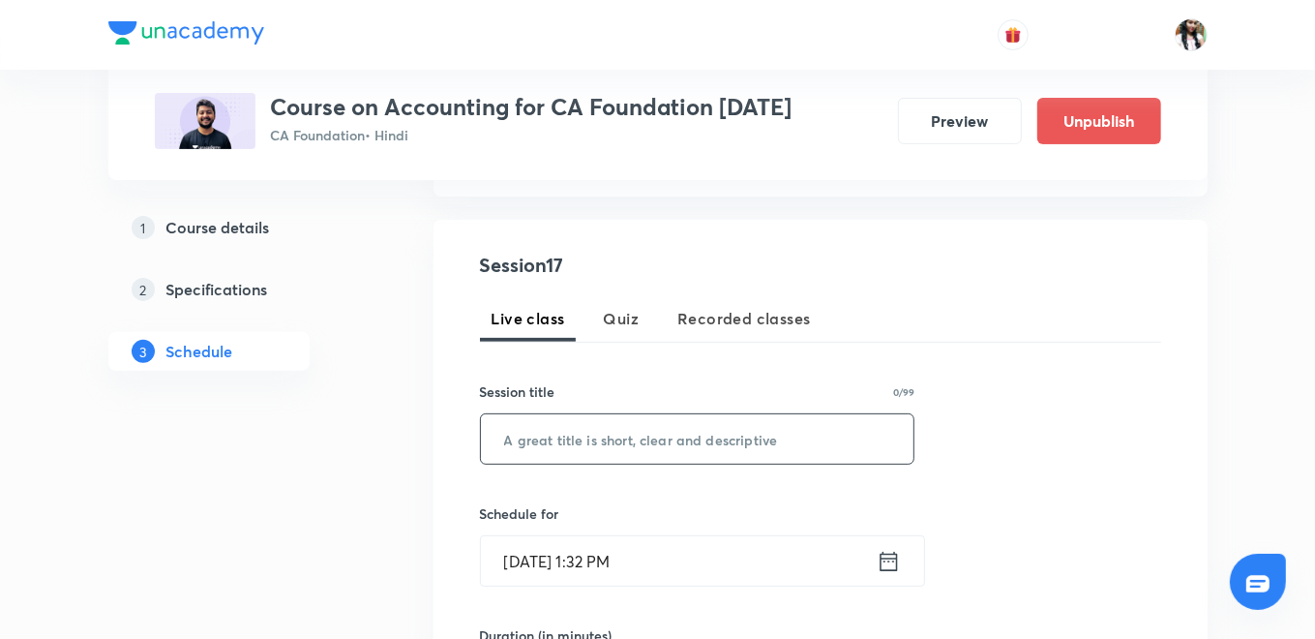
paste input "DEPRECIATION"
type input "DEPRECIATION"
click at [892, 556] on icon at bounding box center [888, 560] width 17 height 19
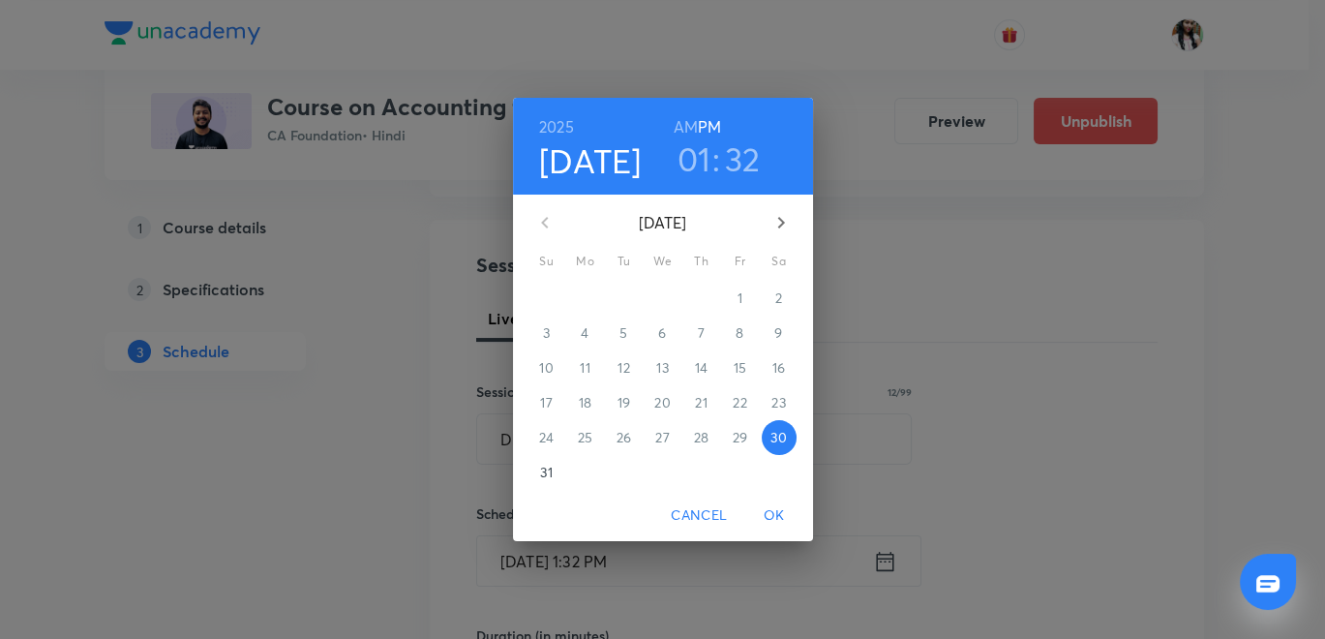
click at [544, 467] on p "31" at bounding box center [546, 472] width 12 height 19
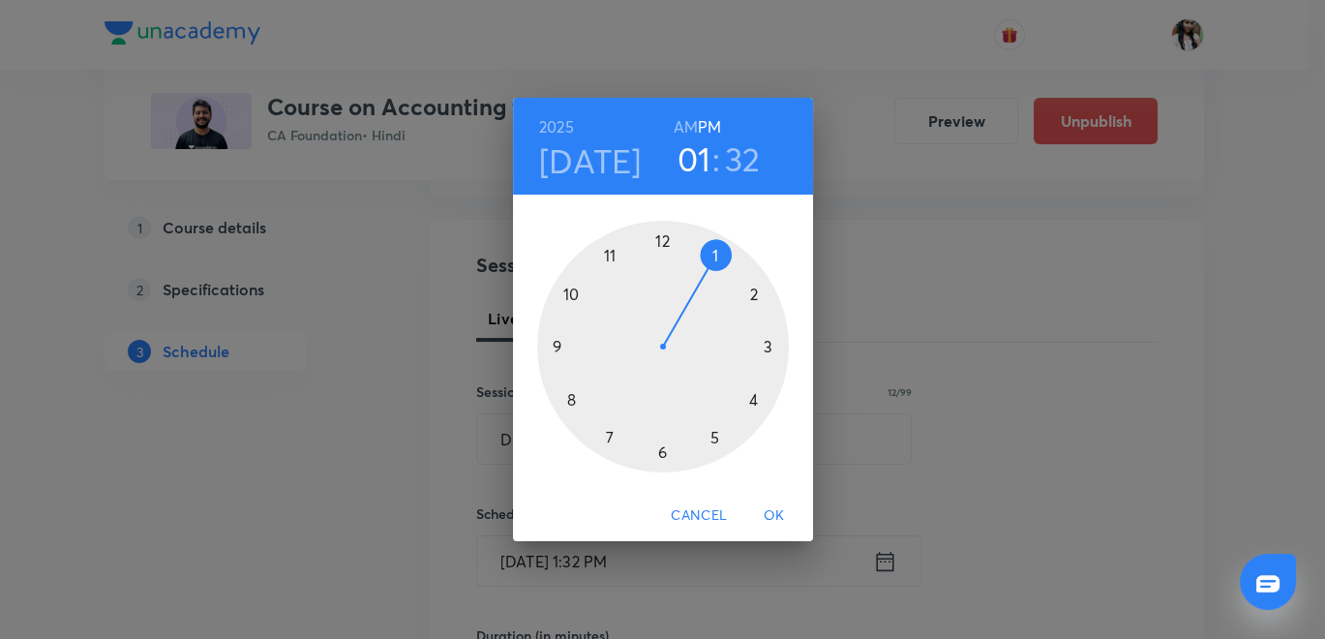
click at [752, 291] on div at bounding box center [663, 347] width 252 height 252
click at [660, 235] on div at bounding box center [663, 347] width 252 height 252
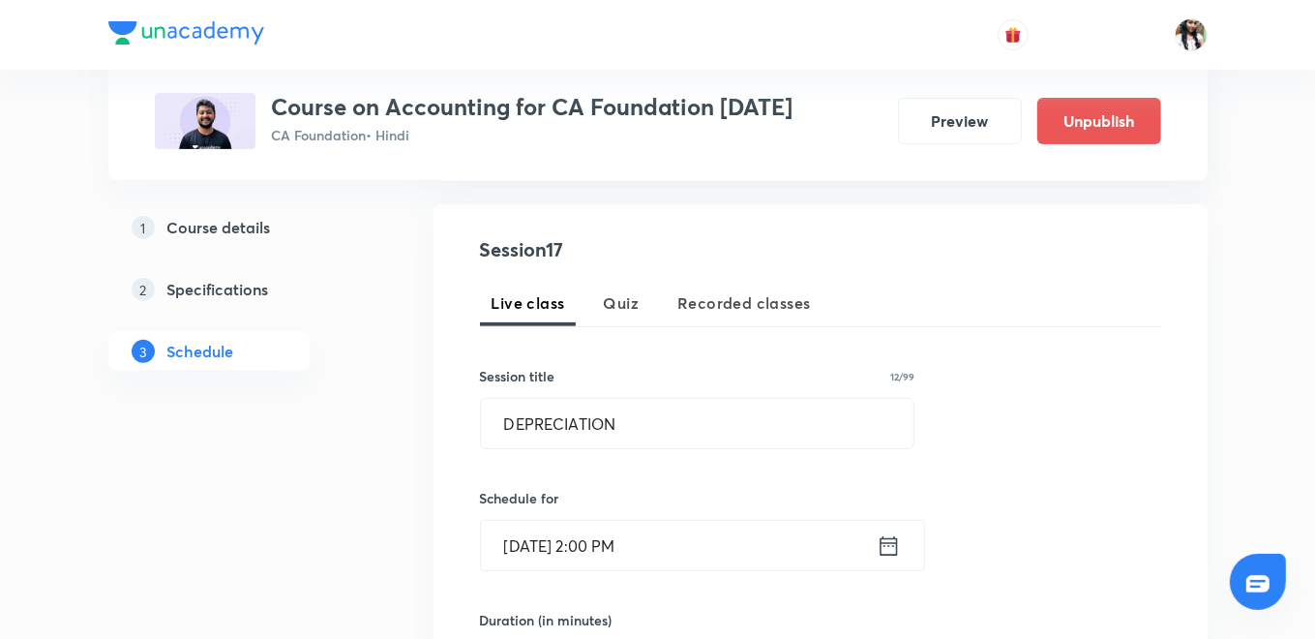
scroll to position [537, 0]
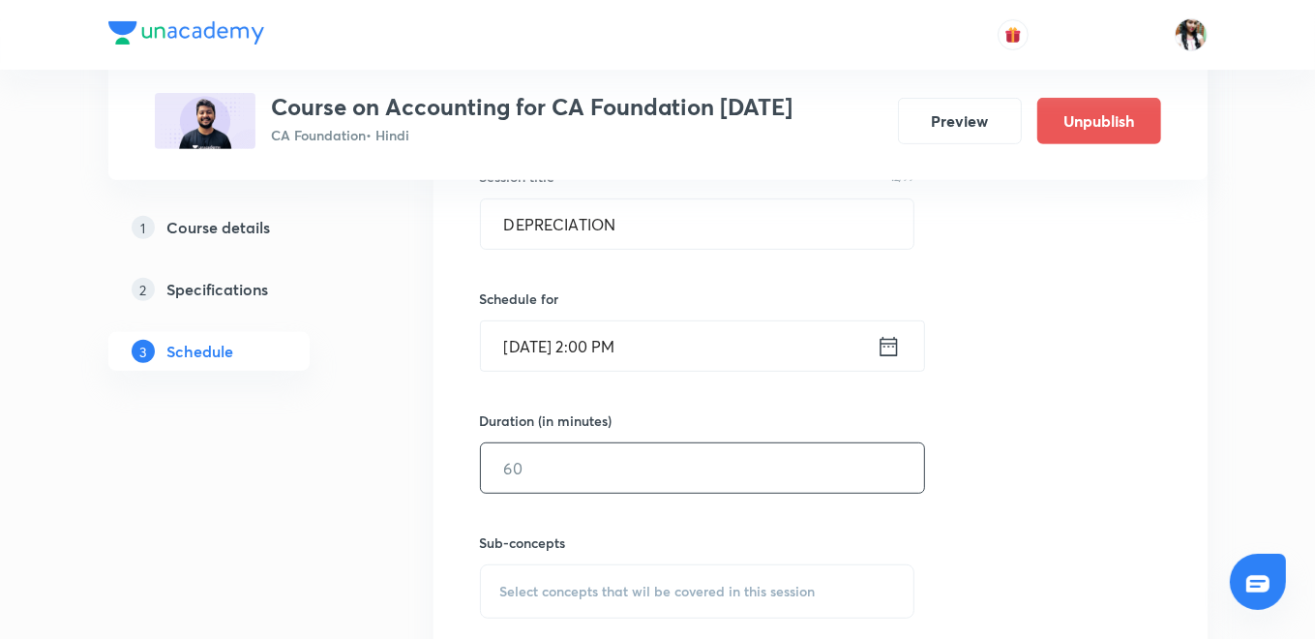
click at [582, 476] on input "text" at bounding box center [702, 467] width 443 height 49
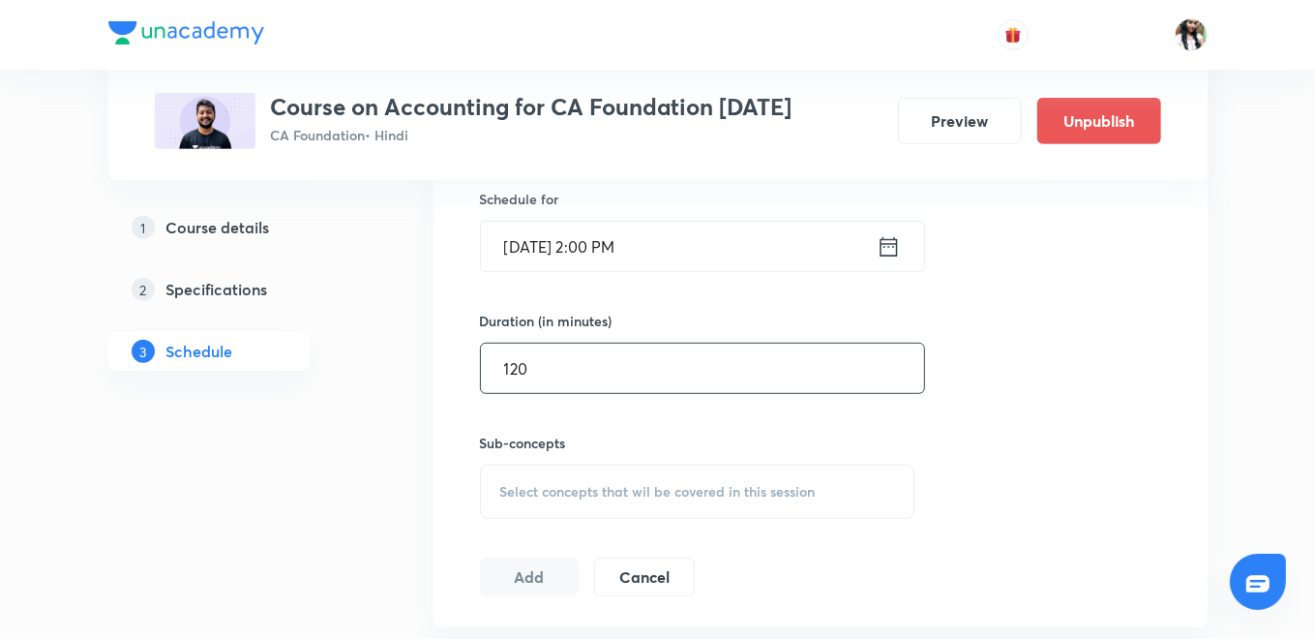
scroll to position [752, 0]
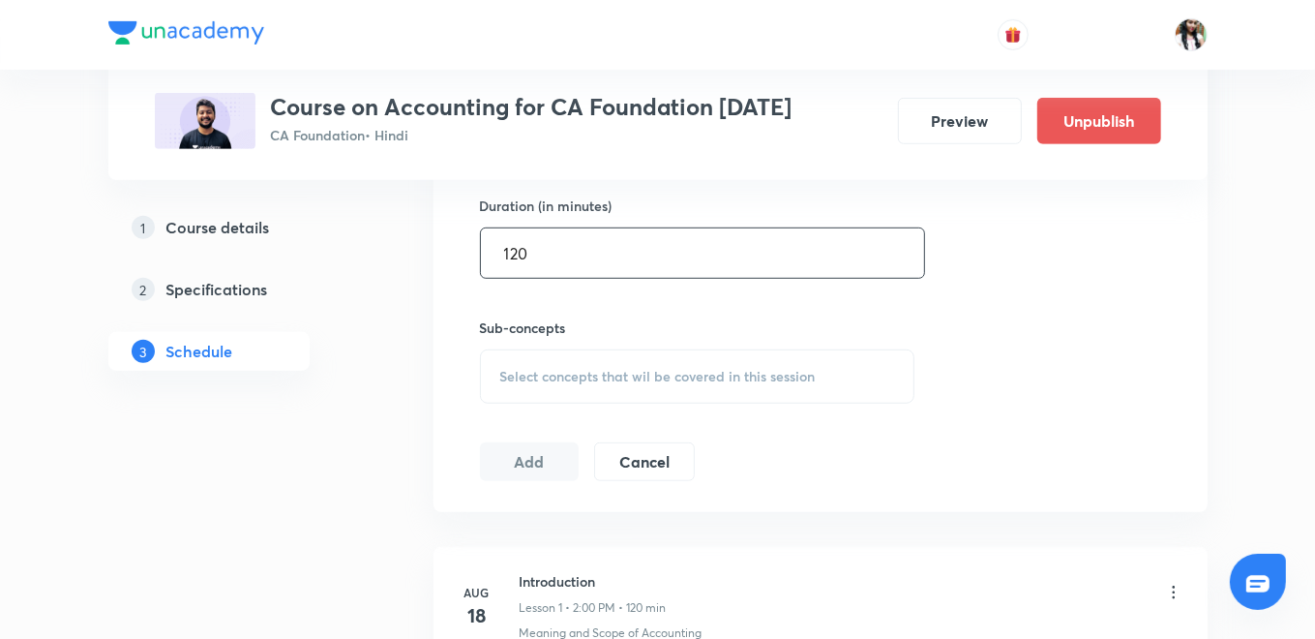
type input "120"
click at [611, 369] on span "Select concepts that wil be covered in this session" at bounding box center [658, 376] width 316 height 15
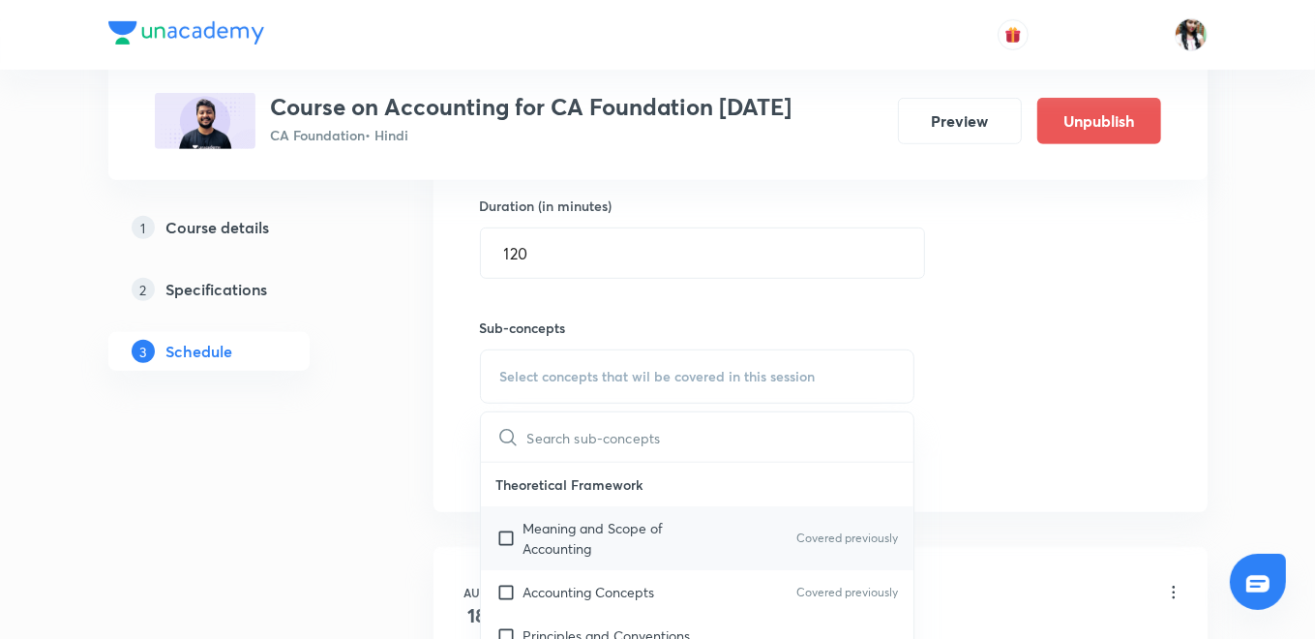
click at [591, 534] on p "Meaning and Scope of Accounting" at bounding box center [622, 538] width 196 height 41
checkbox input "true"
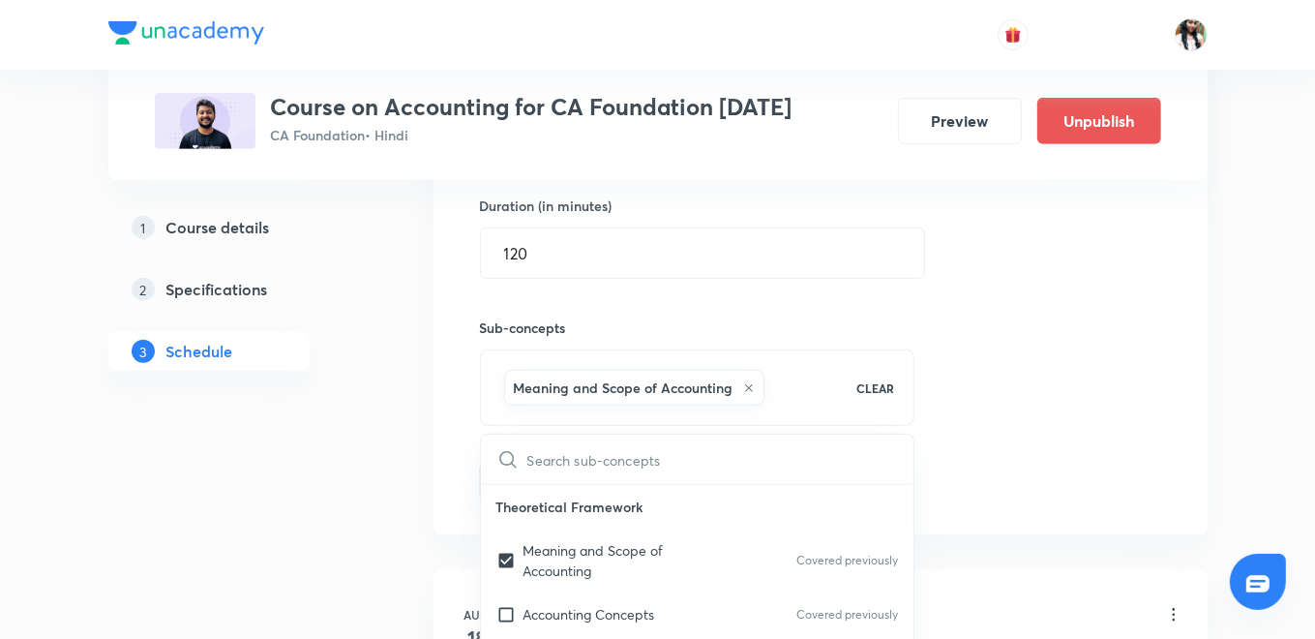
drag, startPoint x: 417, startPoint y: 486, endPoint x: 499, endPoint y: 498, distance: 83.1
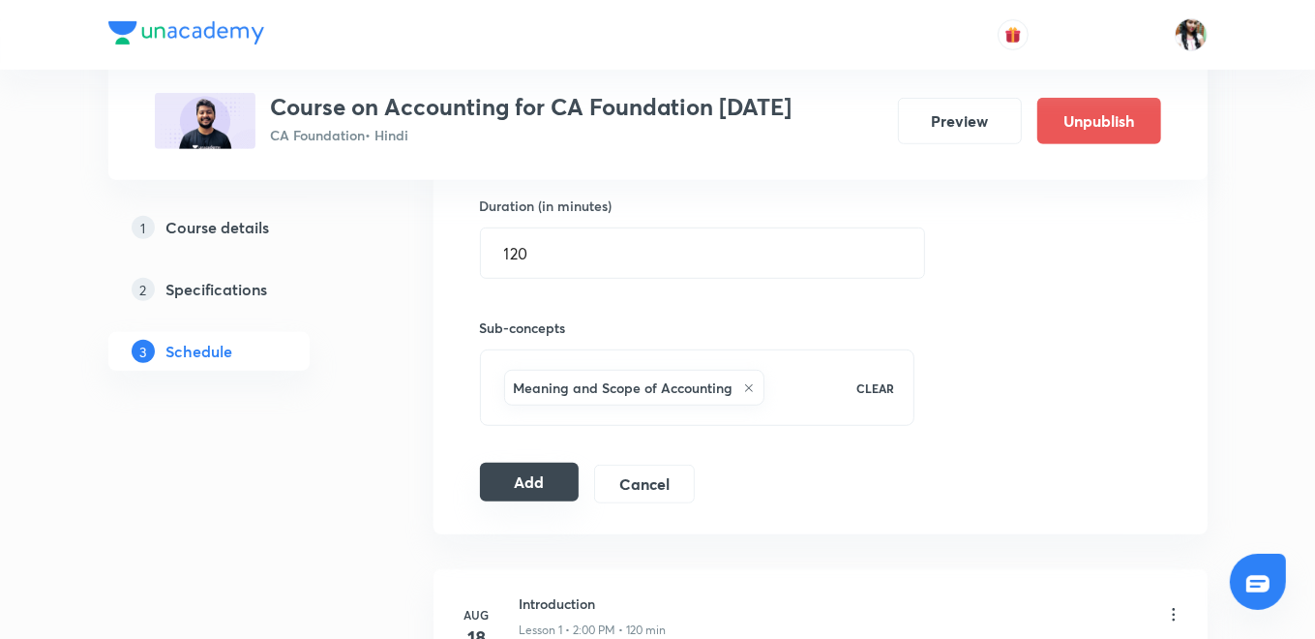
click at [543, 480] on button "Add" at bounding box center [530, 482] width 100 height 39
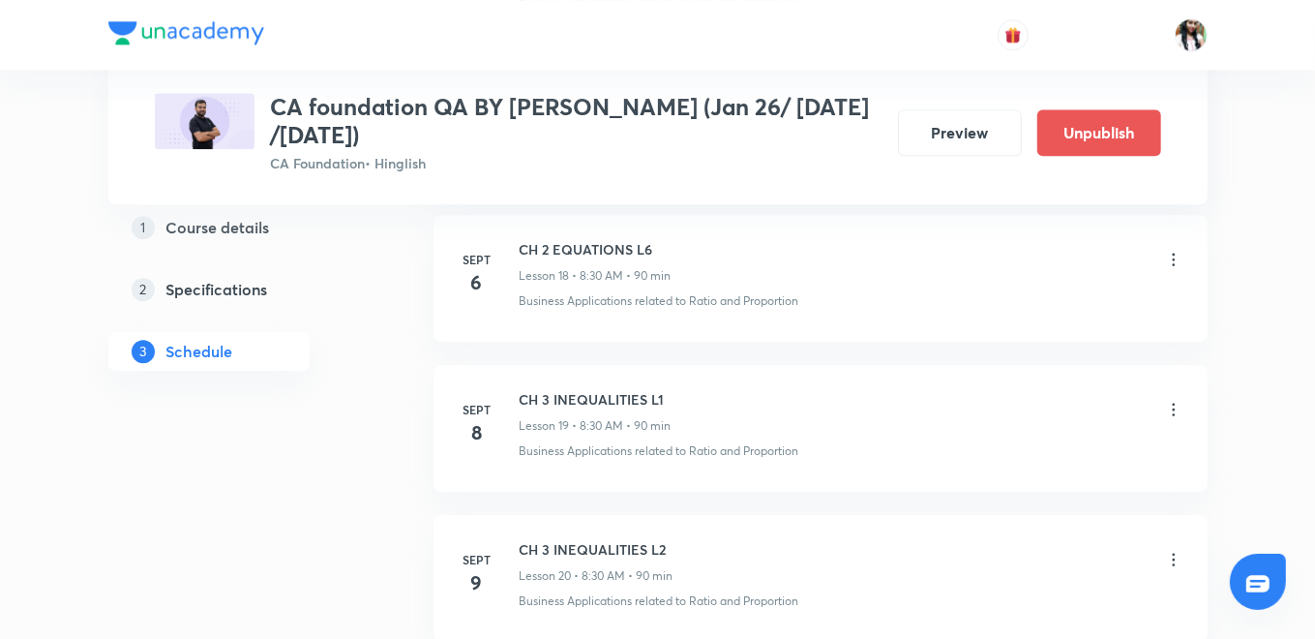
scroll to position [3830, 0]
